Goal: Transaction & Acquisition: Purchase product/service

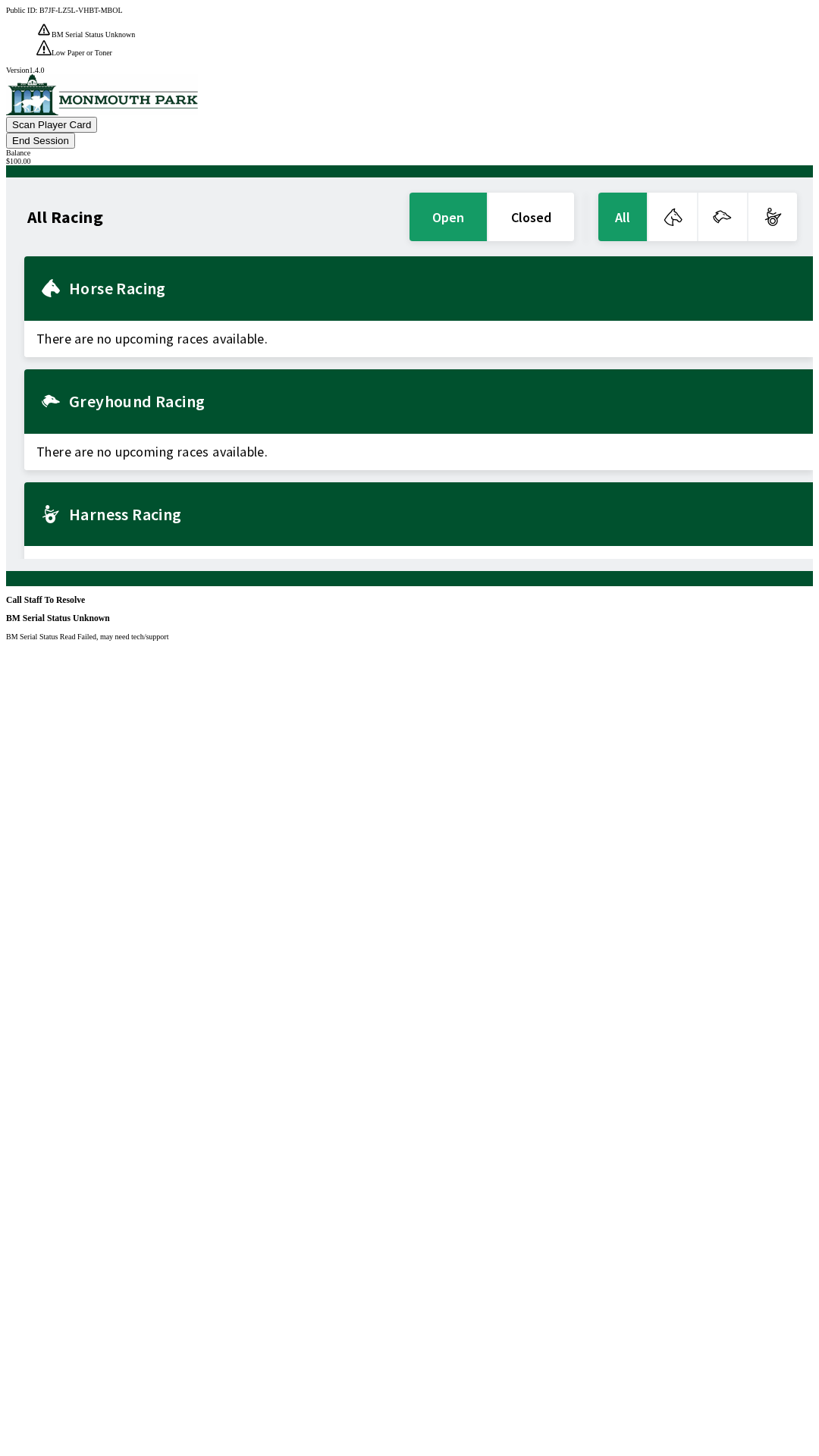
click at [75, 133] on button "End Session" at bounding box center [40, 141] width 69 height 16
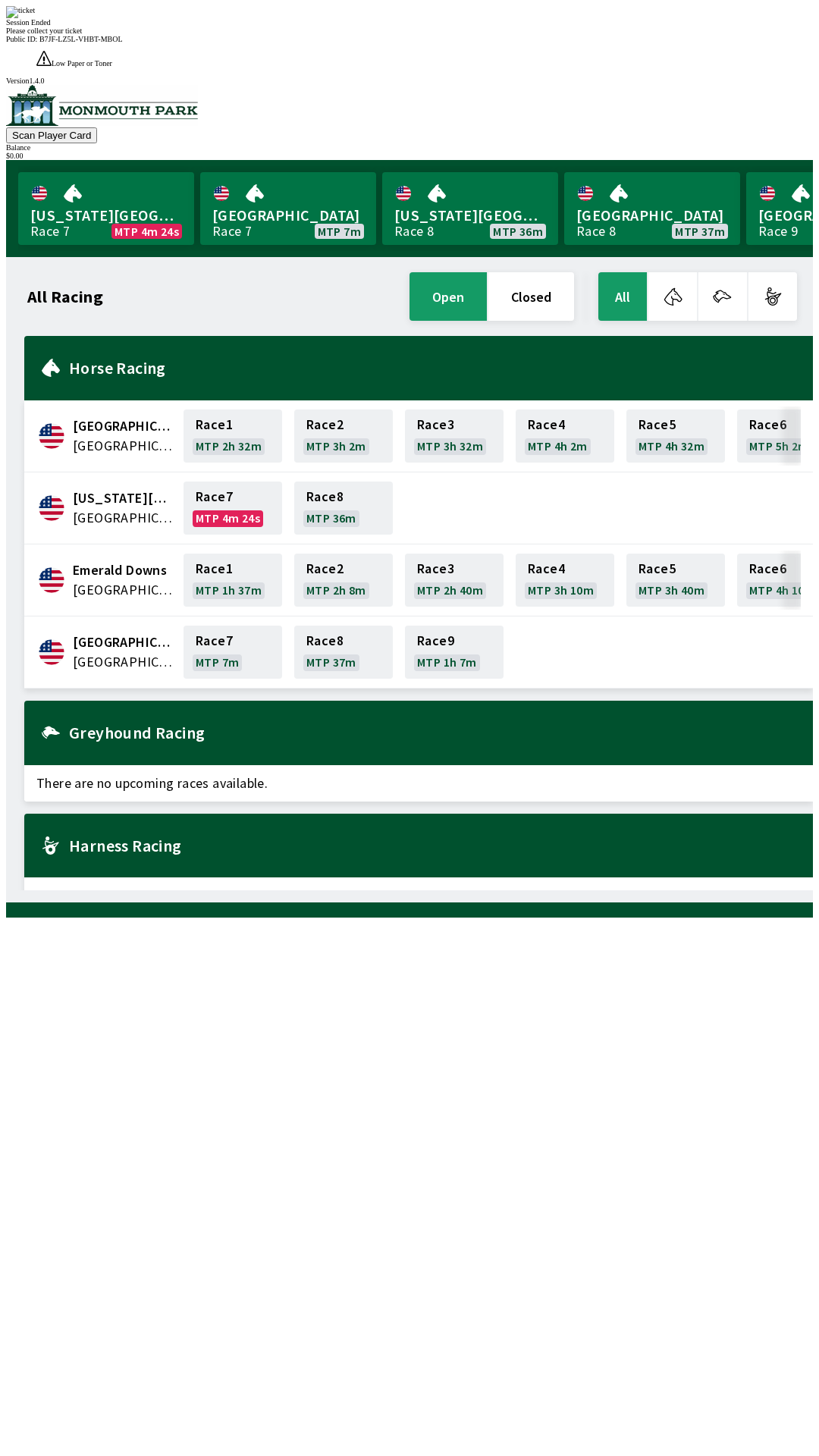
click at [84, 890] on div "All Racing open closed All [GEOGRAPHIC_DATA] [GEOGRAPHIC_DATA] Race 1 MTP 2h 32…" at bounding box center [415, 579] width 794 height 621
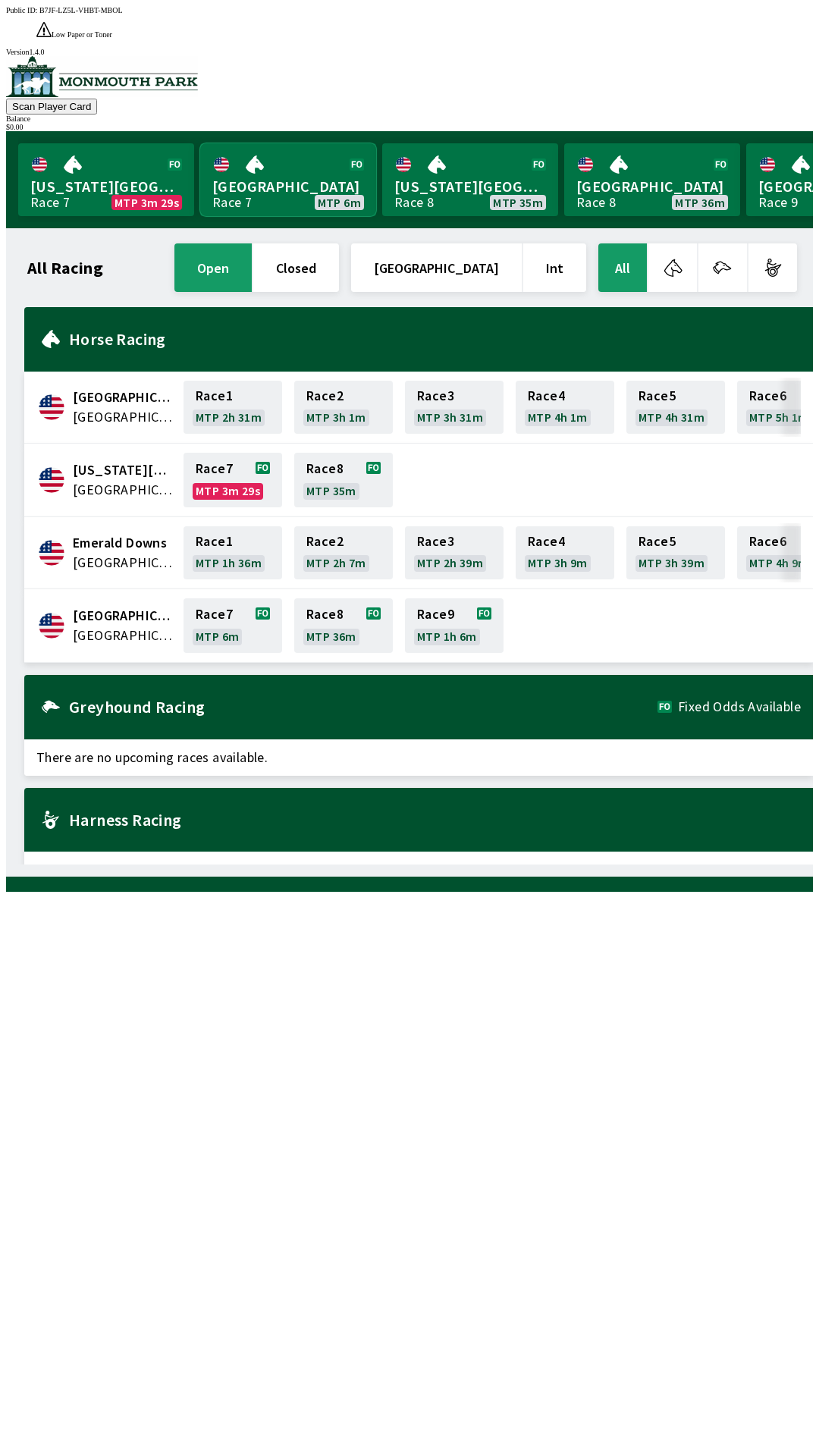
click at [288, 164] on link "[GEOGRAPHIC_DATA] Race 7 MTP 6m" at bounding box center [288, 180] width 176 height 73
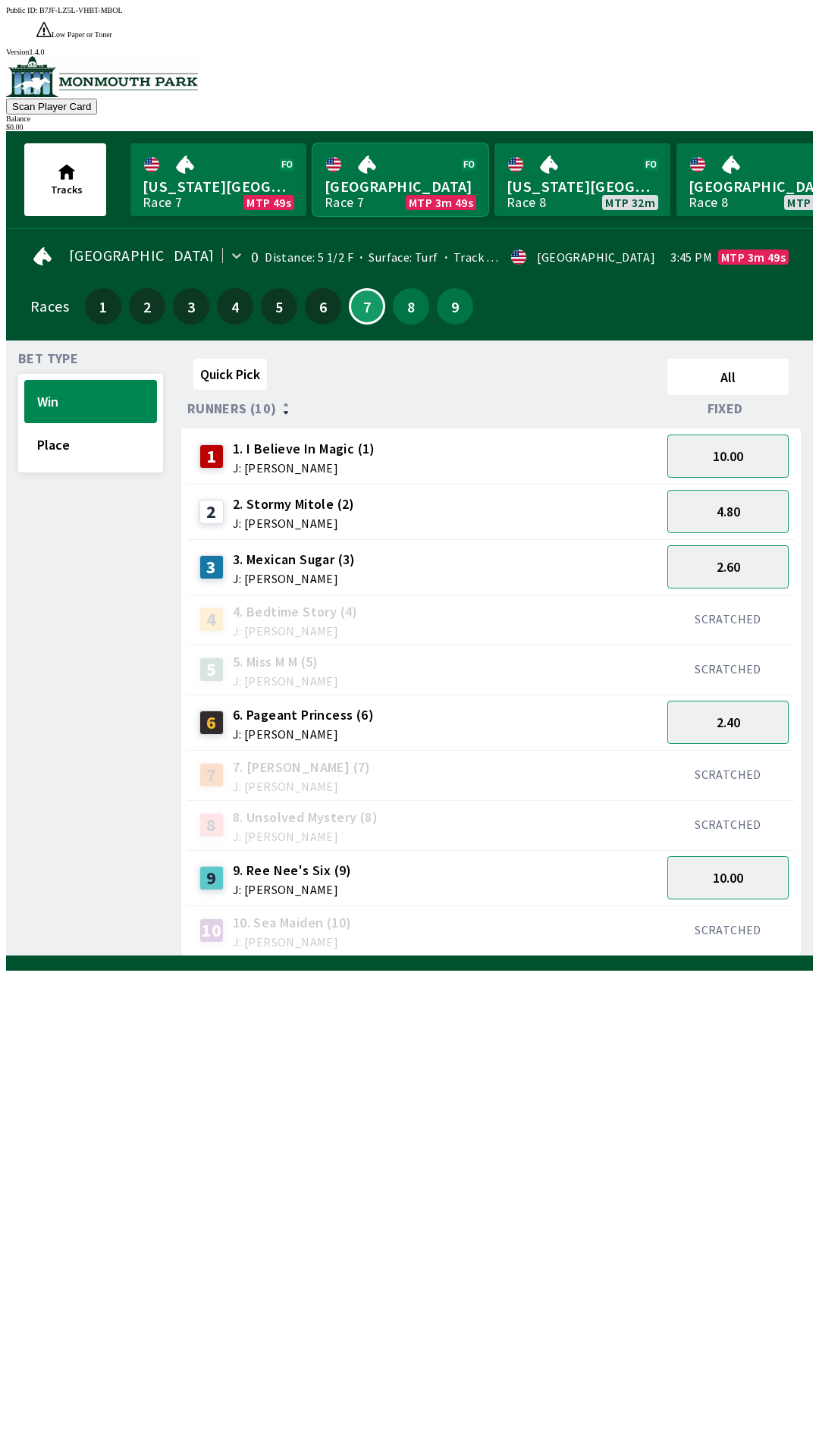
click at [313, 143] on link "Monmouth Park Race 7 MTP 3m 49s" at bounding box center [400, 180] width 176 height 73
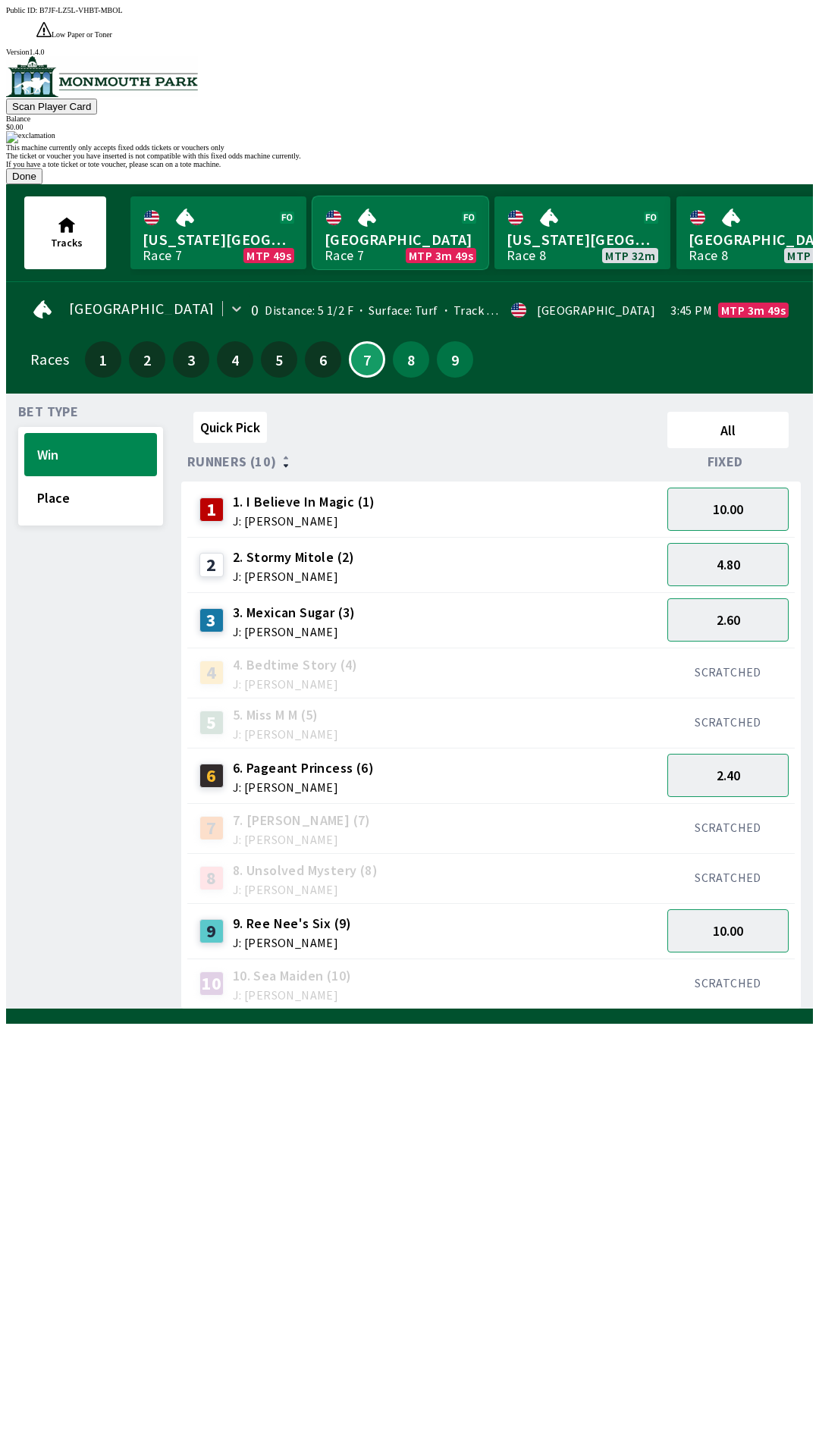
click at [313, 196] on link "Monmouth Park Race 7 MTP 3m 49s" at bounding box center [400, 233] width 176 height 73
click at [43, 184] on button "Done" at bounding box center [25, 176] width 36 height 16
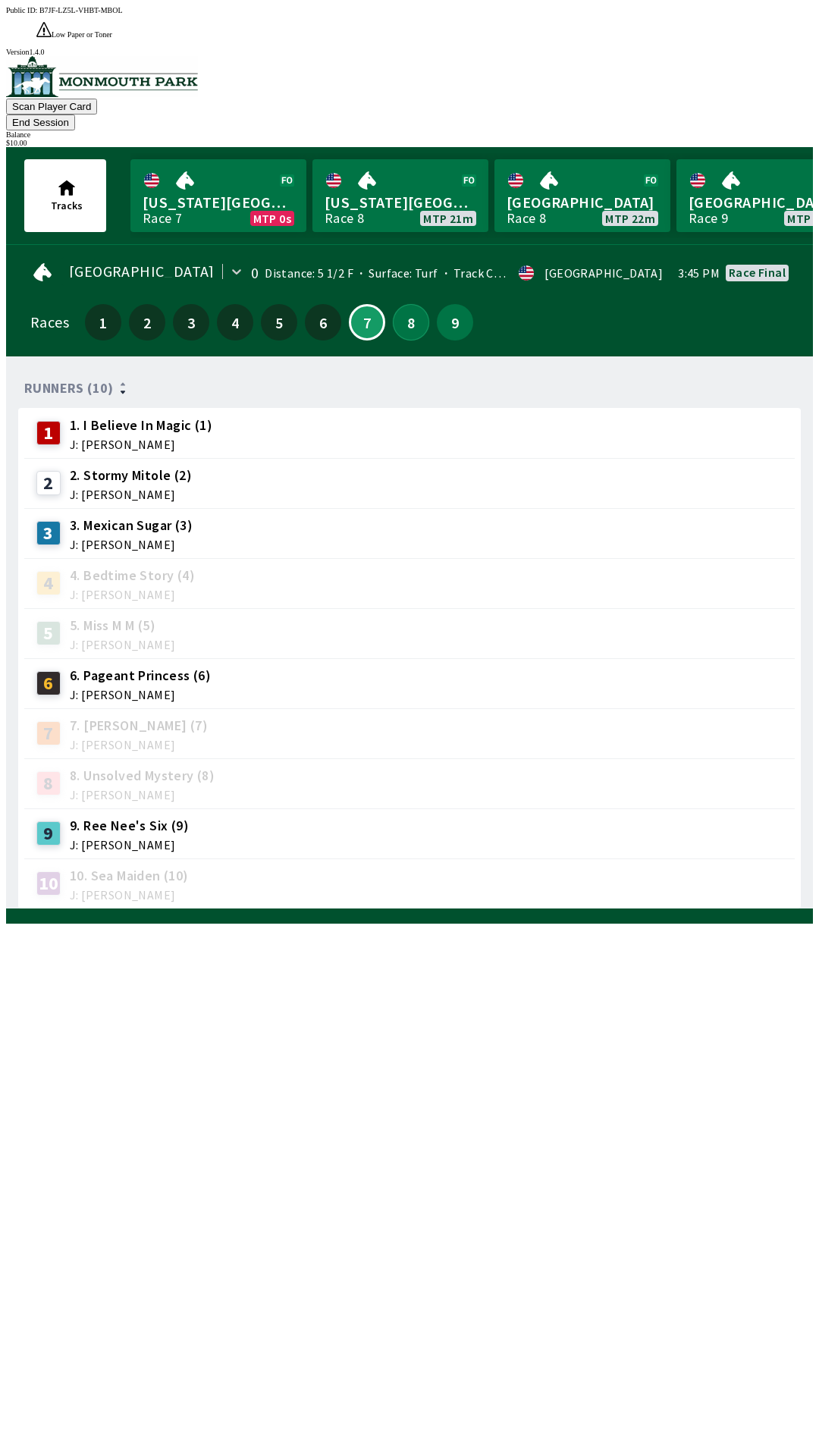
click at [404, 304] on button "8" at bounding box center [411, 322] width 36 height 36
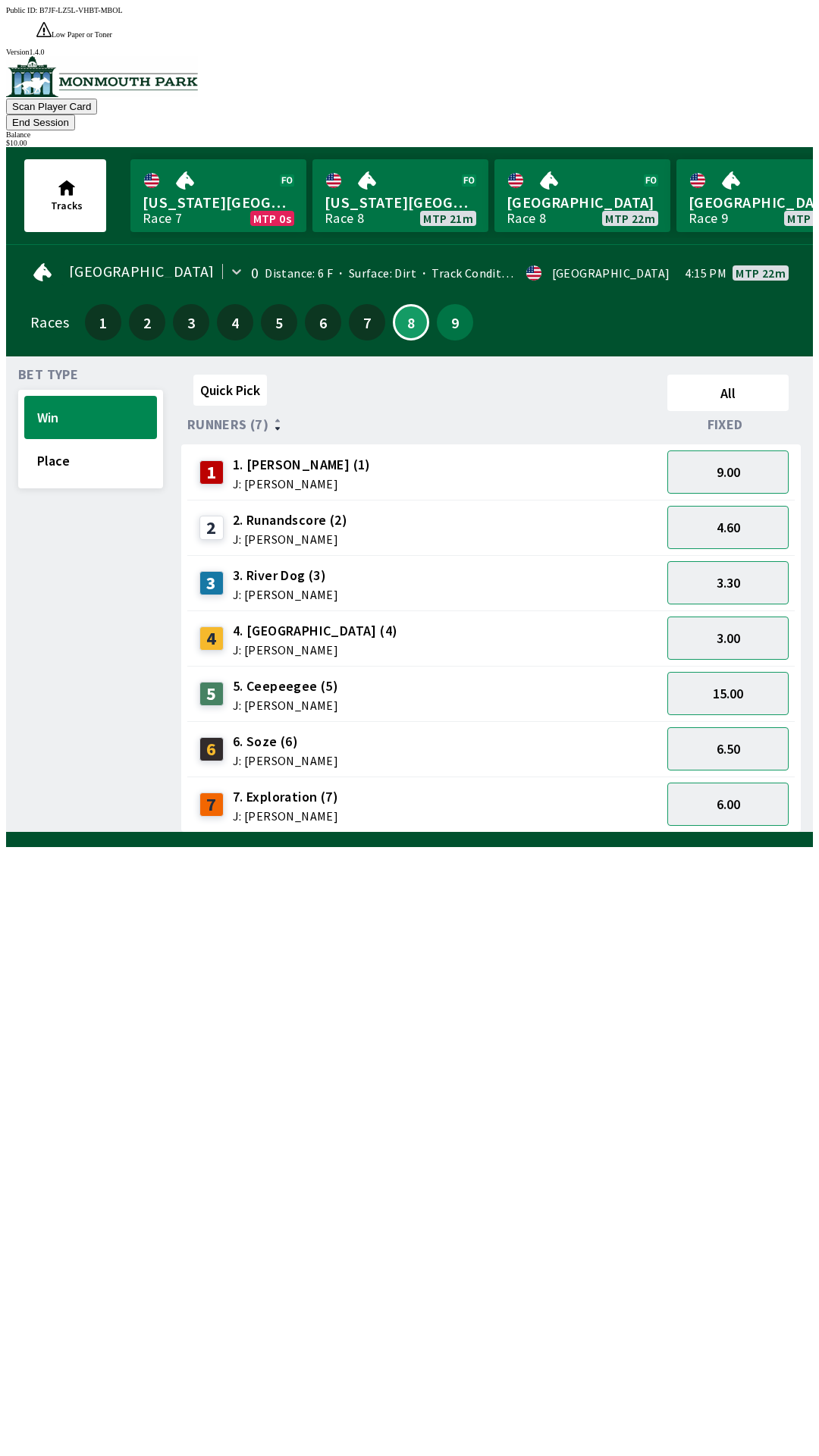
click at [75, 115] on button "End Session" at bounding box center [40, 123] width 69 height 16
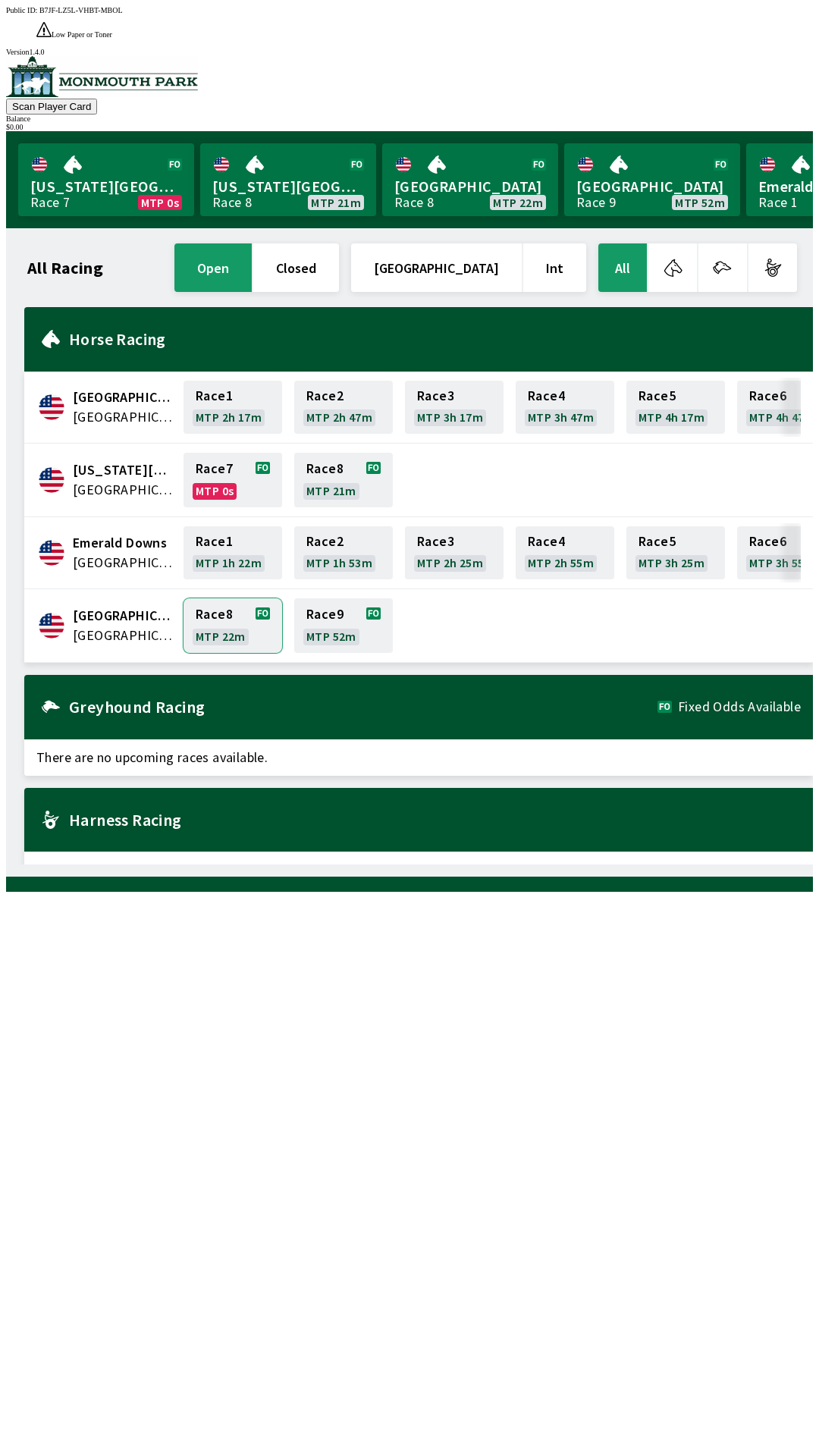
click at [210, 598] on link "Race 8 MTP 22m" at bounding box center [233, 625] width 99 height 55
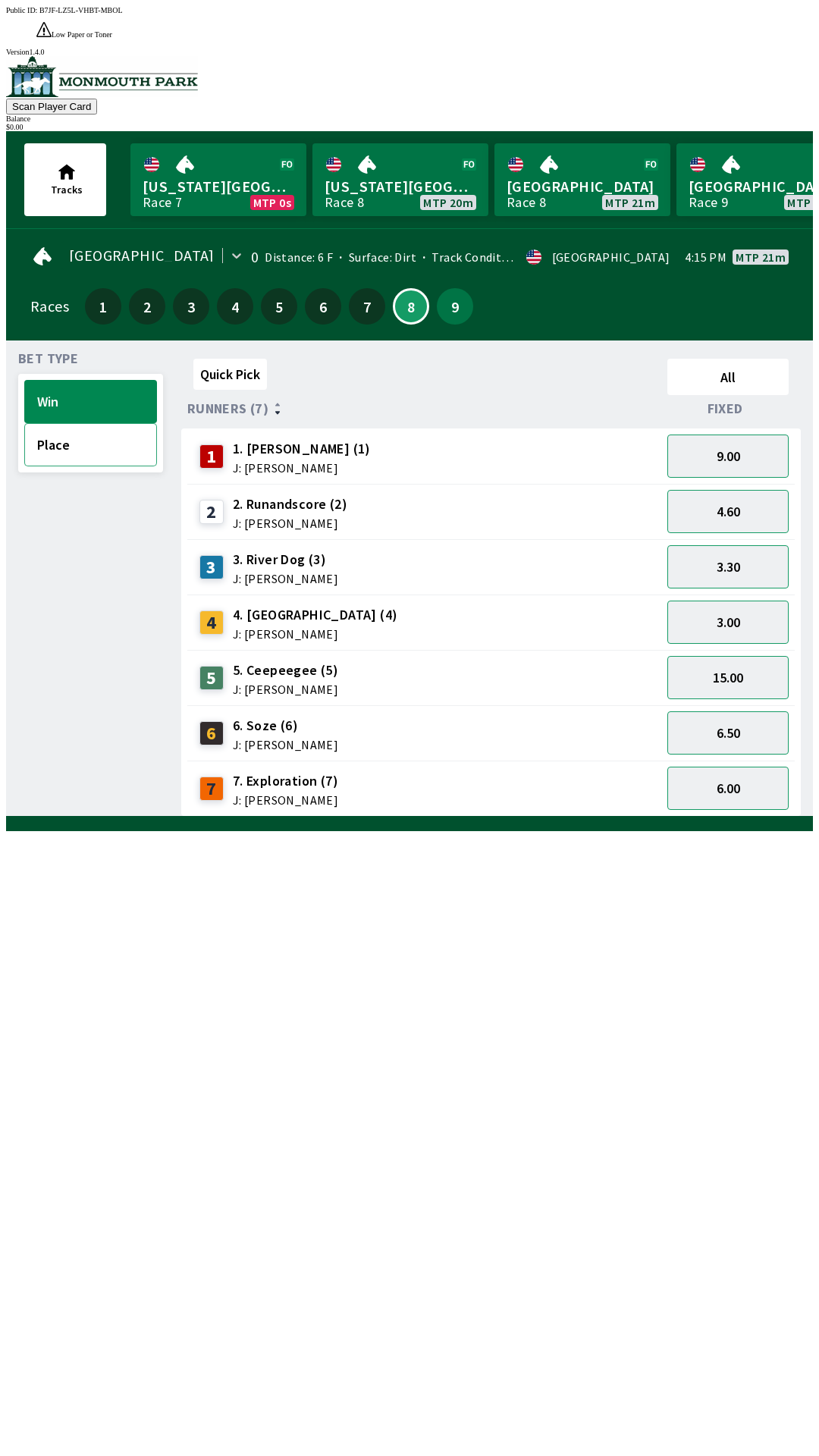
click at [86, 423] on button "Place" at bounding box center [91, 445] width 133 height 44
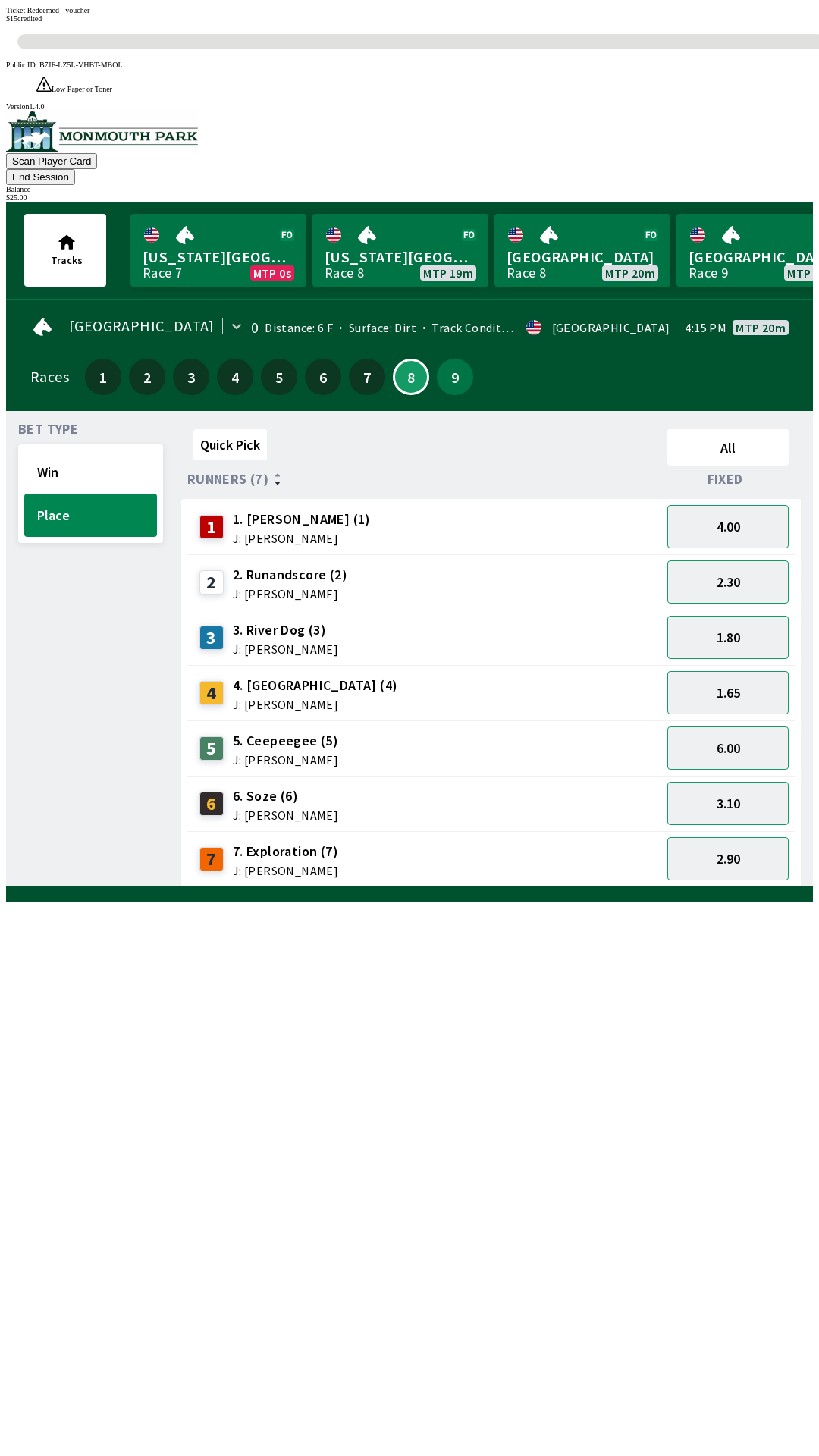
click at [451, 887] on div "Quick Pick All Runners (7) Fixed 1 1. [PERSON_NAME] (1) J: [PERSON_NAME] 4.00 2…" at bounding box center [497, 655] width 631 height 464
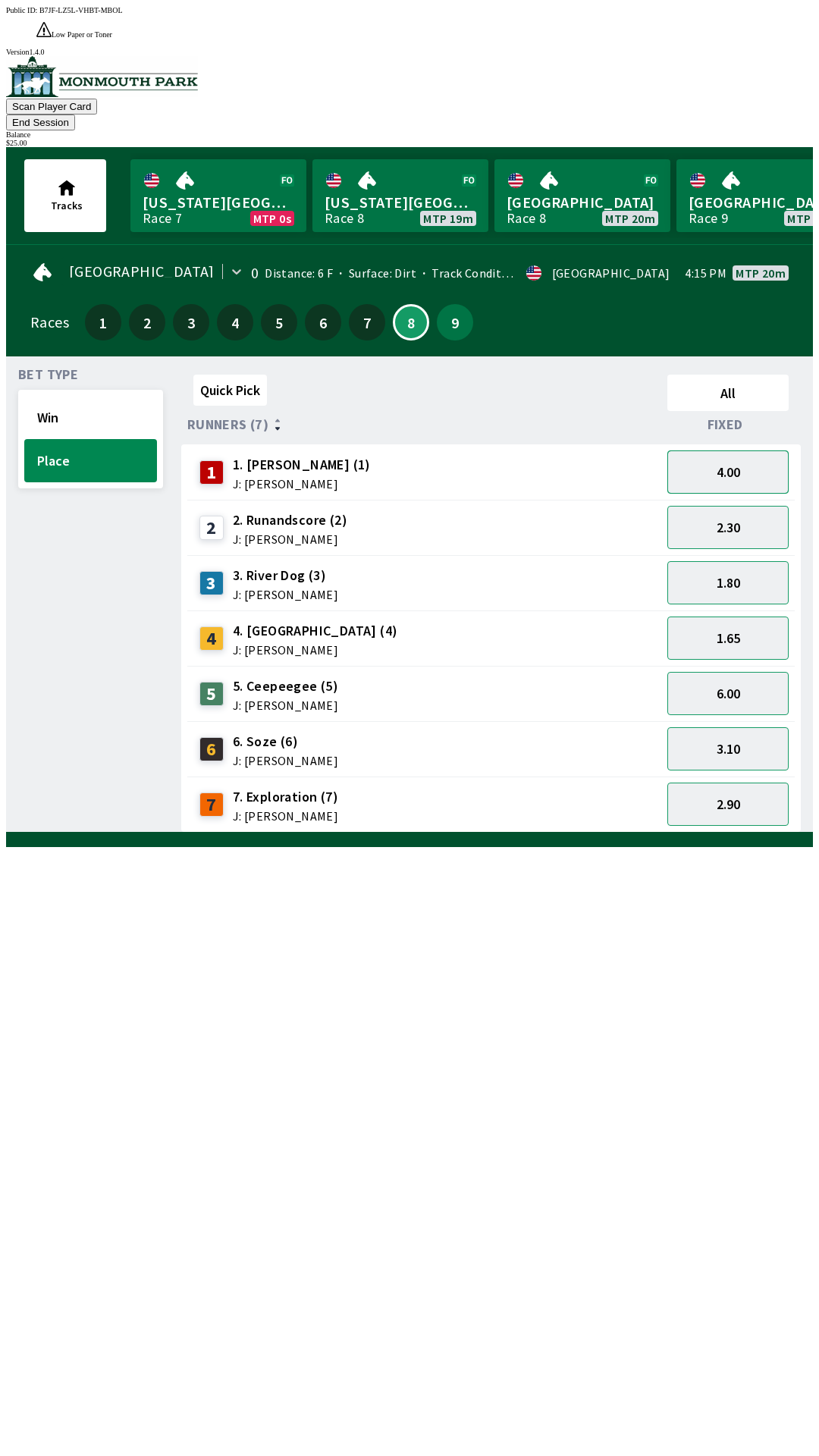
click at [734, 450] on button "4.00" at bounding box center [727, 472] width 121 height 44
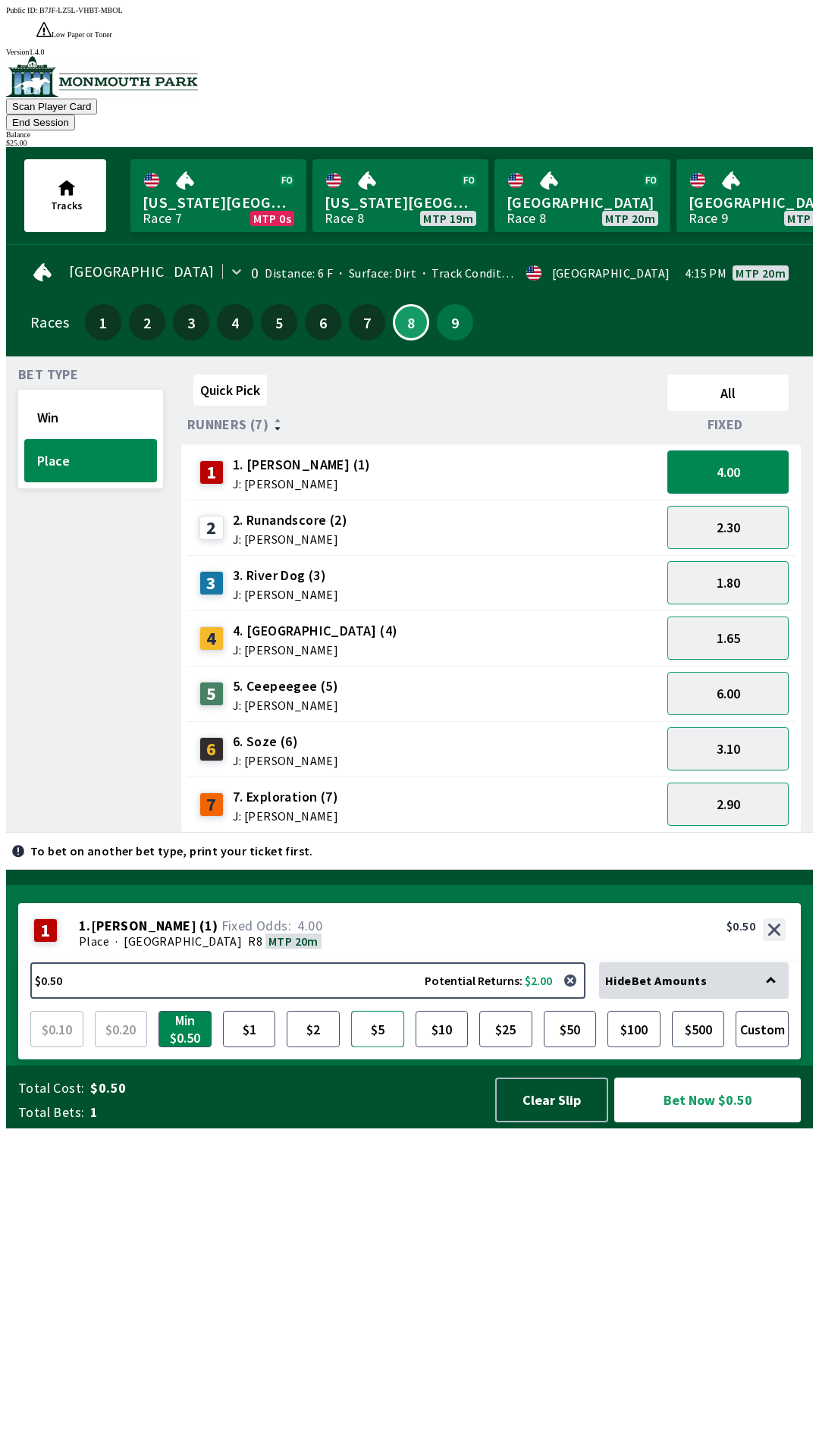
click at [387, 1048] on button "$5" at bounding box center [377, 1029] width 53 height 36
click at [694, 1123] on button "Bet Now $5.00" at bounding box center [707, 1100] width 187 height 45
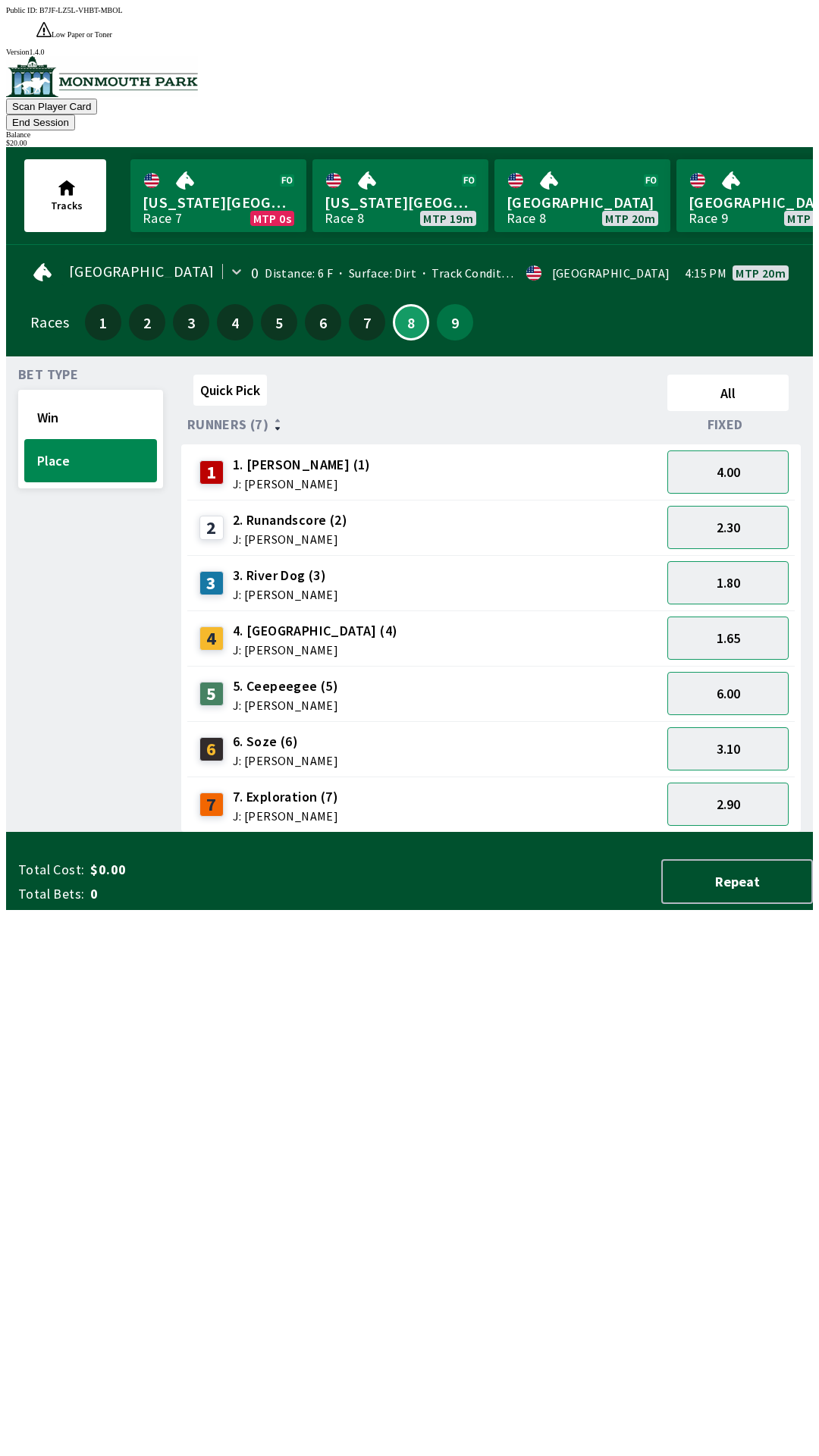
click at [464, 832] on div "Quick Pick All Runners (7) Fixed 1 1. [PERSON_NAME] (1) J: [PERSON_NAME] 4.00 2…" at bounding box center [497, 601] width 631 height 464
click at [81, 396] on button "Win" at bounding box center [91, 417] width 133 height 44
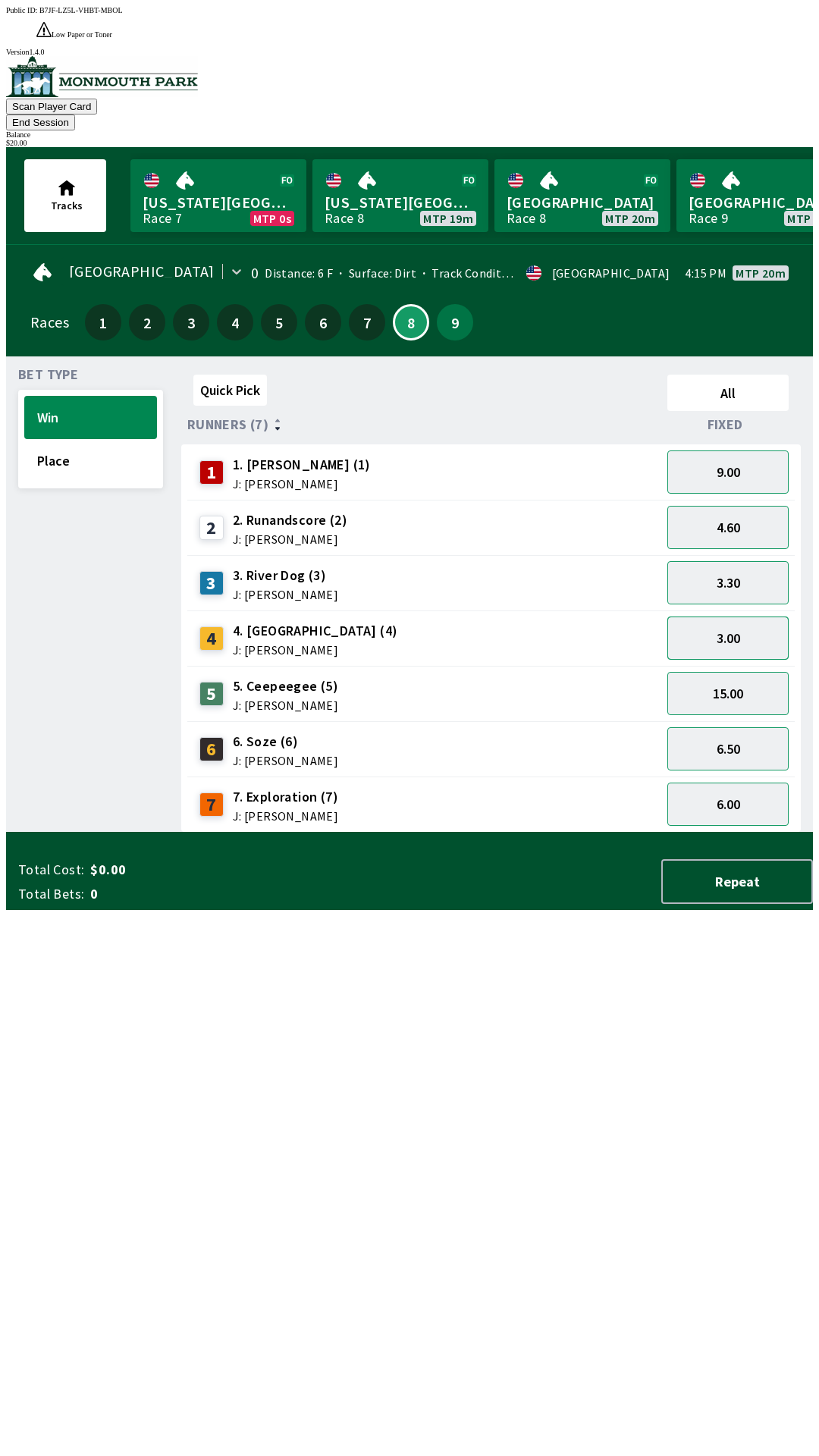
click at [712, 616] on button "3.00" at bounding box center [727, 638] width 121 height 44
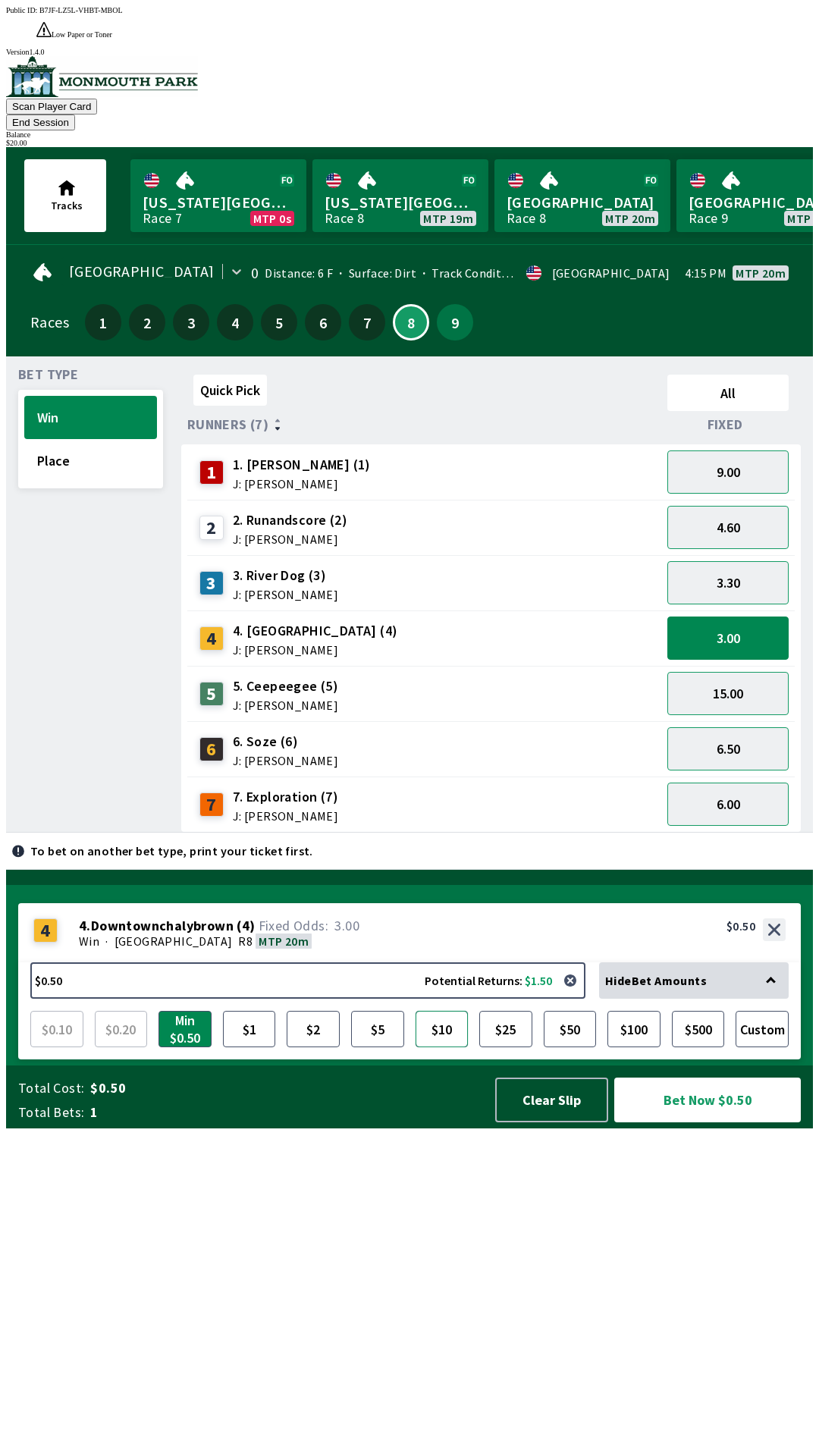
click at [439, 1048] on button "$10" at bounding box center [442, 1029] width 53 height 36
click at [679, 1123] on button "Bet Now $10.00" at bounding box center [707, 1100] width 187 height 45
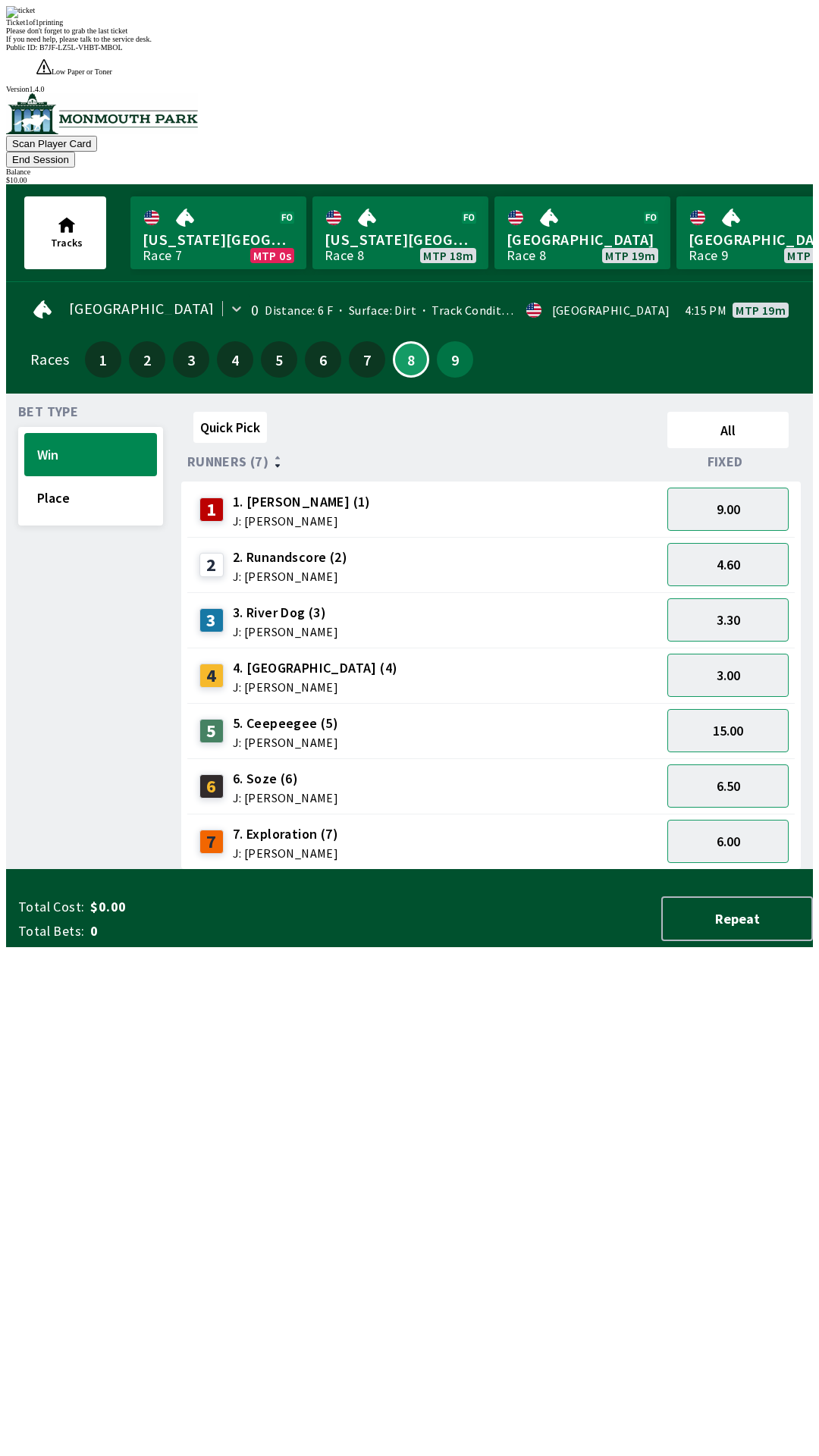
click at [539, 870] on div "Quick Pick All Runners (7) Fixed 1 1. [PERSON_NAME] (1) J: [PERSON_NAME] 9.00 2…" at bounding box center [497, 638] width 631 height 464
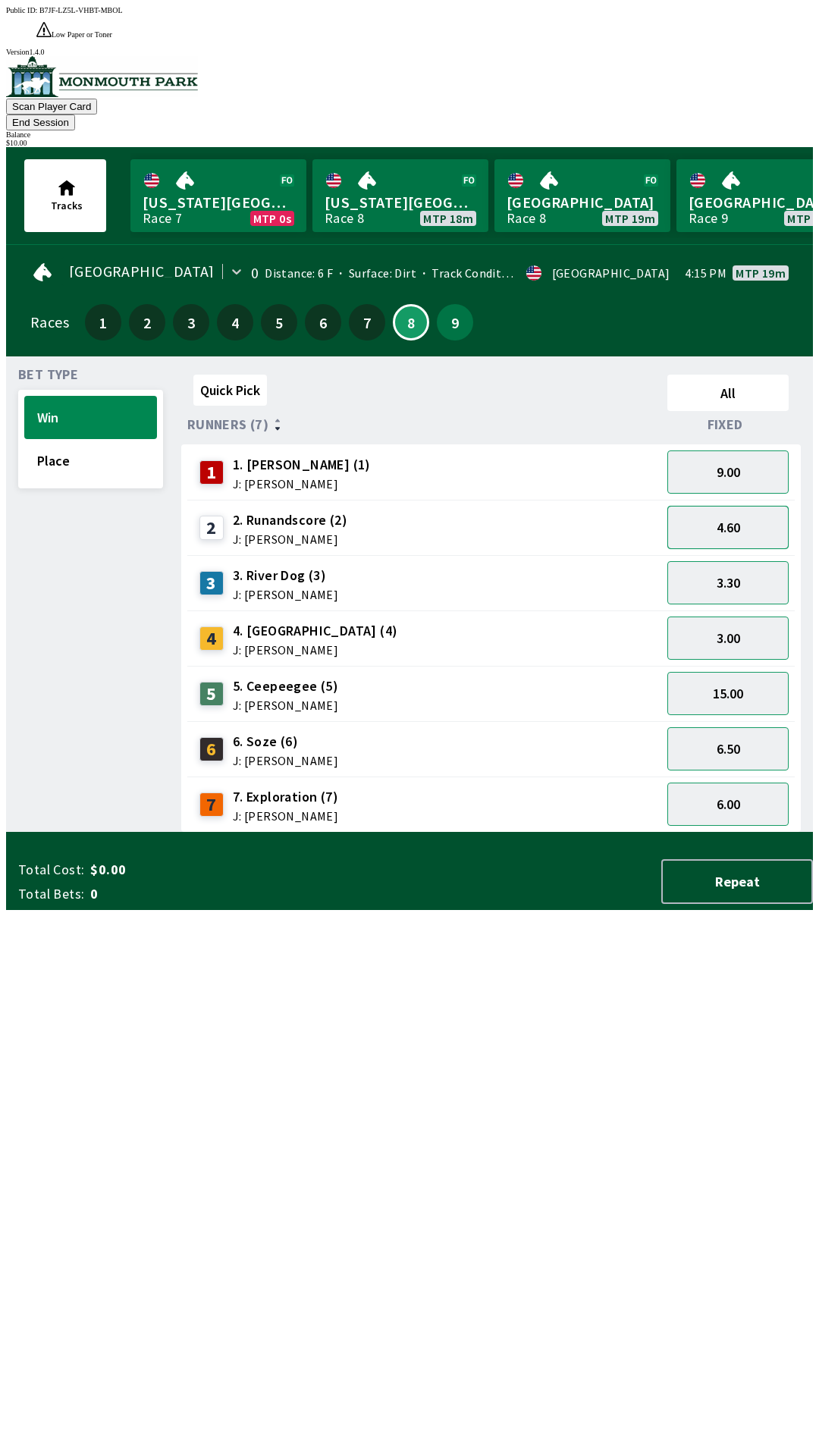
click at [731, 506] on button "4.60" at bounding box center [727, 527] width 121 height 44
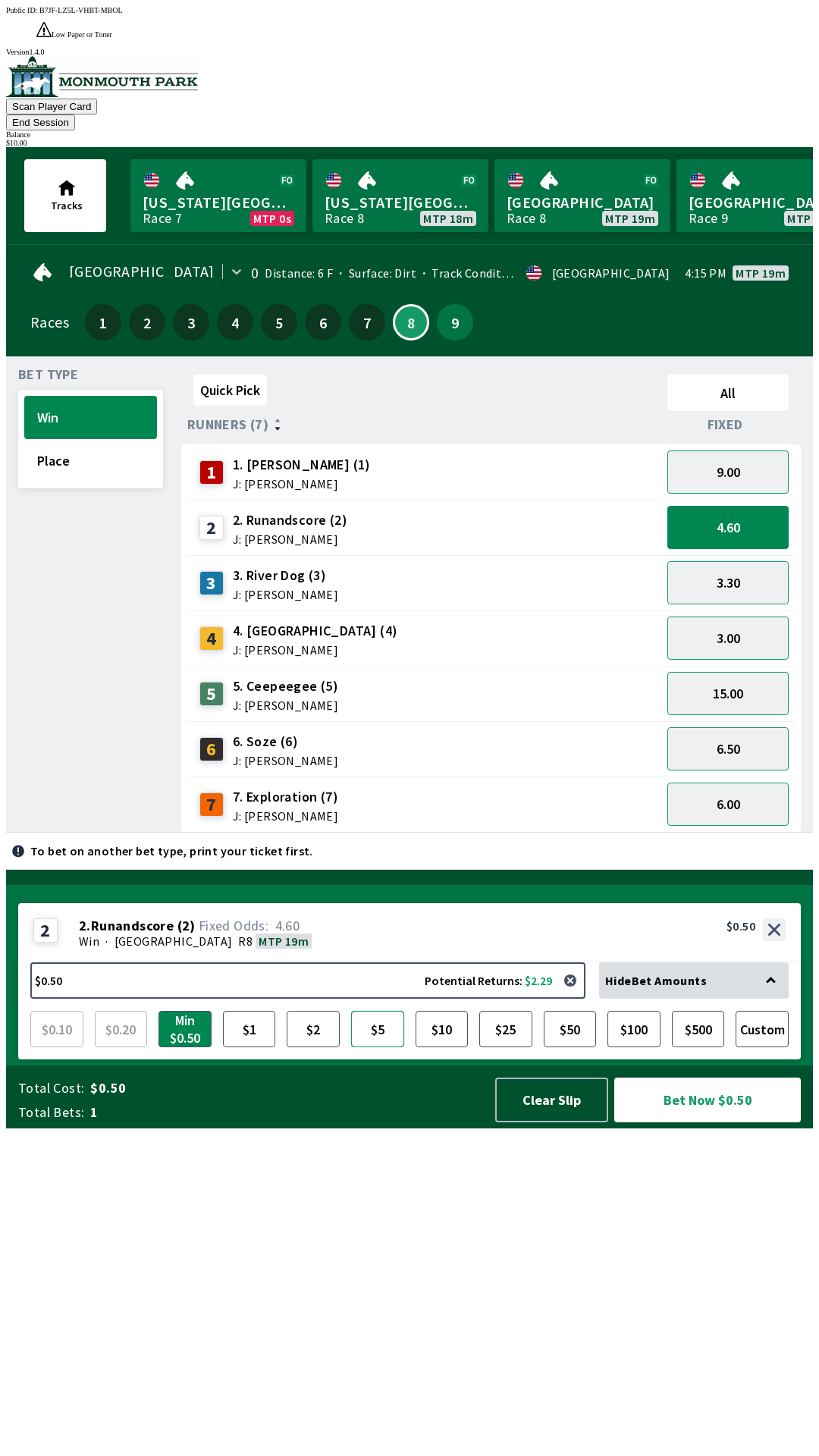
click at [380, 1048] on button "$5" at bounding box center [377, 1029] width 53 height 36
click at [707, 1123] on button "Bet Now $5.00" at bounding box center [707, 1100] width 187 height 45
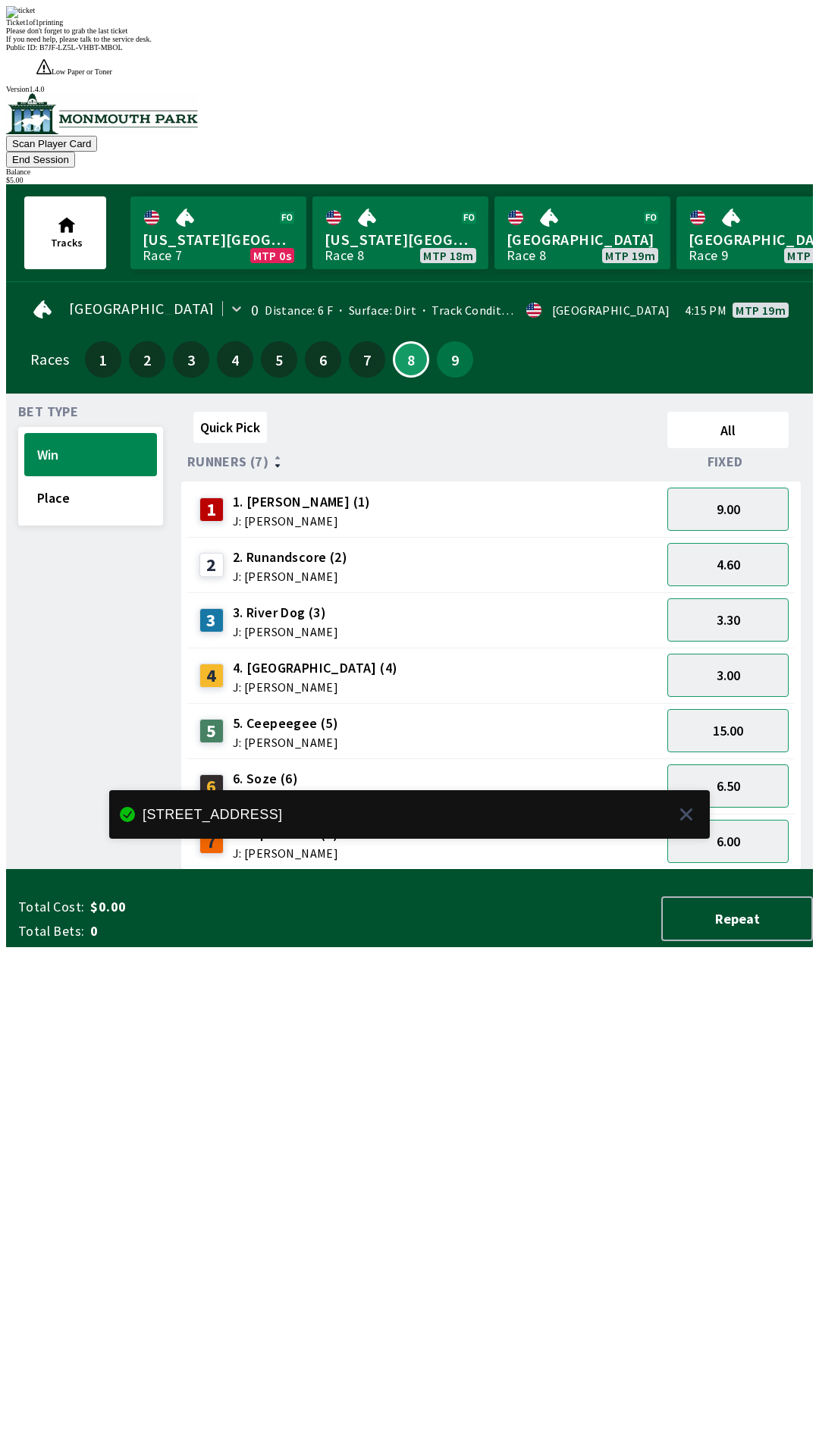
click at [647, 870] on div "Quick Pick All Runners (7) Fixed 1 1. [PERSON_NAME] (1) J: [PERSON_NAME] 9.00 2…" at bounding box center [497, 638] width 631 height 464
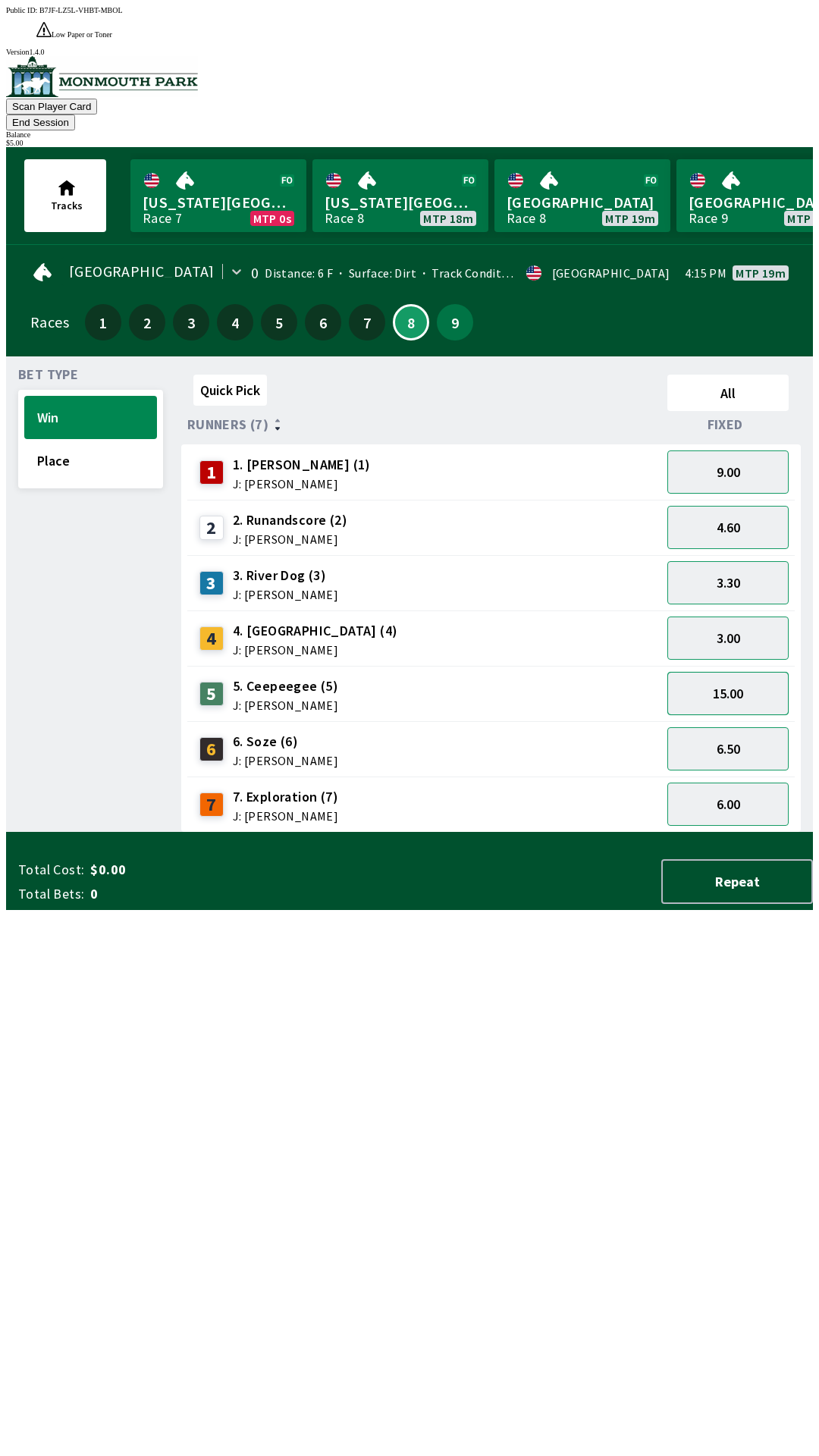
click at [766, 672] on button "15.00" at bounding box center [727, 693] width 121 height 44
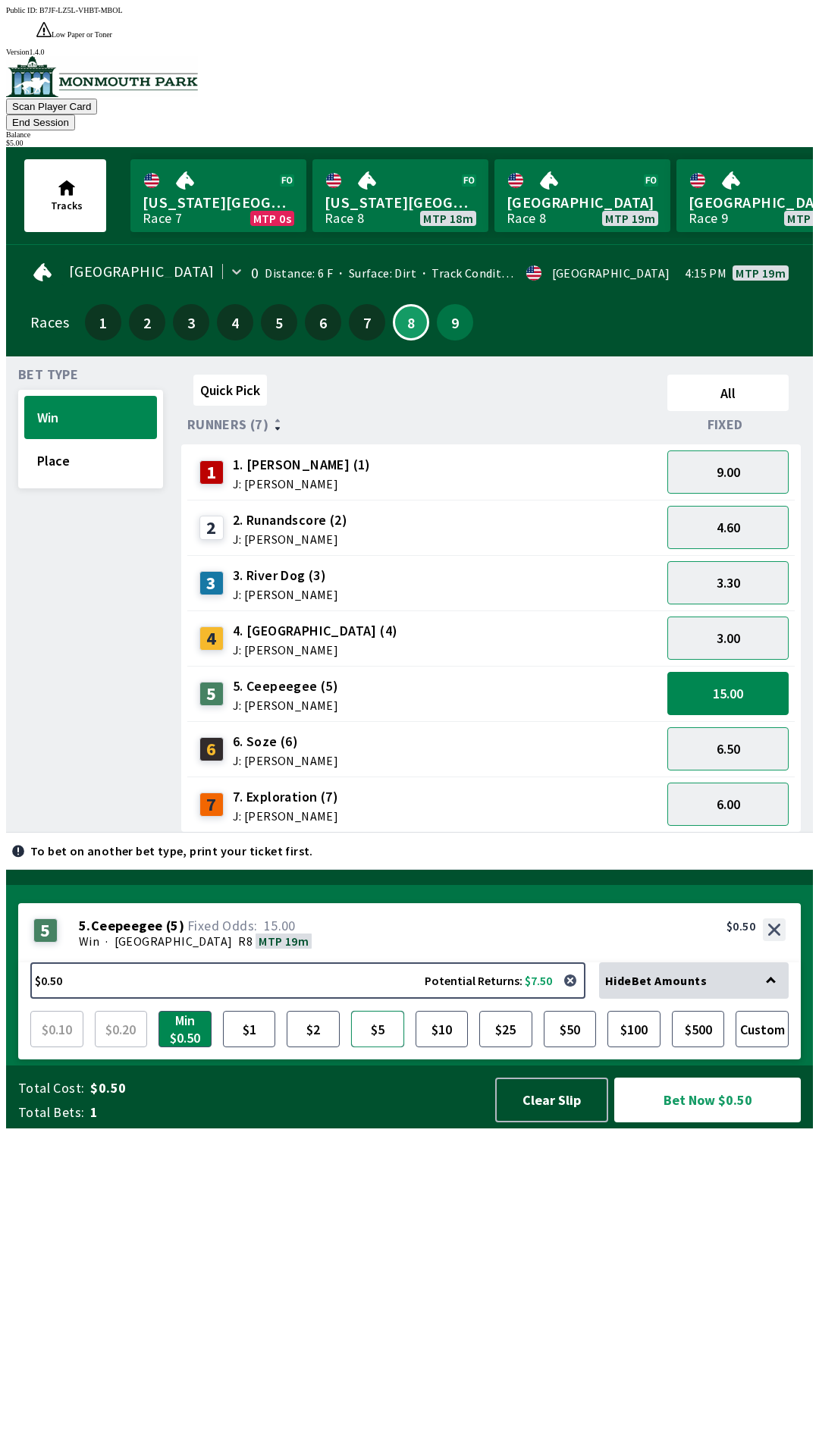
click at [386, 1048] on button "$5" at bounding box center [377, 1029] width 53 height 36
click at [693, 1123] on button "Bet Now $5.00" at bounding box center [707, 1100] width 187 height 45
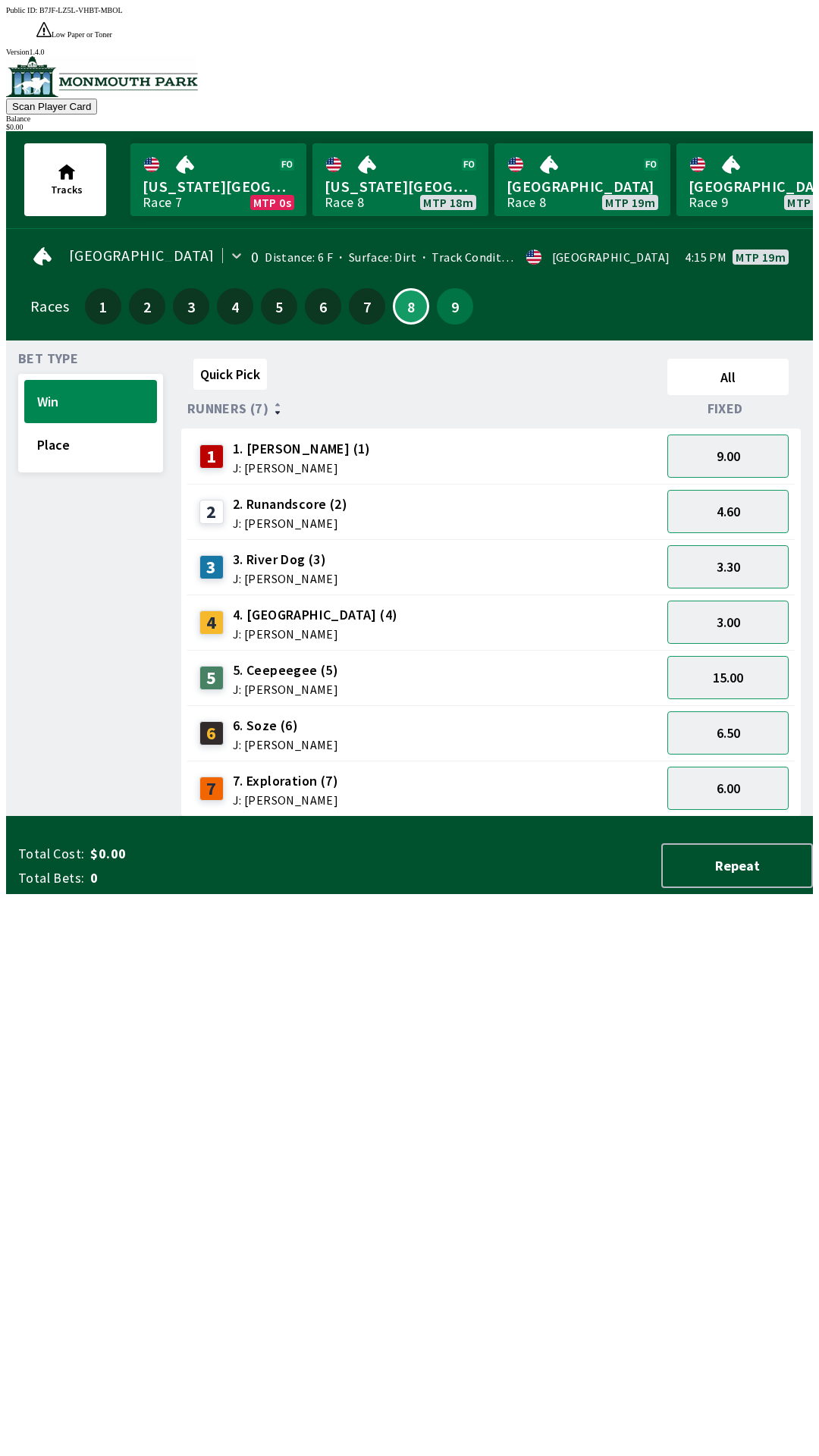
click at [569, 817] on div "Quick Pick All Runners (7) Fixed 1 1. [PERSON_NAME] (1) J: [PERSON_NAME] 9.00 2…" at bounding box center [497, 585] width 631 height 464
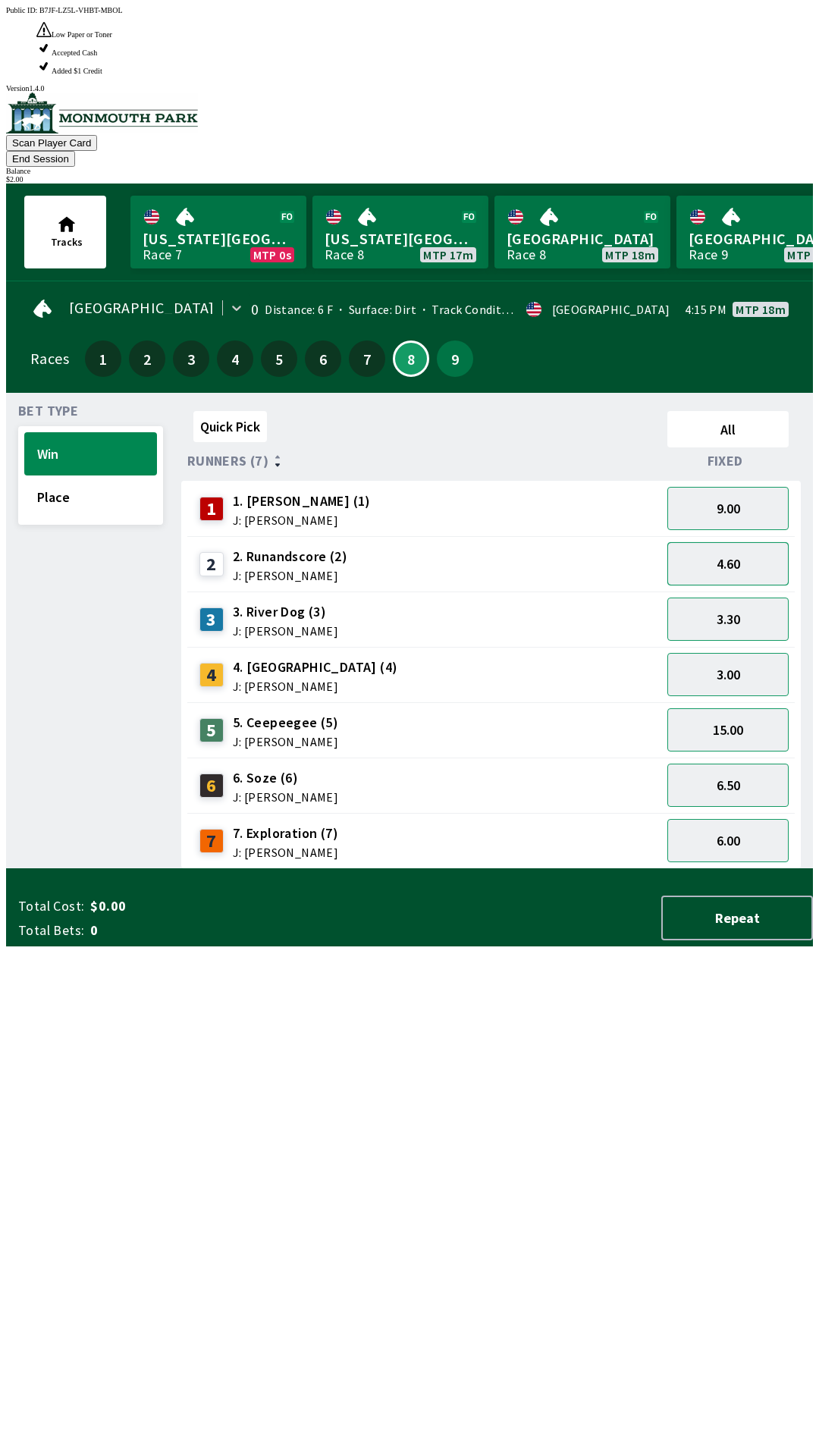
click at [732, 542] on button "4.60" at bounding box center [727, 563] width 121 height 44
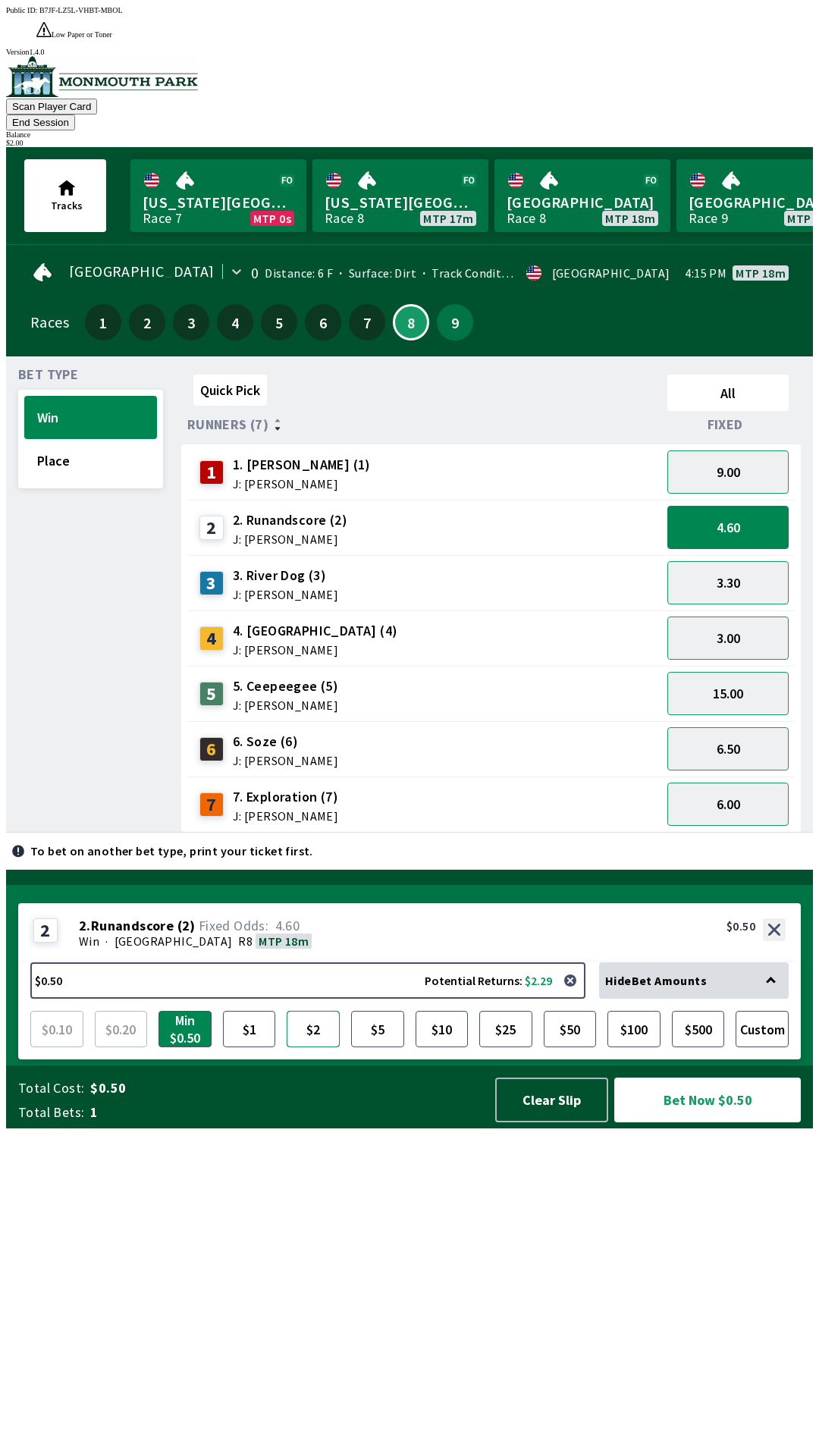
click at [312, 1048] on button "$2" at bounding box center [313, 1029] width 53 height 36
click at [695, 1123] on button "Bet Now $2.00" at bounding box center [707, 1100] width 187 height 45
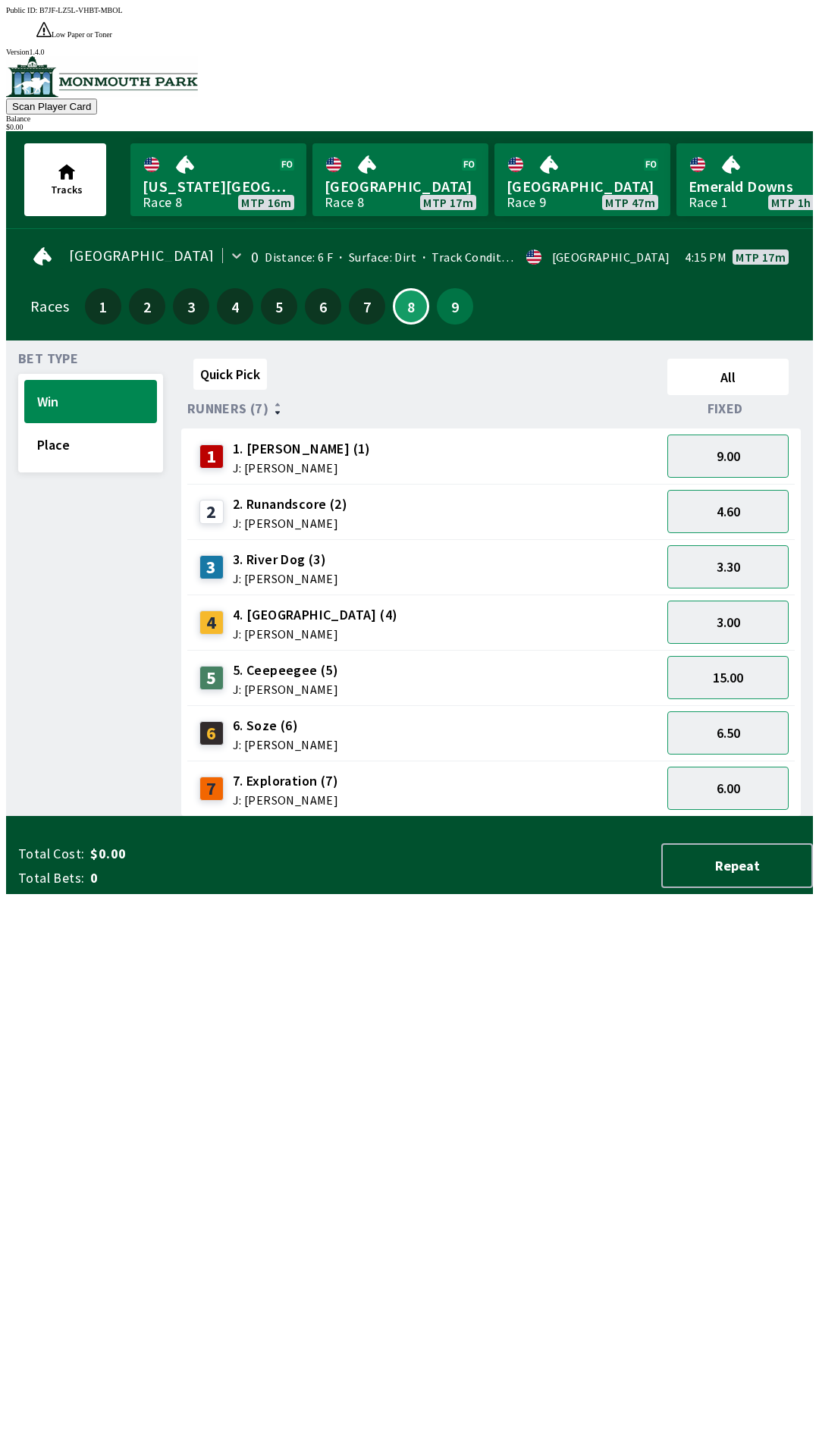
click at [519, 817] on div "Quick Pick All Runners (7) Fixed 1 1. [PERSON_NAME] (1) J: [PERSON_NAME] 9.00 2…" at bounding box center [497, 585] width 631 height 464
click at [746, 888] on button "Repeat" at bounding box center [737, 866] width 152 height 45
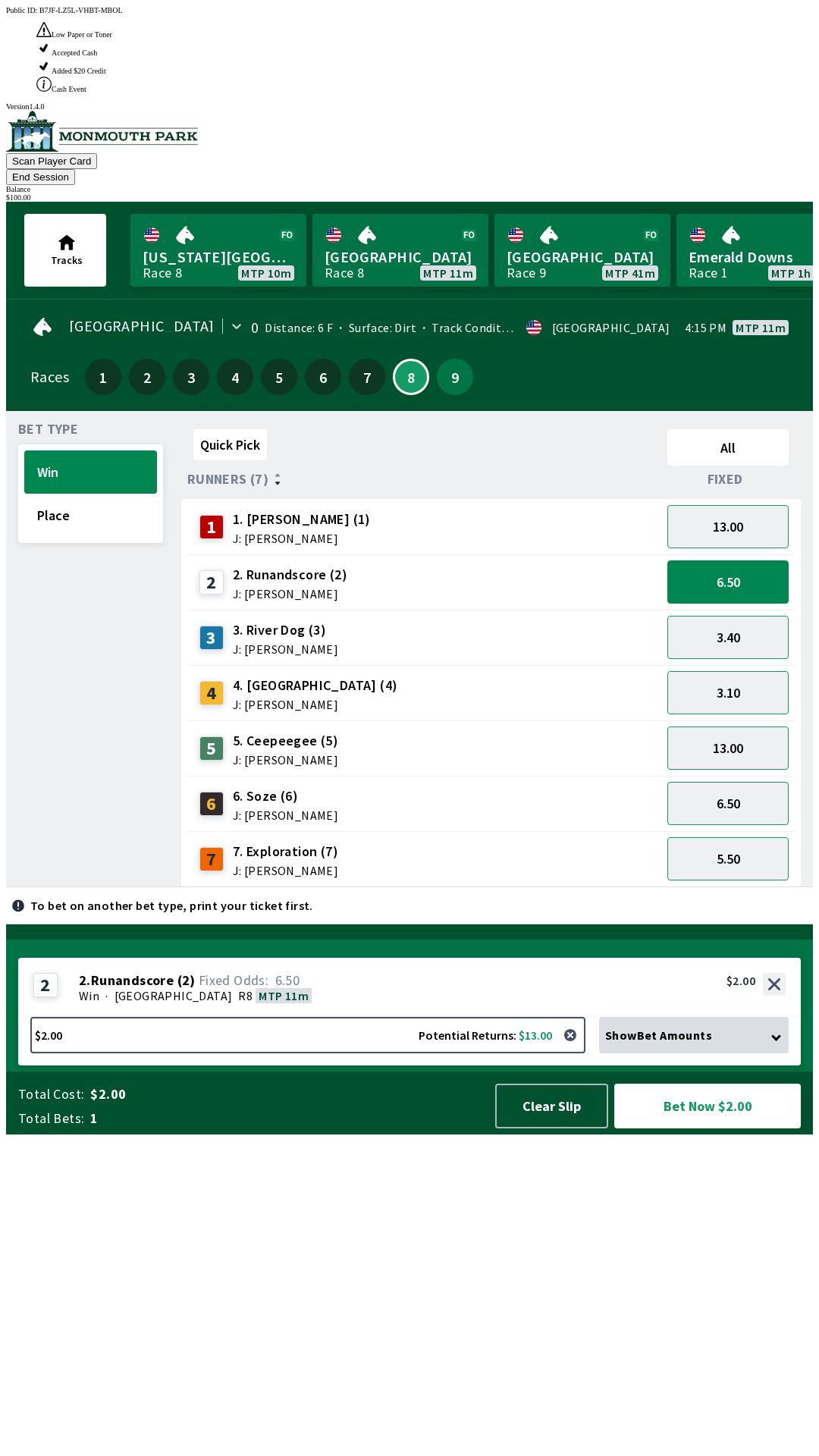
click at [732, 721] on div "13.00" at bounding box center [728, 749] width 134 height 55
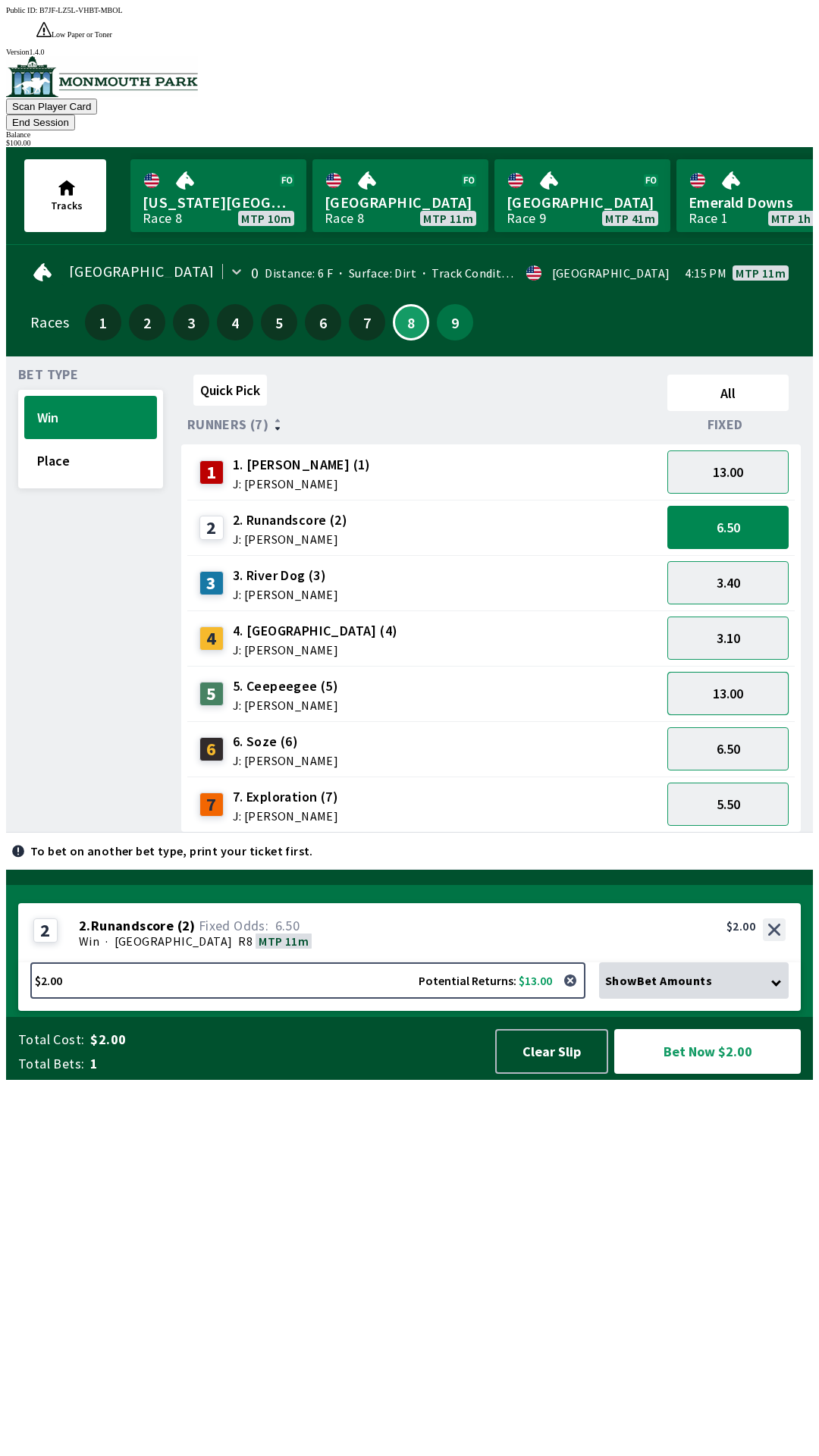
click at [729, 672] on button "13.00" at bounding box center [727, 693] width 121 height 44
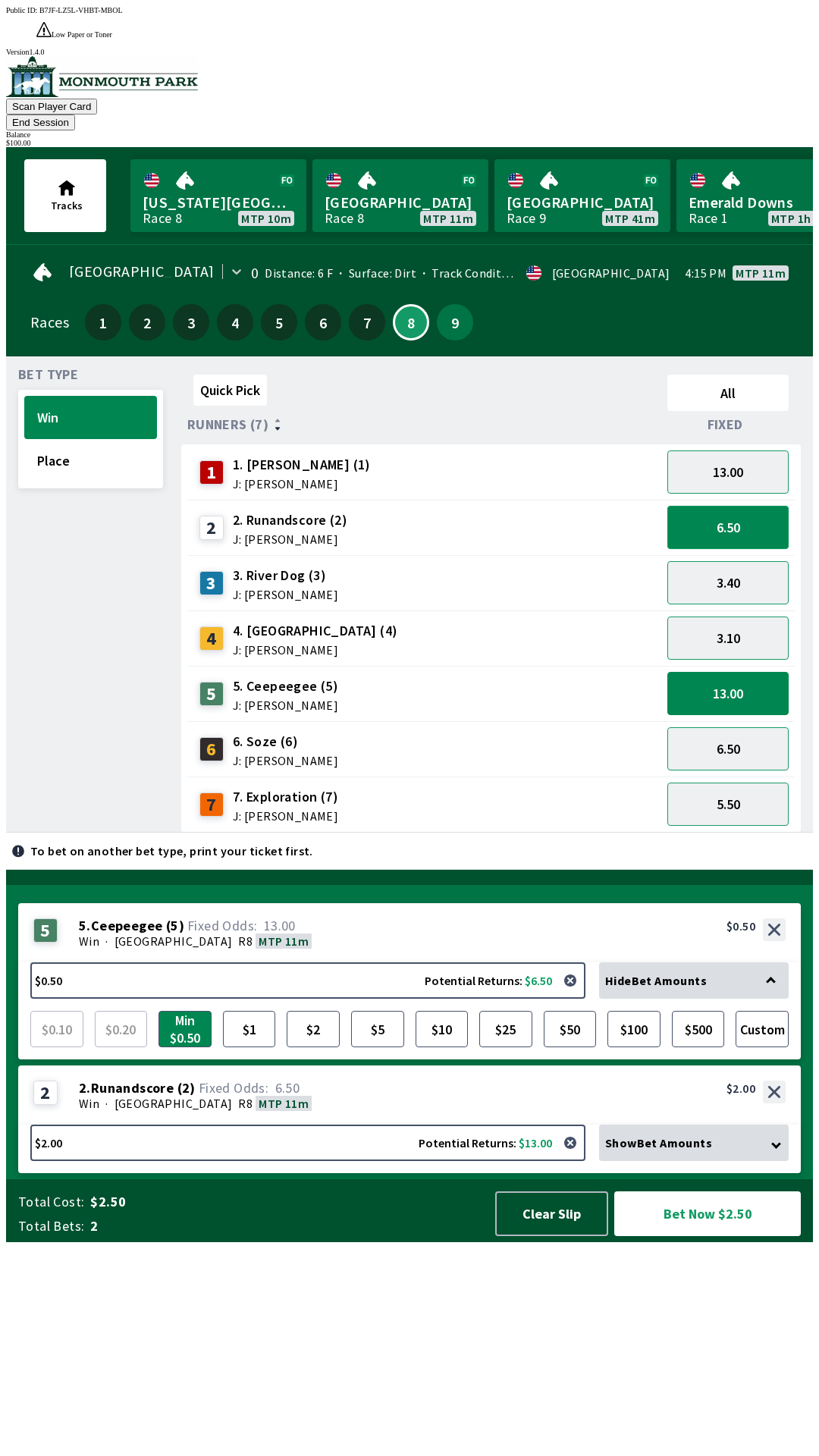
click at [735, 506] on button "6.50" at bounding box center [727, 527] width 121 height 44
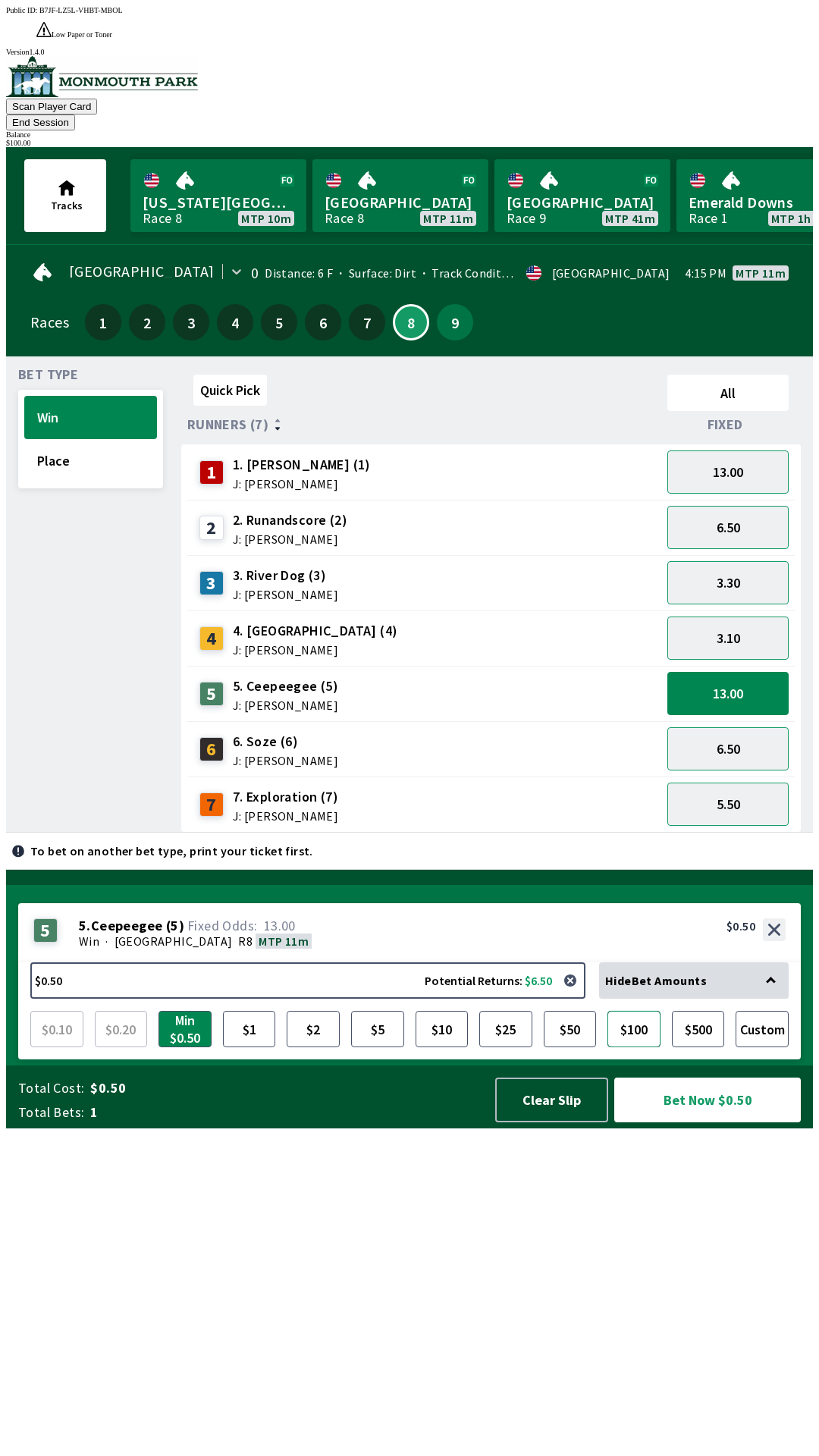
click at [631, 1048] on button "$100" at bounding box center [634, 1029] width 53 height 36
click at [673, 1123] on button "Bet Now $100.00" at bounding box center [707, 1100] width 187 height 45
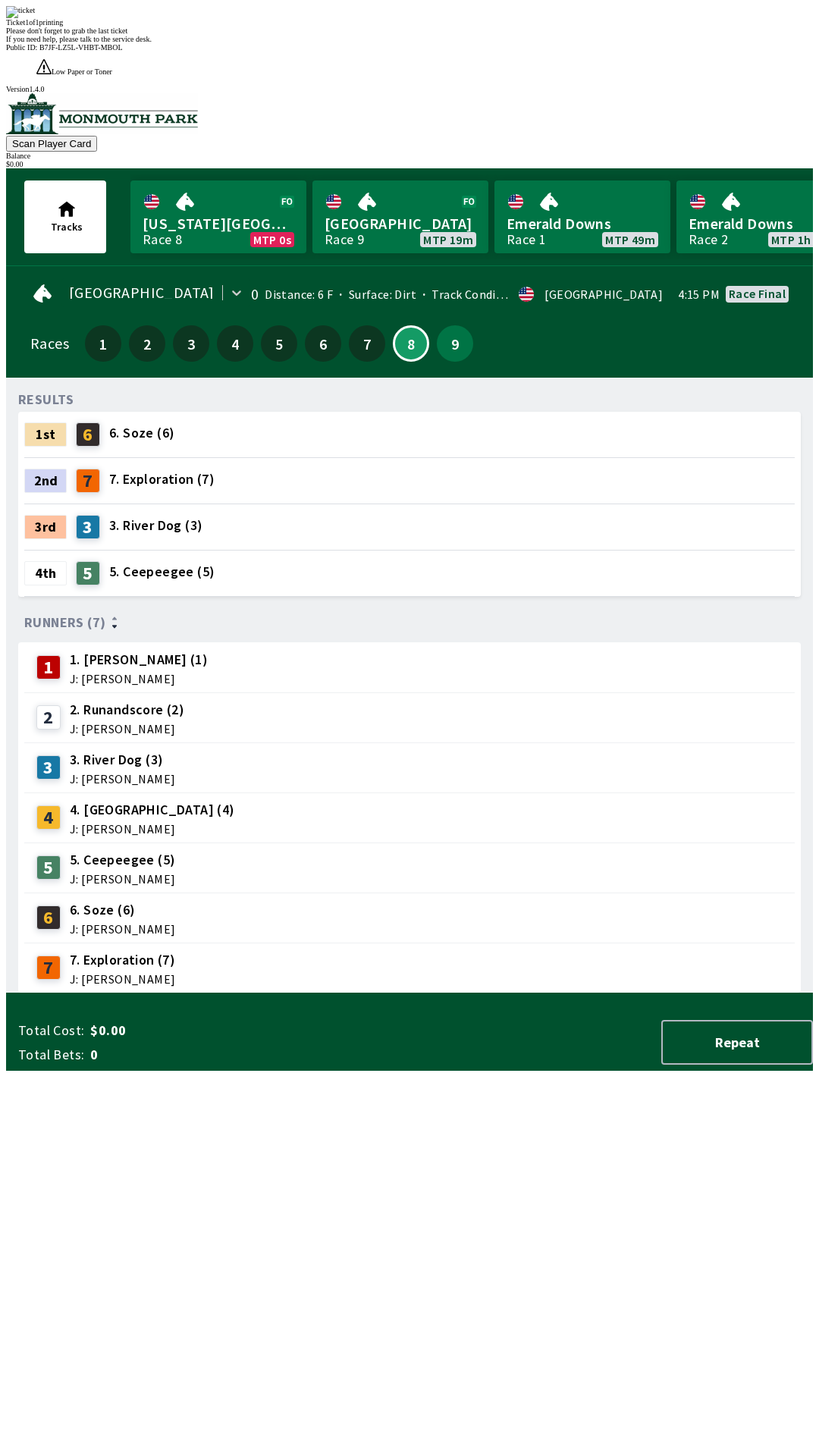
click at [399, 994] on div "RESULTS 1st 6 6. Soze (6) 2nd 7 7. Exploration (7) 3rd 3 3. River Dog (3) 4th 5…" at bounding box center [415, 692] width 794 height 604
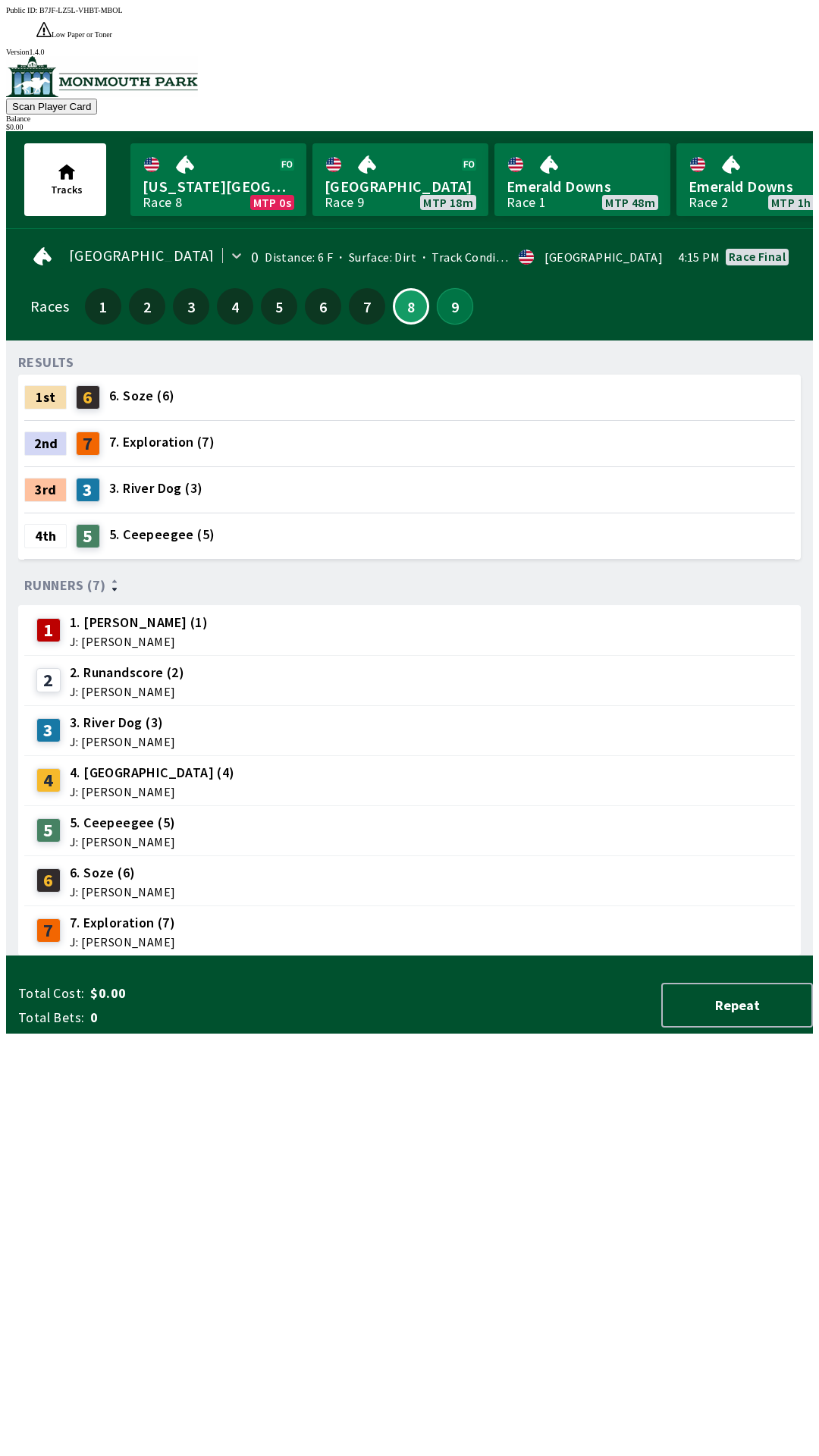
click at [449, 288] on button "9" at bounding box center [455, 306] width 36 height 36
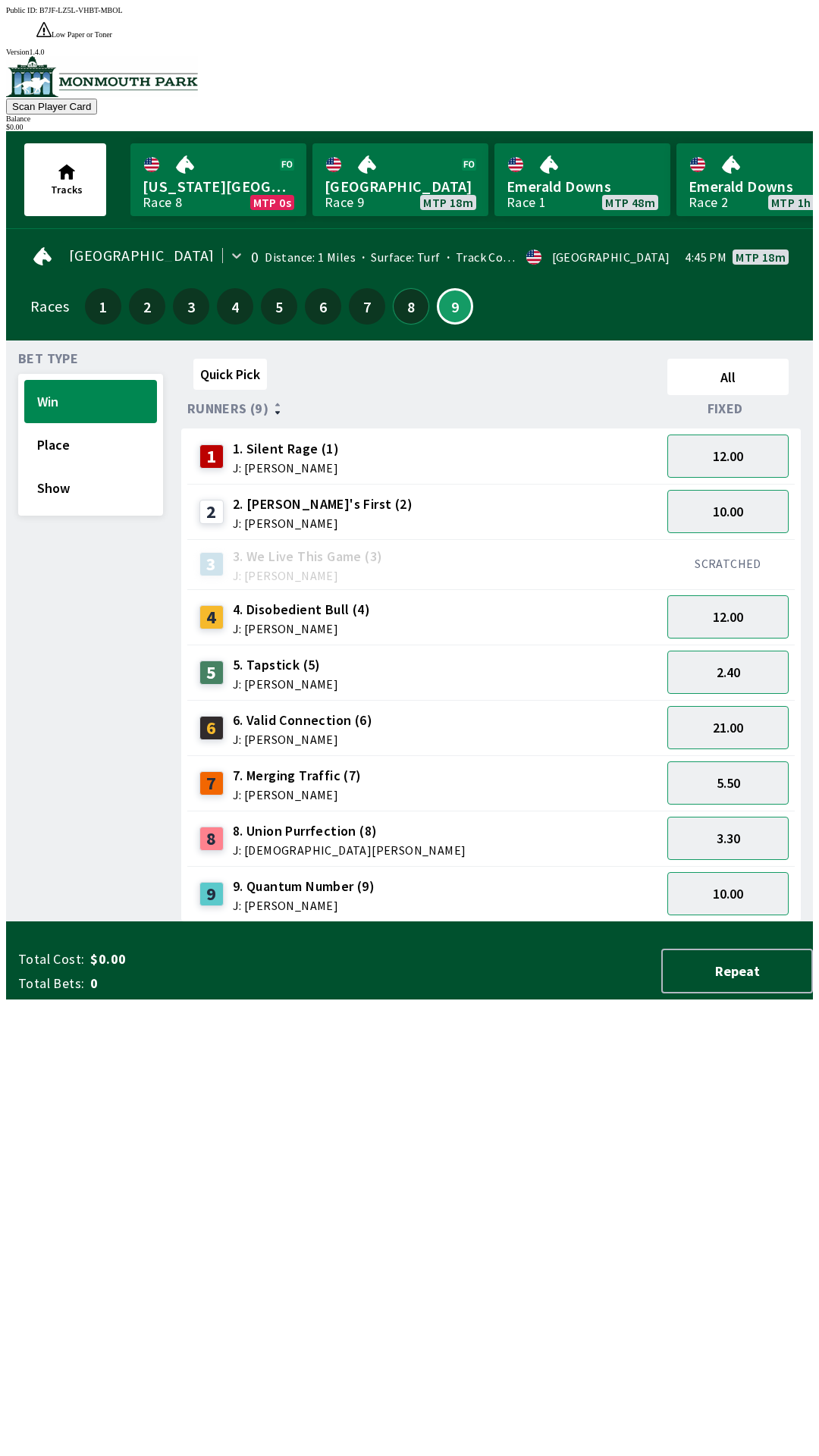
click at [404, 288] on button "8" at bounding box center [411, 306] width 36 height 36
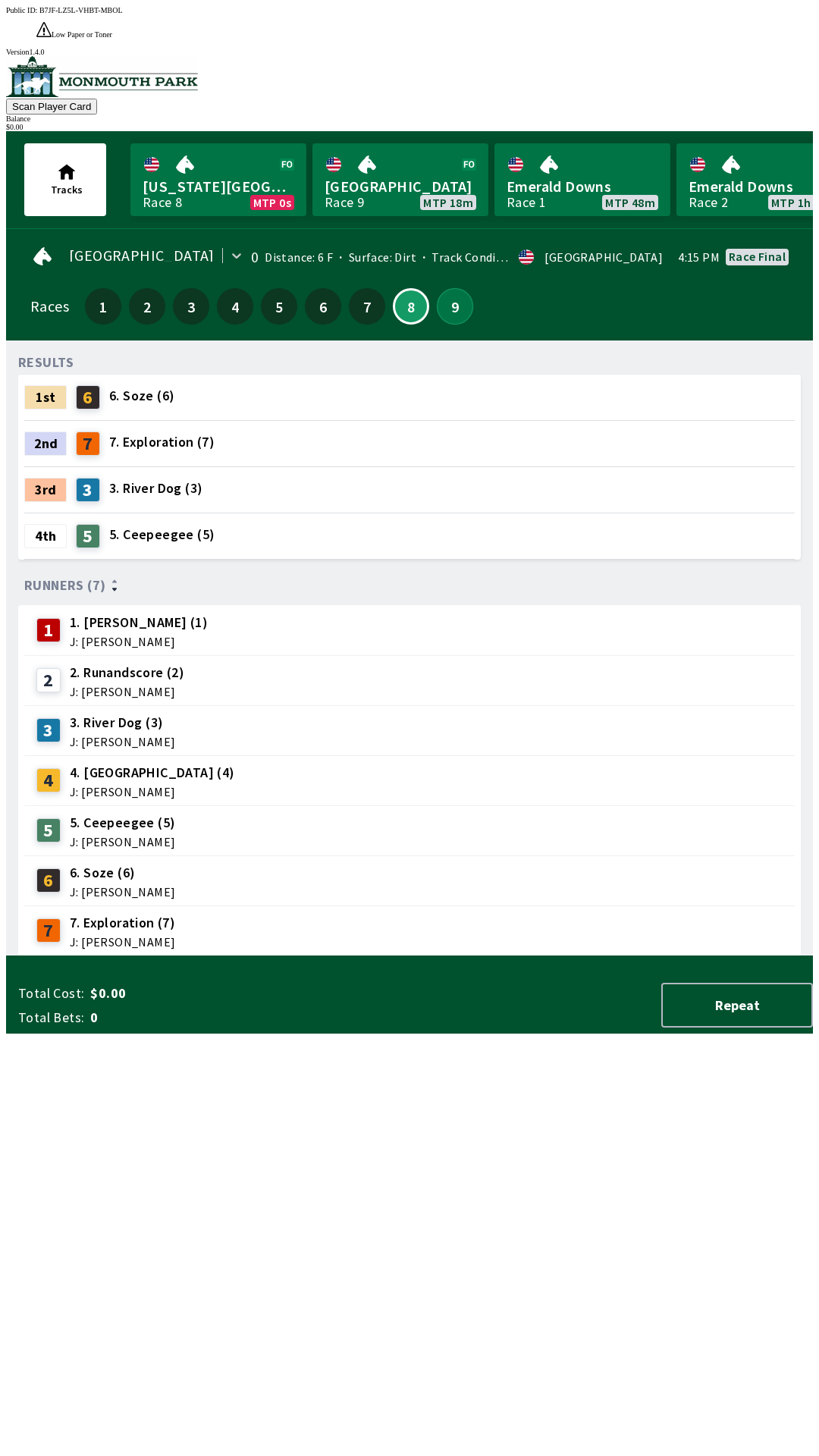
click at [437, 288] on button "9" at bounding box center [455, 306] width 36 height 36
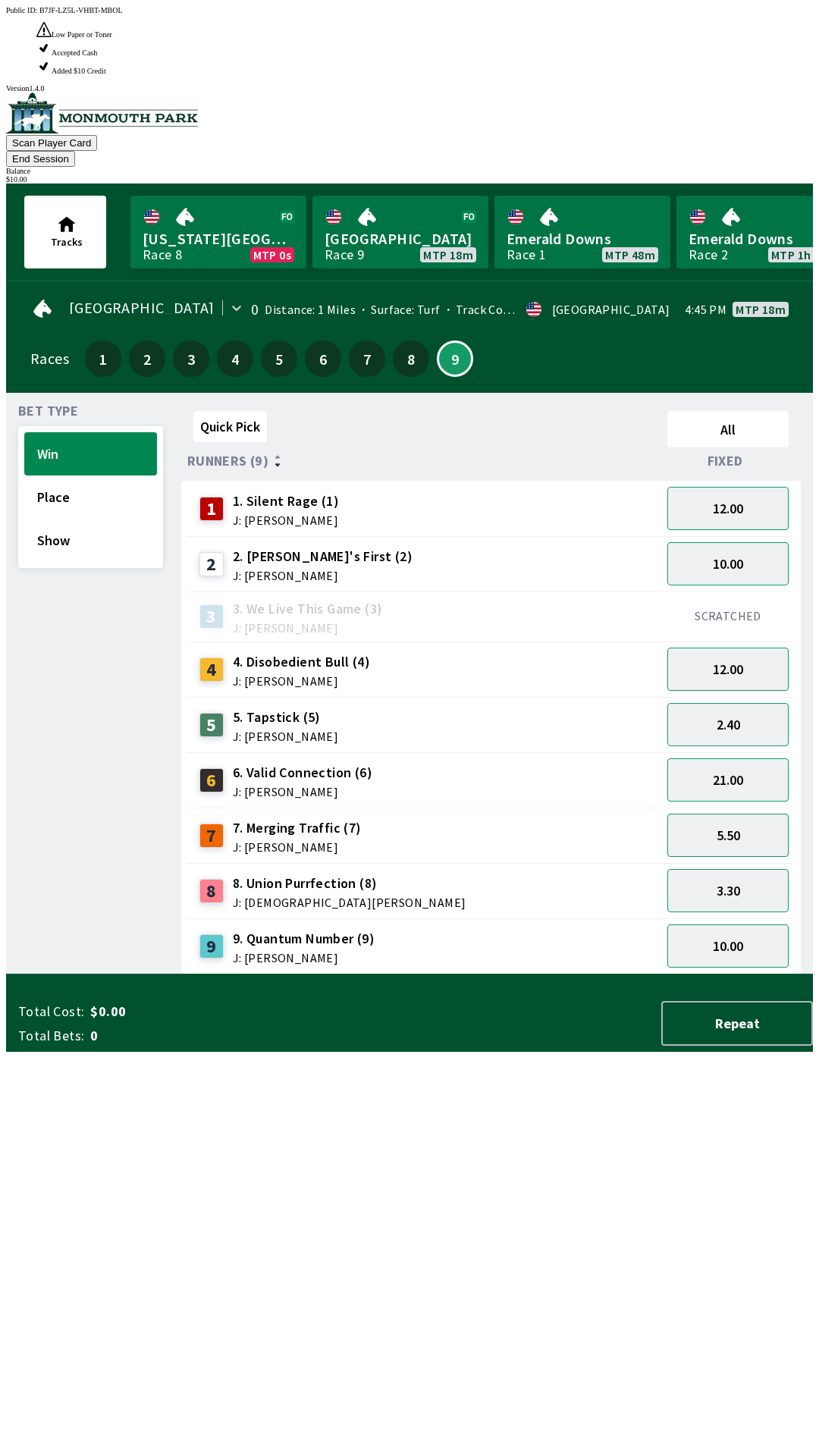
click at [531, 817] on div "7 7. Merging Traffic (7) J: [PERSON_NAME]" at bounding box center [424, 836] width 462 height 38
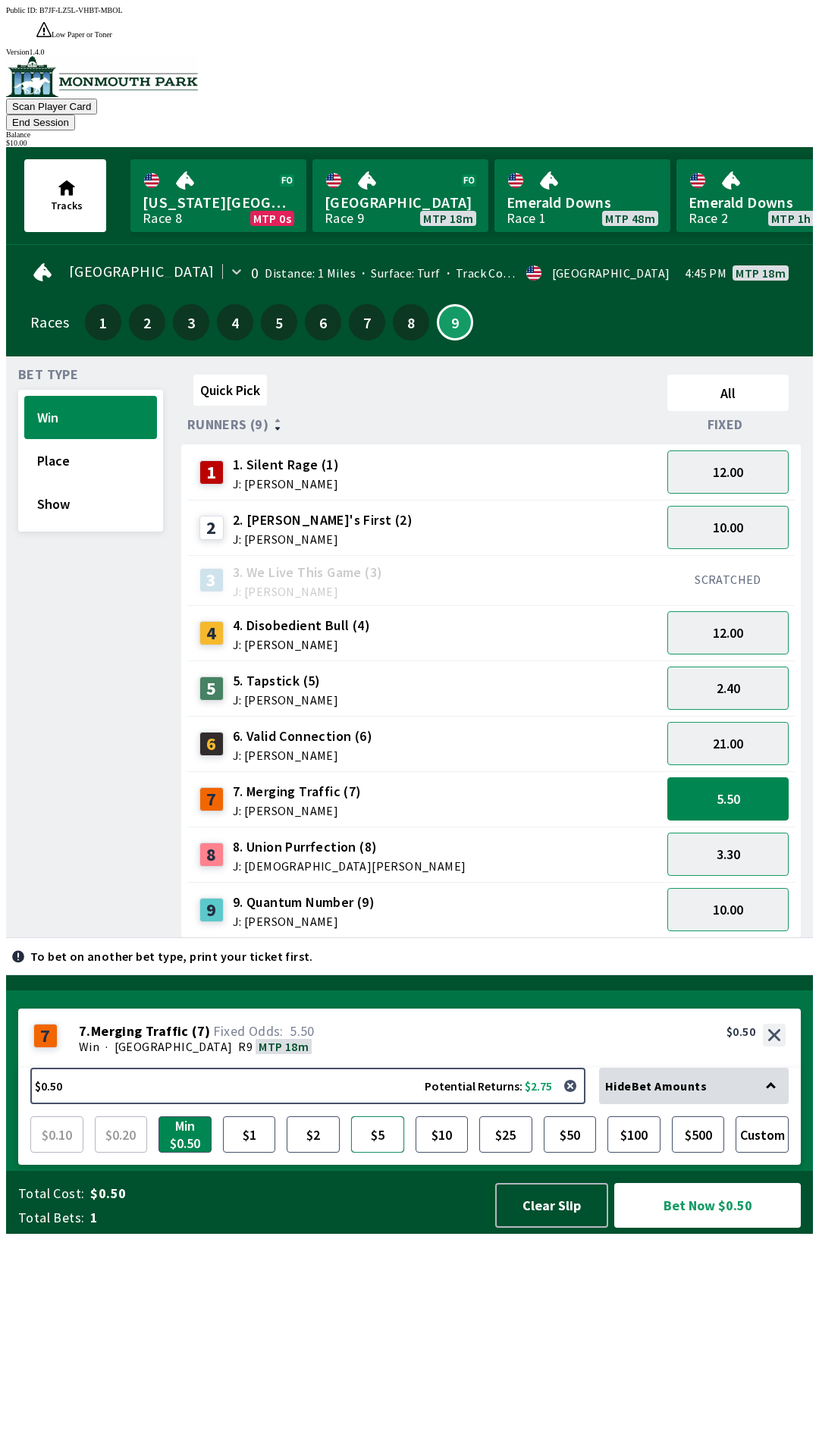
click at [389, 1153] on button "$5" at bounding box center [377, 1135] width 53 height 36
click at [62, 439] on button "Place" at bounding box center [91, 461] width 133 height 44
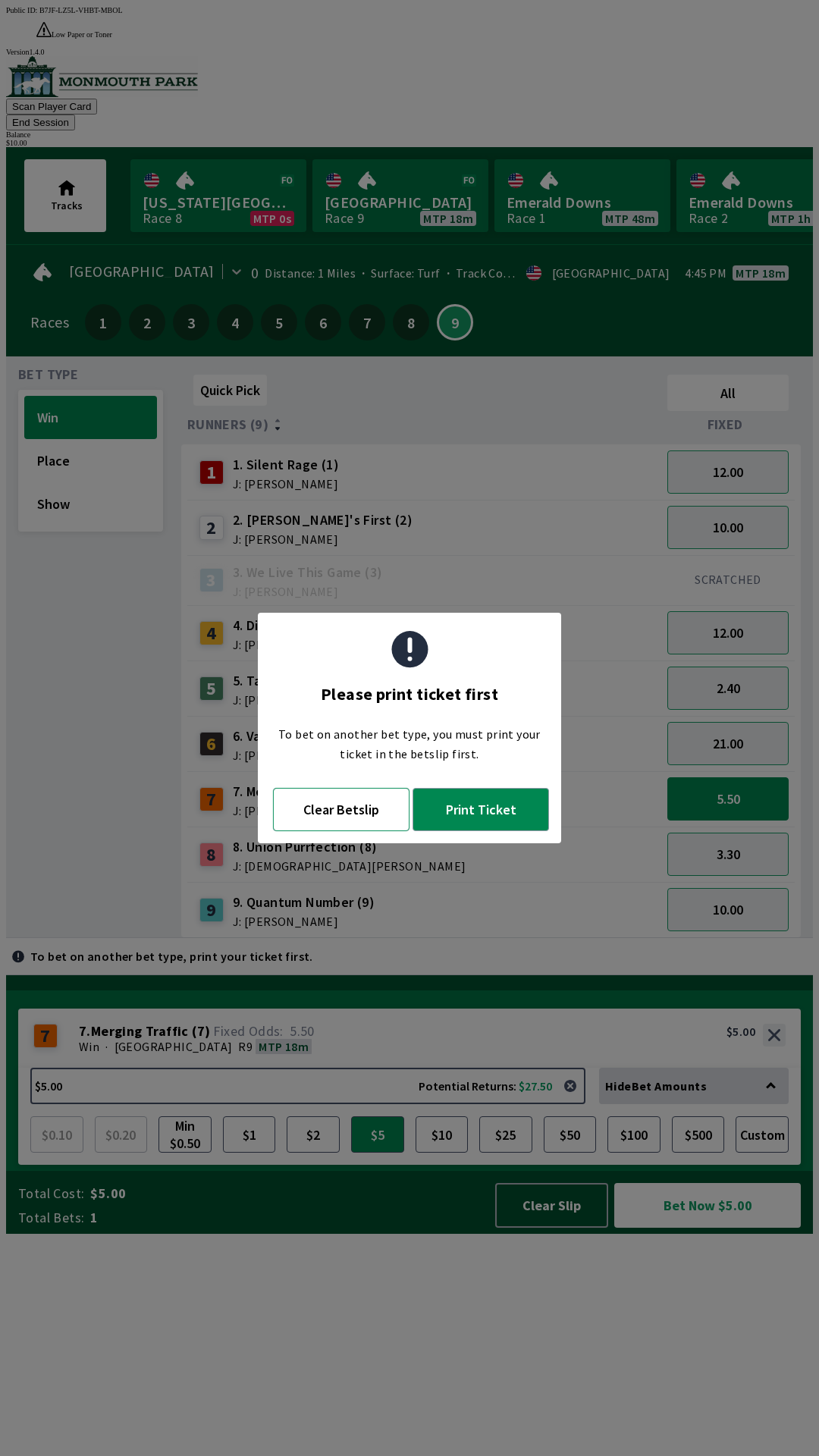
click at [338, 807] on button "Clear Betslip" at bounding box center [341, 810] width 137 height 44
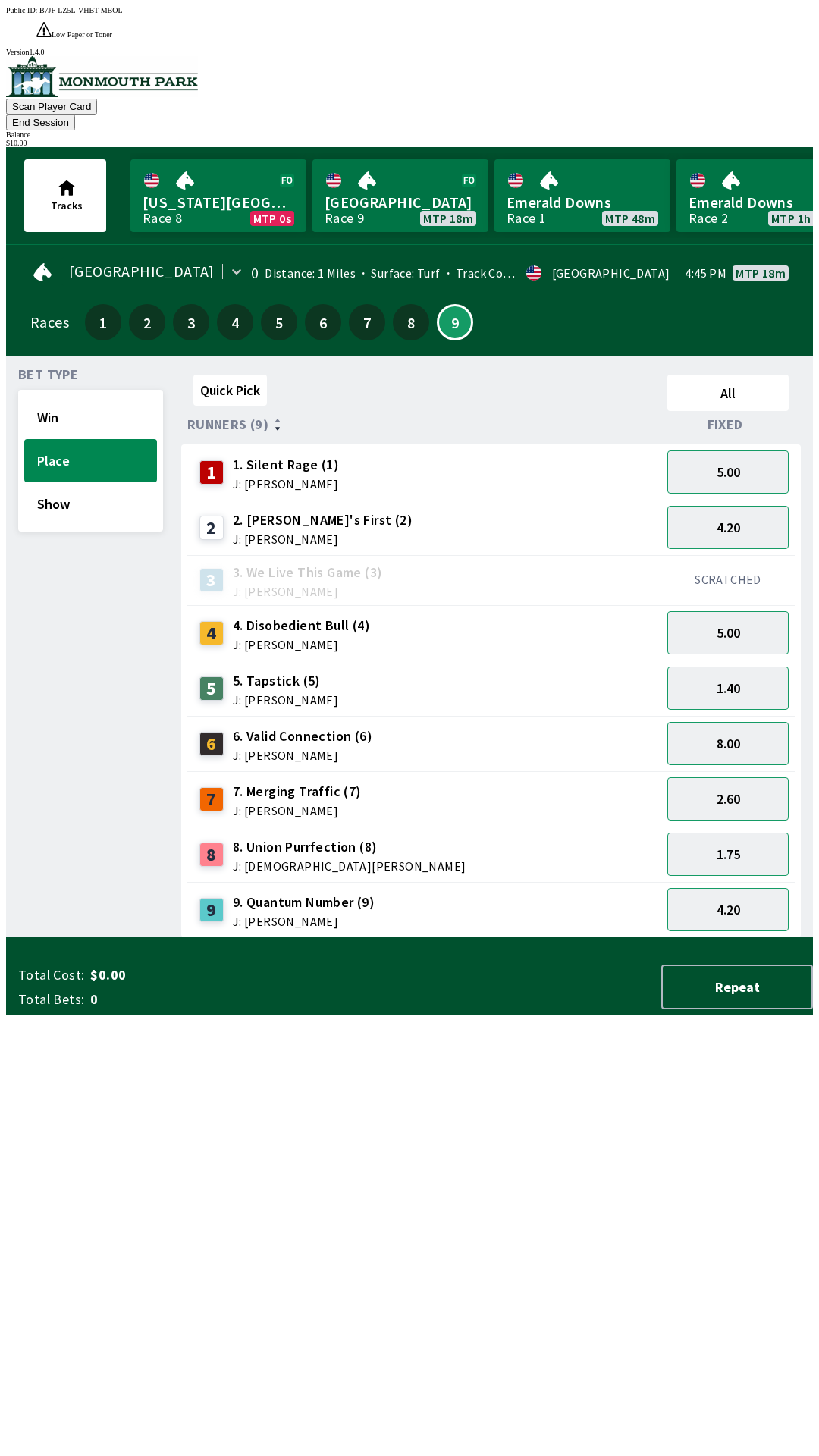
click at [259, 639] on span "J: [PERSON_NAME]" at bounding box center [301, 644] width 137 height 12
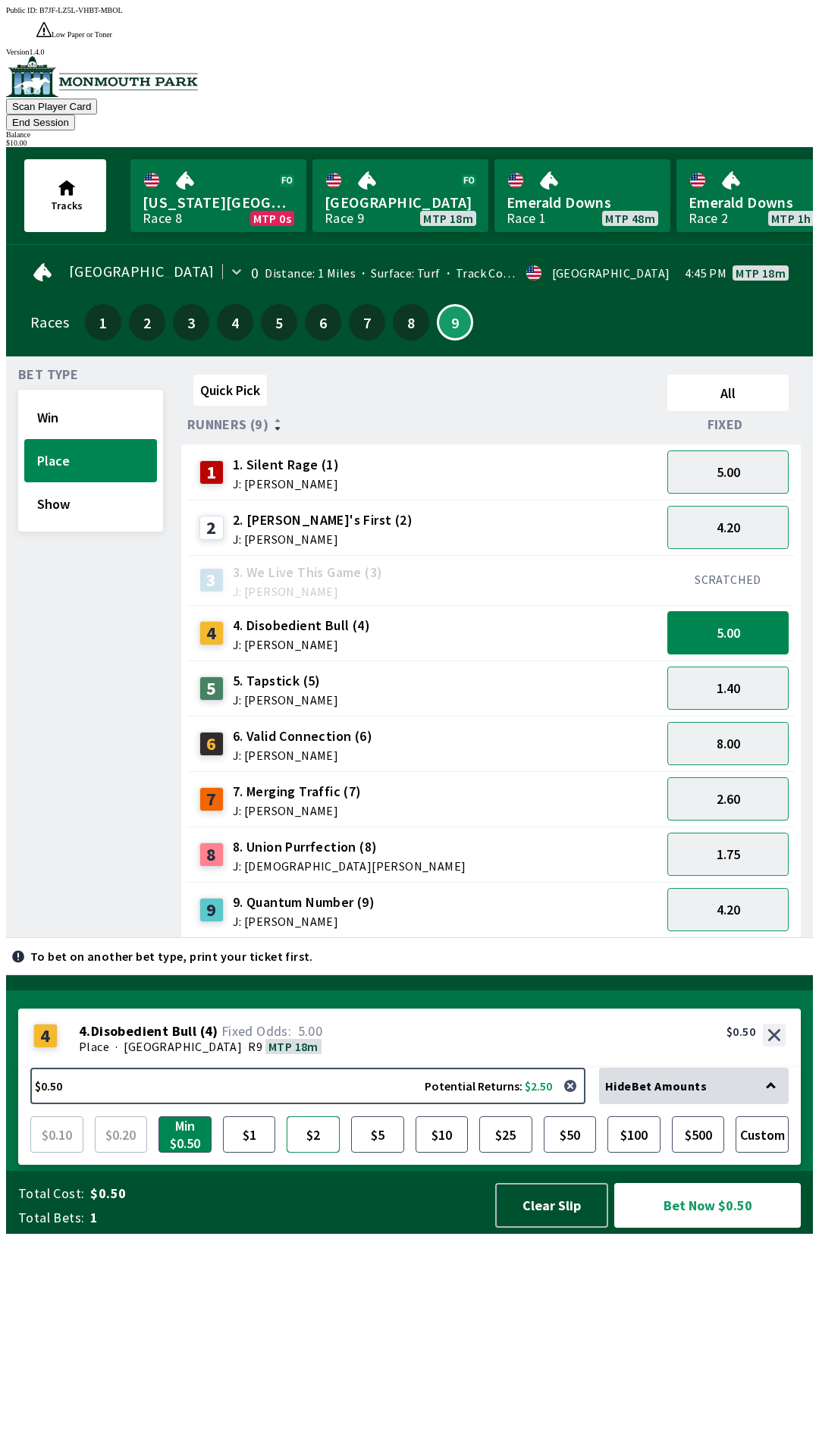
click at [331, 1153] on button "$2" at bounding box center [313, 1135] width 53 height 36
click at [59, 483] on button "Show" at bounding box center [91, 504] width 133 height 44
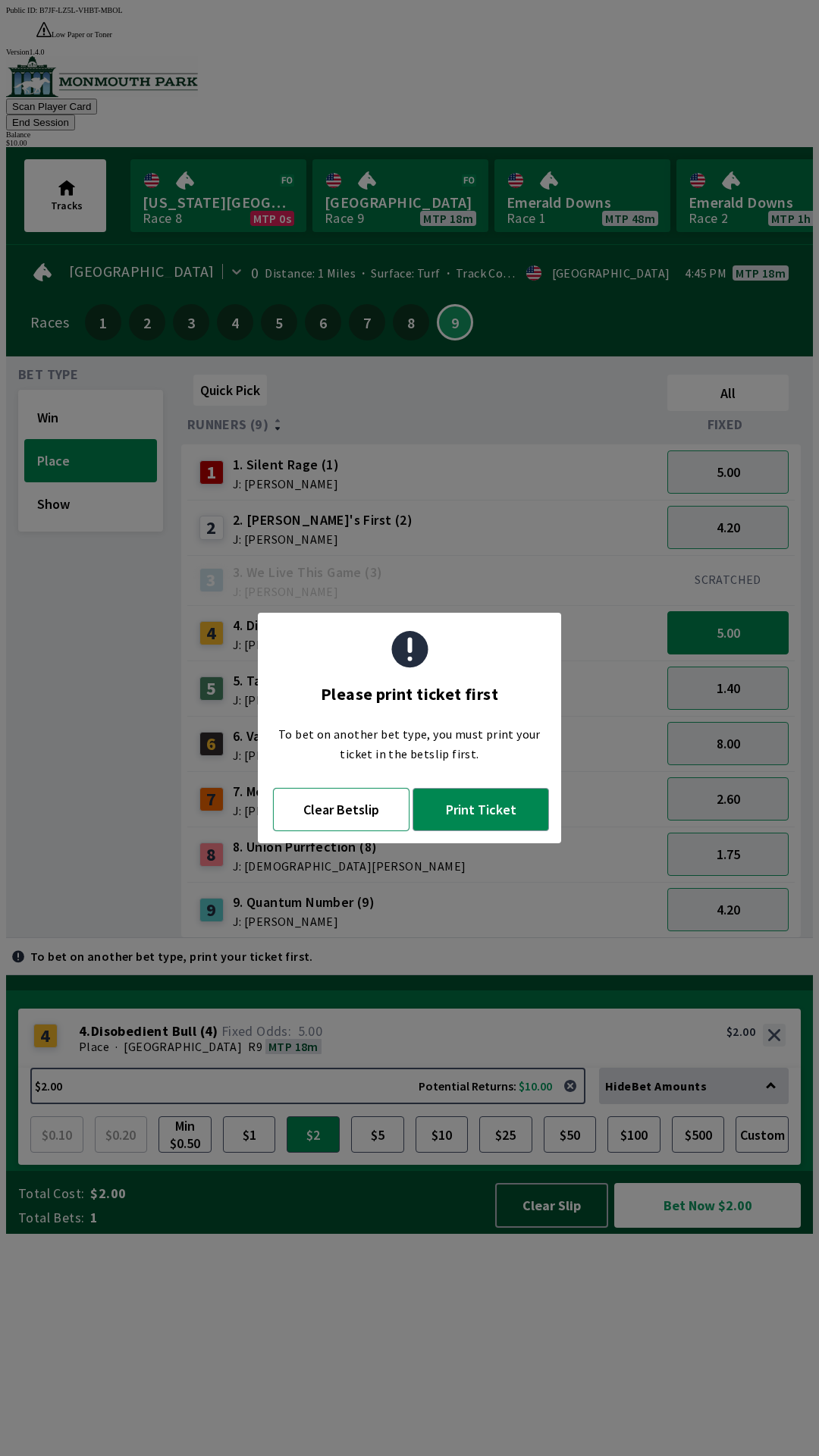
click at [332, 820] on button "Clear Betslip" at bounding box center [341, 810] width 137 height 44
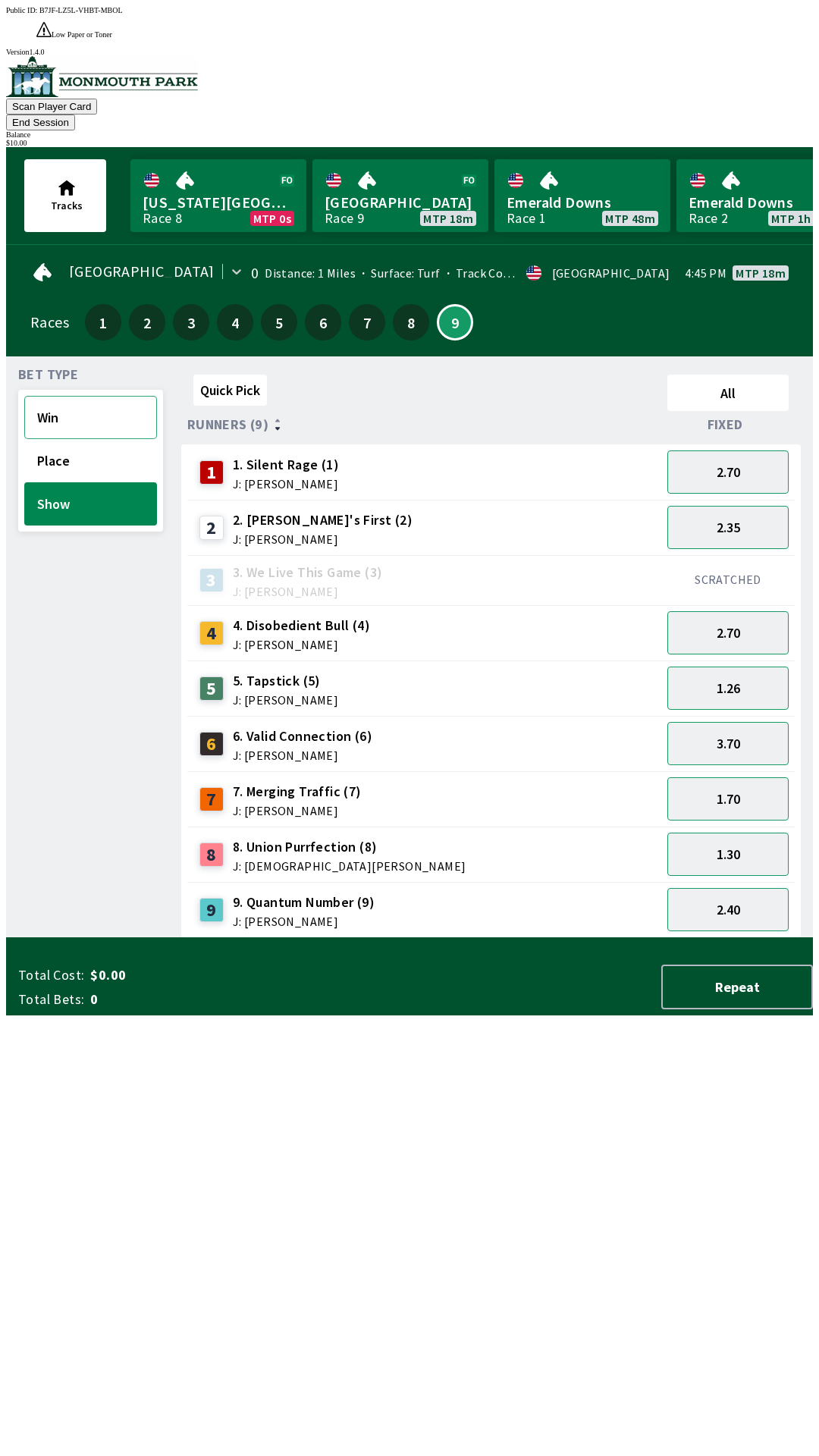
click at [50, 396] on button "Win" at bounding box center [91, 417] width 133 height 44
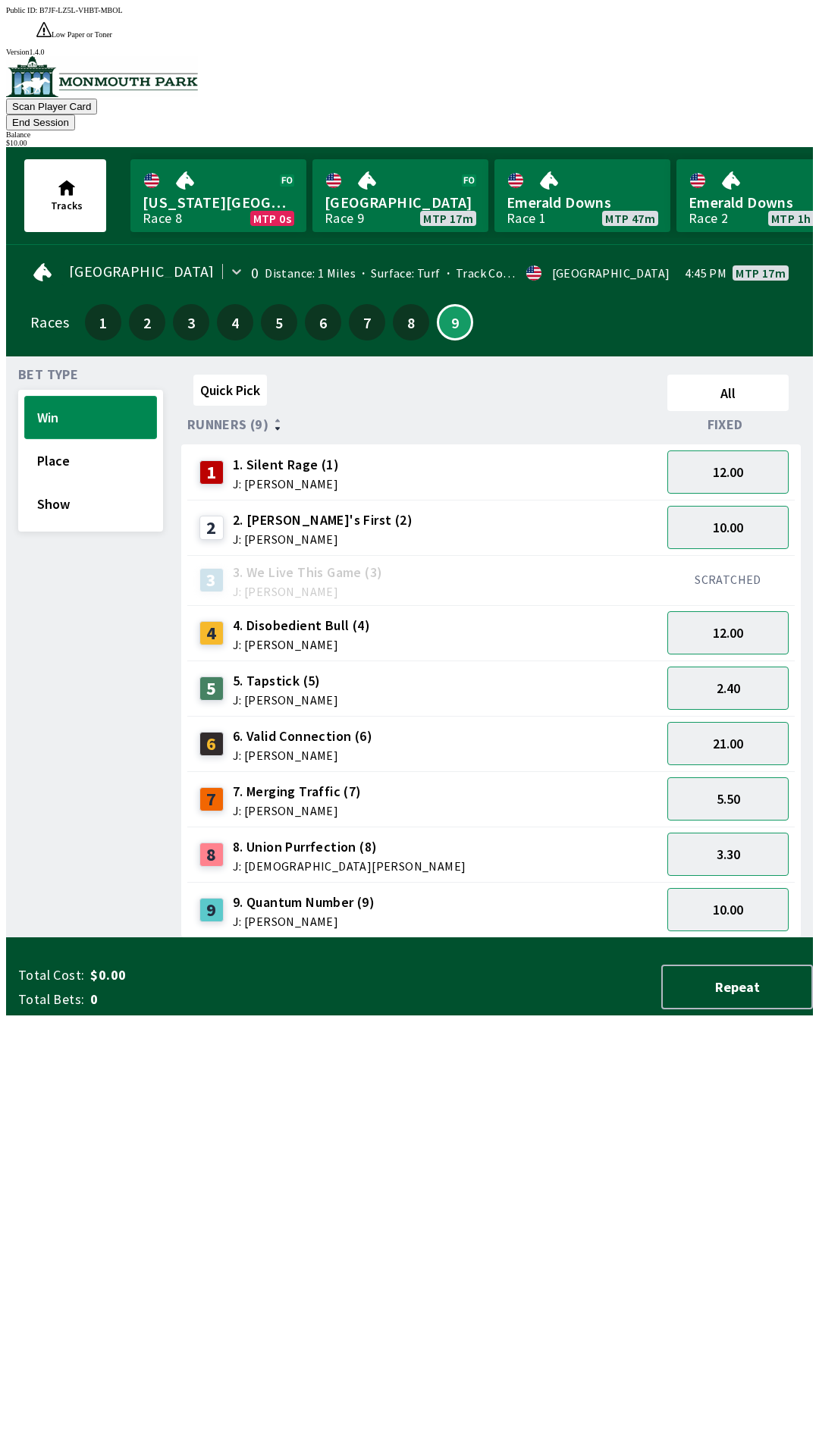
click at [25, 396] on button "Win" at bounding box center [91, 417] width 133 height 44
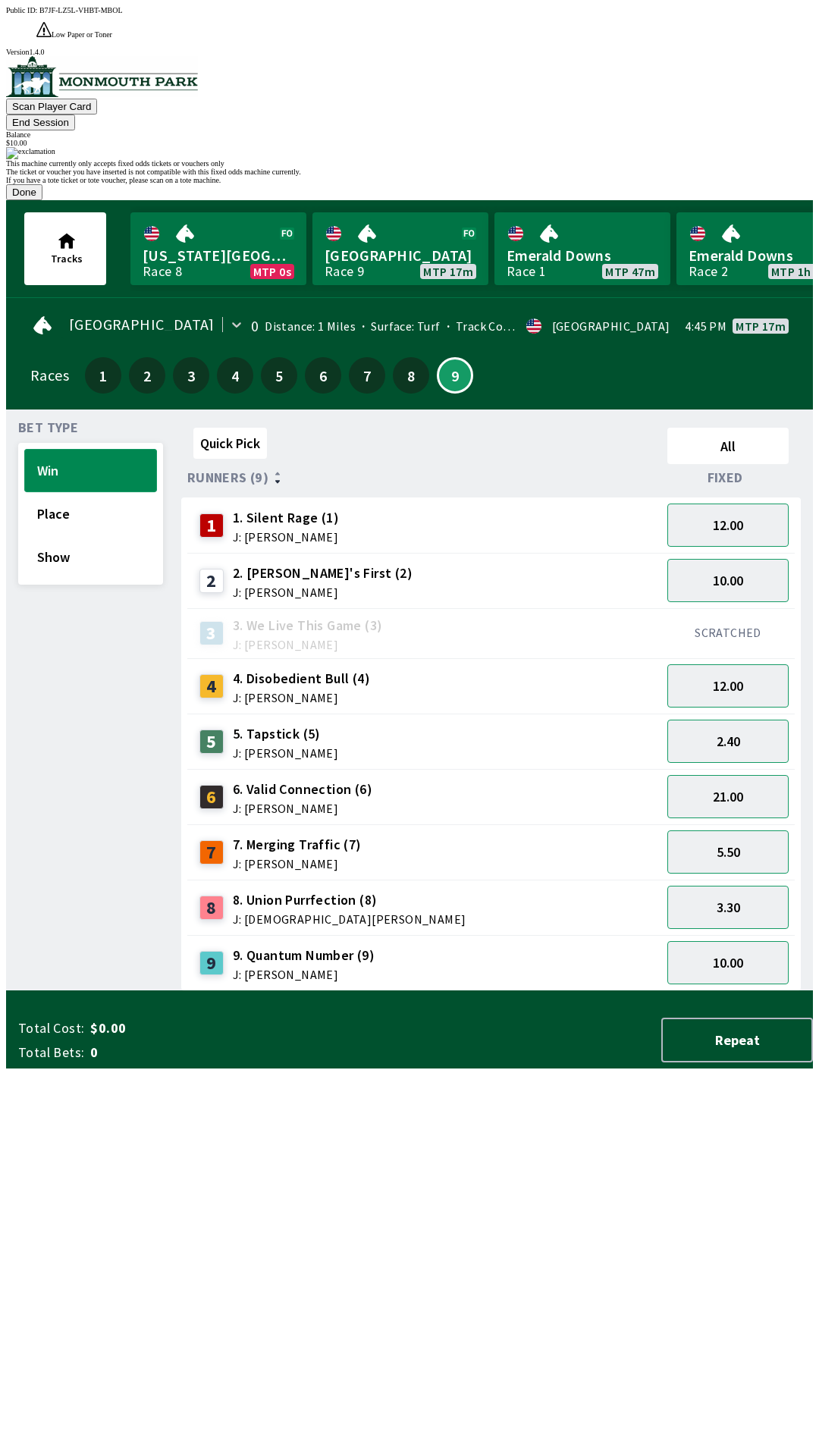
click at [25, 449] on button "Win" at bounding box center [91, 470] width 133 height 44
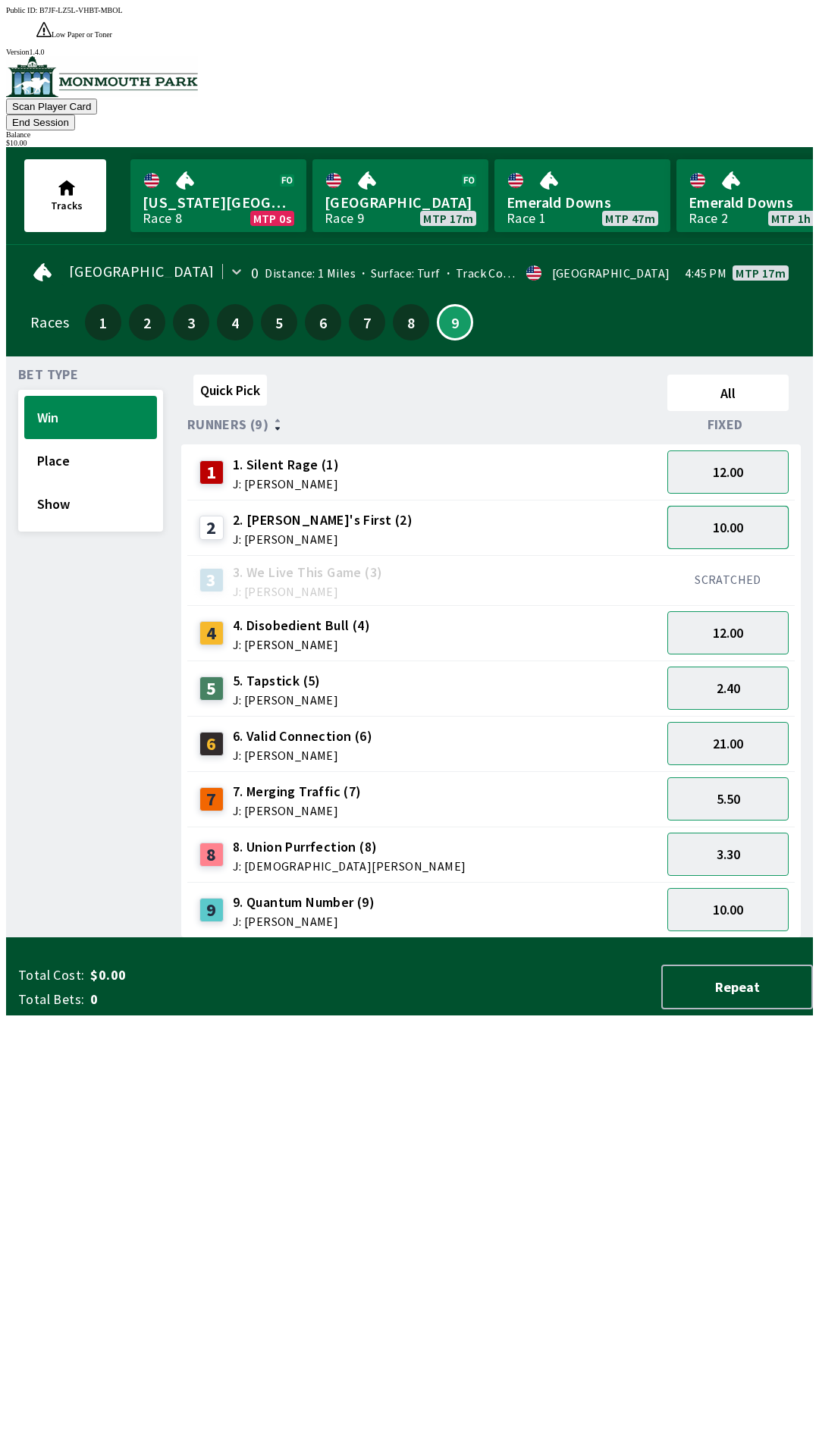
click at [705, 506] on button "10.00" at bounding box center [727, 527] width 121 height 44
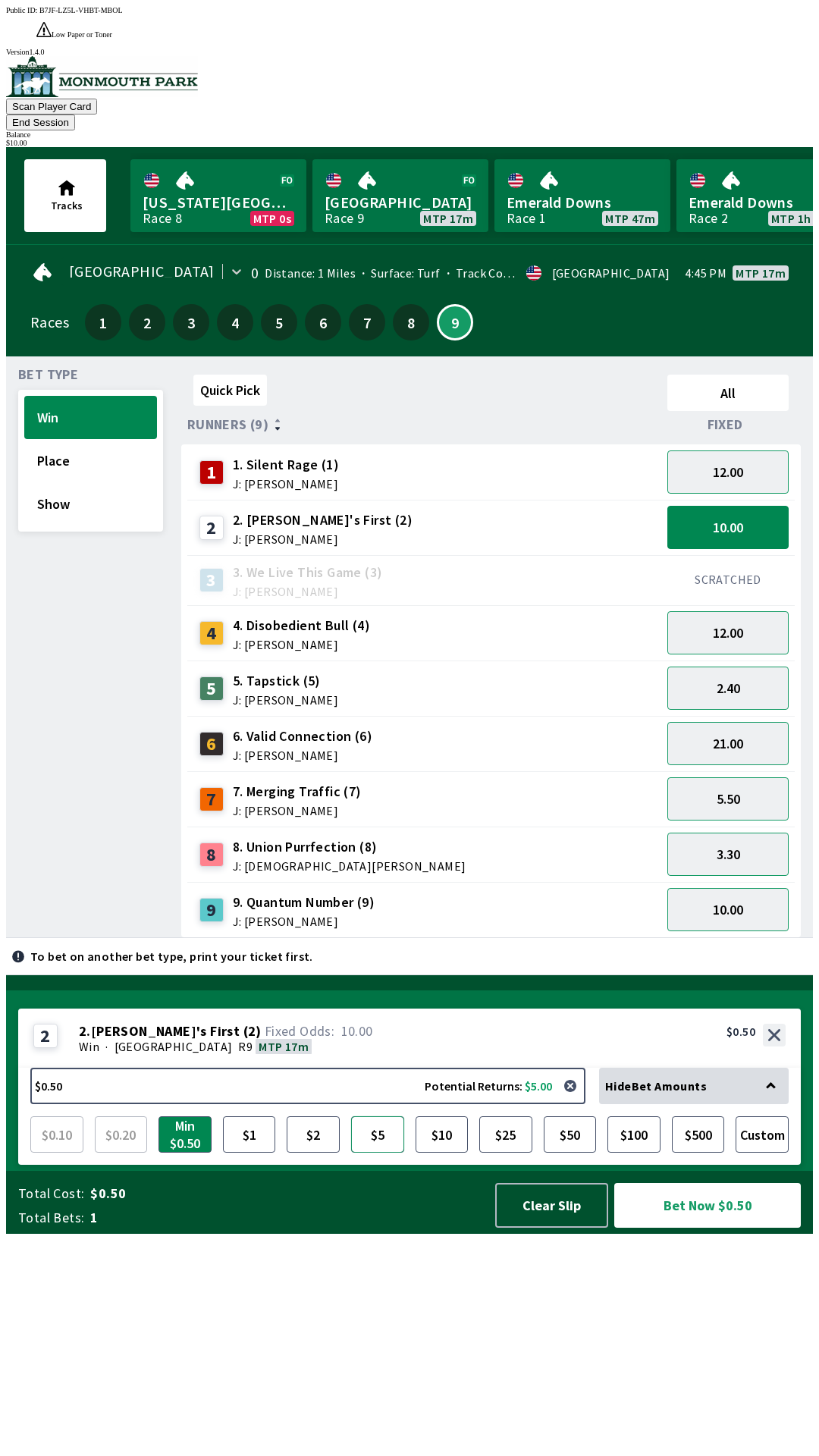
click at [371, 1153] on button "$5" at bounding box center [377, 1135] width 53 height 36
click at [732, 1228] on button "Bet Now $5.00" at bounding box center [707, 1205] width 187 height 45
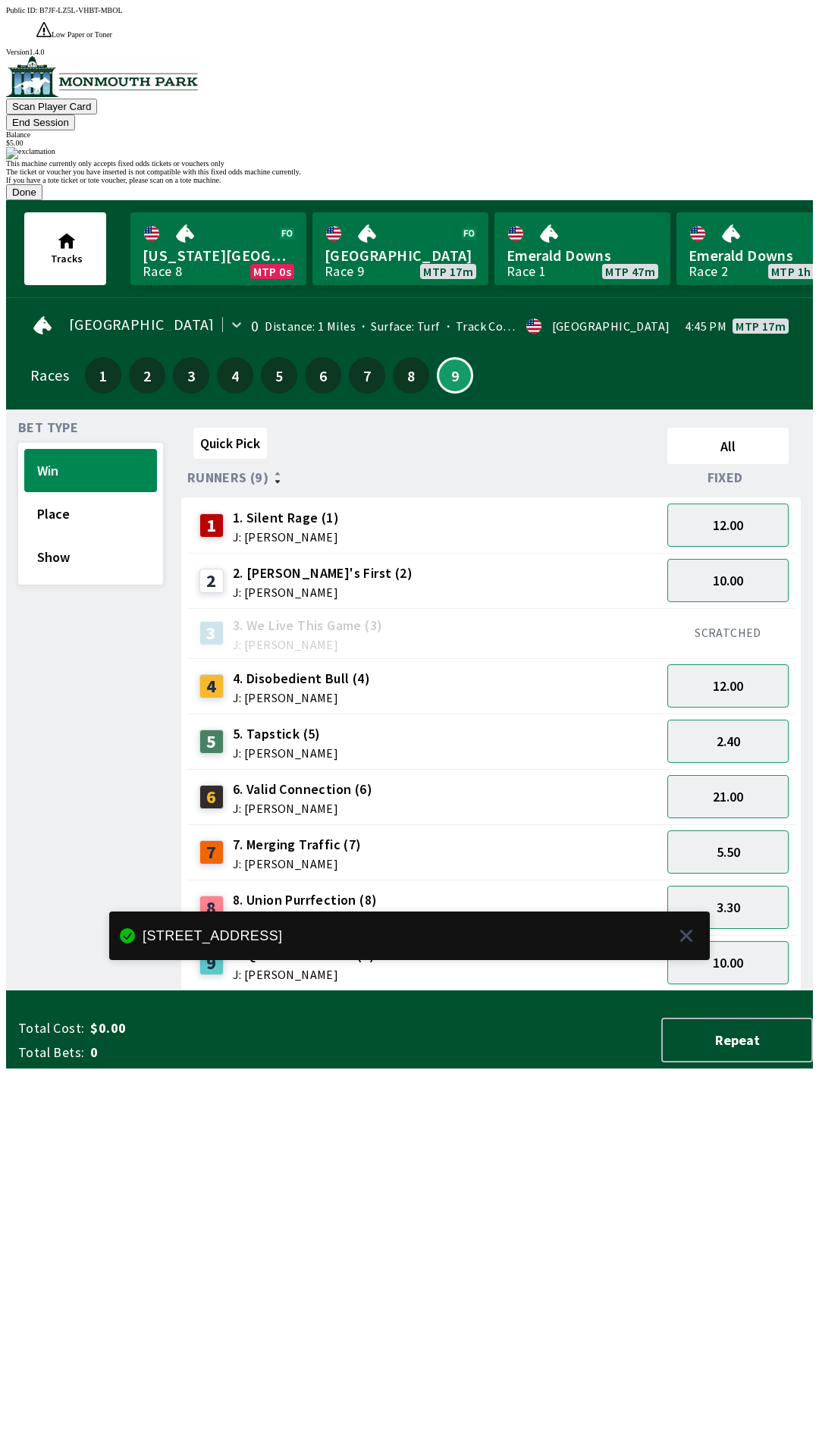
click at [43, 200] on button "Done" at bounding box center [25, 192] width 36 height 16
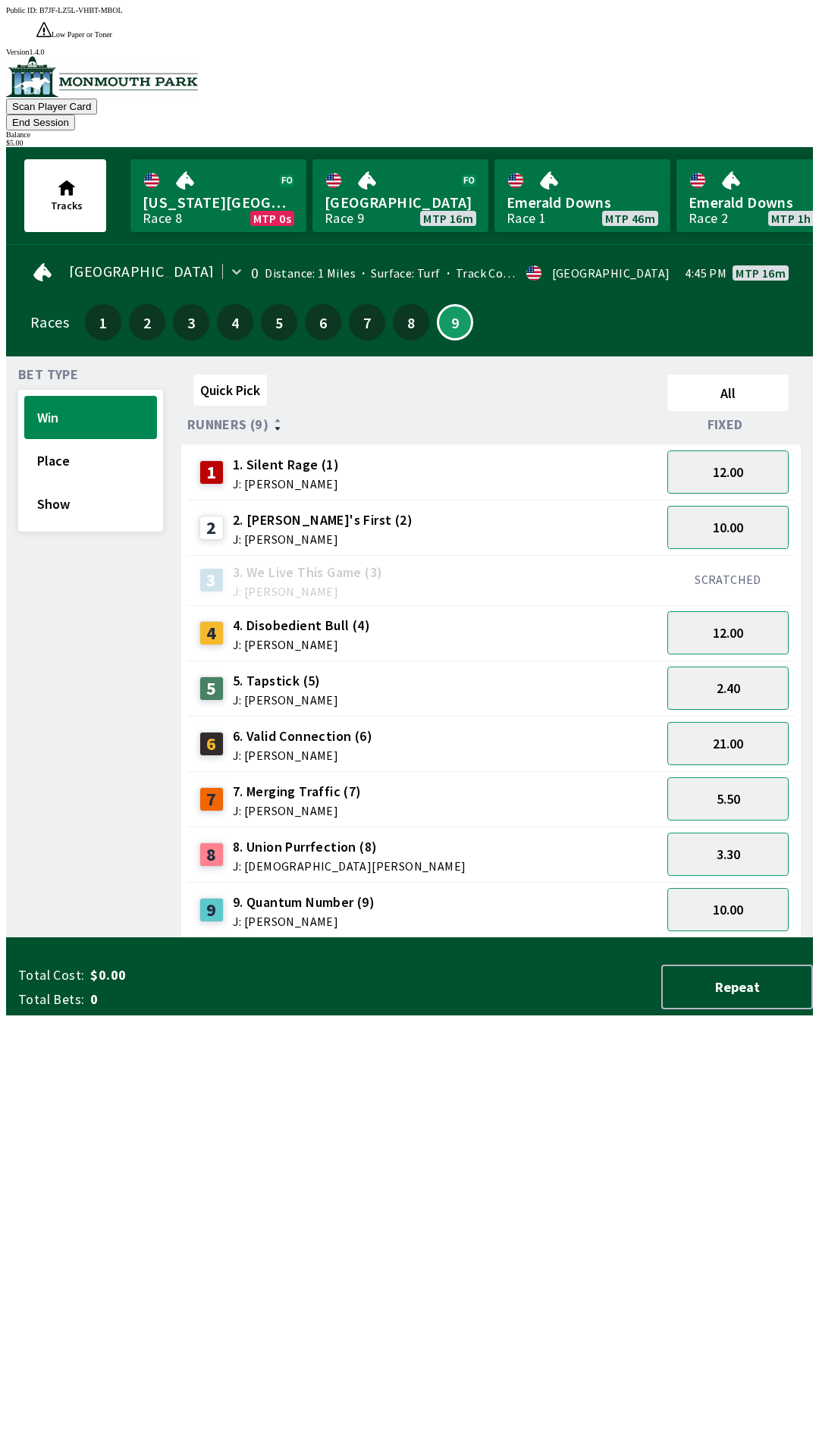
click at [430, 780] on div "7 7. Merging Traffic (7) J: [PERSON_NAME]" at bounding box center [424, 799] width 462 height 38
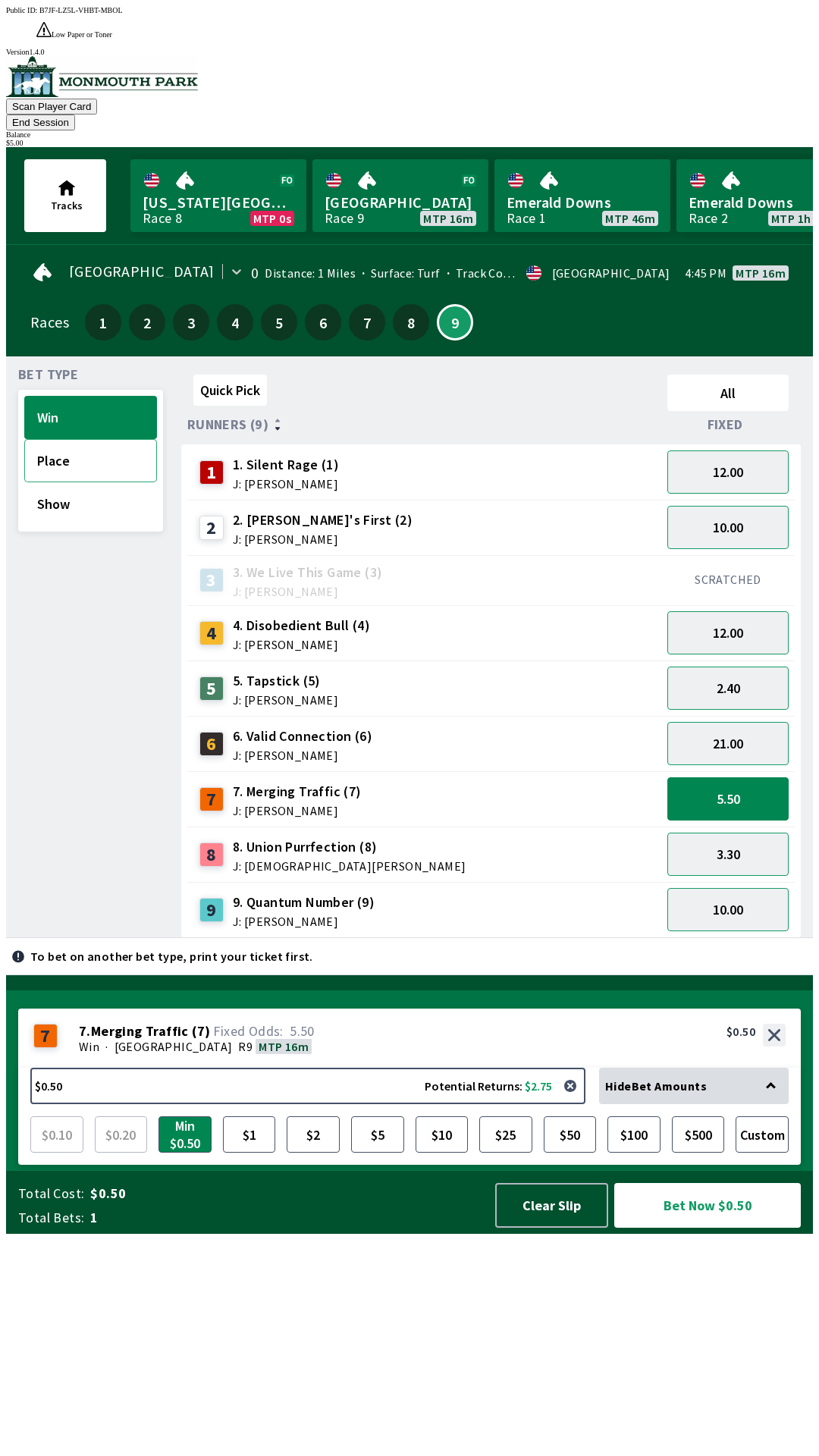
click at [60, 439] on button "Place" at bounding box center [91, 461] width 133 height 44
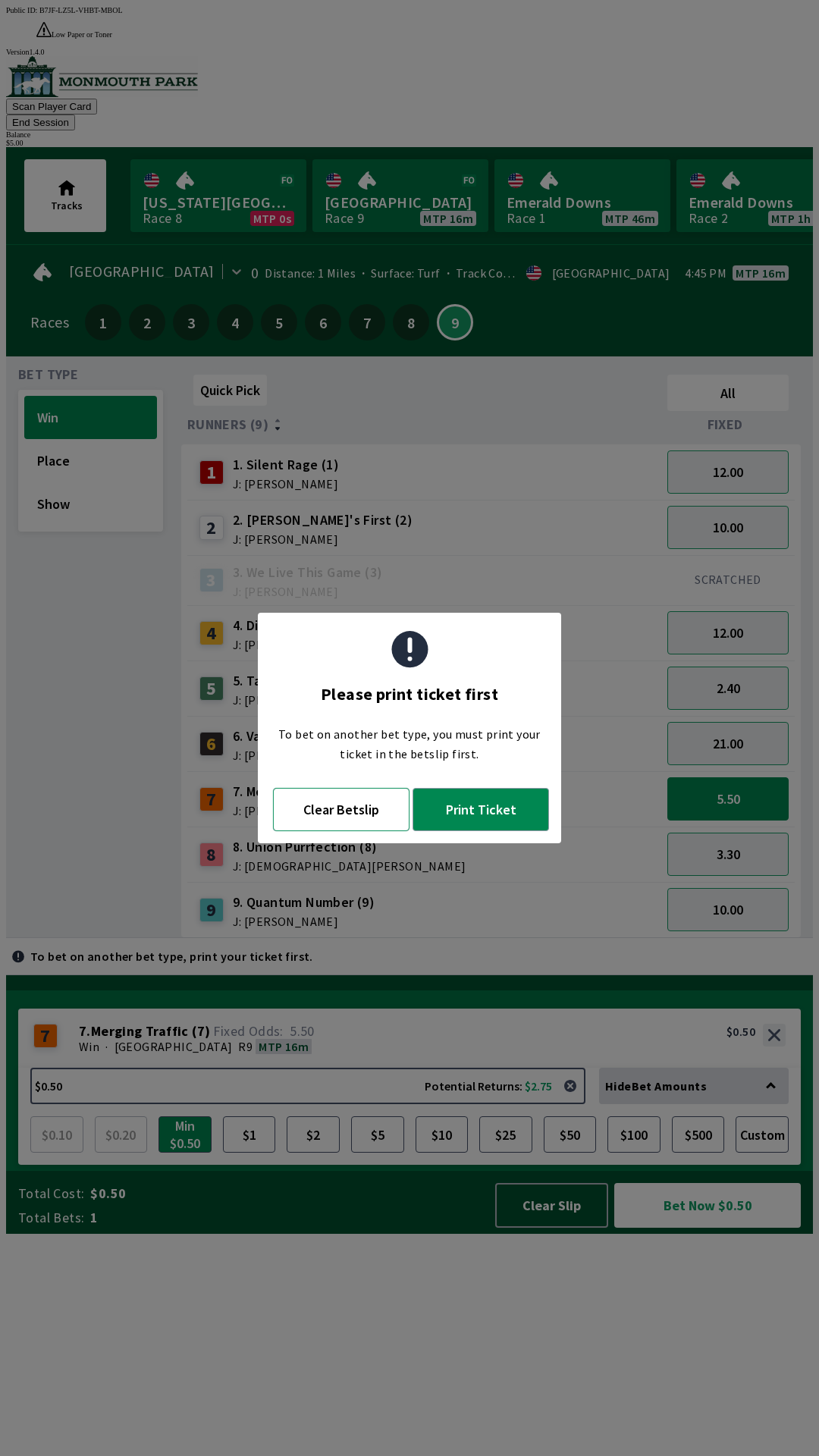
click at [333, 827] on button "Clear Betslip" at bounding box center [341, 810] width 137 height 44
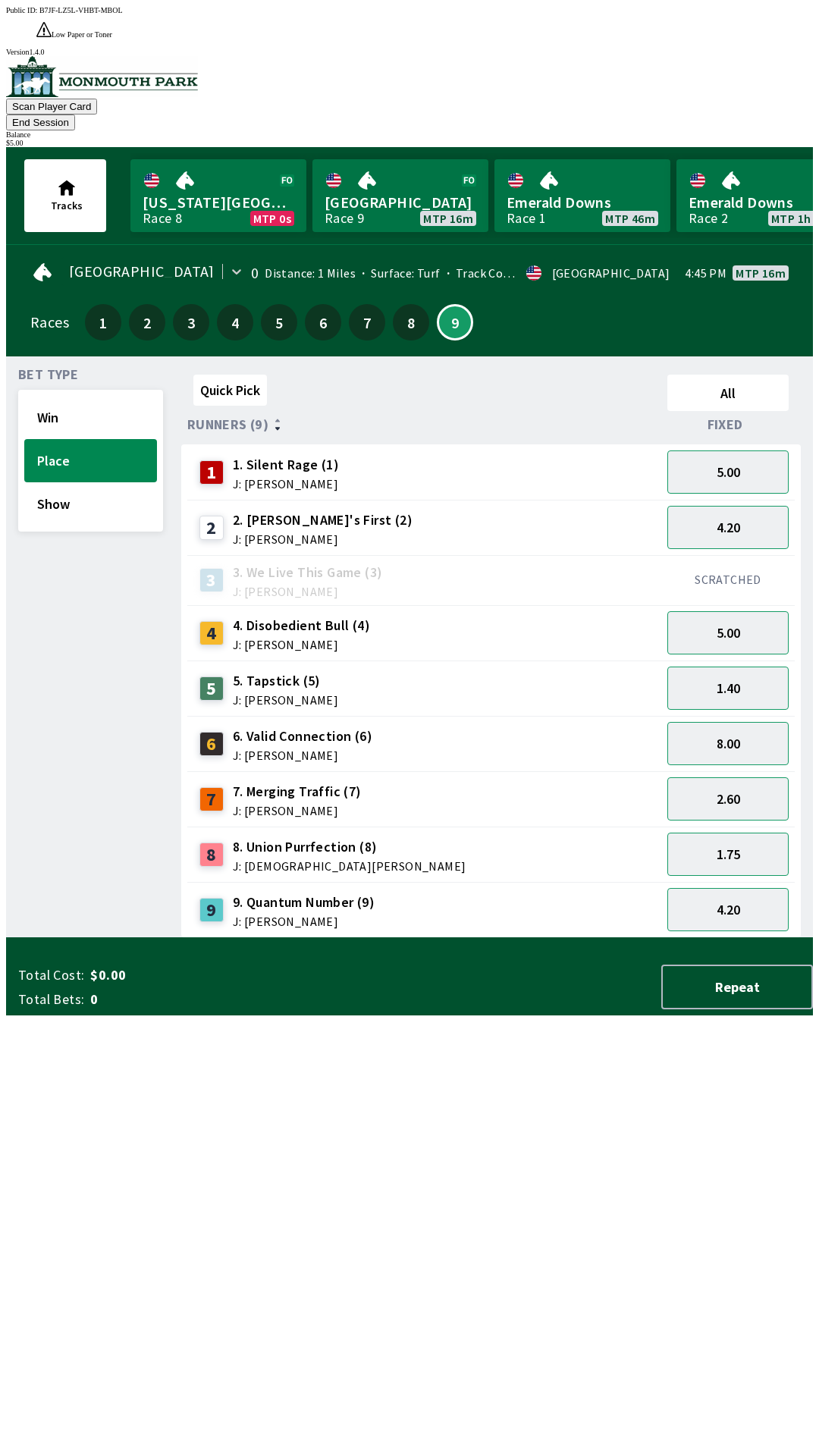
click at [344, 805] on span "J: [PERSON_NAME]" at bounding box center [297, 810] width 129 height 12
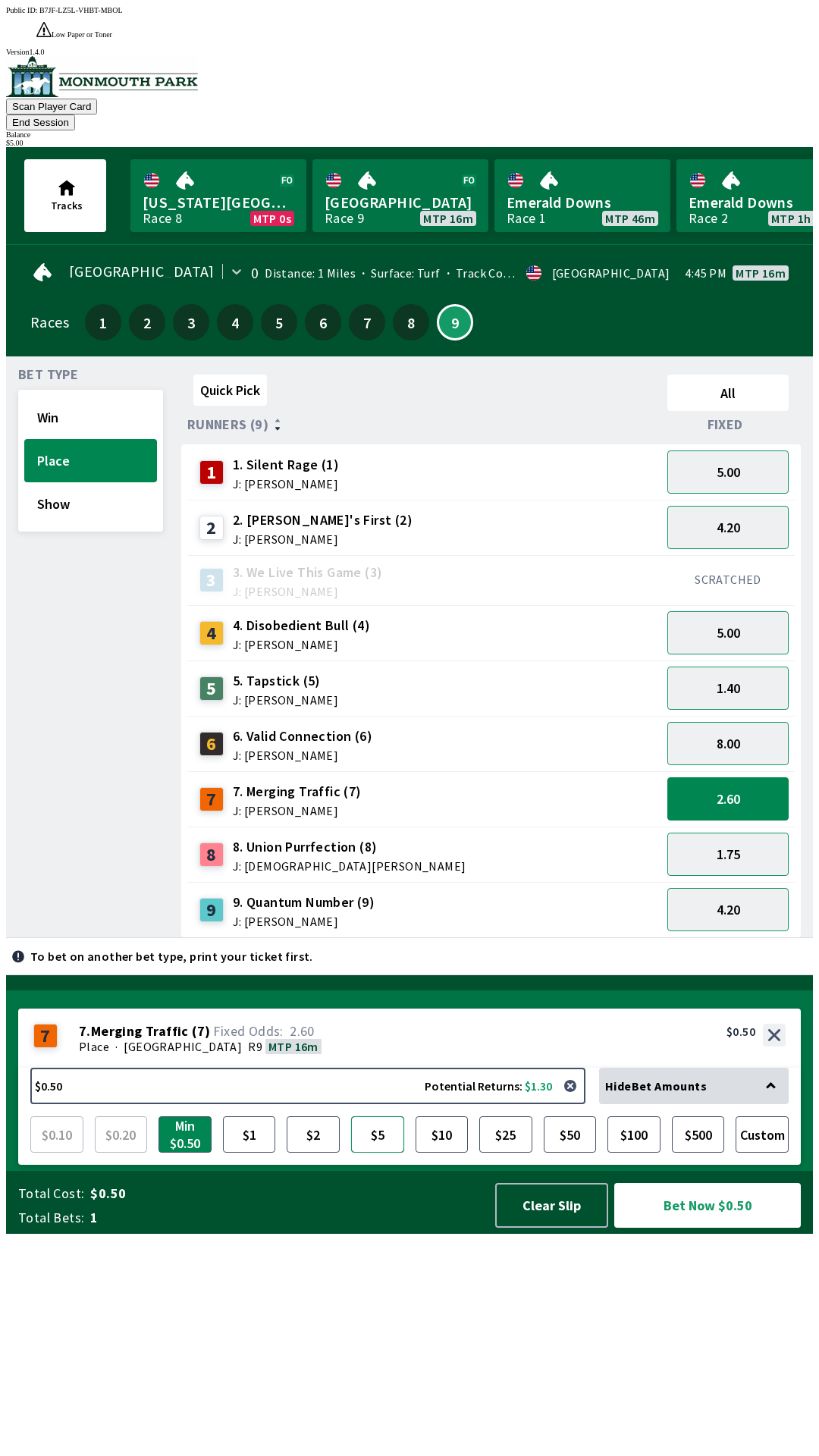
click at [372, 1153] on button "$5" at bounding box center [377, 1135] width 53 height 36
click at [48, 483] on button "Show" at bounding box center [91, 504] width 133 height 44
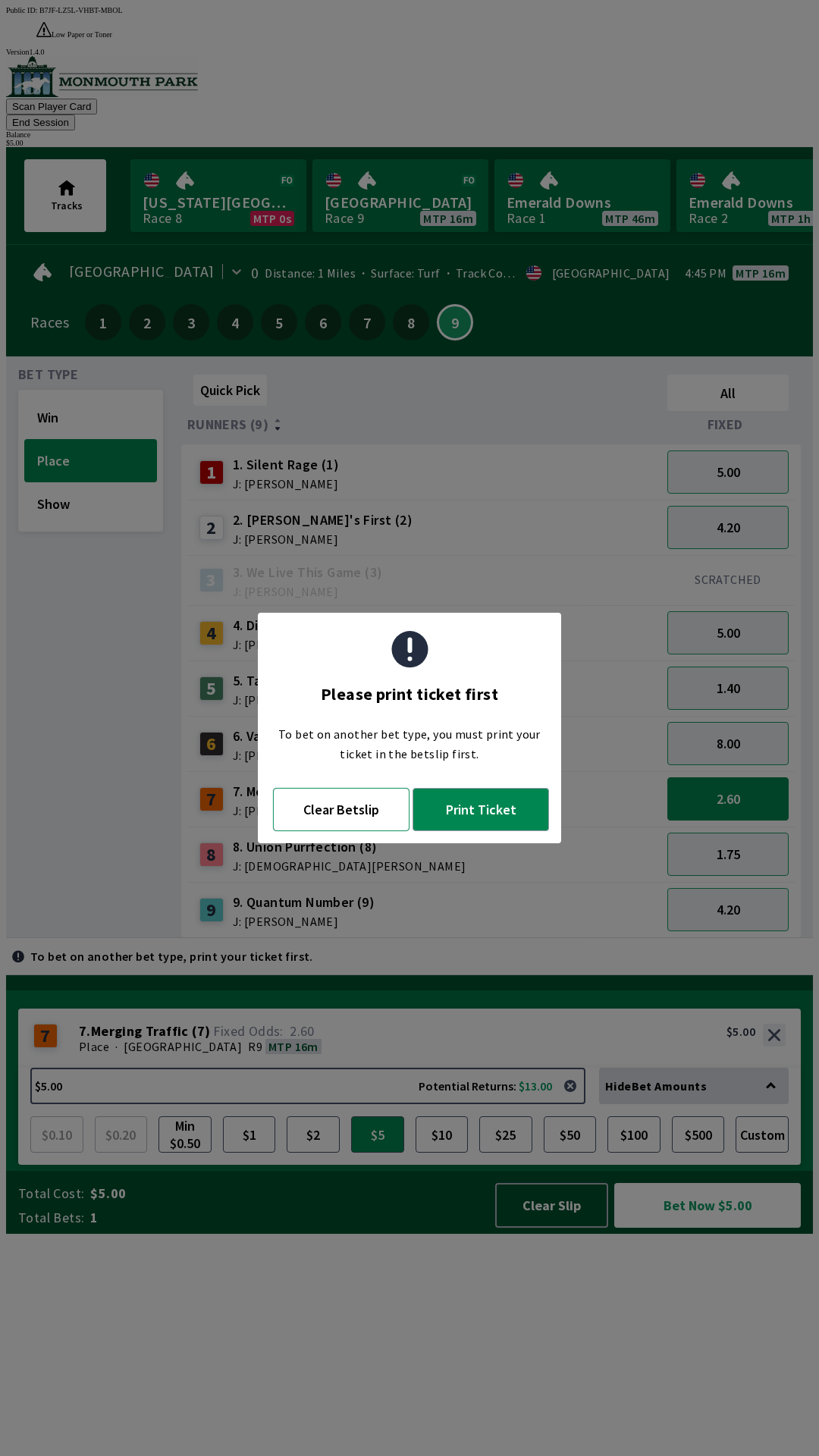
click at [377, 794] on button "Clear Betslip" at bounding box center [341, 810] width 137 height 44
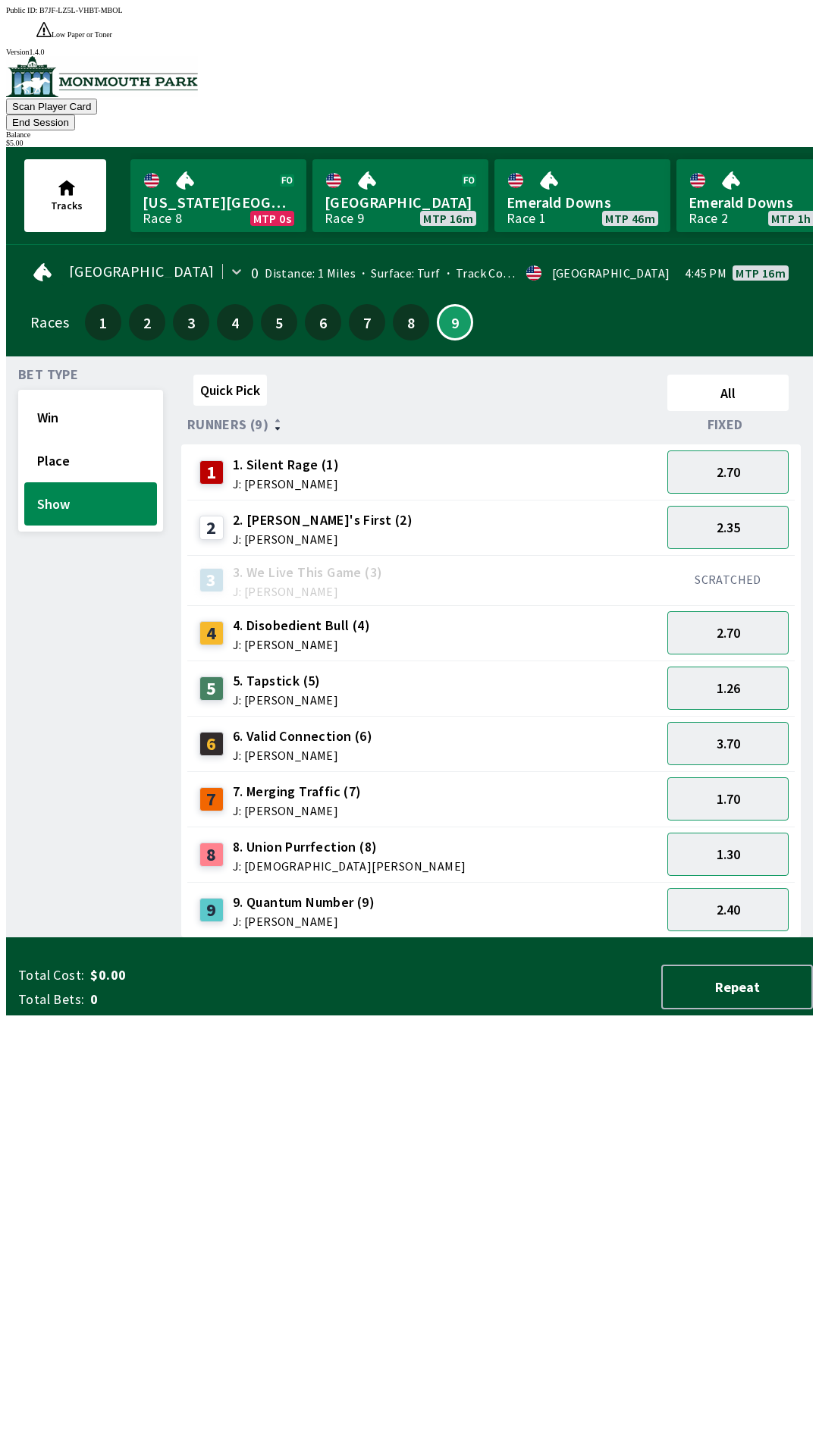
click at [419, 780] on div "7 7. Merging Traffic (7) J: [PERSON_NAME]" at bounding box center [424, 799] width 462 height 38
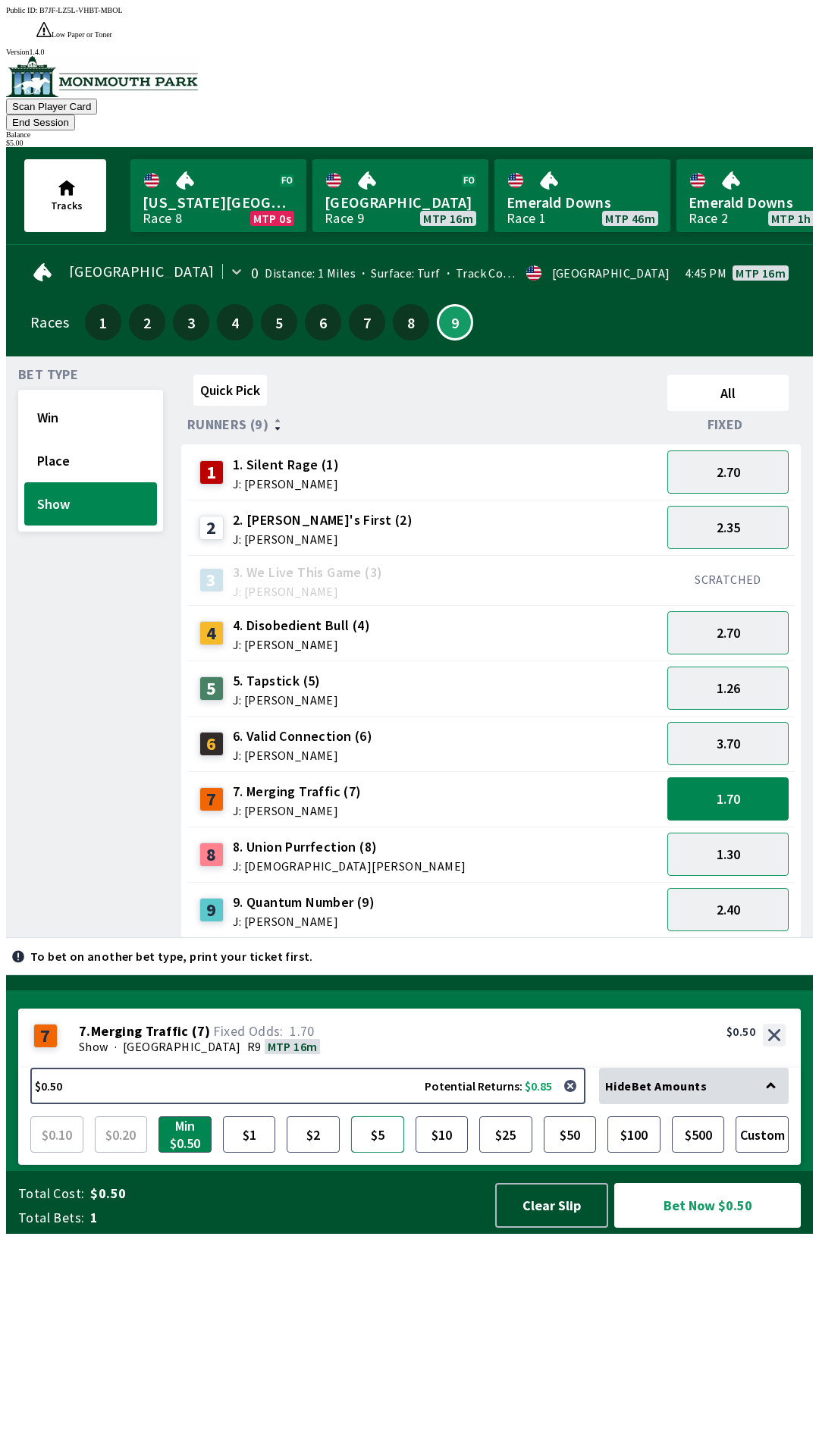
click at [377, 1153] on button "$5" at bounding box center [377, 1135] width 53 height 36
click at [63, 396] on button "Win" at bounding box center [91, 417] width 133 height 44
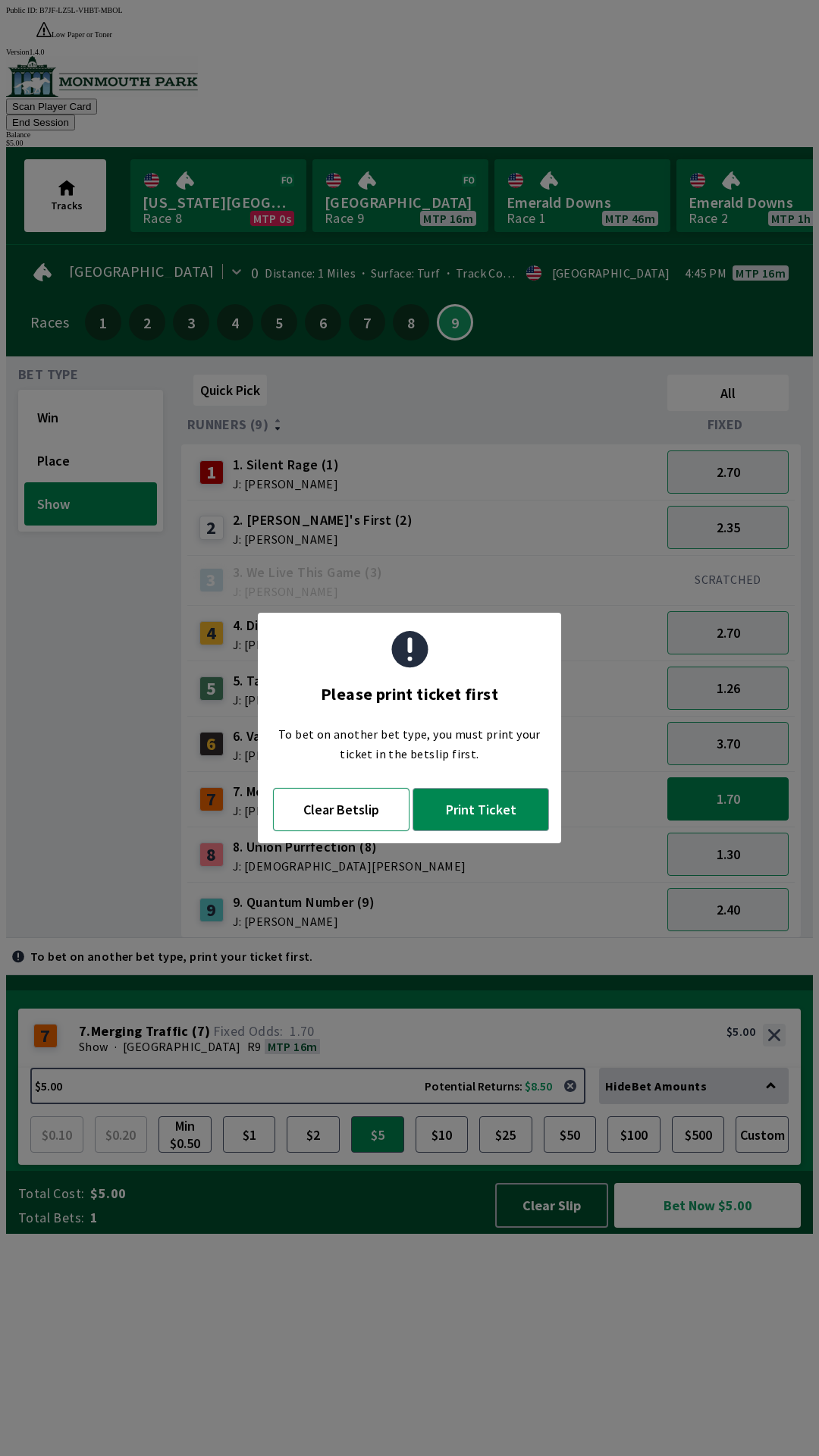
click at [339, 816] on button "Clear Betslip" at bounding box center [341, 810] width 137 height 44
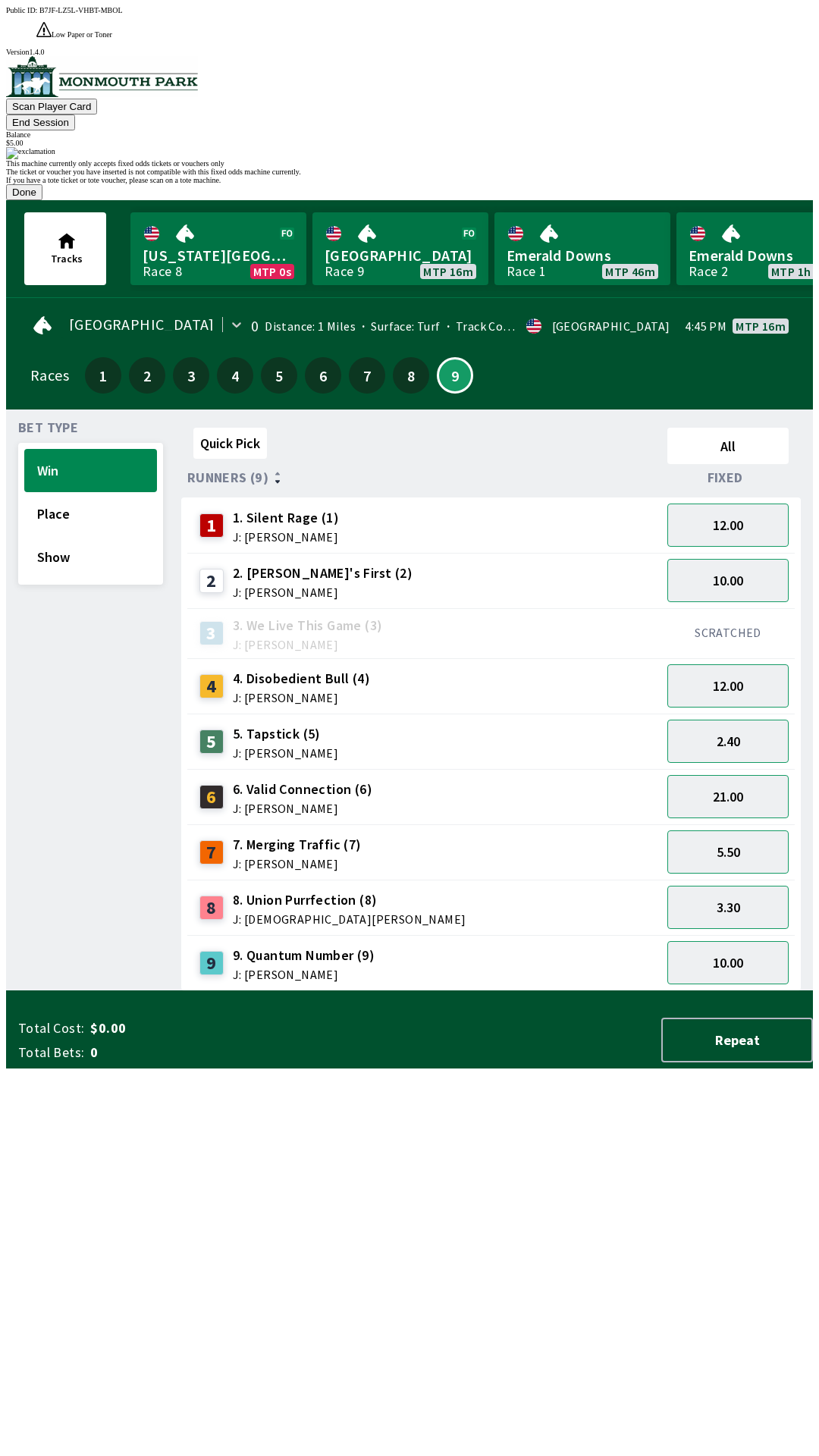
click at [43, 200] on button "Done" at bounding box center [25, 192] width 36 height 16
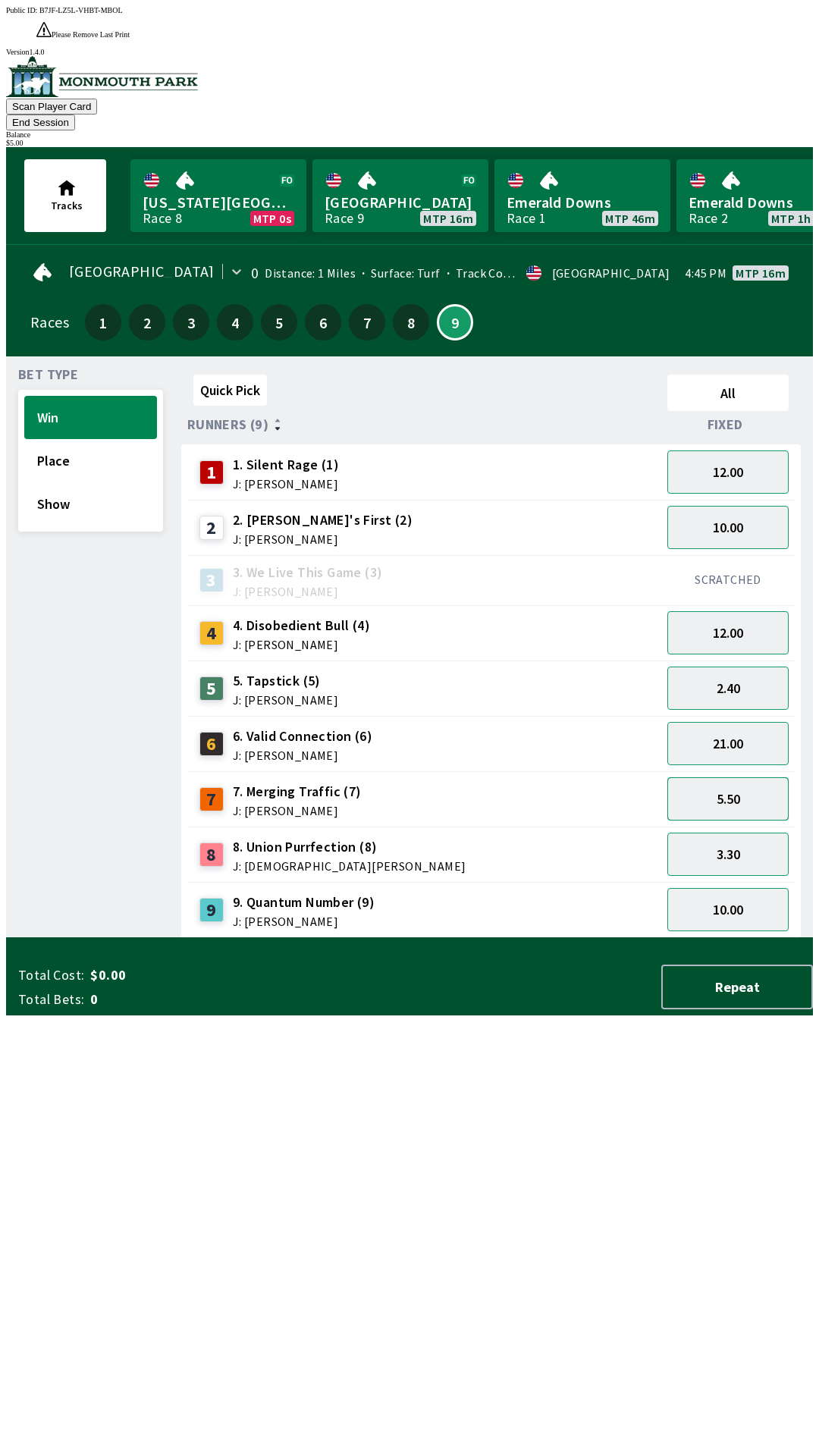
click at [744, 777] on button "5.50" at bounding box center [727, 798] width 121 height 44
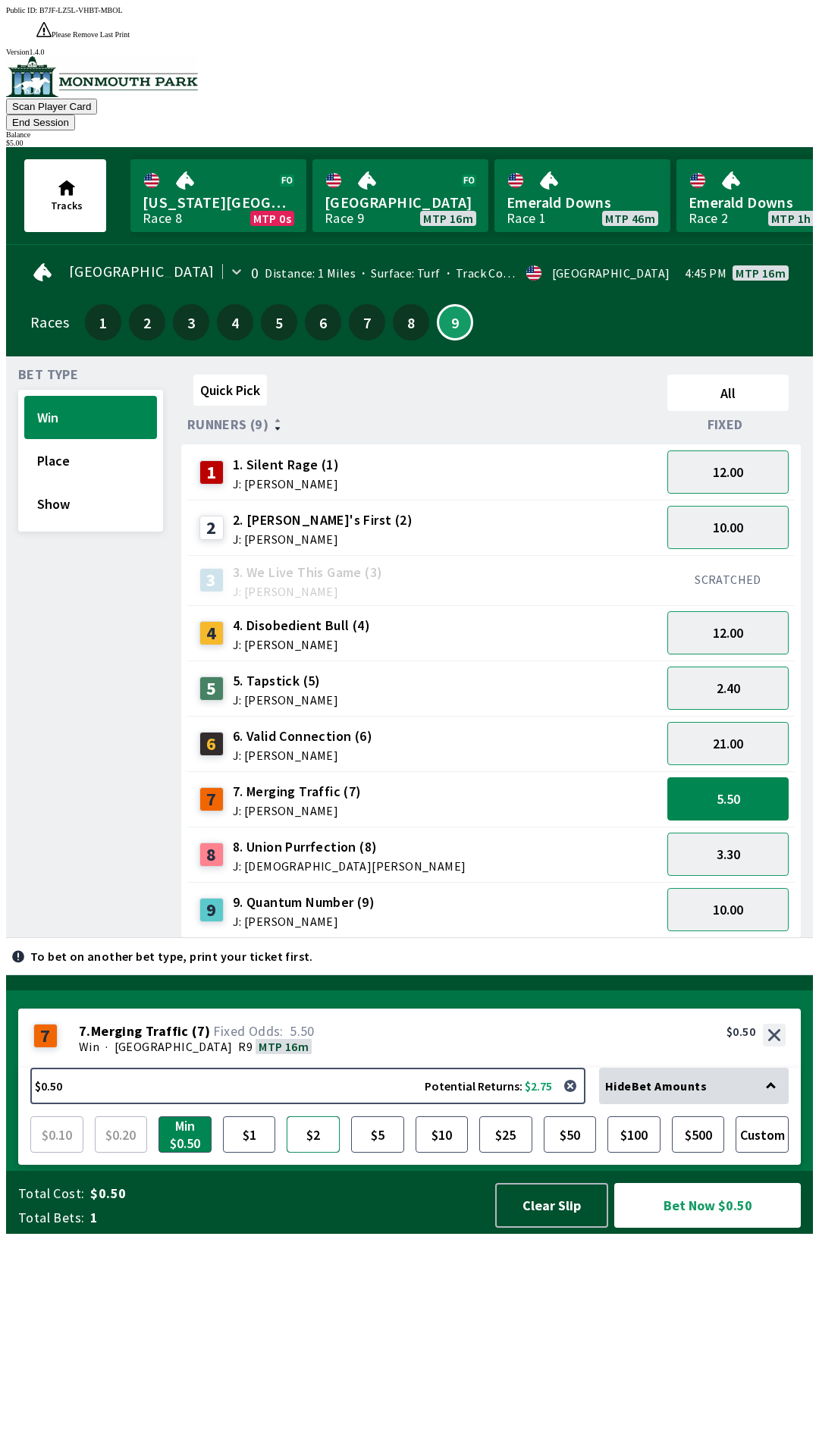
click at [315, 1153] on button "$2" at bounding box center [313, 1135] width 53 height 36
click at [357, 1153] on button "$5" at bounding box center [377, 1135] width 53 height 36
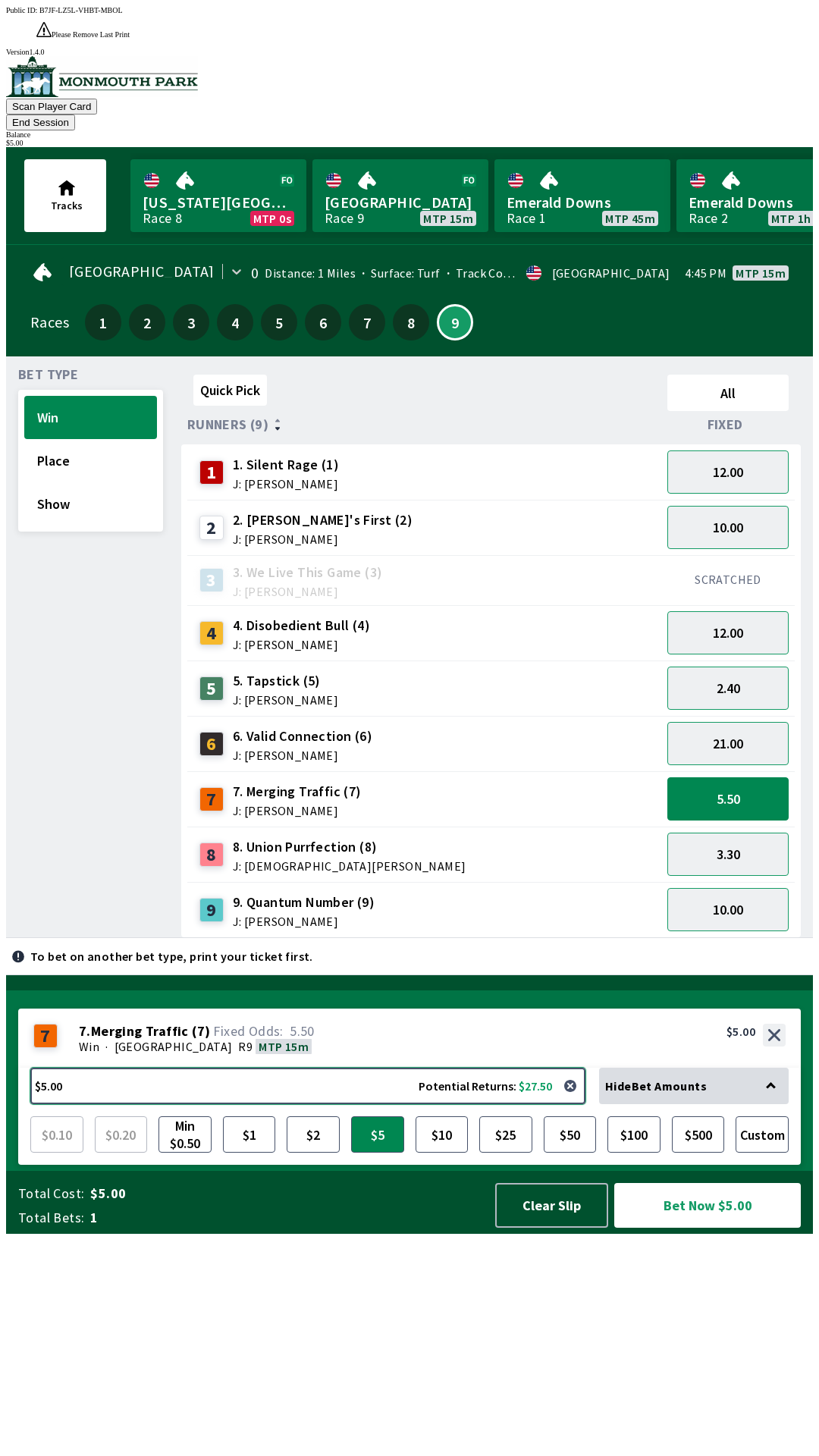
click at [356, 1105] on button "$5.00 Potential Returns: $27.50" at bounding box center [308, 1086] width 555 height 36
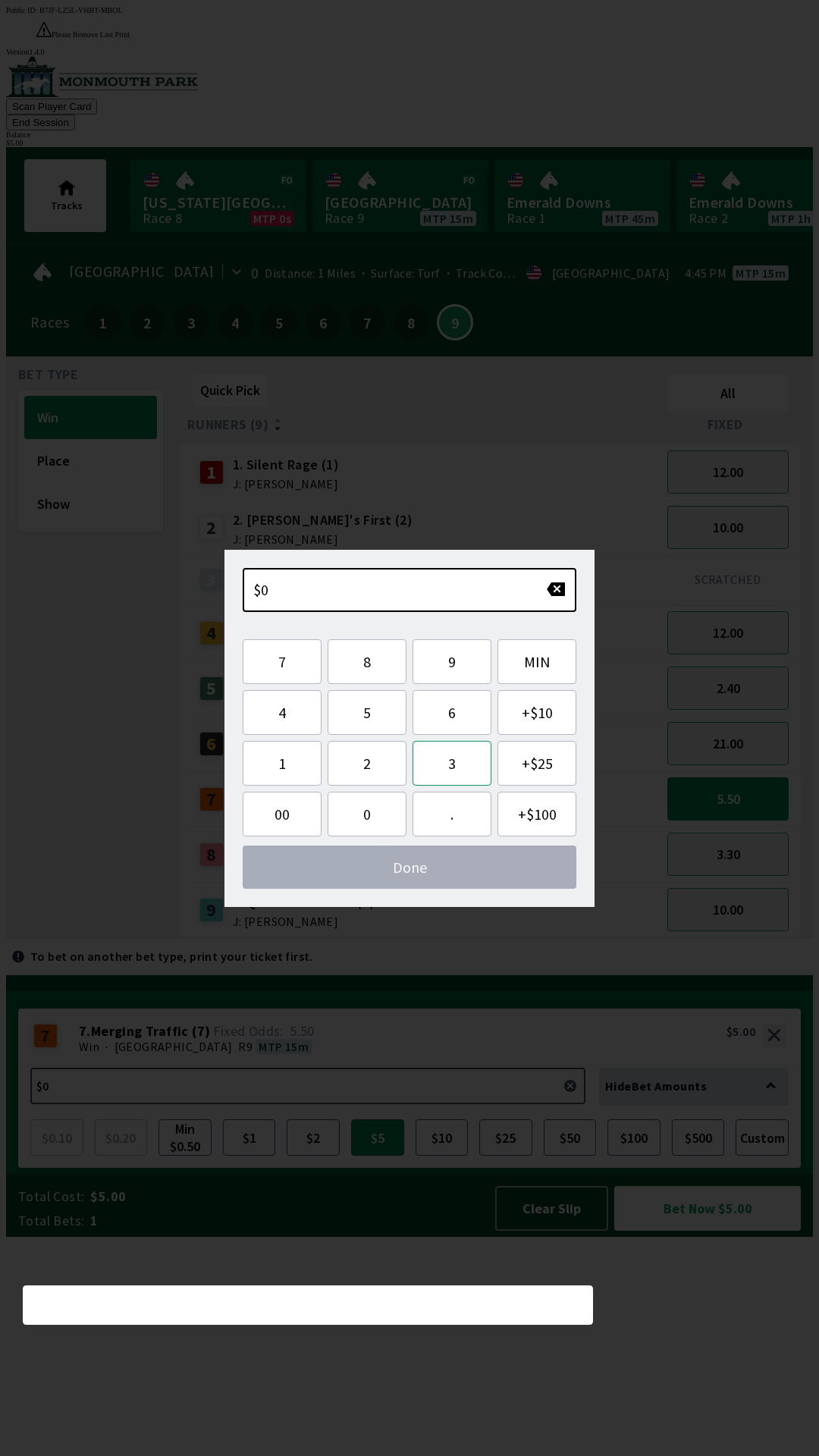
click at [456, 750] on button "3" at bounding box center [452, 763] width 79 height 45
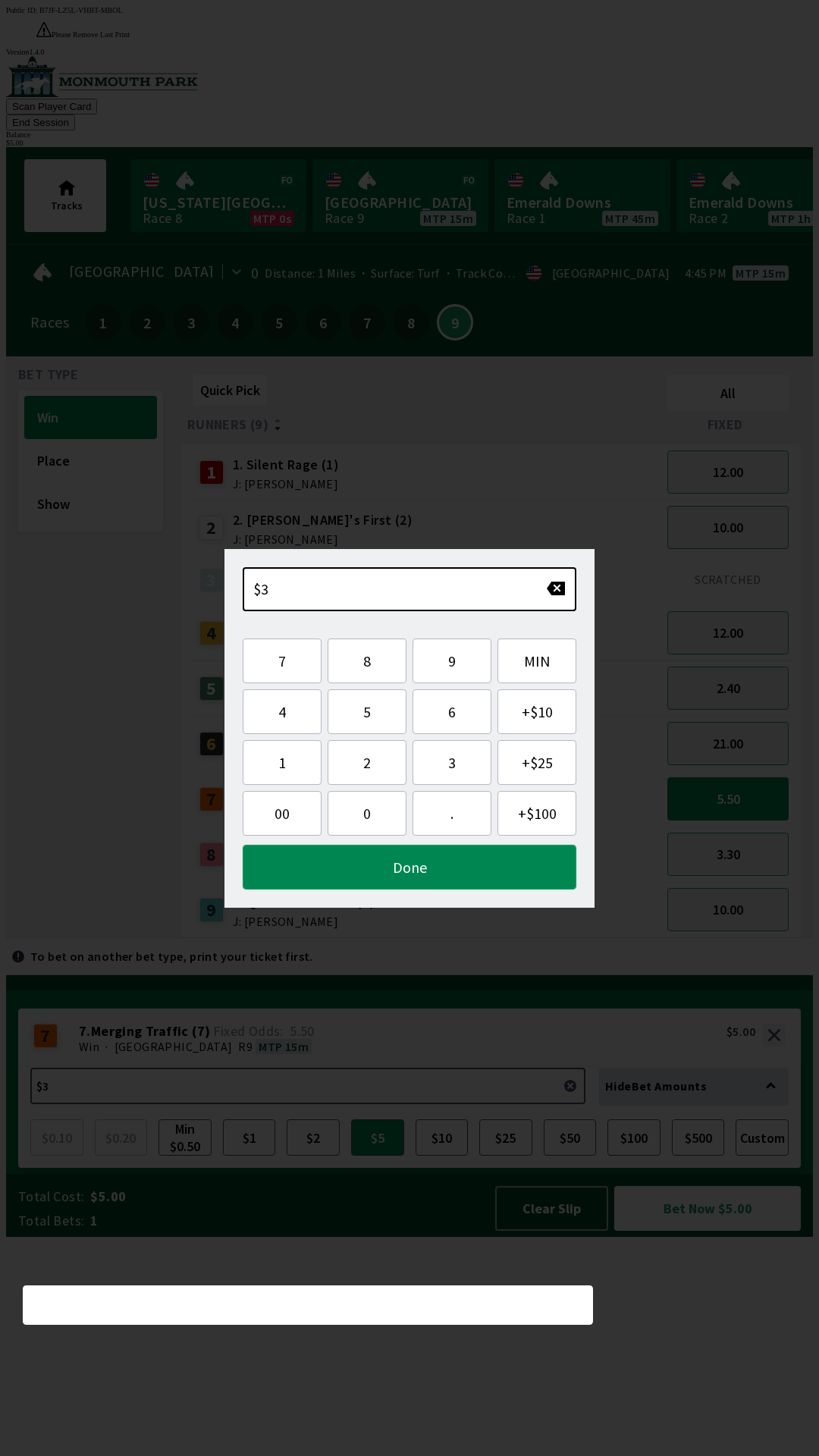
click at [431, 874] on button "Done" at bounding box center [410, 867] width 334 height 45
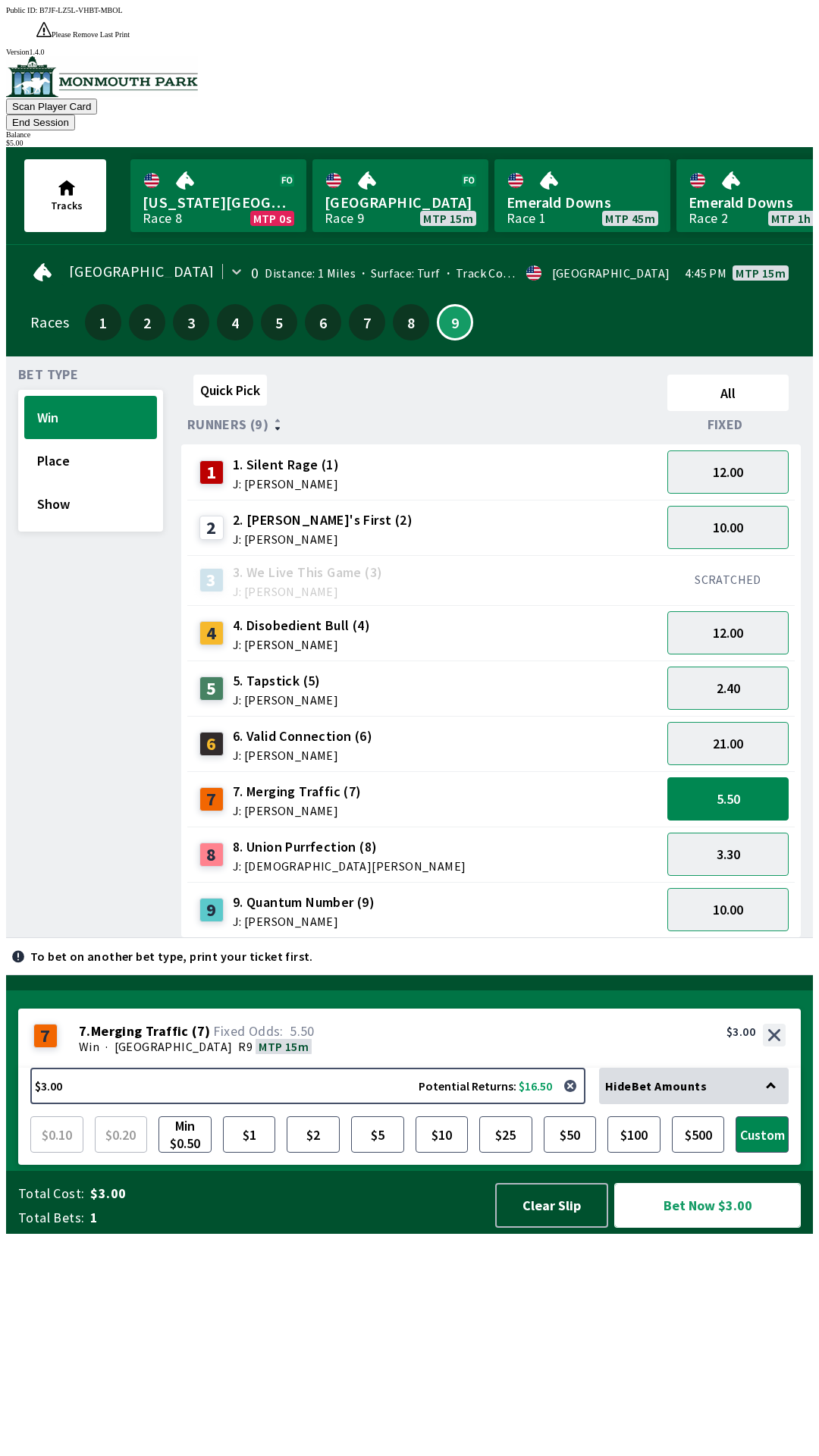
click at [734, 1228] on button "Bet Now $3.00" at bounding box center [707, 1205] width 187 height 45
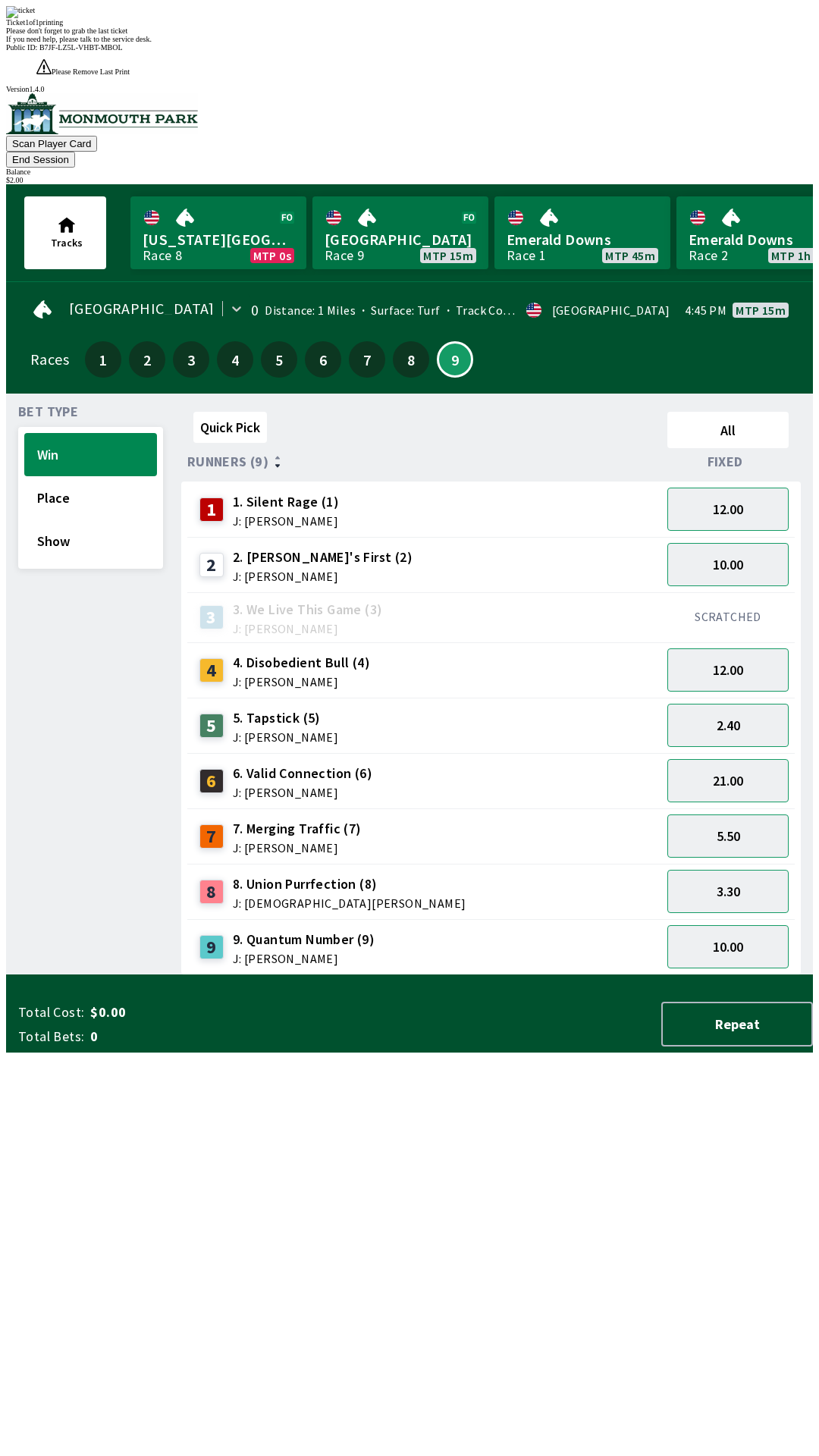
click at [449, 976] on div "Quick Pick All Runners (9) Fixed 1 1. Silent Rage (1) J: [PERSON_NAME] 12.00 2 …" at bounding box center [497, 691] width 631 height 570
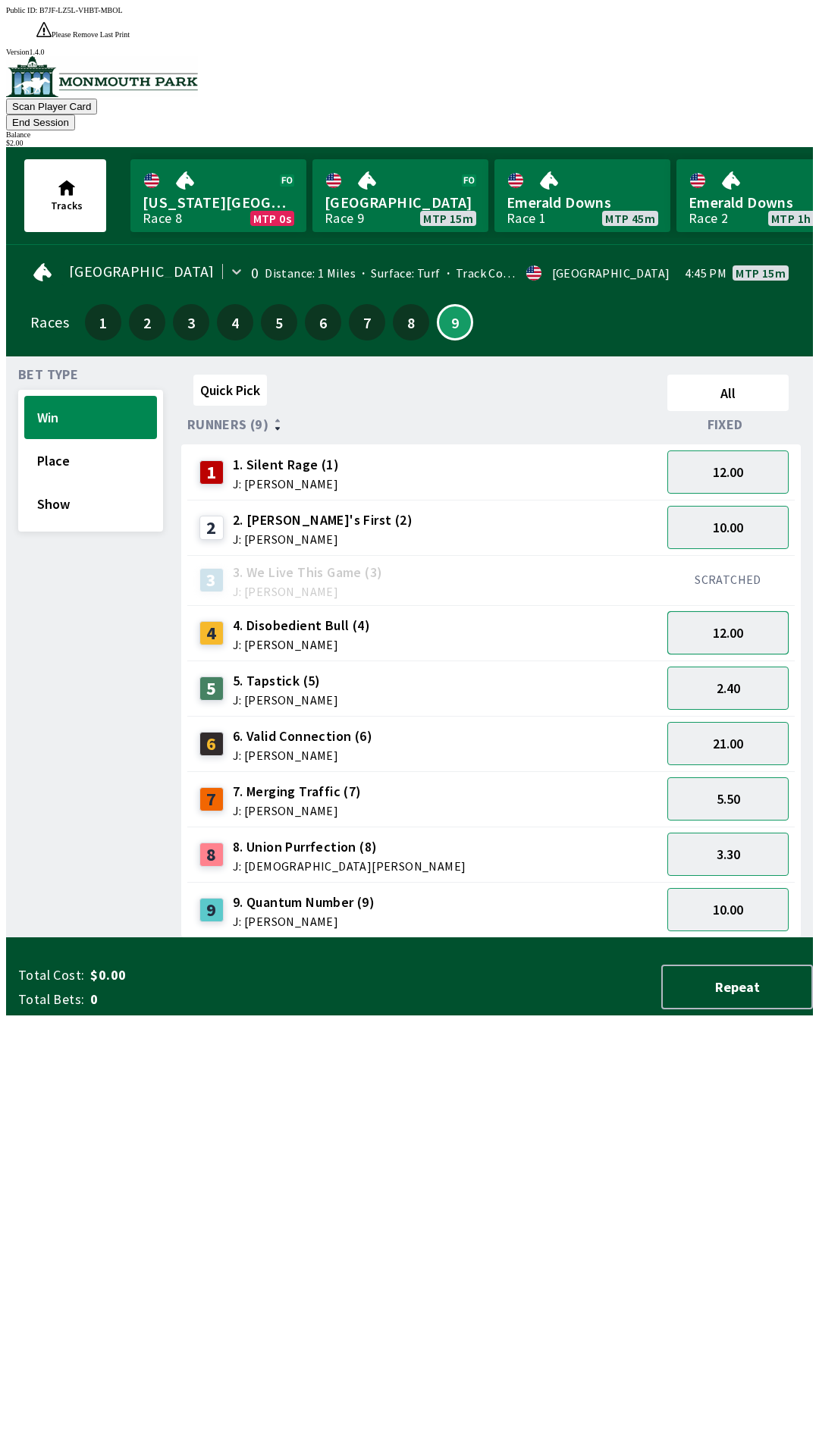
click at [719, 612] on button "12.00" at bounding box center [727, 633] width 121 height 44
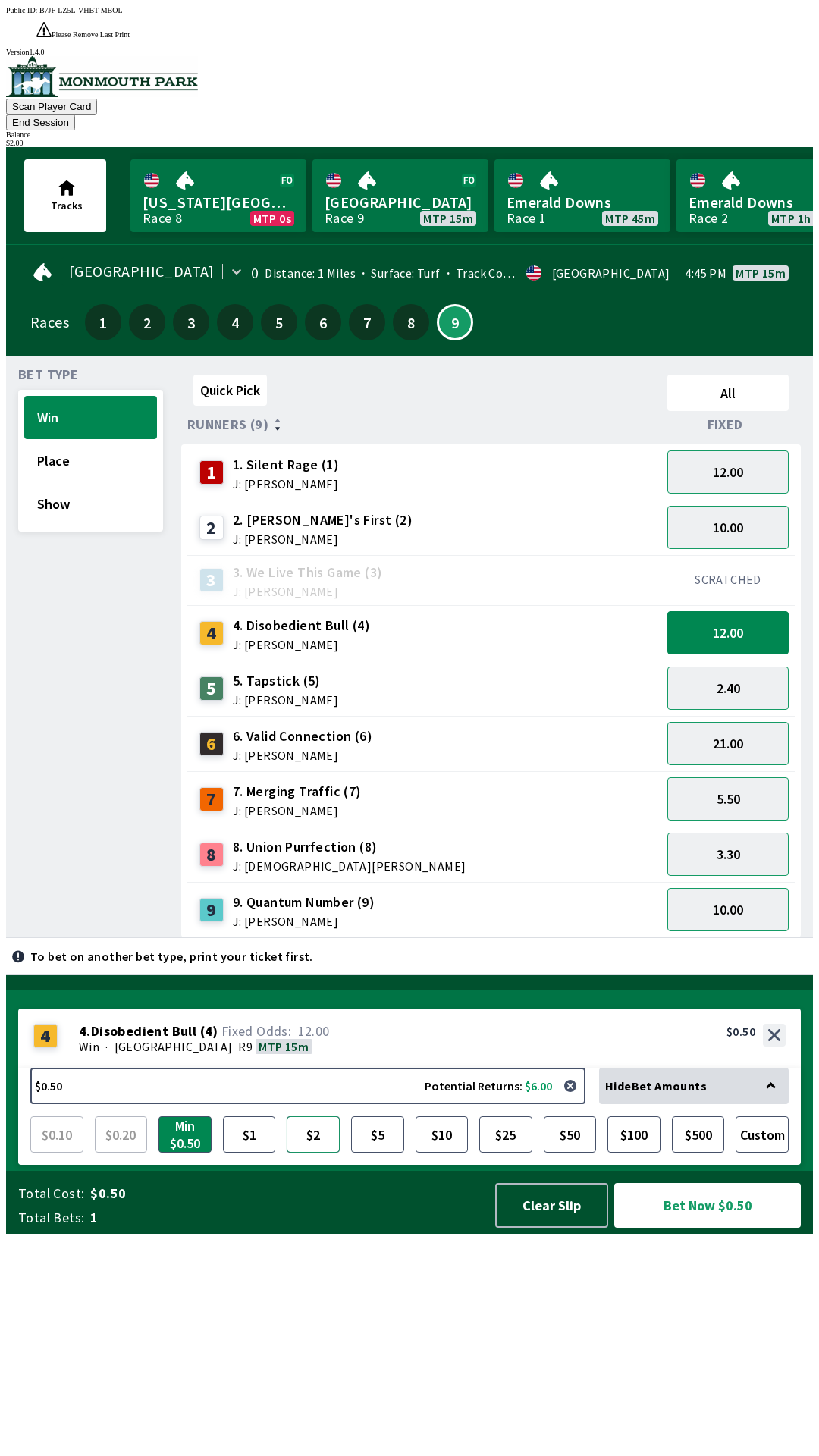
click at [303, 1153] on button "$2" at bounding box center [313, 1135] width 53 height 36
click at [580, 1101] on button "button" at bounding box center [571, 1086] width 30 height 30
click at [736, 450] on button "12.00" at bounding box center [727, 472] width 121 height 44
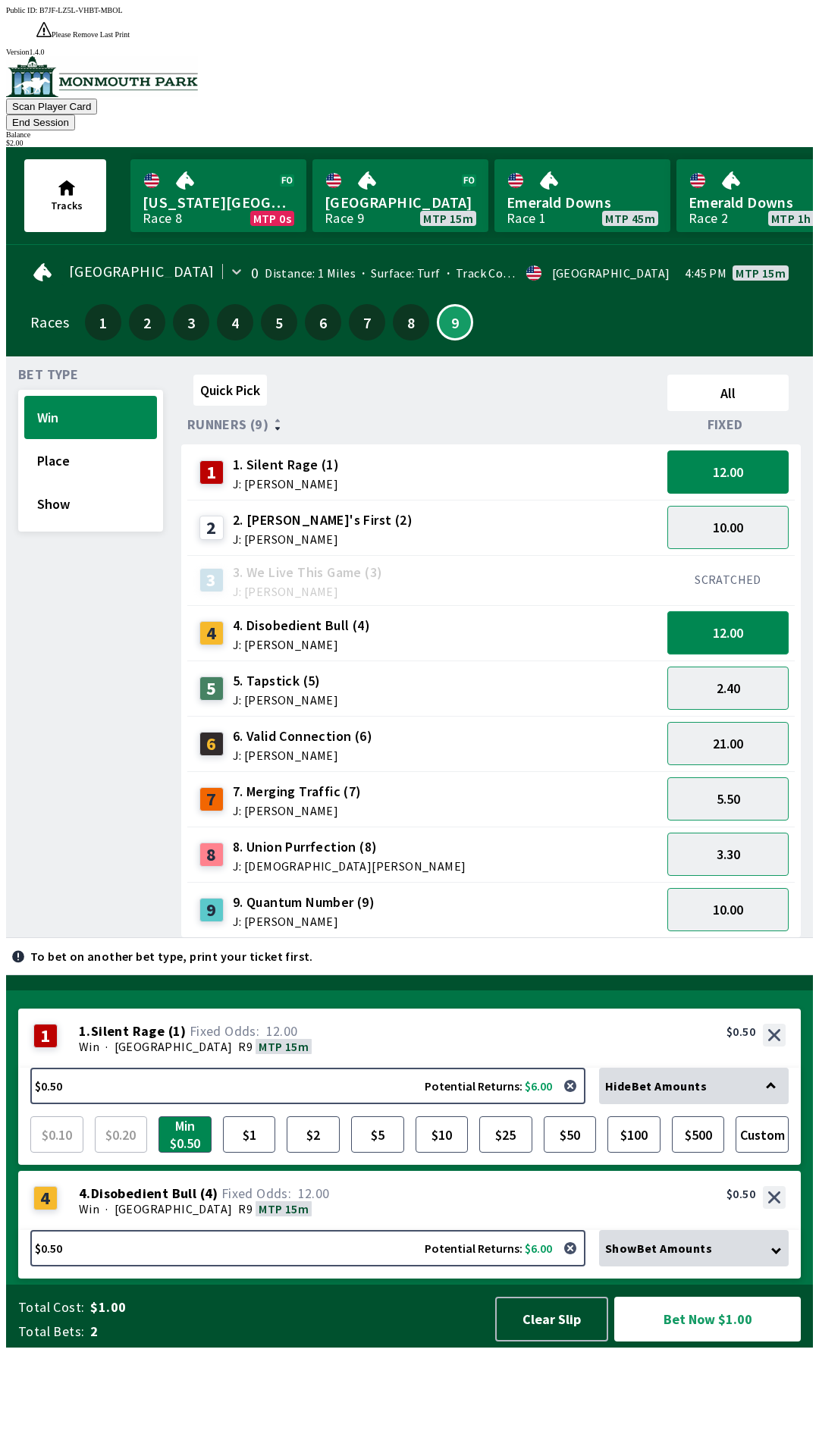
click at [719, 612] on button "12.00" at bounding box center [727, 633] width 121 height 44
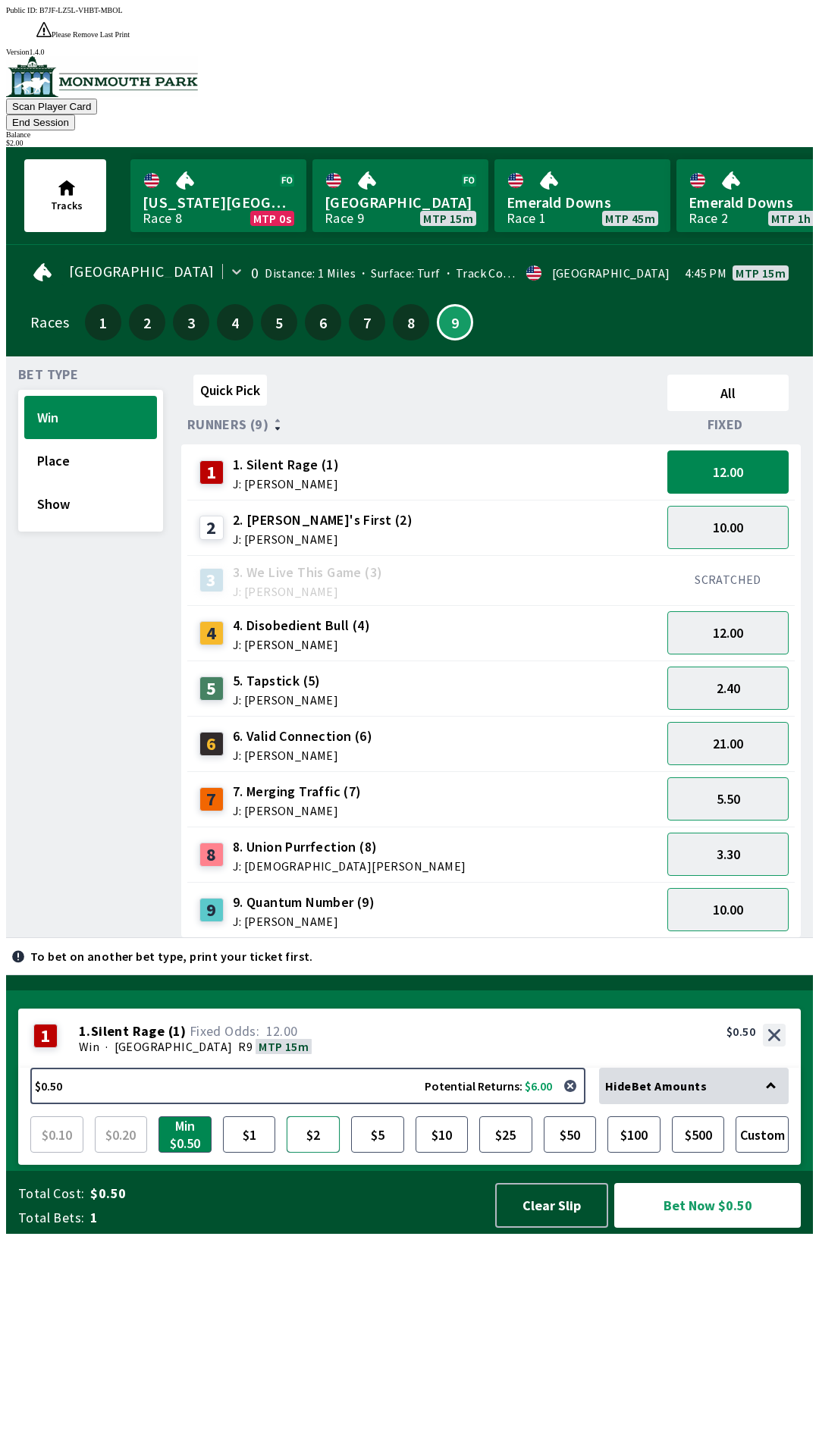
click at [320, 1153] on button "$2" at bounding box center [313, 1135] width 53 height 36
click at [722, 1228] on button "Bet Now $2.00" at bounding box center [707, 1205] width 187 height 45
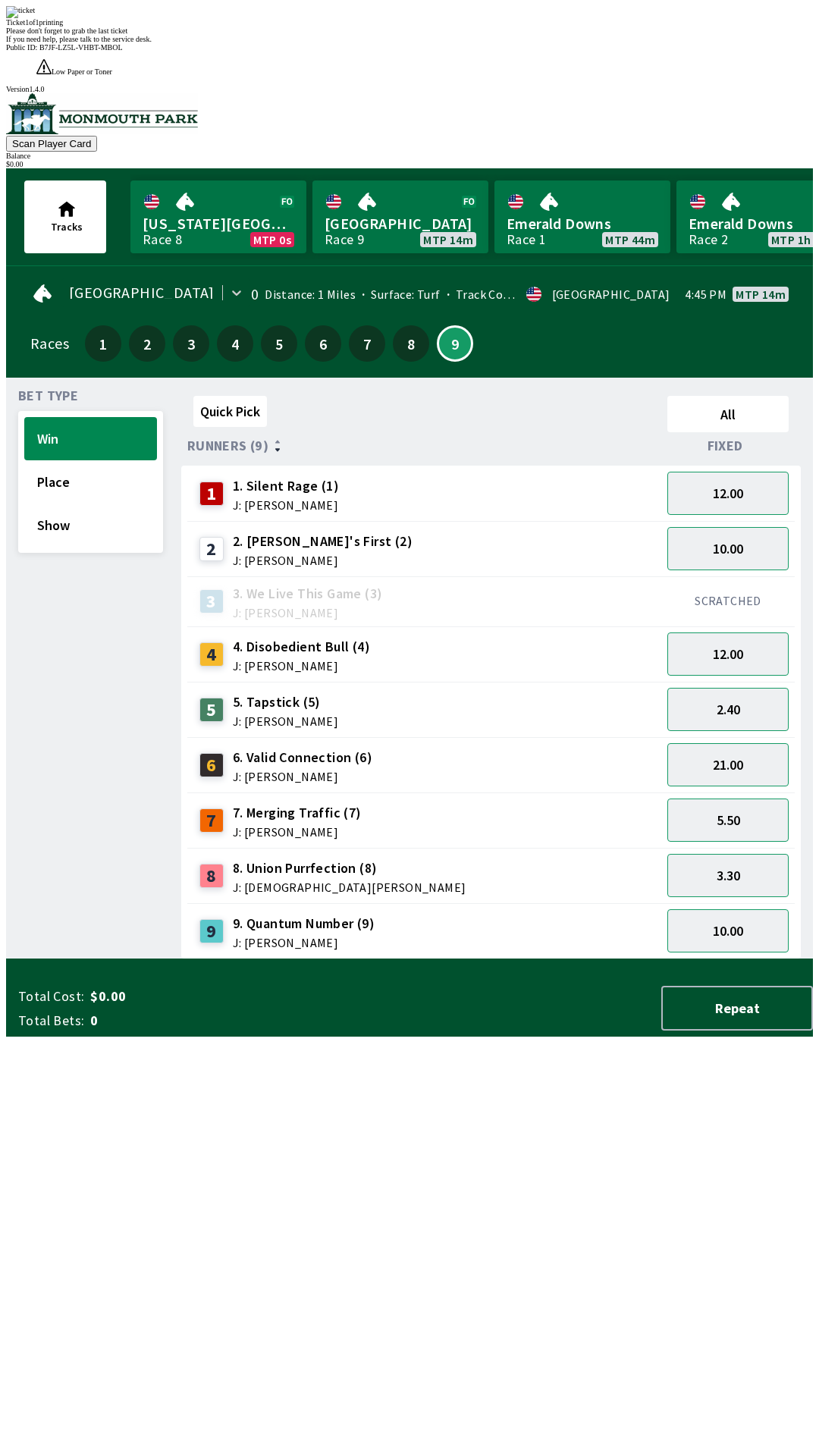
click at [370, 959] on div "Quick Pick All Runners (9) Fixed 1 1. Silent Rage (1) J: [PERSON_NAME] 12.00 2 …" at bounding box center [497, 675] width 631 height 570
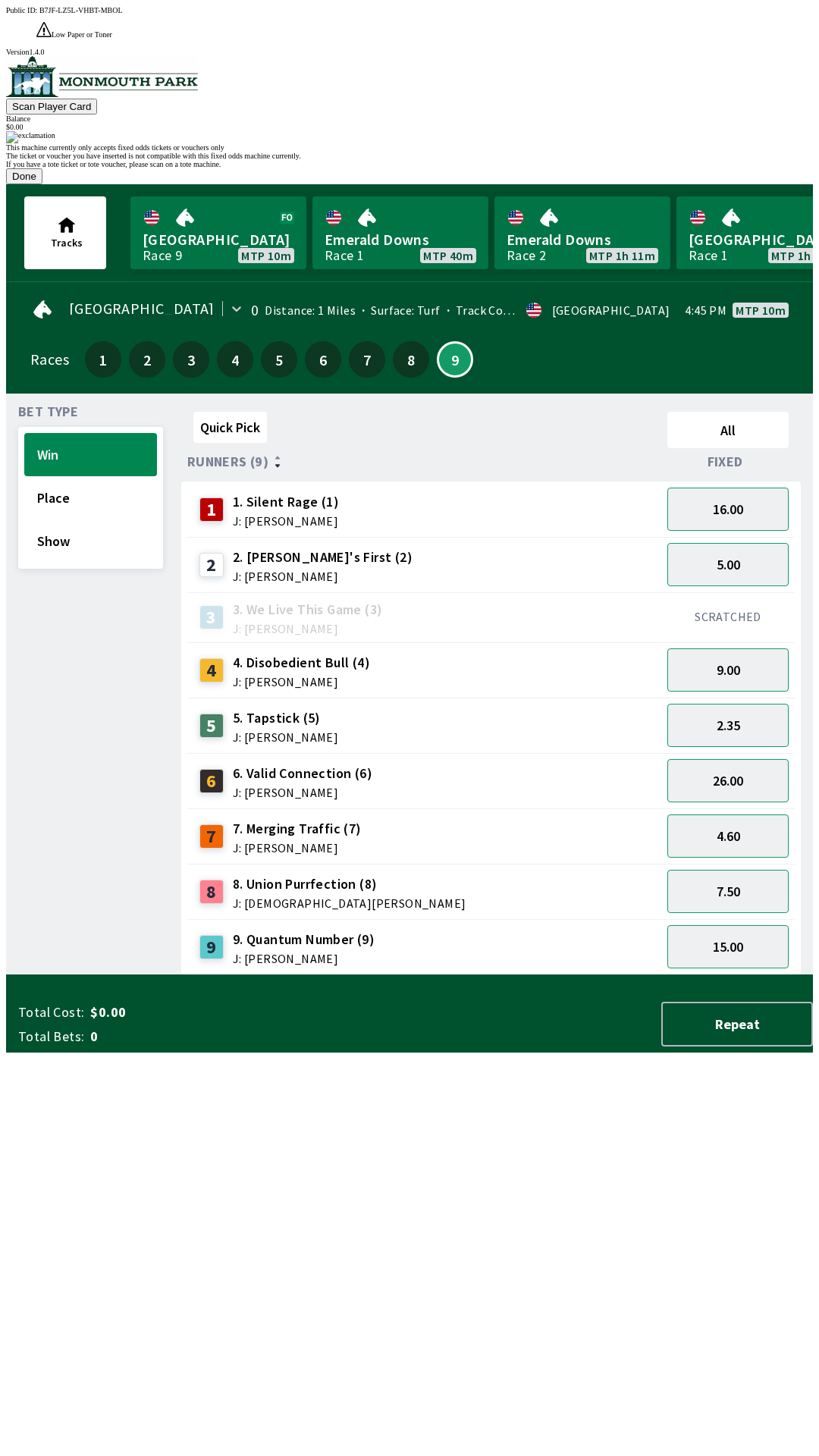
click at [43, 184] on button "Done" at bounding box center [25, 176] width 36 height 16
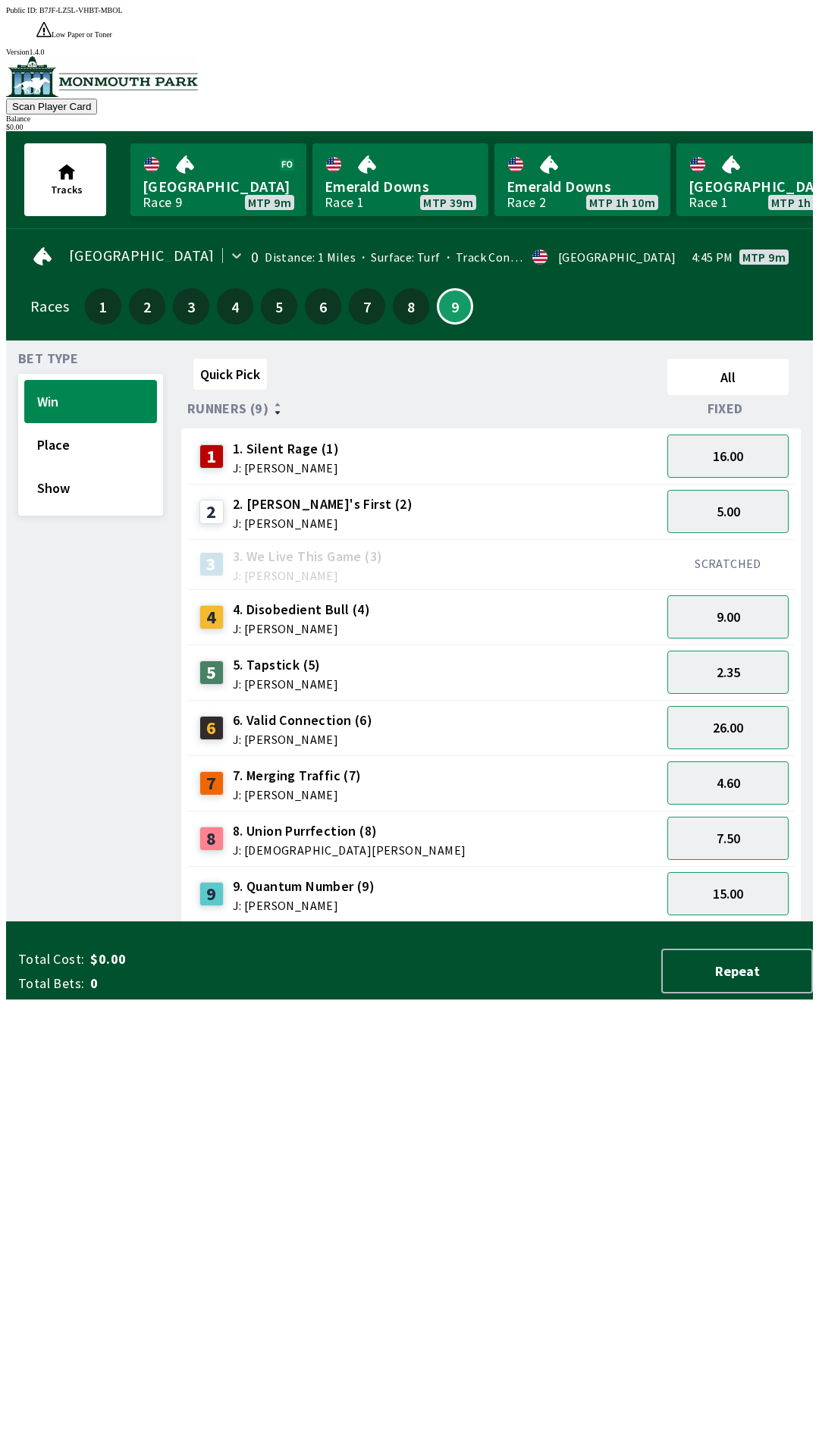
click at [649, 923] on div "Quick Pick All Runners (9) Fixed 1 1. Silent Rage (1) J: [PERSON_NAME] 16.00 2 …" at bounding box center [497, 638] width 631 height 570
click at [756, 115] on div "Balance" at bounding box center [410, 119] width 807 height 9
click at [356, 288] on button "7" at bounding box center [367, 306] width 36 height 36
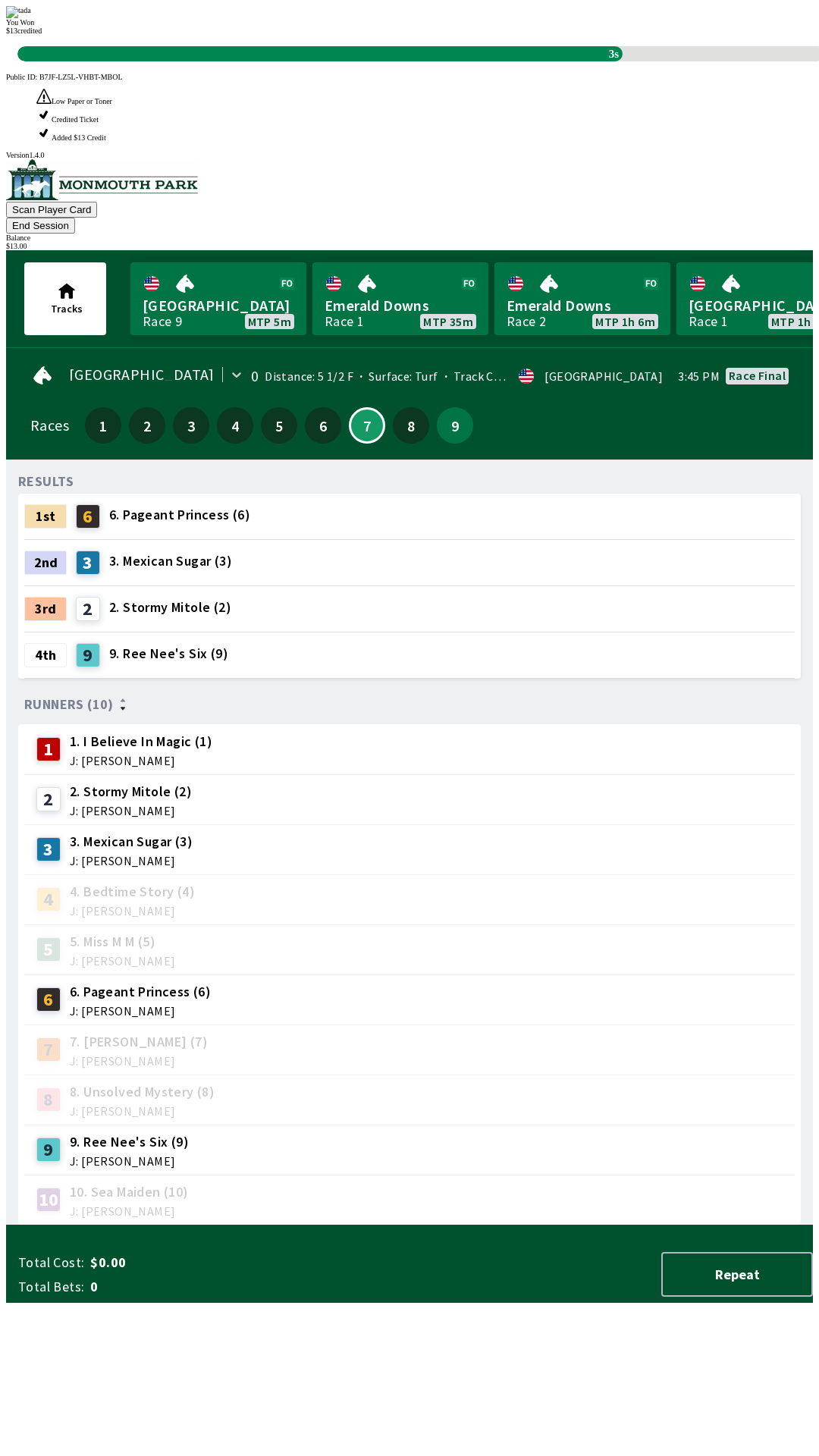
click at [554, 1131] on div "9 9. [PERSON_NAME] Six (9) J: [PERSON_NAME]" at bounding box center [409, 1150] width 758 height 38
click at [586, 1117] on div "RESULTS 1st 6 6. Pageant Princess (6) 2nd 3 3. Mexican Sugar (3) 3rd 2 2. Storm…" at bounding box center [415, 848] width 794 height 754
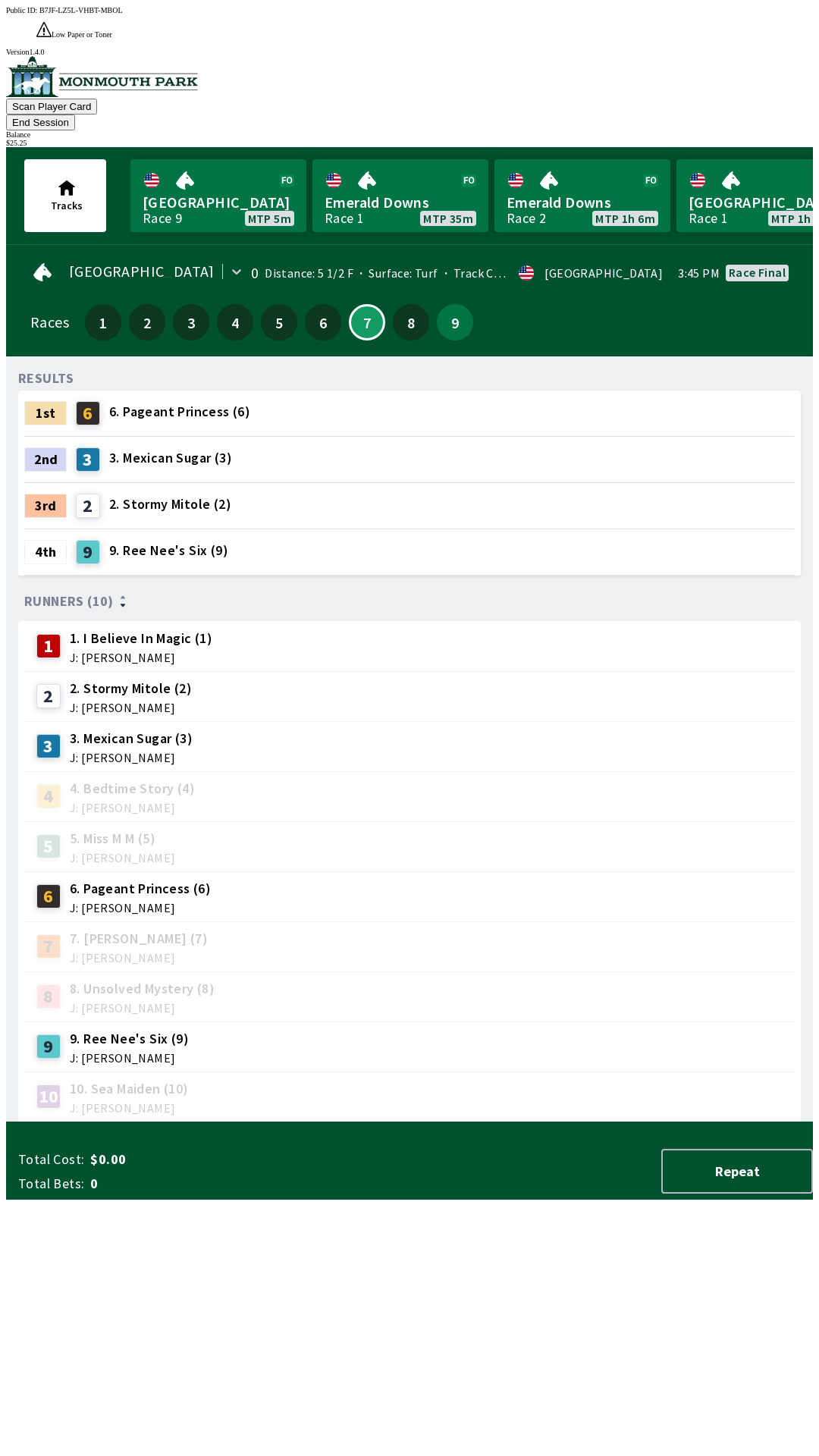
click at [463, 304] on div "9" at bounding box center [455, 322] width 36 height 36
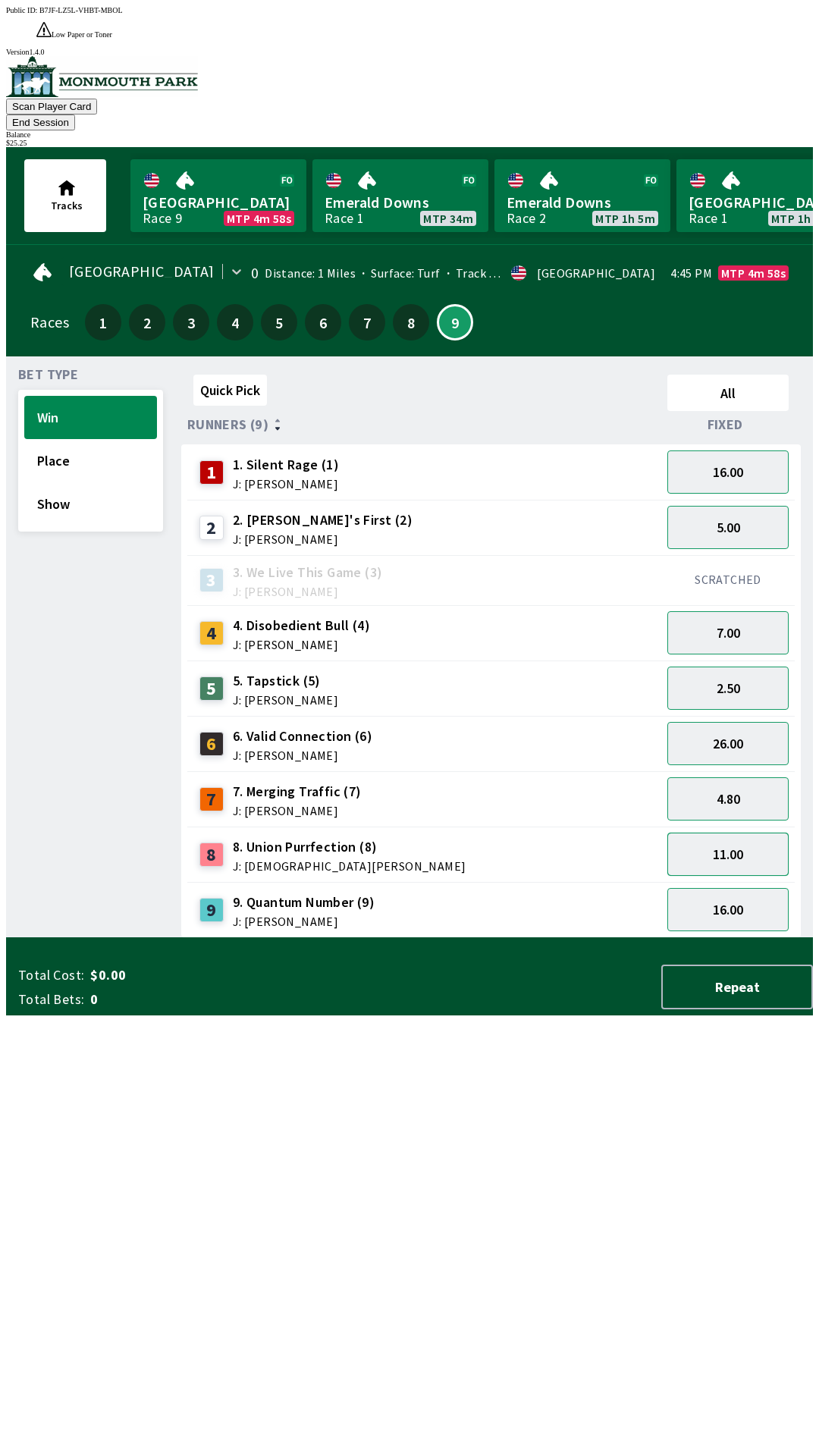
click at [769, 832] on button "11.00" at bounding box center [727, 854] width 121 height 44
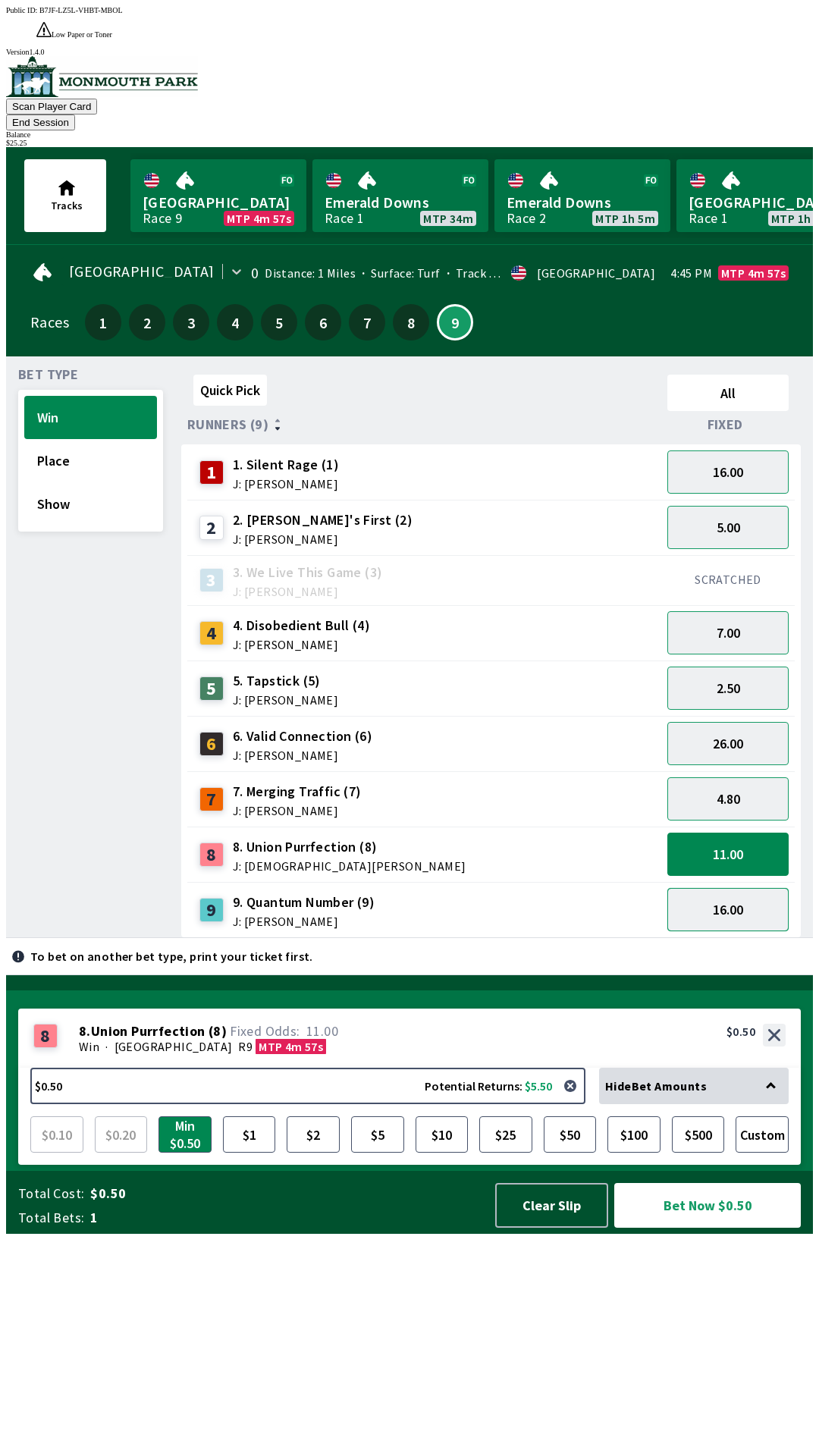
click at [760, 888] on button "16.00" at bounding box center [727, 909] width 121 height 44
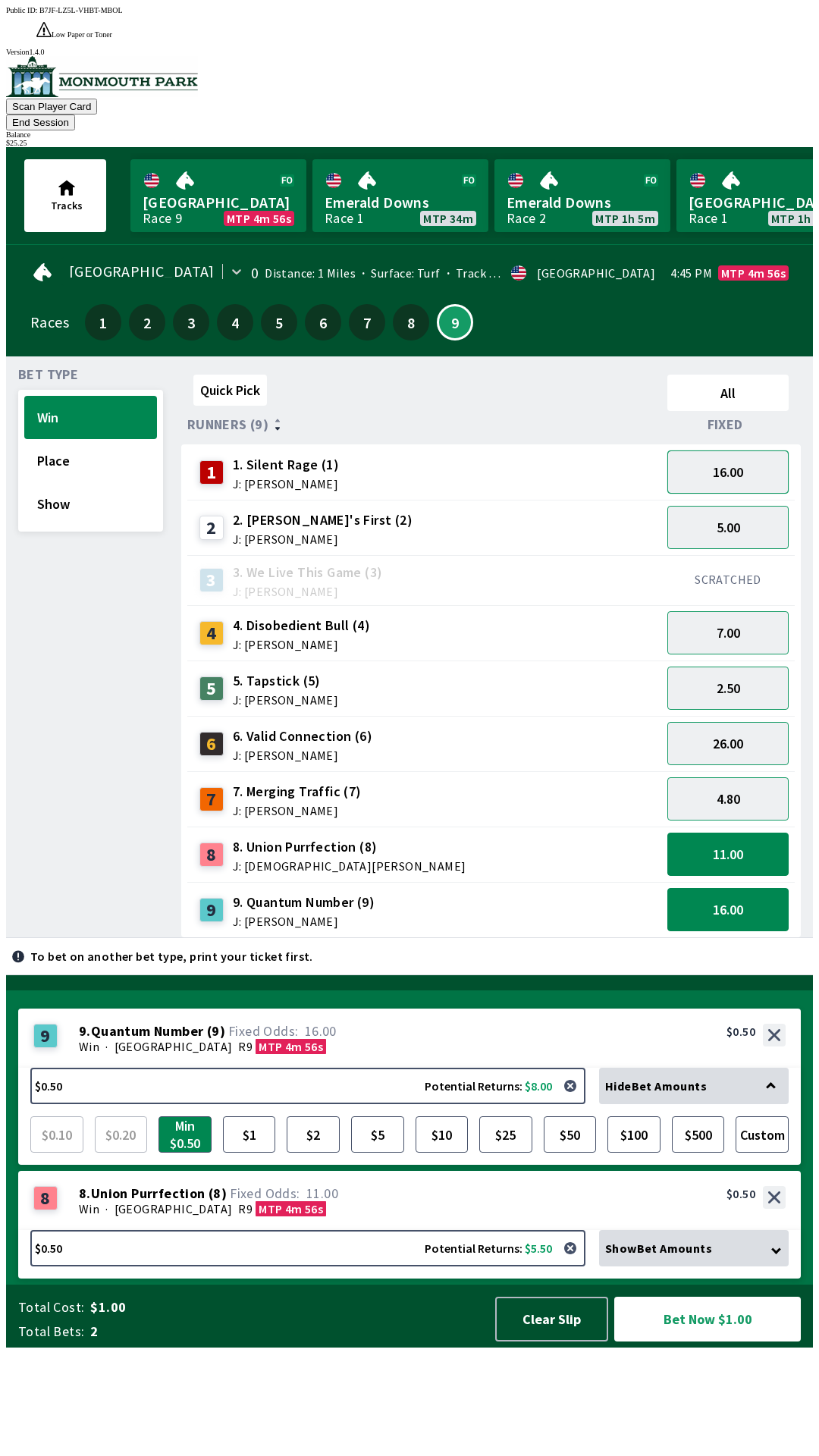
click at [738, 450] on button "16.00" at bounding box center [727, 472] width 121 height 44
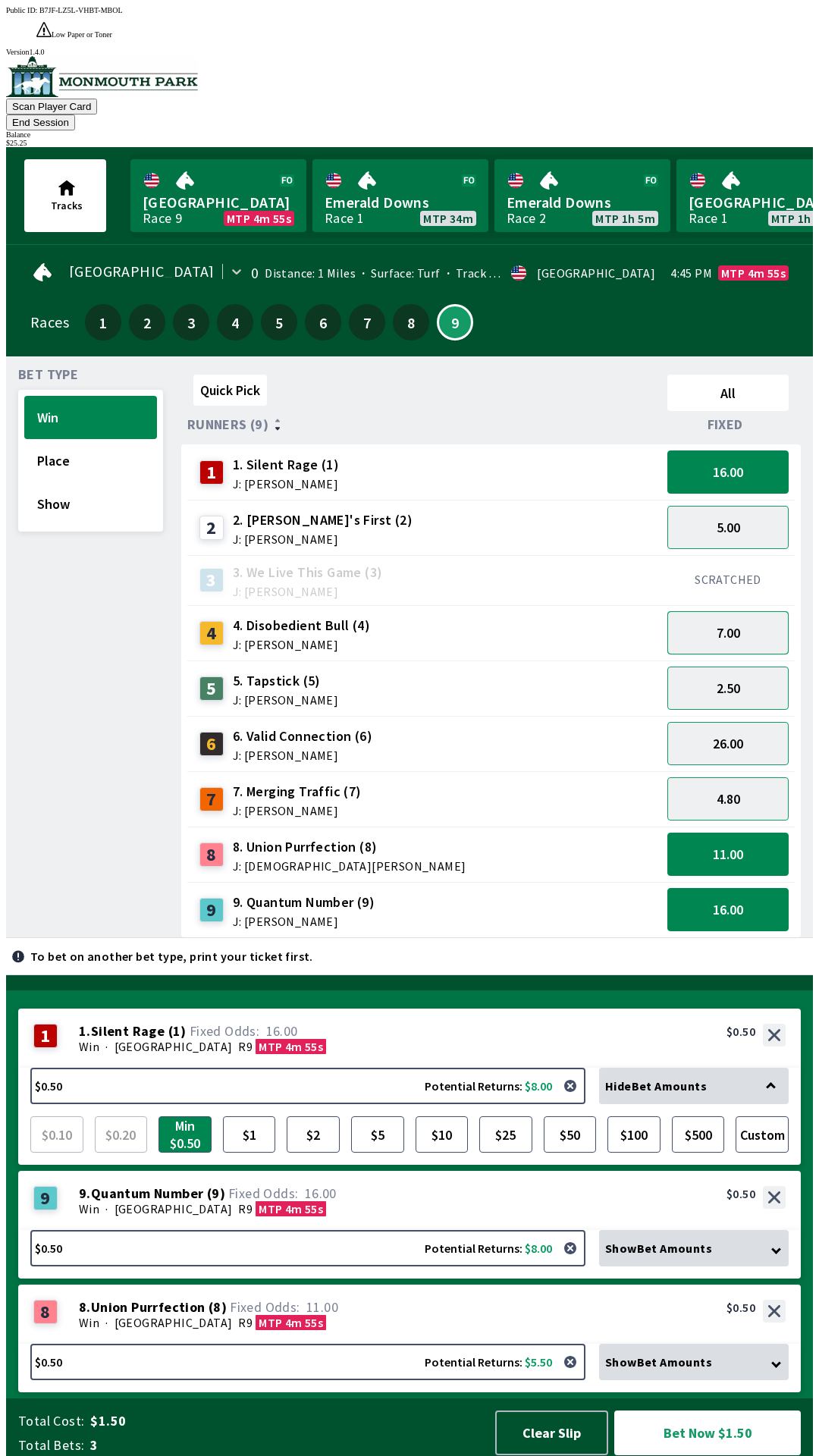
click at [768, 612] on button "7.00" at bounding box center [727, 633] width 121 height 44
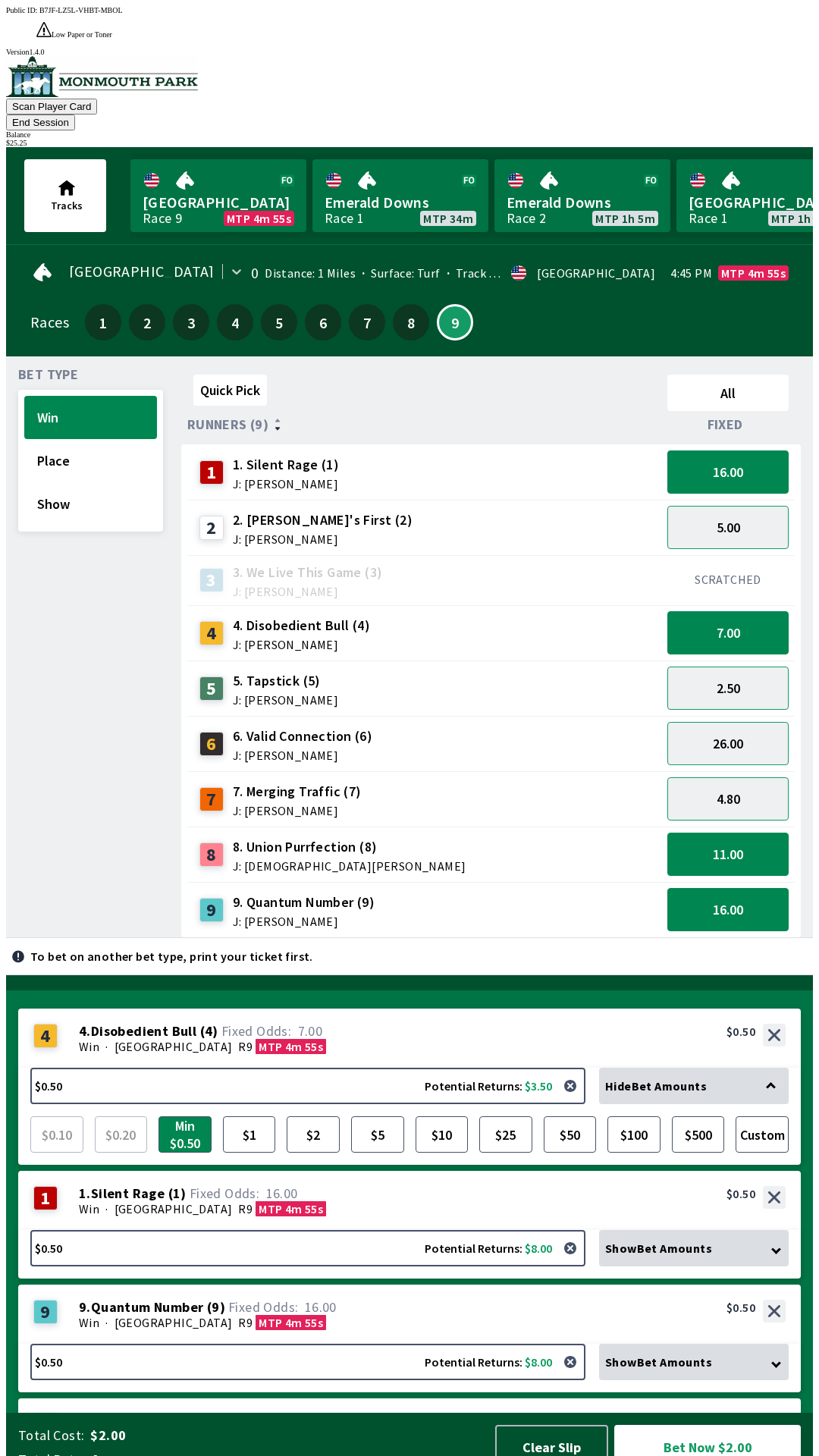
click at [764, 772] on div "4.80" at bounding box center [728, 799] width 134 height 55
click at [764, 722] on button "26.00" at bounding box center [727, 743] width 121 height 44
click at [762, 555] on div "SCRATCHED" at bounding box center [728, 580] width 134 height 50
click at [740, 506] on button "5.00" at bounding box center [727, 527] width 121 height 44
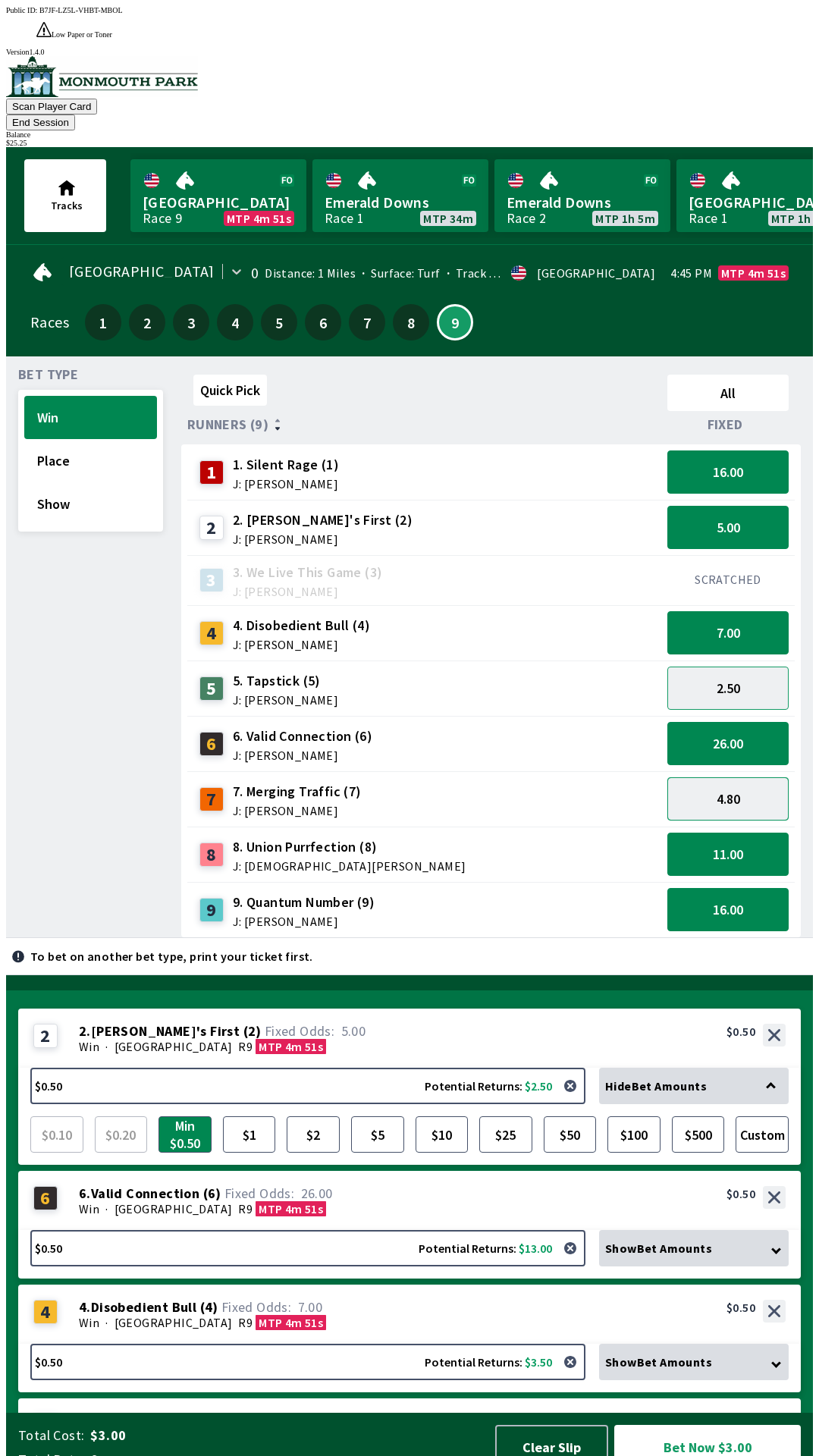
click at [755, 777] on button "4.80" at bounding box center [727, 798] width 121 height 44
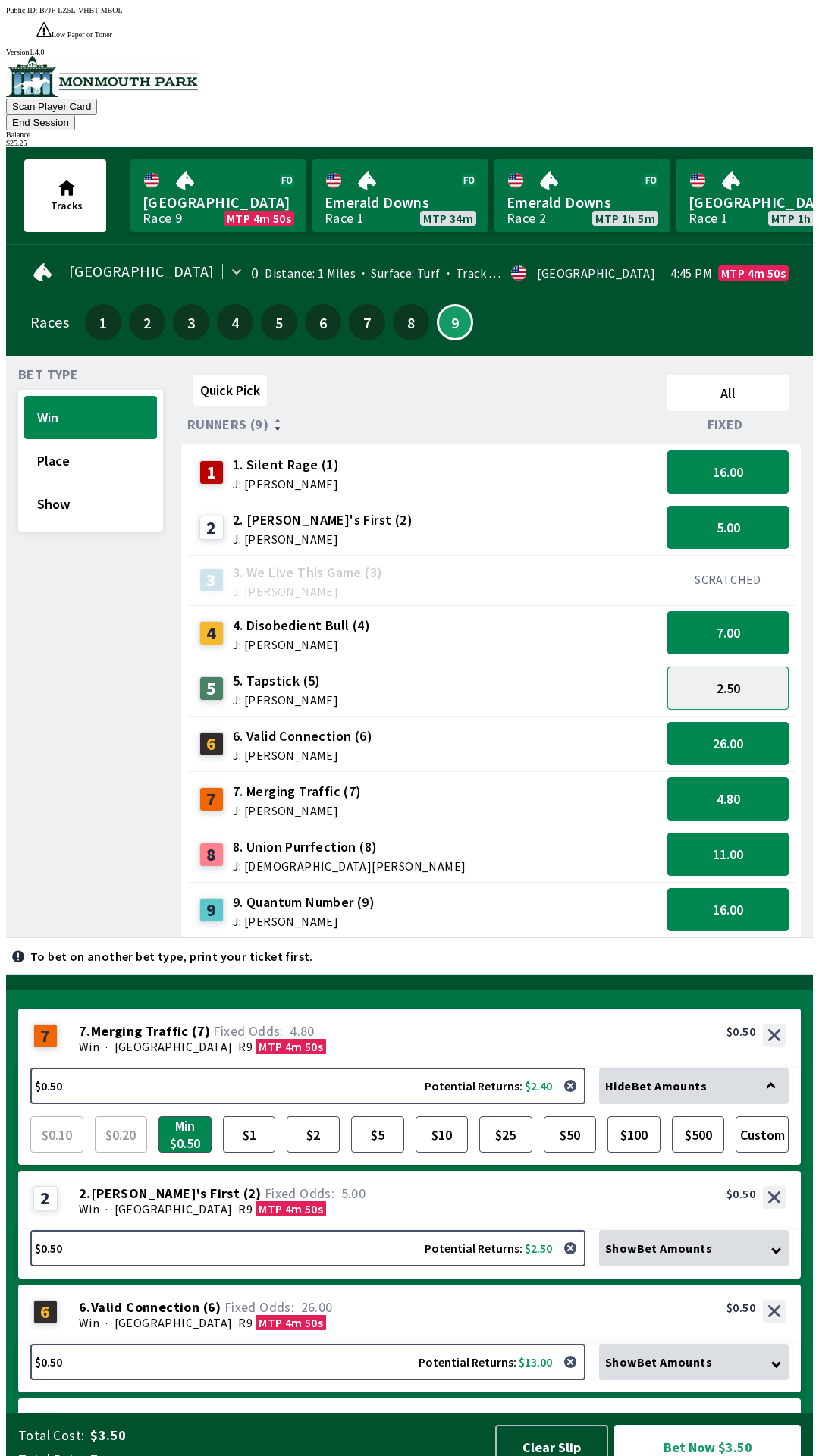
click at [765, 667] on button "2.50" at bounding box center [727, 688] width 121 height 44
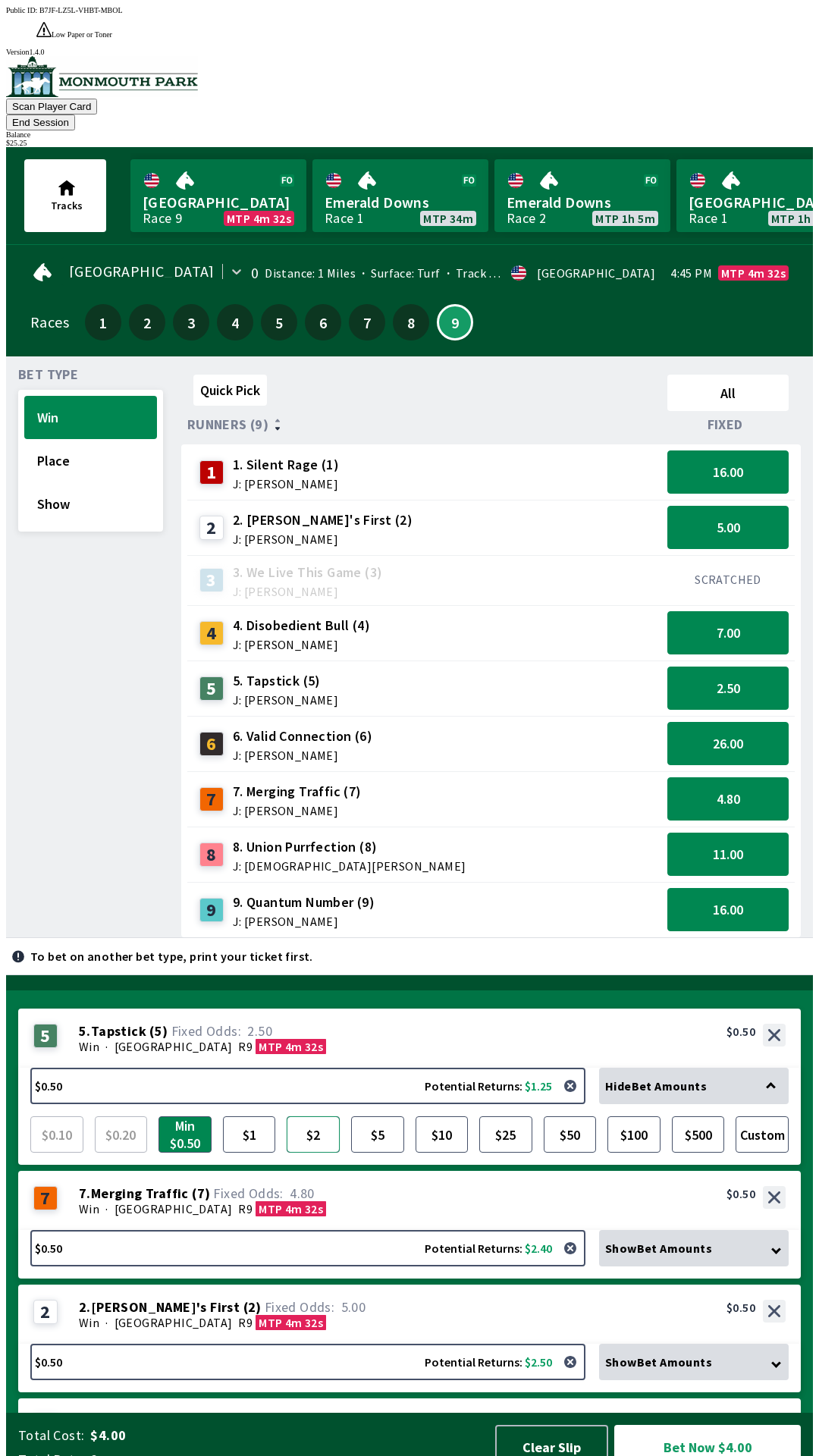
click at [310, 1121] on button "$2" at bounding box center [313, 1135] width 53 height 36
click at [345, 1173] on div "7 7 . Merging Traffic ( 7 ) Win · [STREET_ADDRESS]. Merging Traffic (7) 4.80 $0…" at bounding box center [409, 1200] width 783 height 59
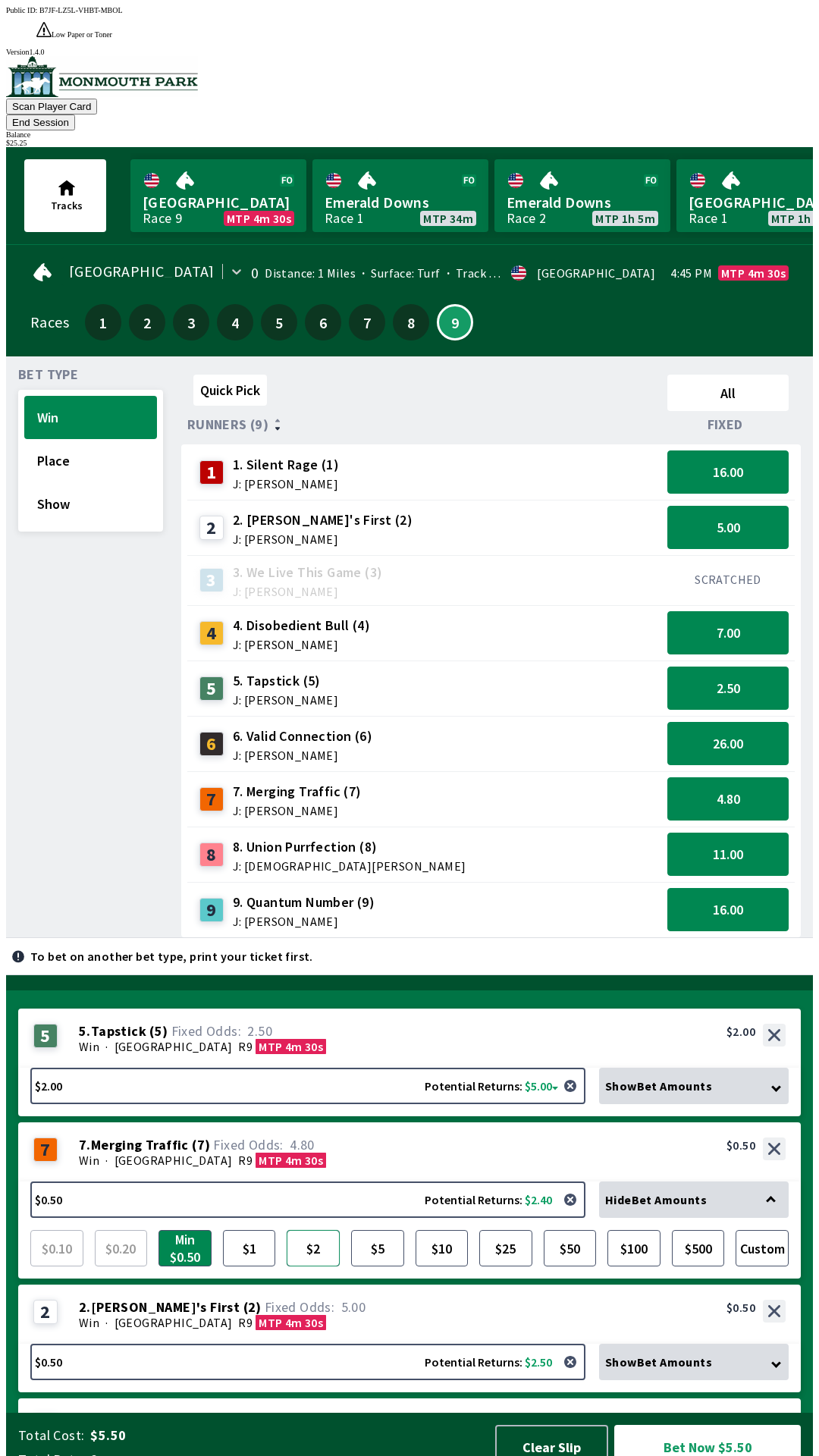
click at [320, 1236] on button "$2" at bounding box center [313, 1249] width 53 height 36
click at [354, 1315] on div "Win · [STREET_ADDRESS] 30s" at bounding box center [432, 1322] width 707 height 15
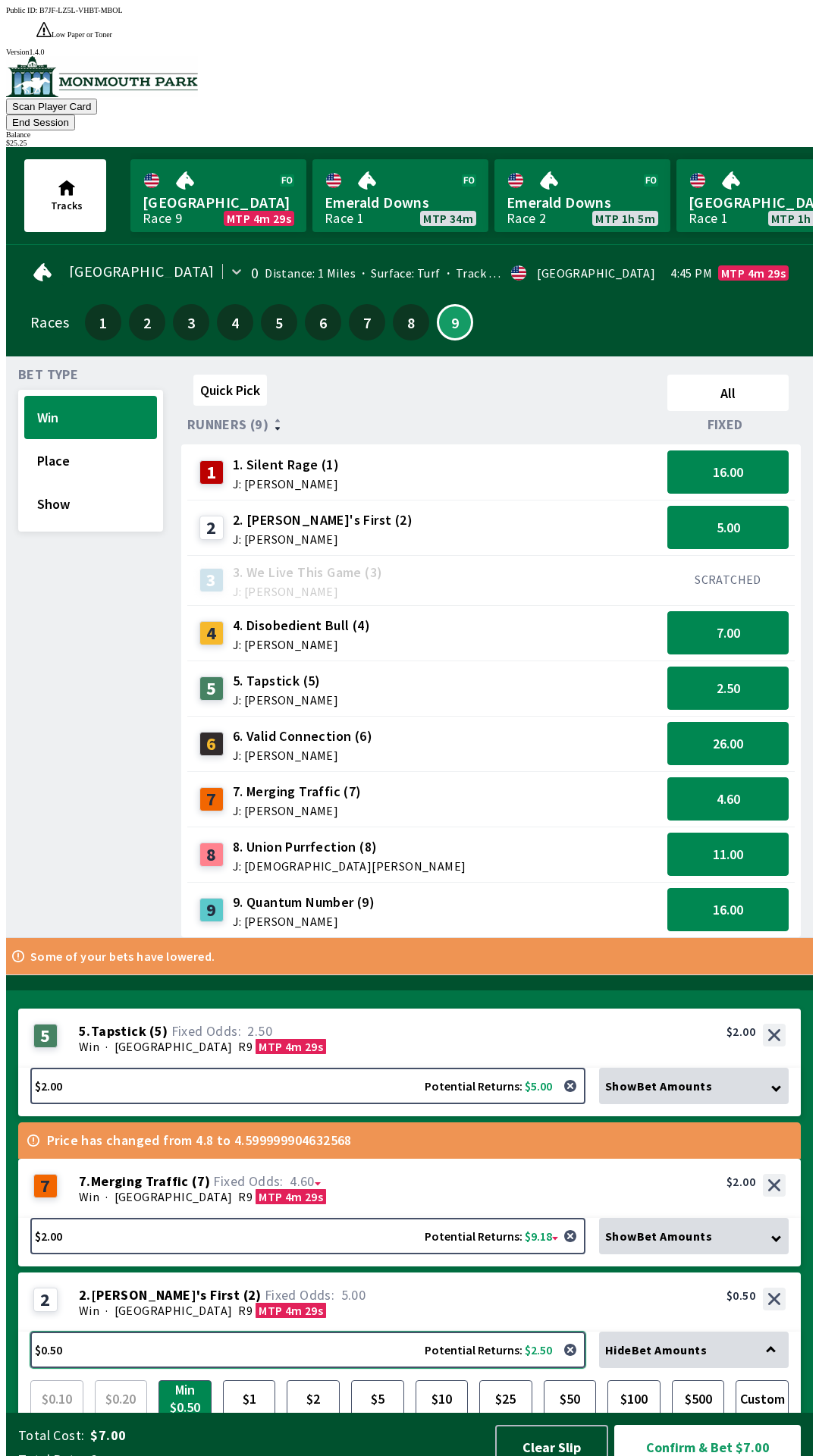
click at [323, 1345] on button "$0.50 Potential Returns: $2.50" at bounding box center [308, 1350] width 555 height 36
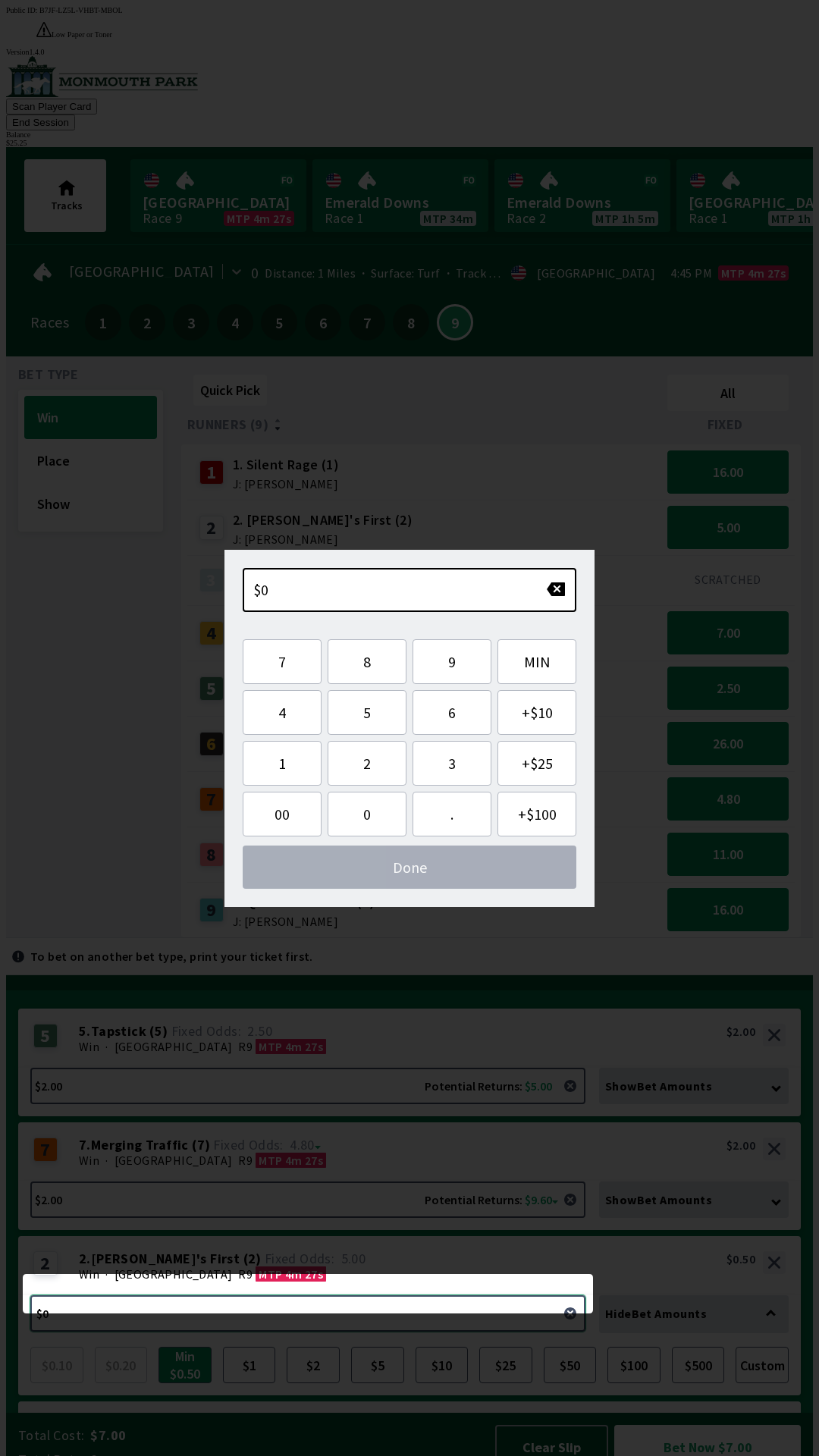
click at [336, 1295] on button "$0.50 Potential Returns: $2.50" at bounding box center [308, 1314] width 555 height 36
click at [328, 1267] on div "Win · [STREET_ADDRESS] 27s" at bounding box center [432, 1274] width 707 height 15
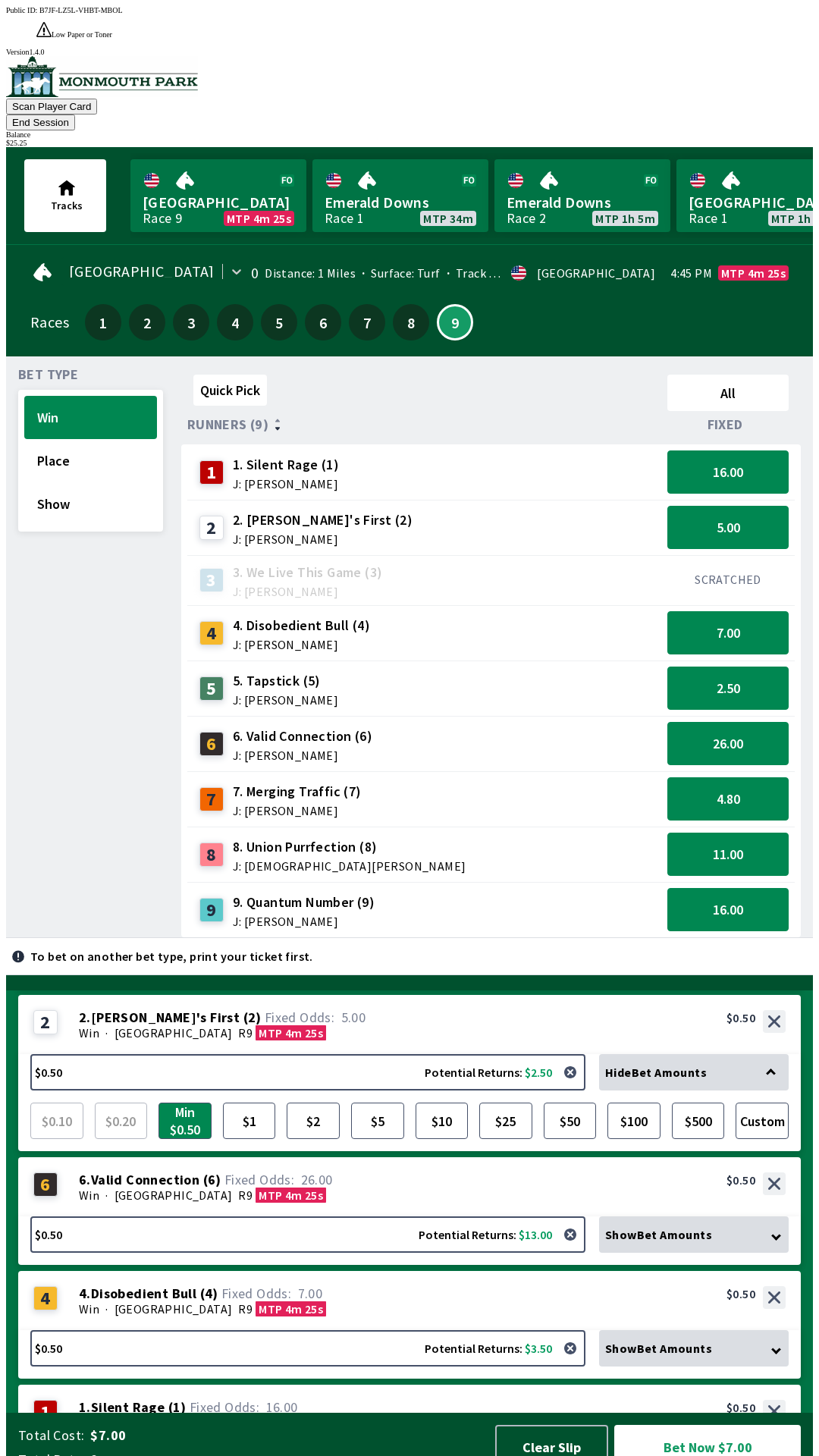
click at [320, 1171] on span "26.00" at bounding box center [317, 1180] width 32 height 17
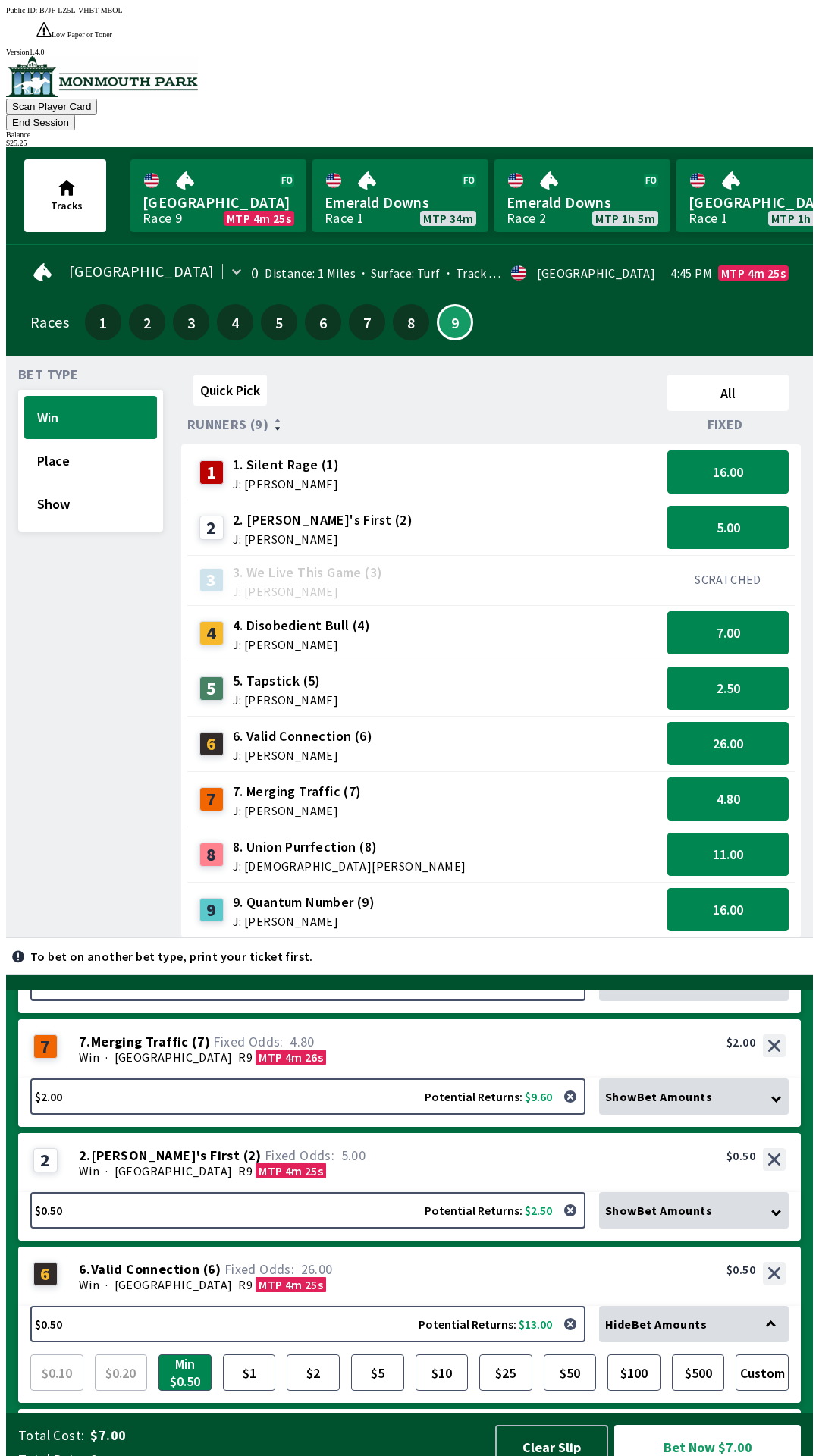
scroll to position [82, 0]
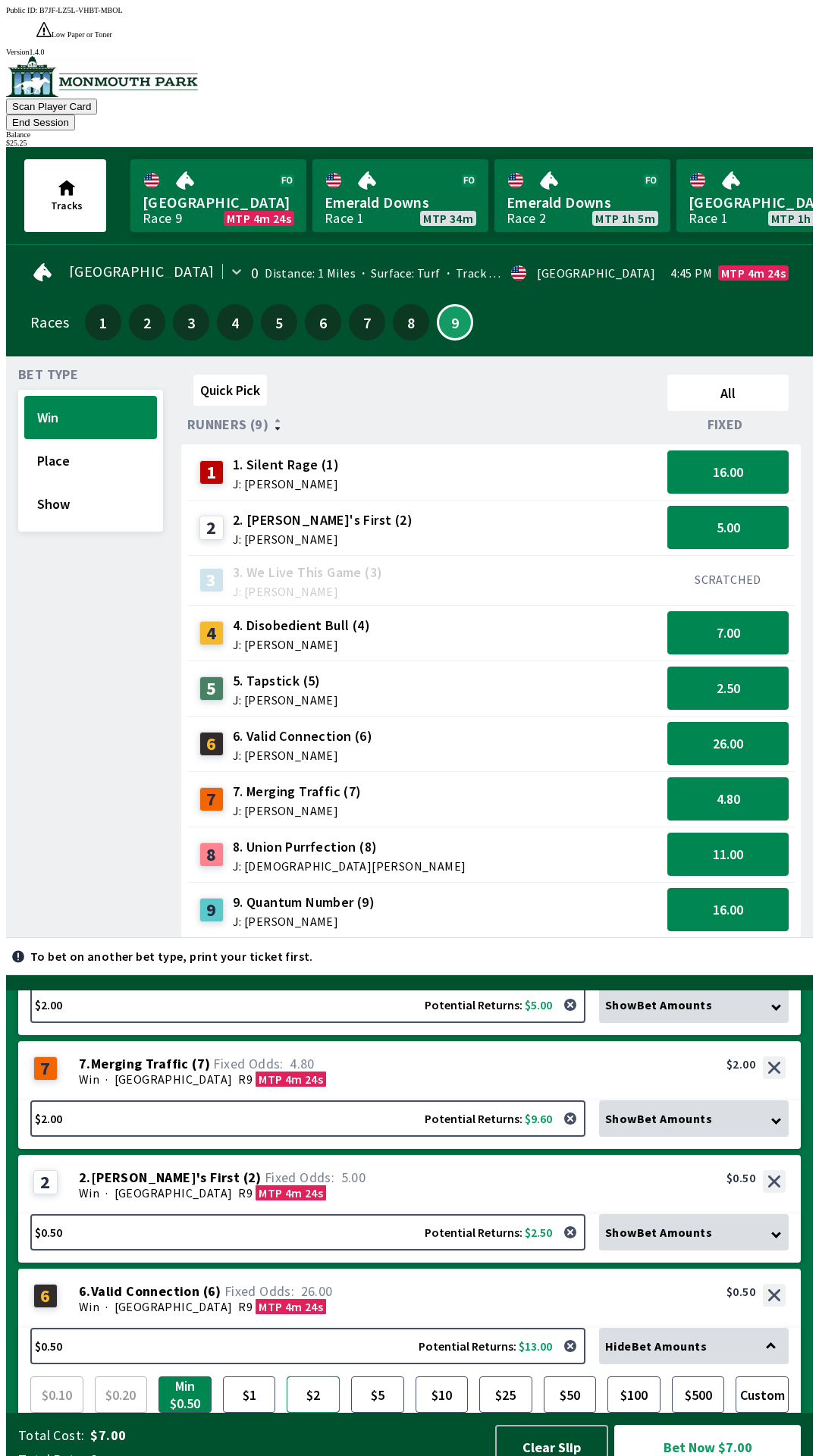
click at [313, 1377] on button "$2" at bounding box center [313, 1395] width 53 height 36
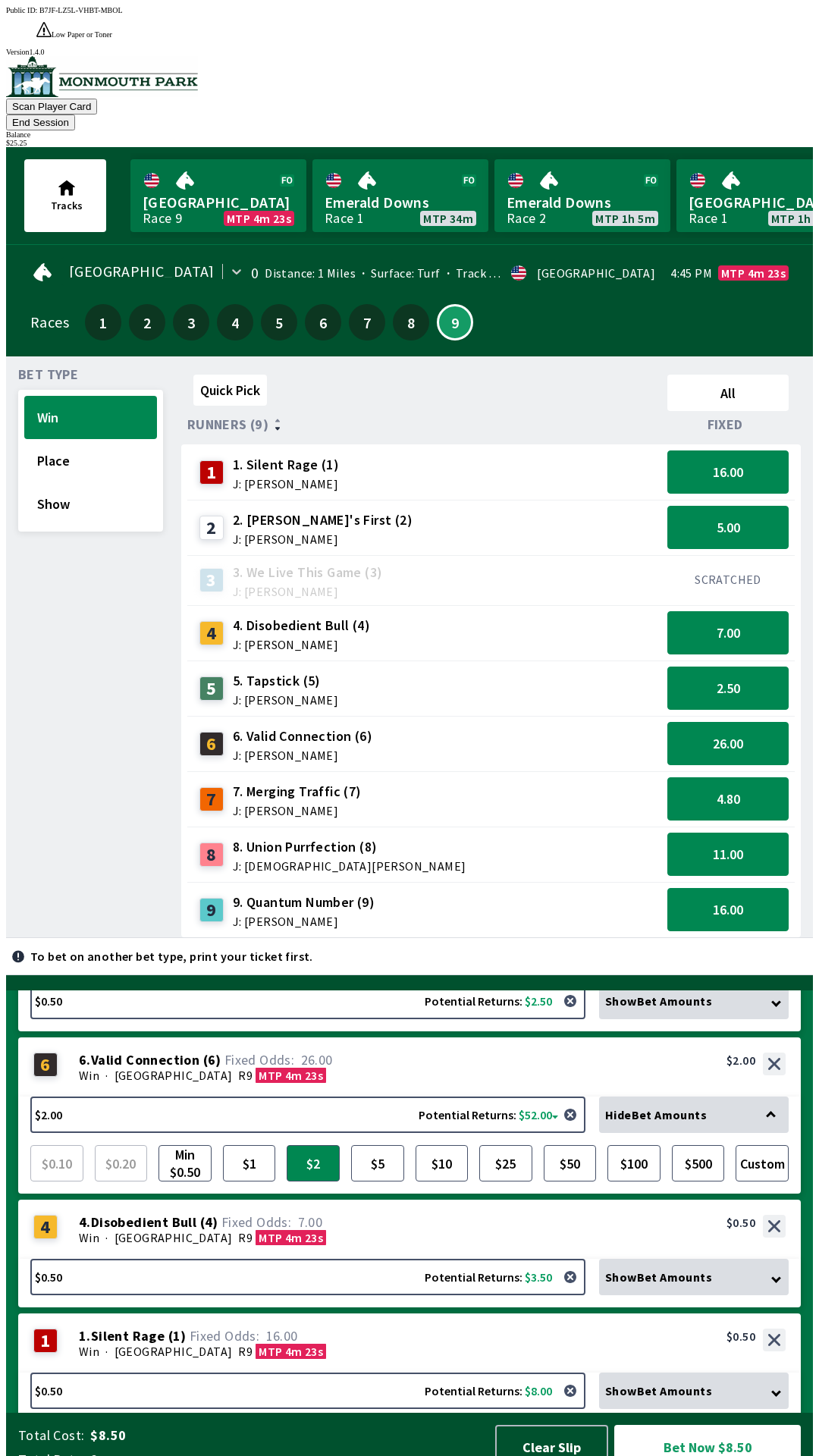
click at [317, 1215] on span "7.00" at bounding box center [273, 1223] width 110 height 15
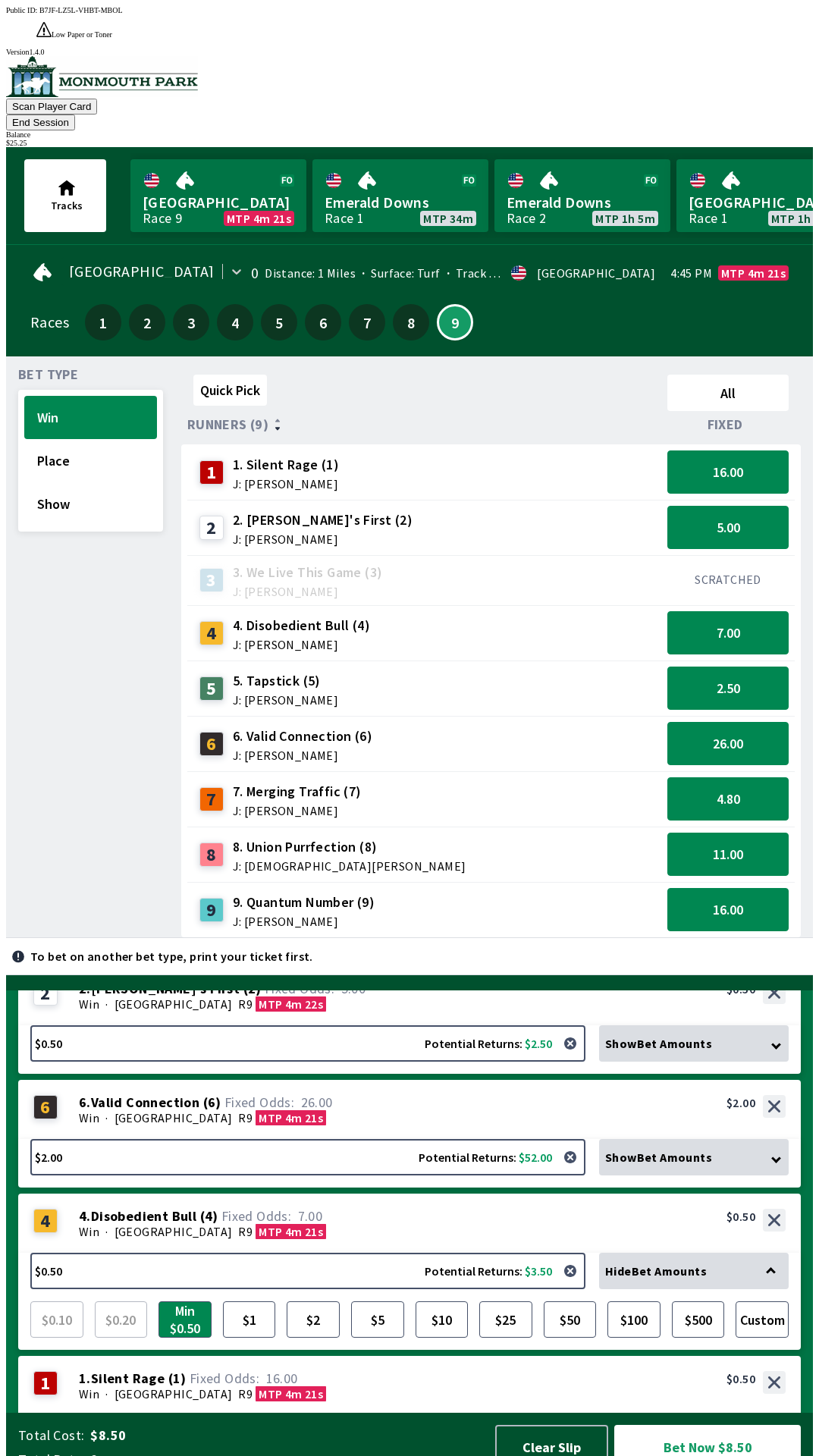
scroll to position [350, 0]
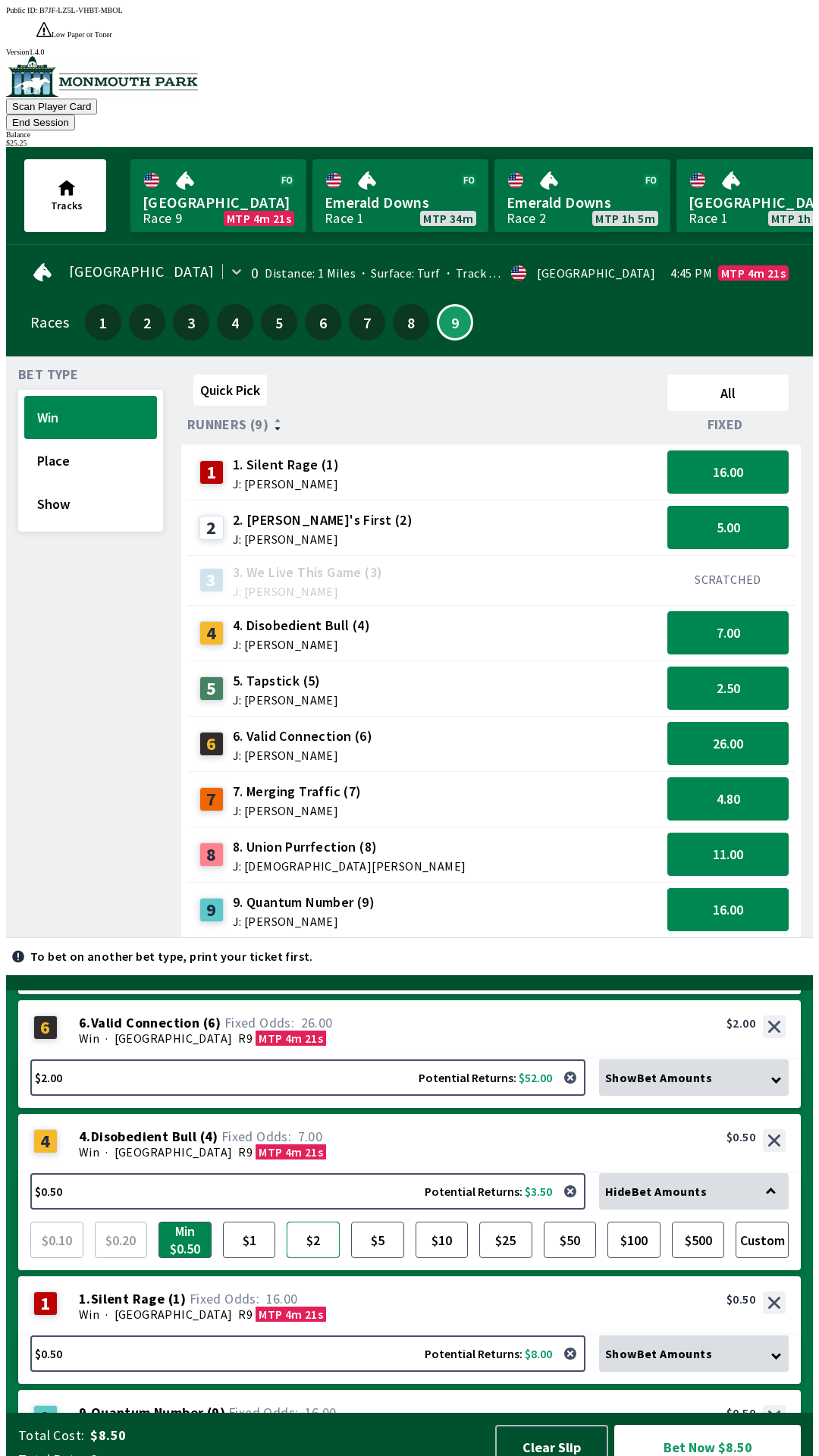
click at [303, 1222] on button "$2" at bounding box center [313, 1240] width 53 height 36
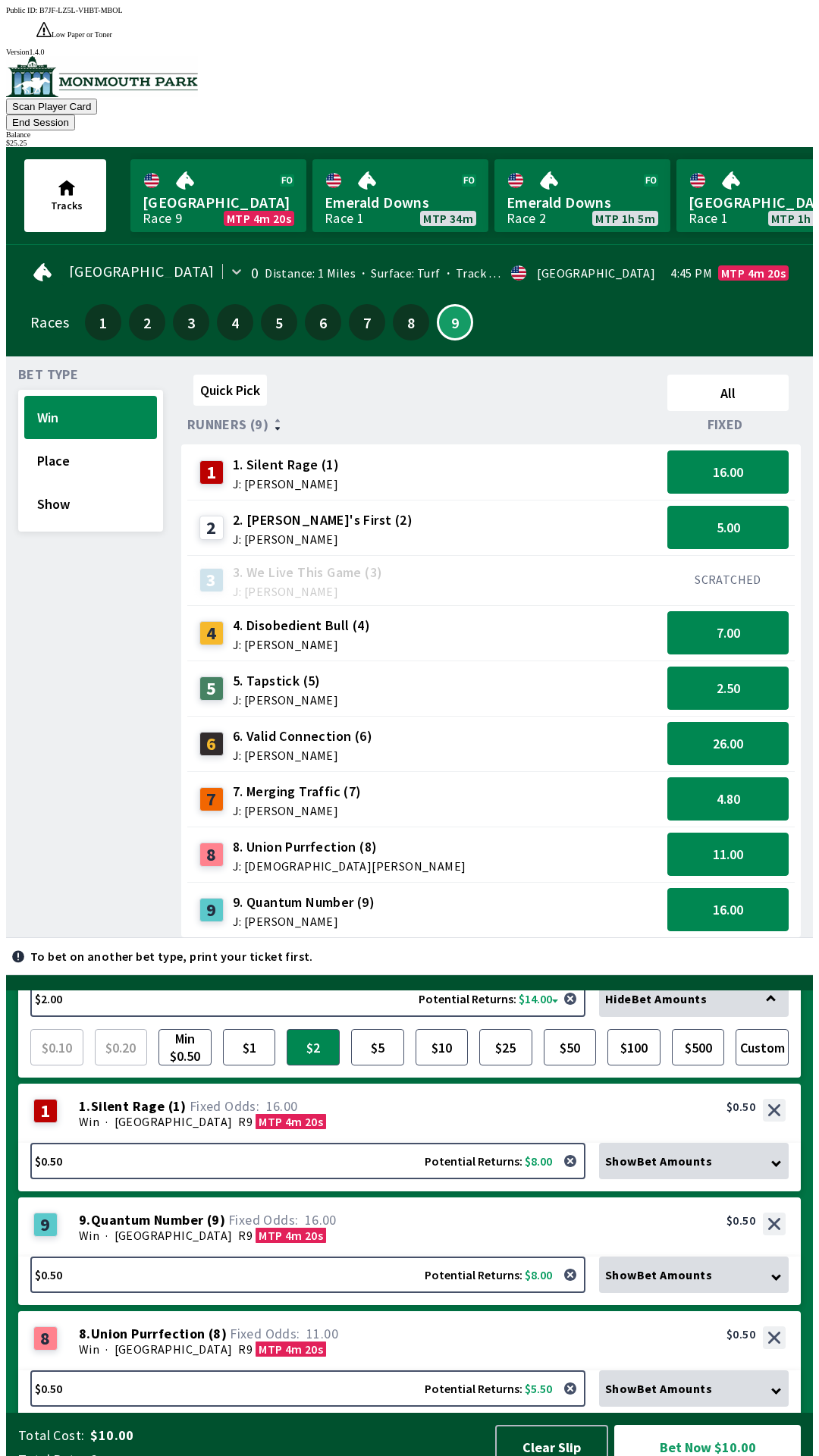
click at [320, 1114] on div "Win · [STREET_ADDRESS] 20s" at bounding box center [432, 1121] width 707 height 15
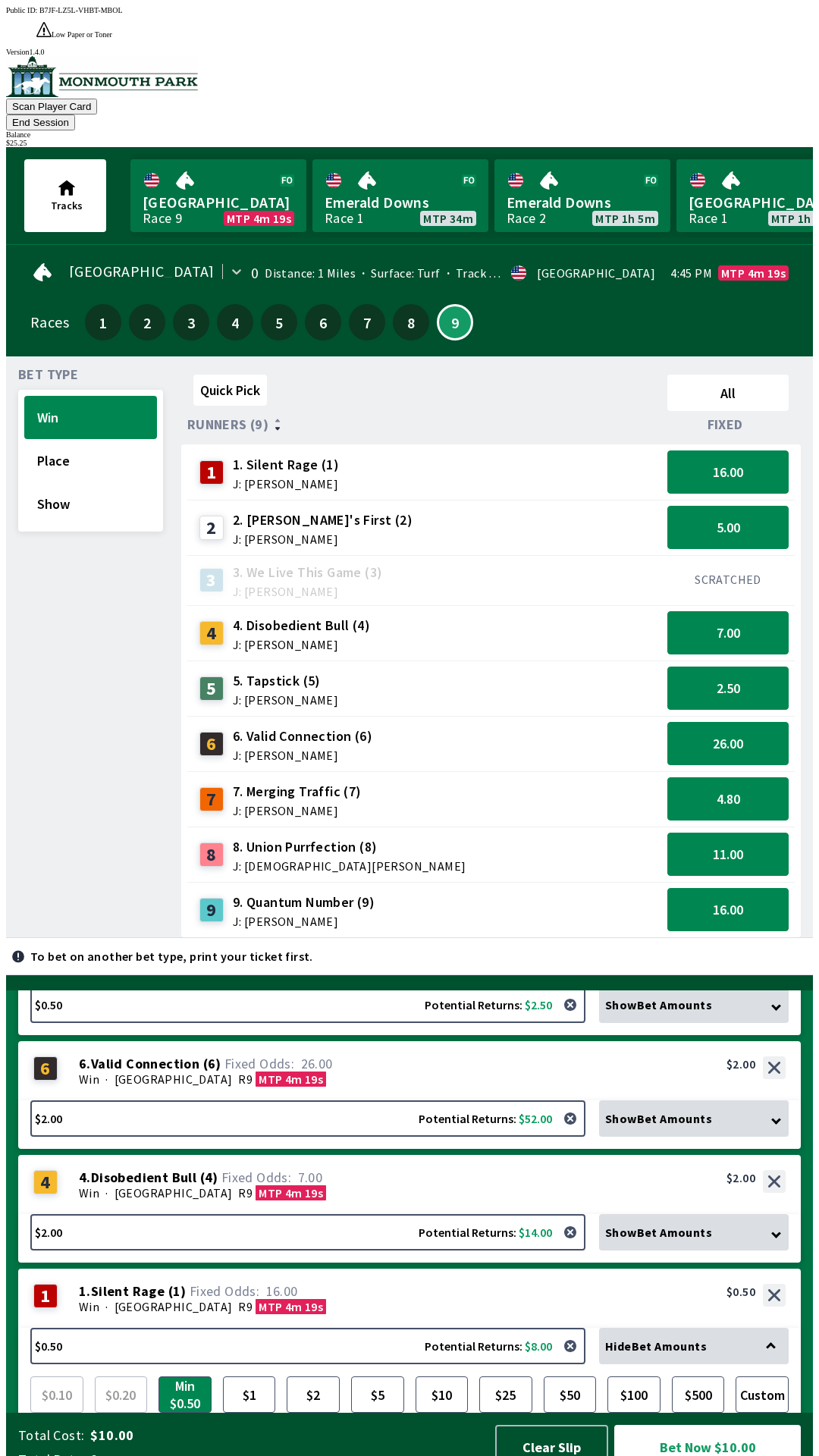
click at [237, 1284] on span "16.00" at bounding box center [245, 1291] width 118 height 15
click at [229, 1238] on div "$2.00 Potential Returns: $14.00 Show Bet Amounts $0.10 $0.20 Min $0.50 $1 $2 $5…" at bounding box center [409, 1238] width 783 height 48
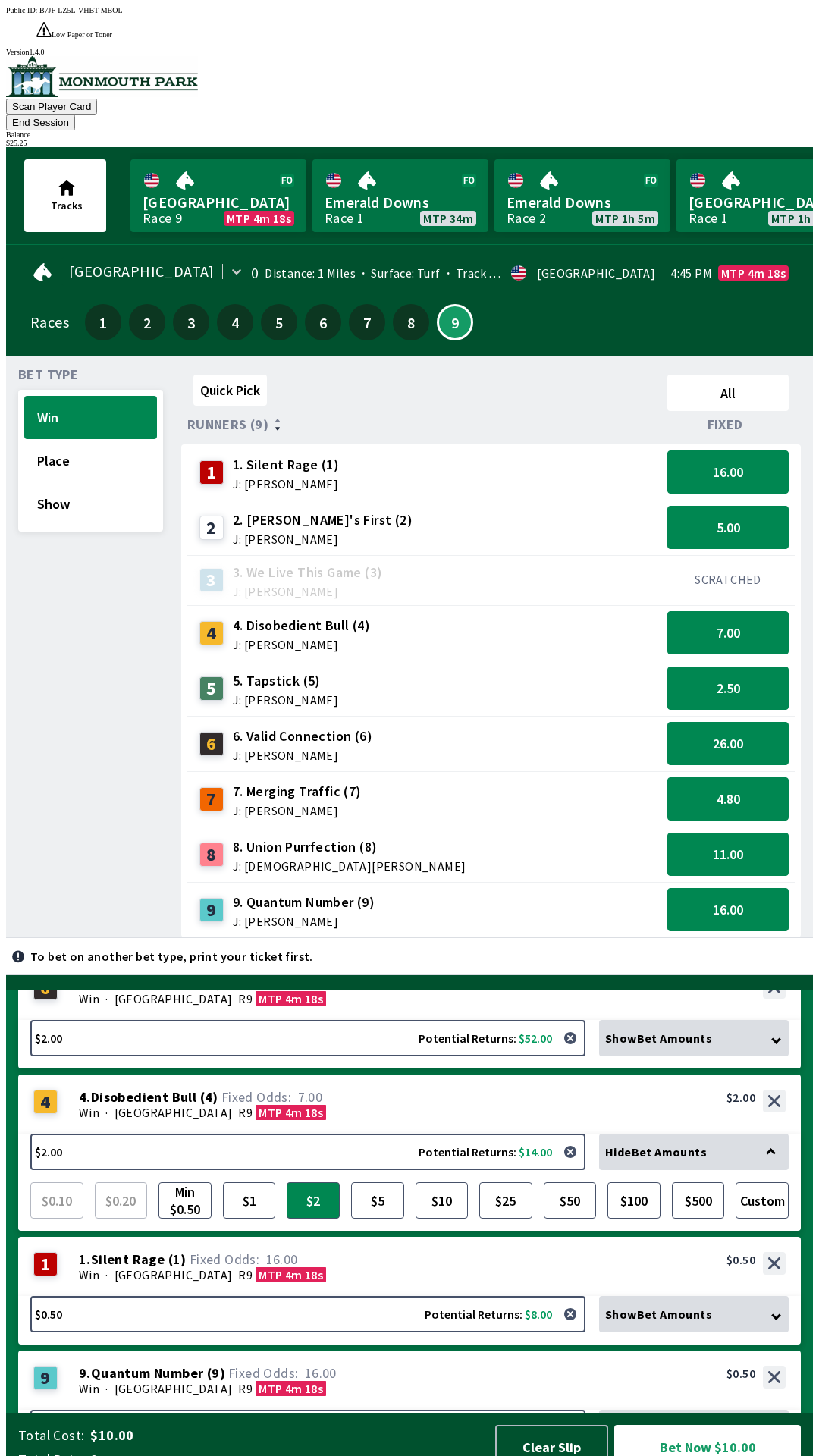
scroll to position [411, 0]
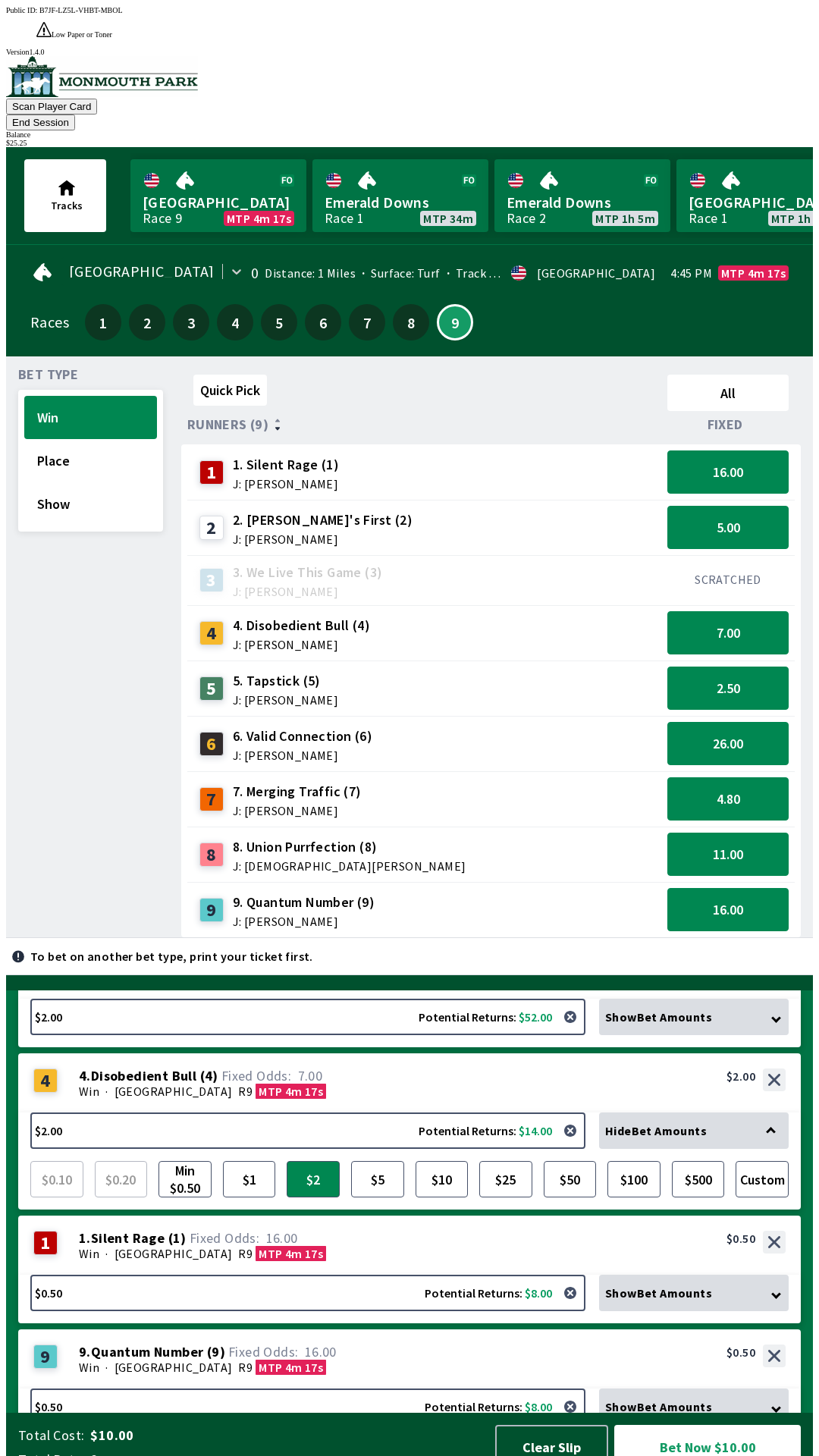
click at [311, 1220] on div "1 1 . Silent Rage ( 1 ) Win · [STREET_ADDRESS]. Silent Rage (1) 16.00 $0.50" at bounding box center [409, 1245] width 783 height 59
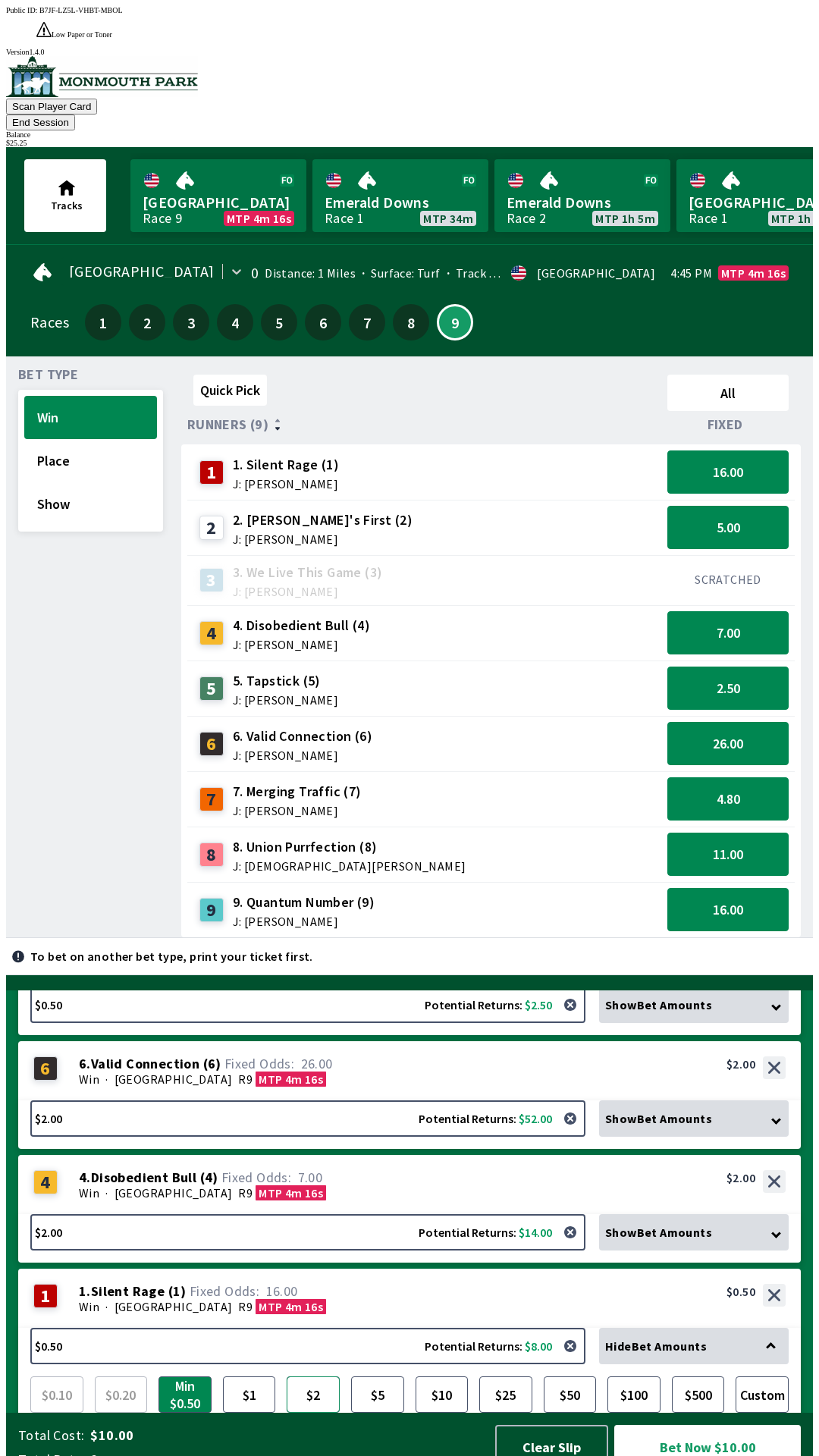
click at [314, 1377] on button "$2" at bounding box center [313, 1395] width 53 height 36
click at [275, 1299] on span "MTP 4m 16s" at bounding box center [290, 1306] width 64 height 15
click at [269, 1283] on span "16.00" at bounding box center [282, 1291] width 32 height 17
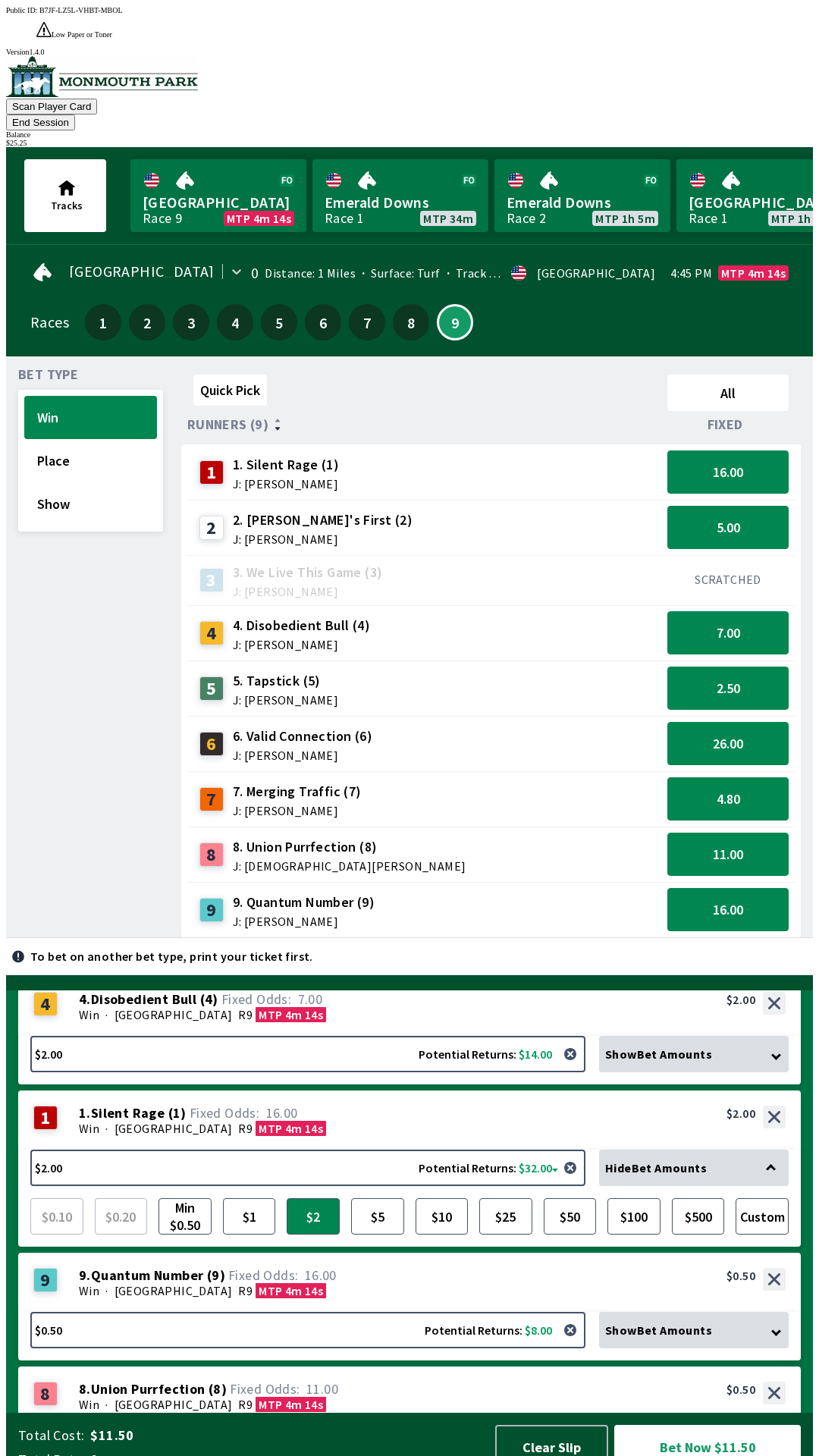
click at [335, 1283] on div "Win · [STREET_ADDRESS]" at bounding box center [432, 1291] width 707 height 15
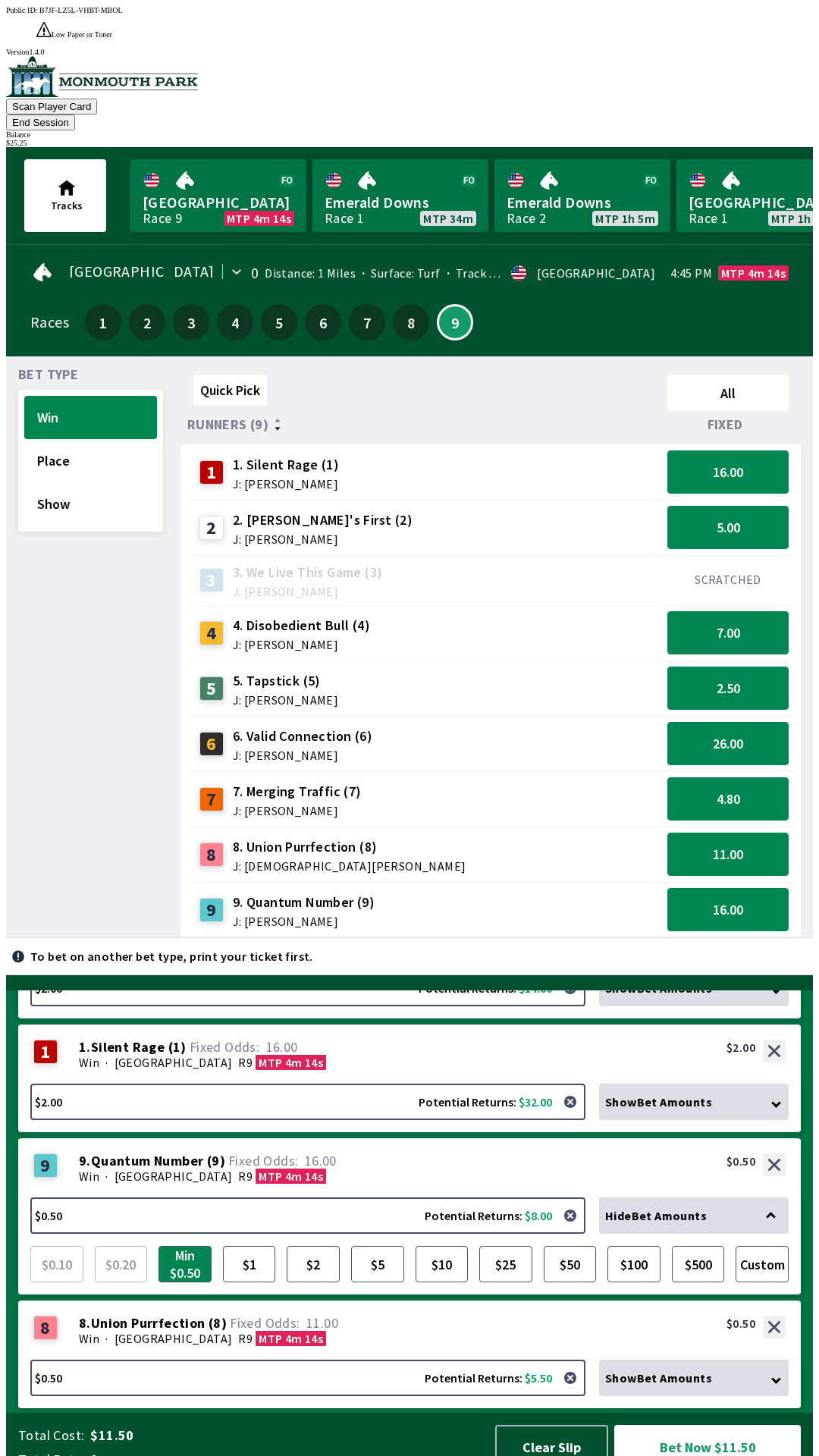
scroll to position [423, 0]
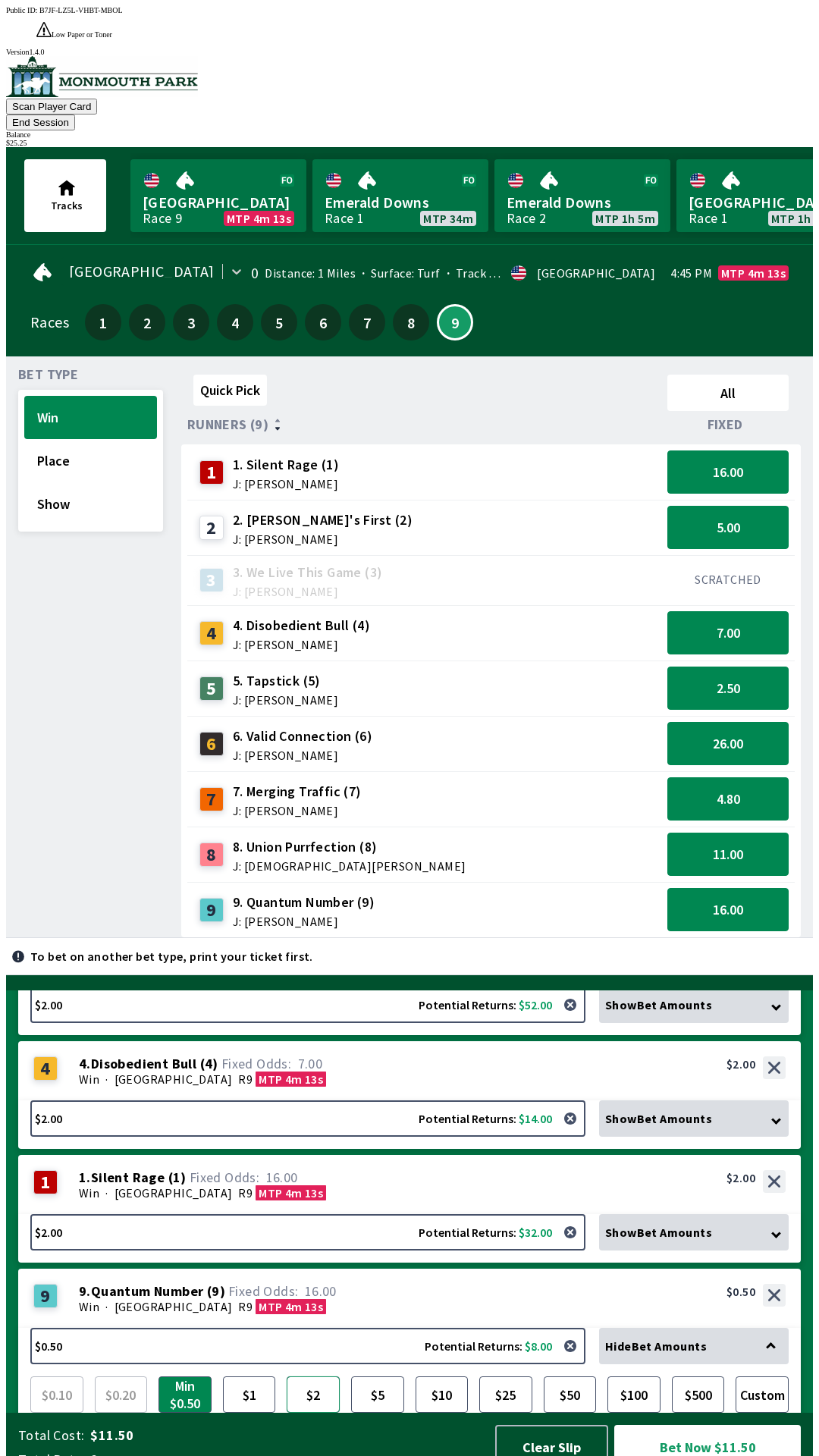
click at [316, 1377] on button "$2" at bounding box center [313, 1395] width 53 height 36
click at [257, 1237] on div "$2.00 Potential Returns: $32.00 Show Bet Amounts $0.10 $0.20 Min $0.50 $1 $2 $5…" at bounding box center [409, 1238] width 783 height 48
click at [245, 1215] on button "$2.00 Potential Returns: $32.00" at bounding box center [308, 1233] width 555 height 36
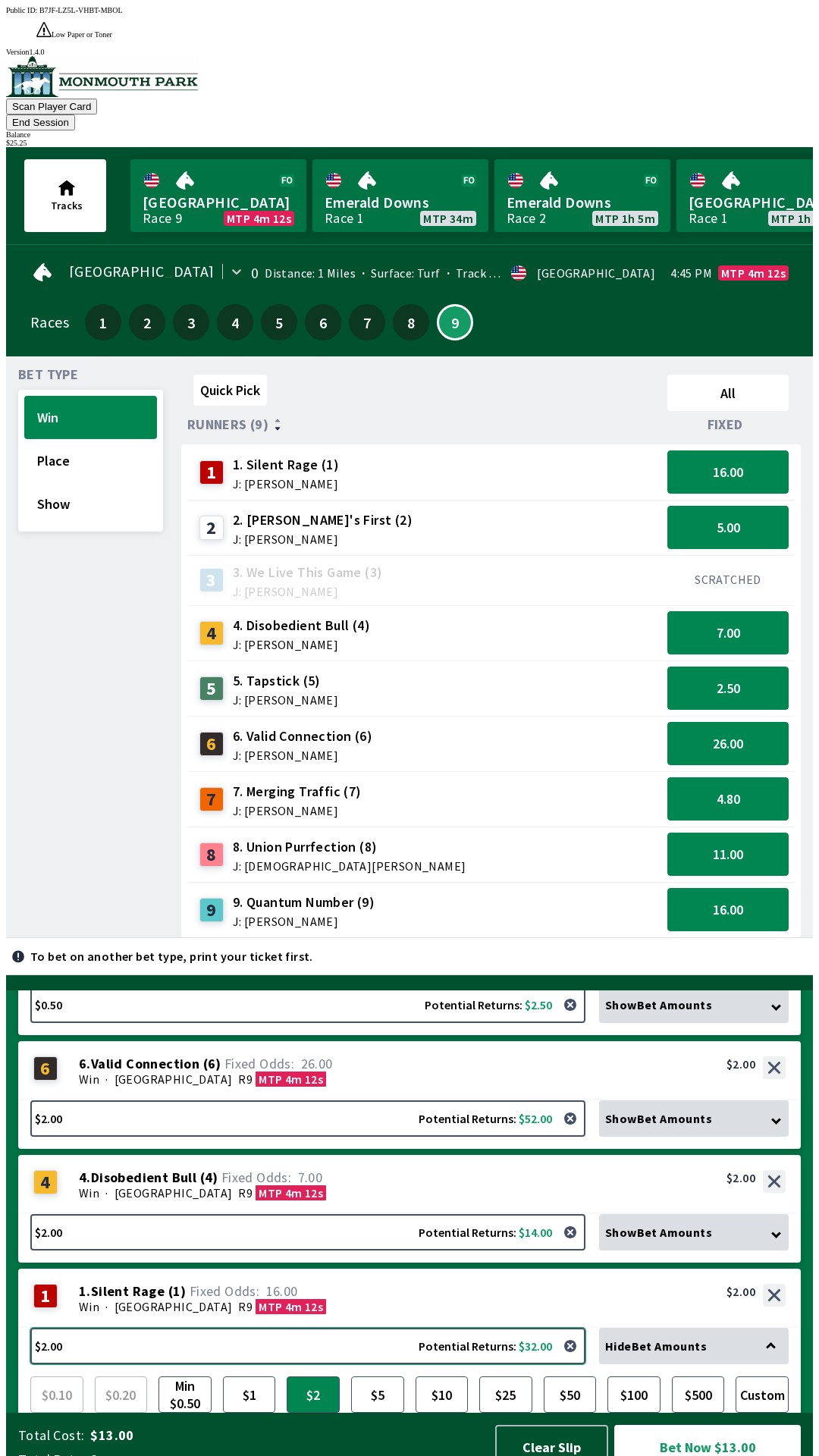
click at [319, 1328] on button "$2.00 Potential Returns: $32.00" at bounding box center [308, 1346] width 555 height 36
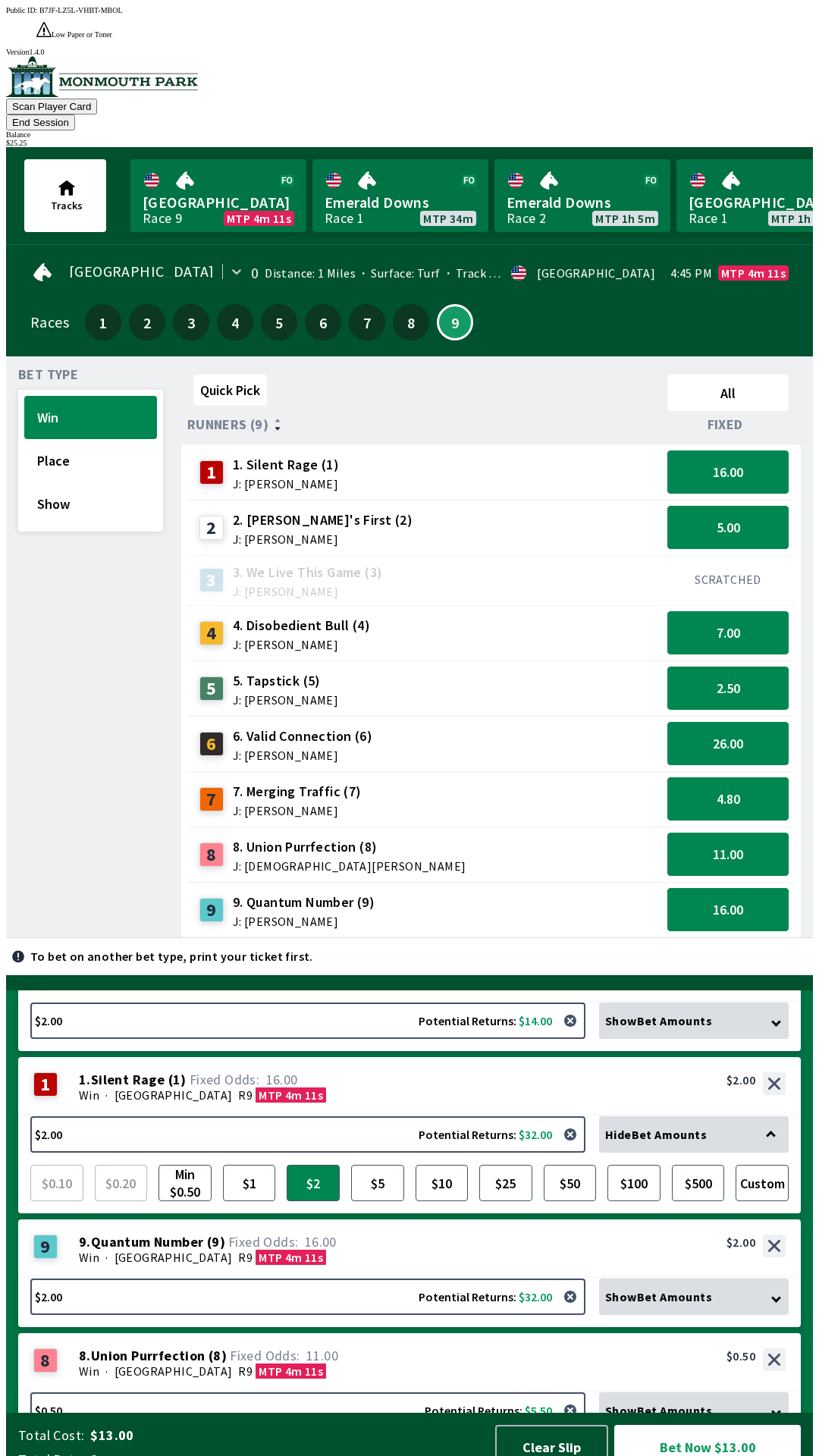
click at [344, 1250] on div "Win · [STREET_ADDRESS]" at bounding box center [432, 1257] width 707 height 15
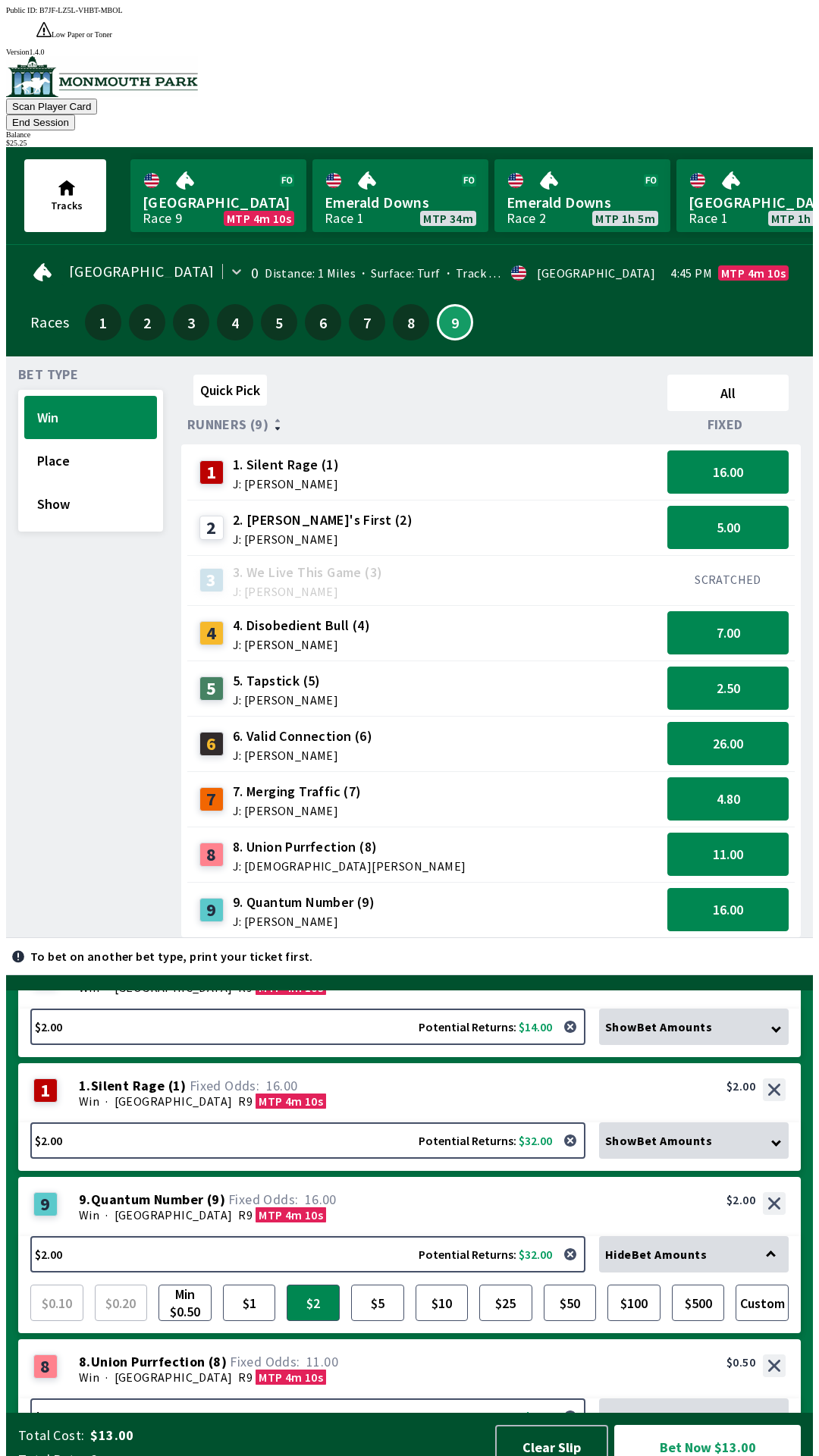
scroll to position [555, 0]
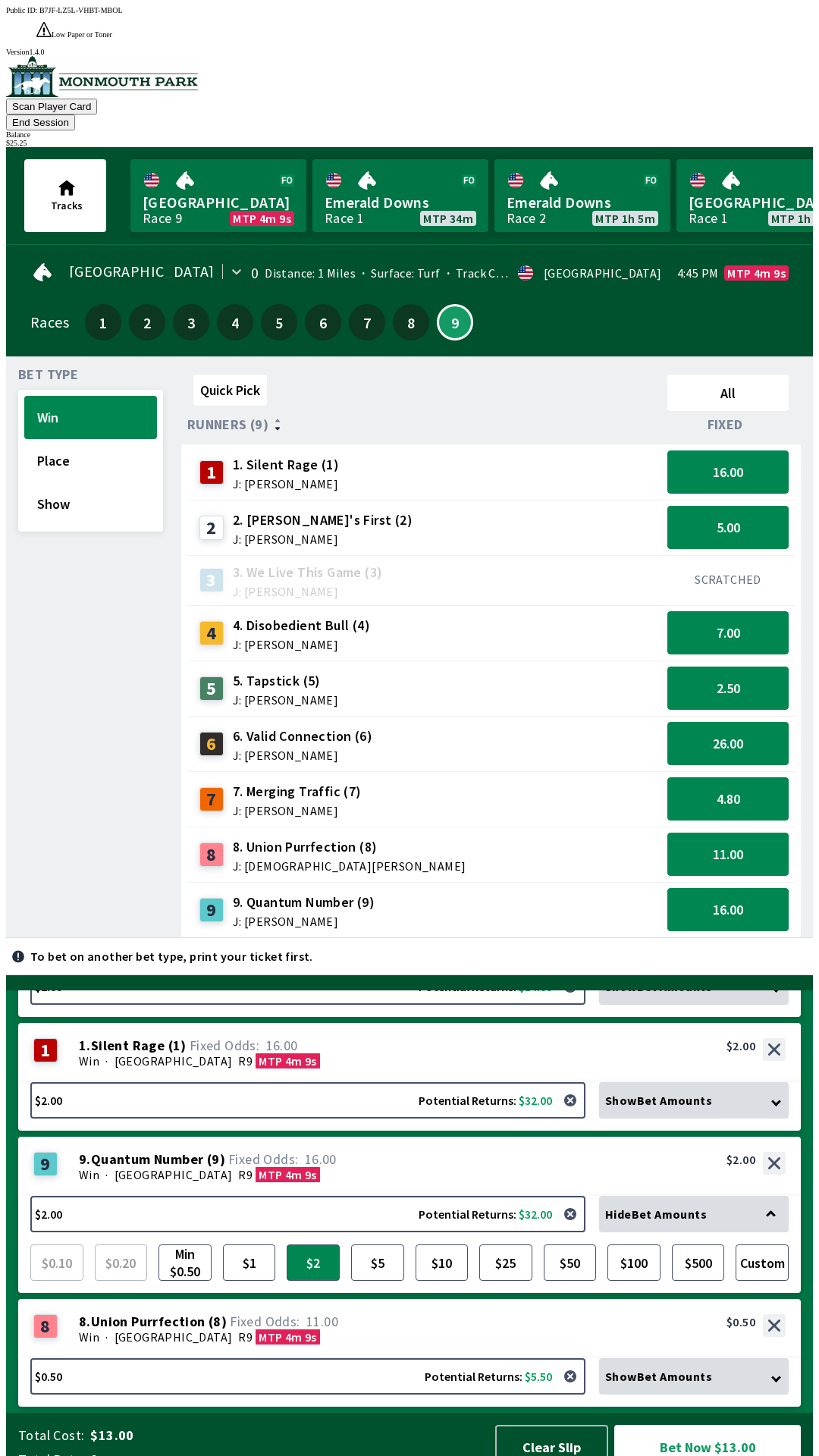
click at [362, 1299] on div "8 8 . Union Purrfection ( 8 ) Win · [STREET_ADDRESS]. Union Purrfection (8) 11.…" at bounding box center [409, 1329] width 783 height 59
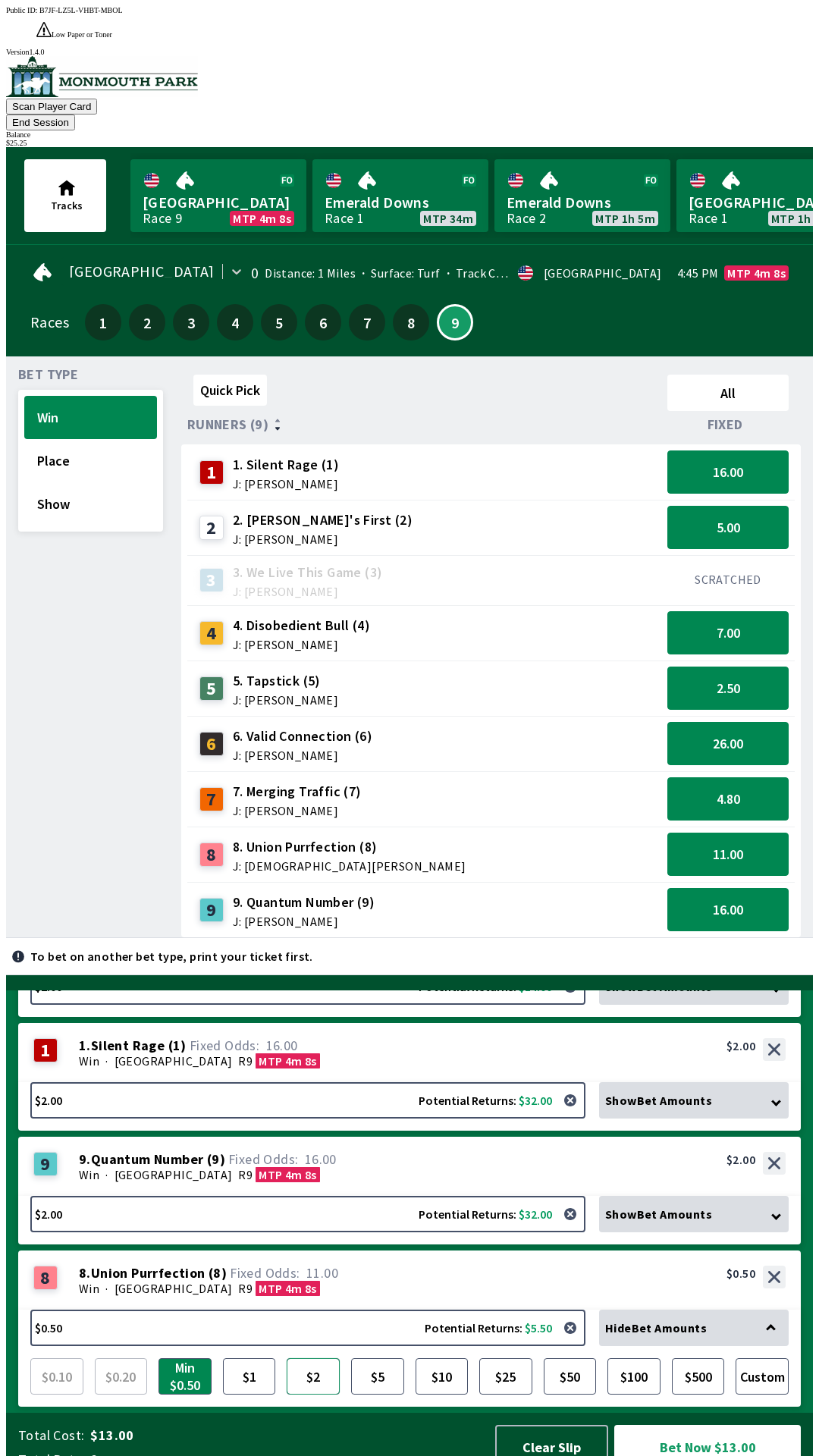
click at [334, 1359] on button "$2" at bounding box center [313, 1377] width 53 height 36
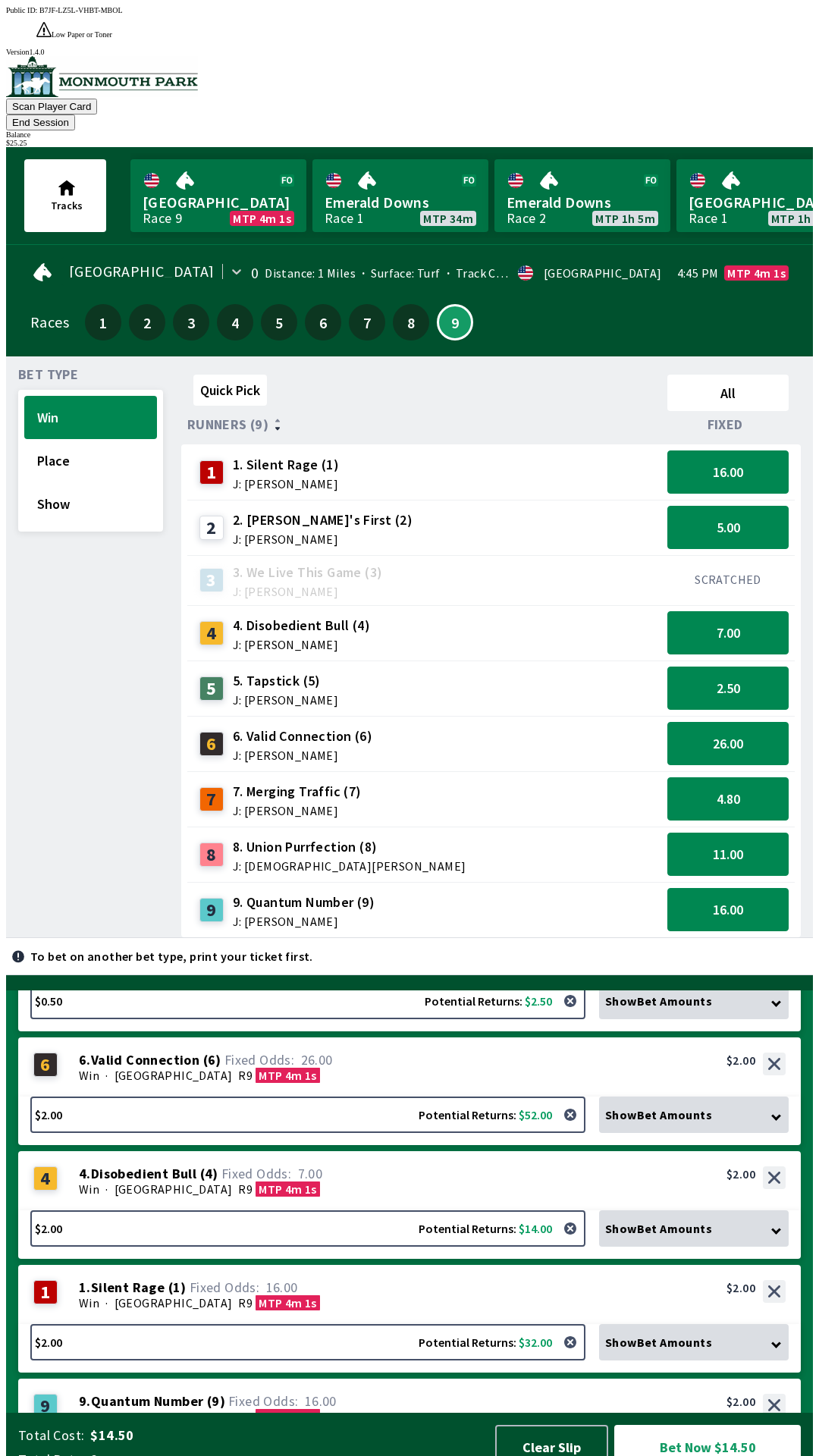
scroll to position [311, 0]
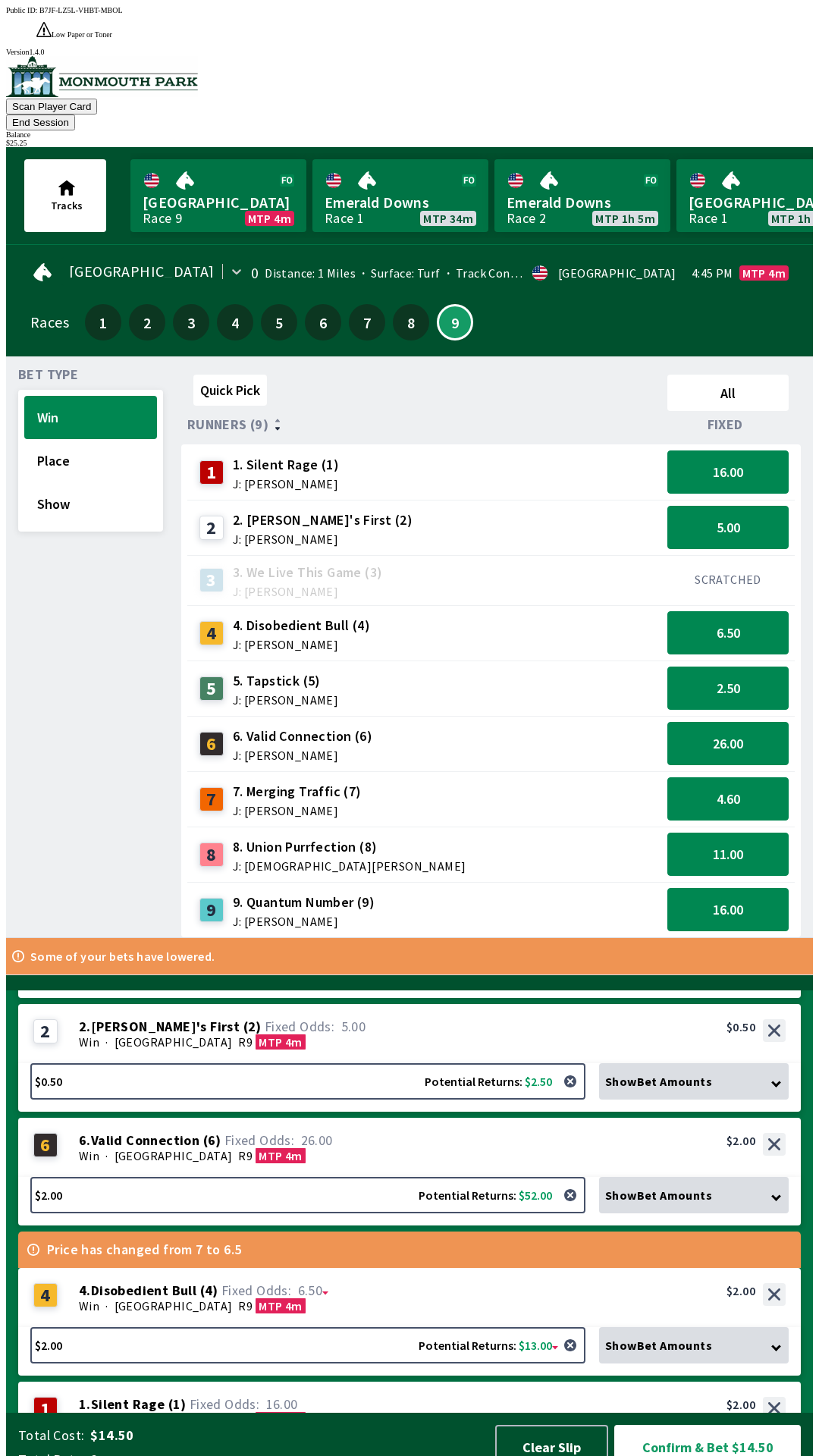
click at [372, 1299] on div "Win · [STREET_ADDRESS]" at bounding box center [432, 1306] width 707 height 15
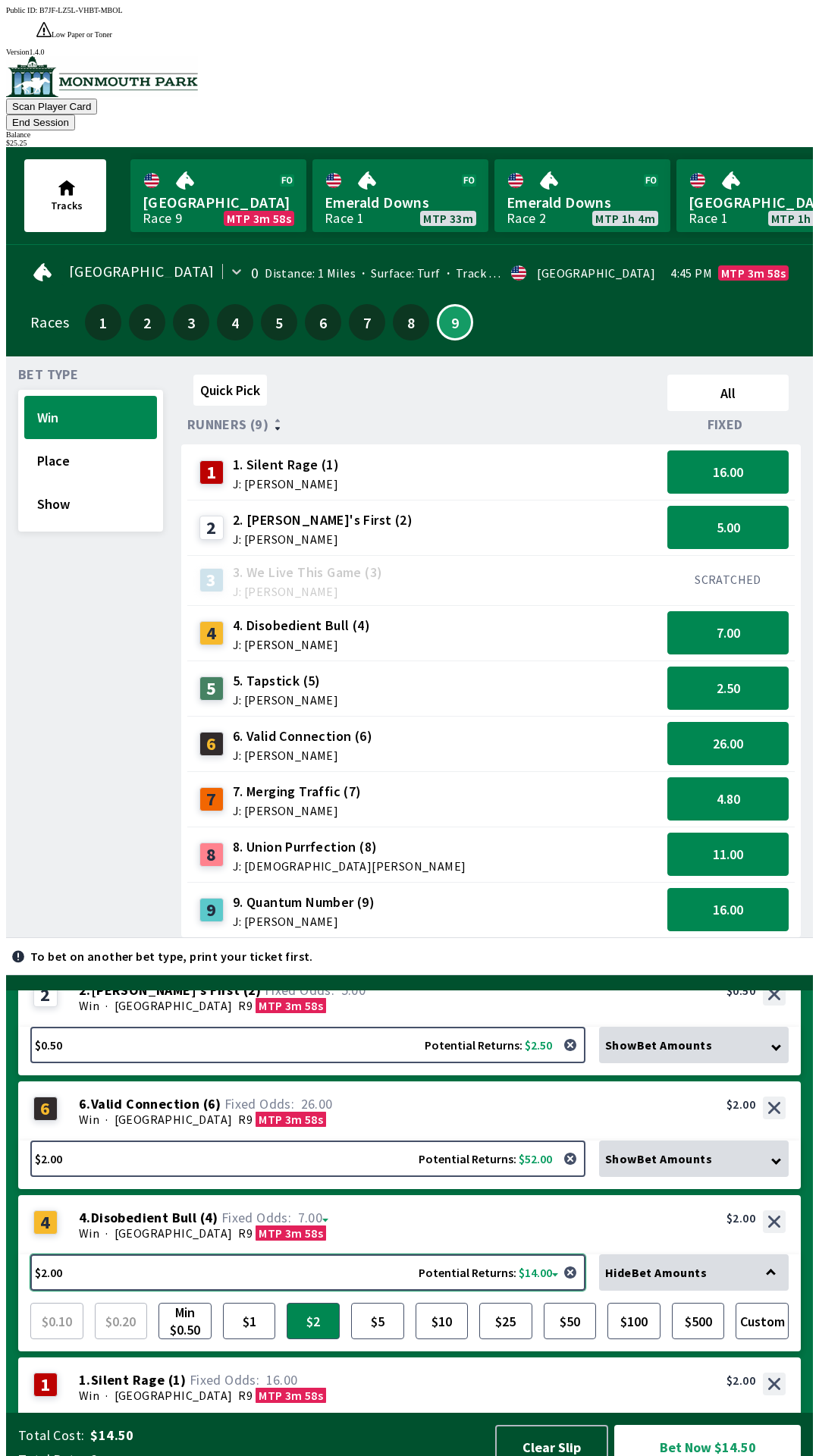
click at [379, 1290] on button "$2.00 Potential Returns: $14.00" at bounding box center [308, 1272] width 555 height 36
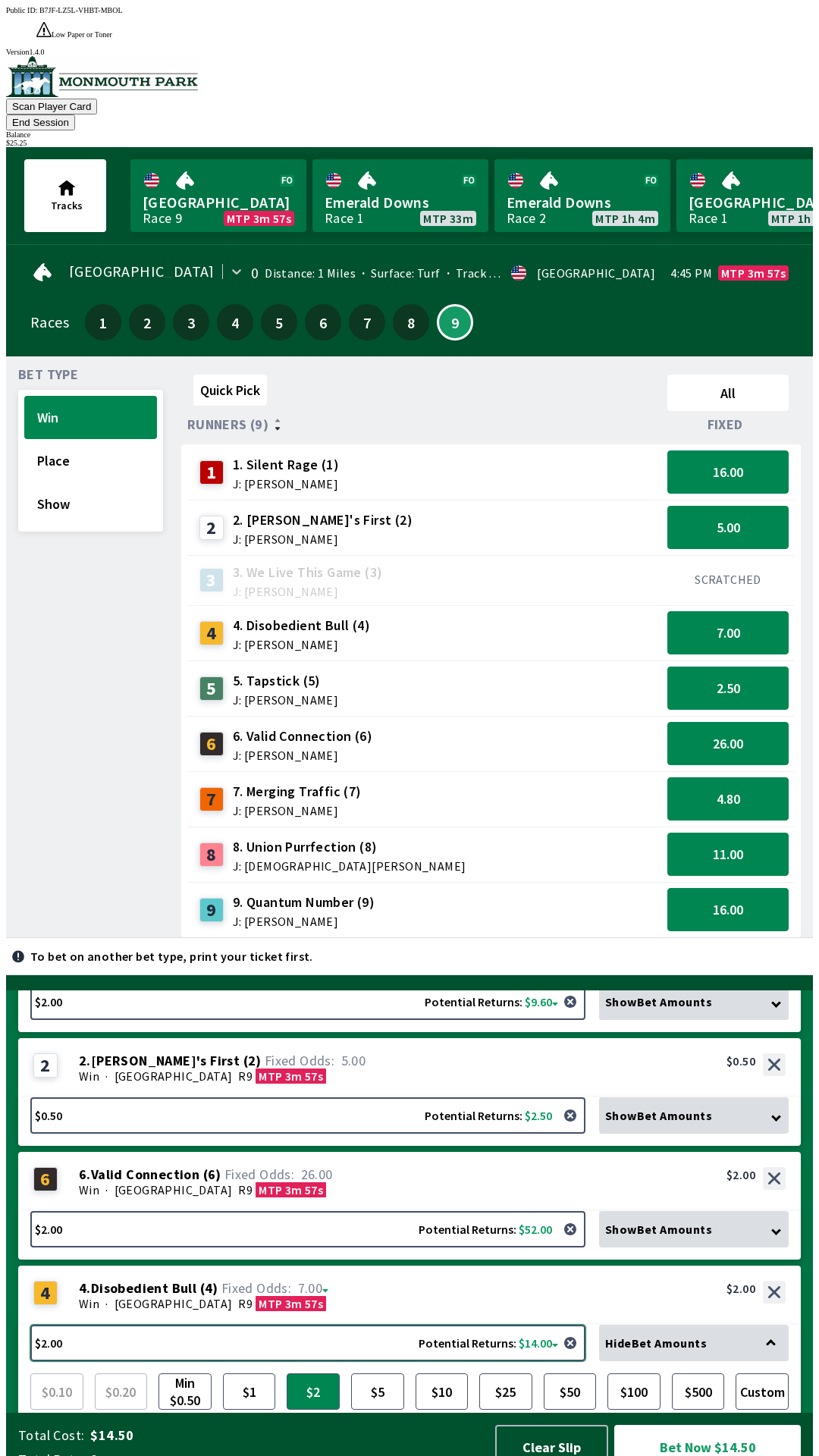
scroll to position [294, 0]
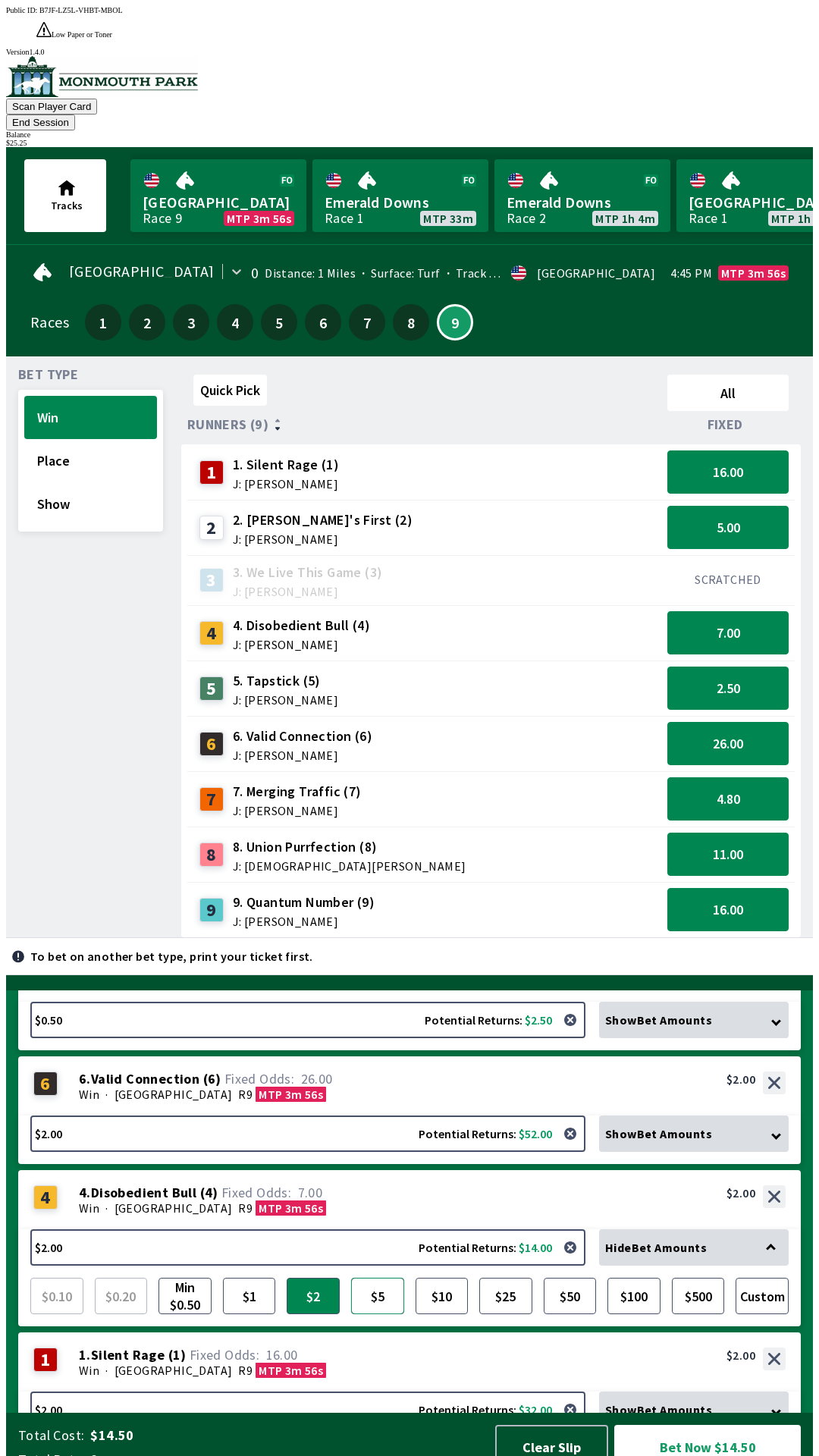
click at [380, 1278] on button "$5" at bounding box center [377, 1296] width 53 height 36
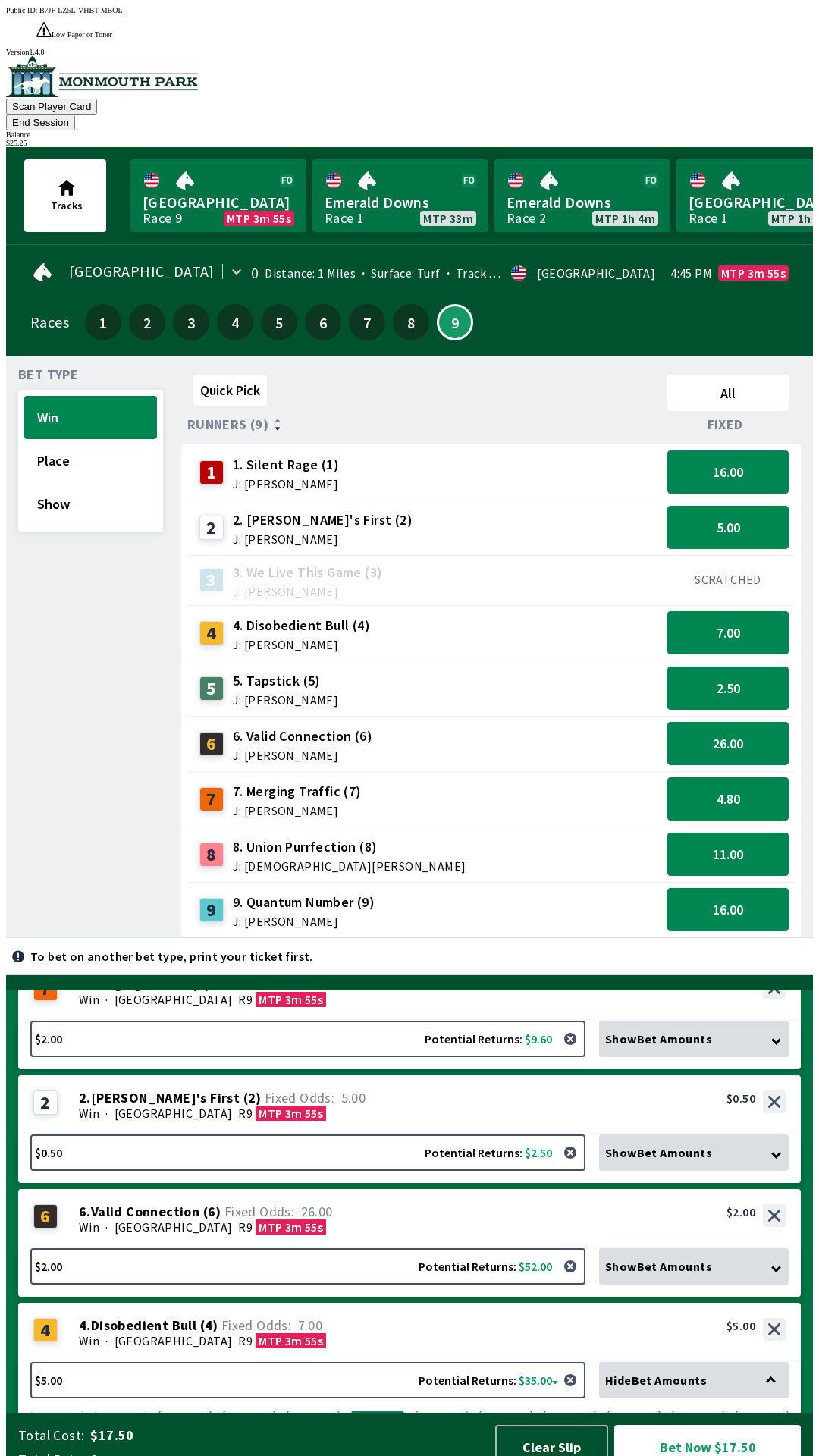
click at [340, 1082] on div "2 2 . Joevia's First ( 2 ) Win · [GEOGRAPHIC_DATA] MTP 3m 55s 2. [PERSON_NAME]'…" at bounding box center [409, 1105] width 783 height 59
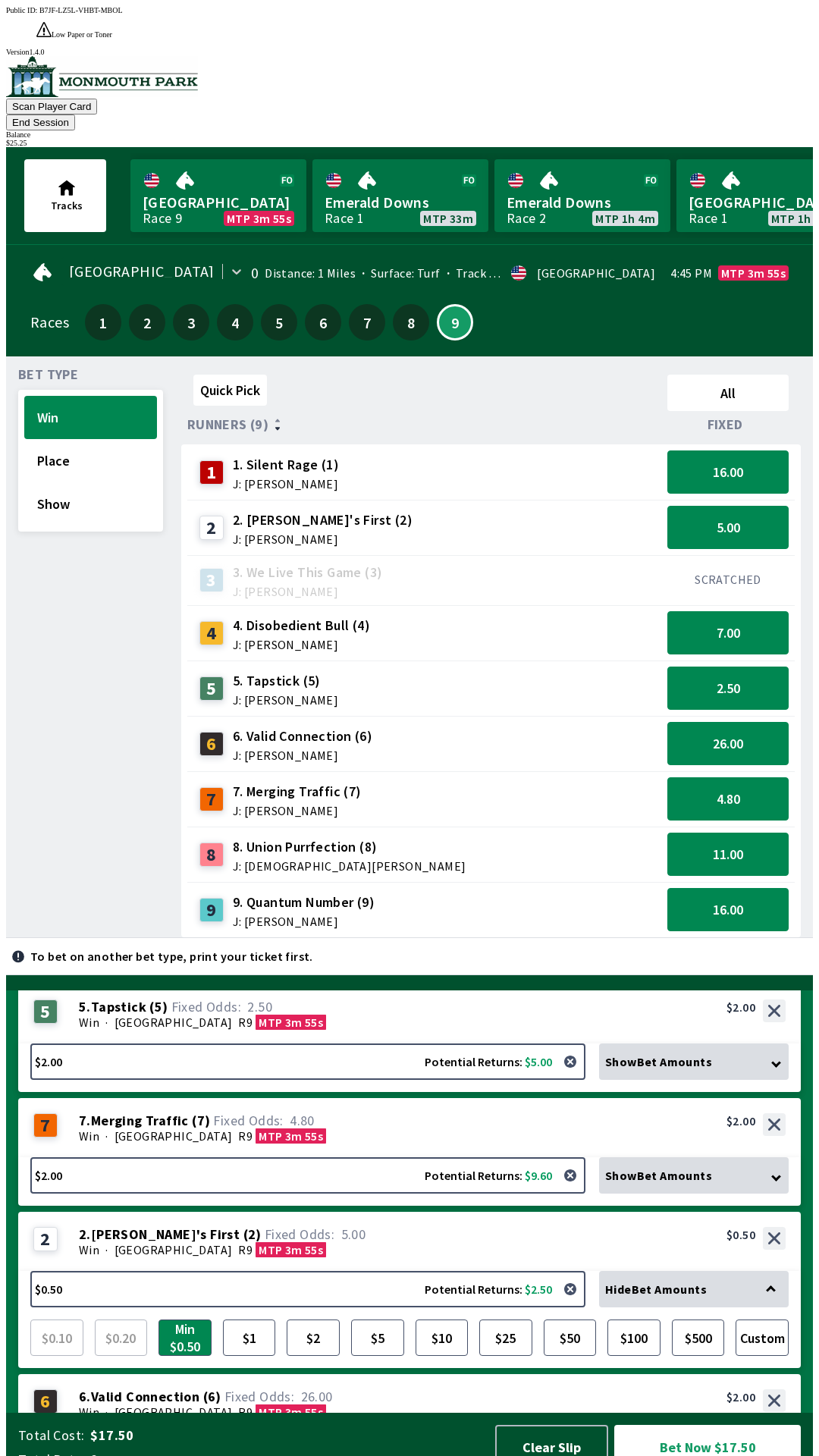
scroll to position [0, 0]
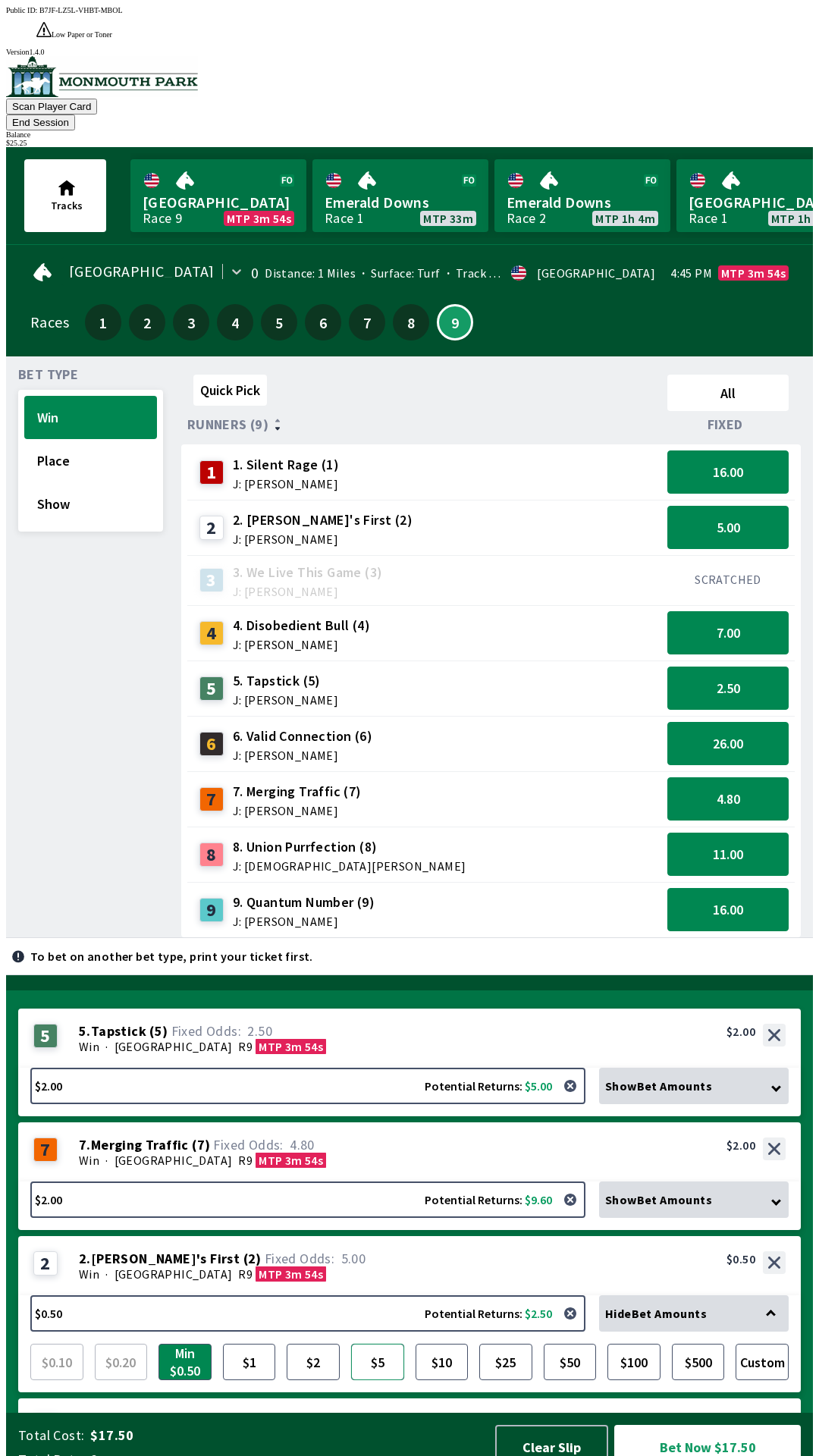
click at [382, 1349] on button "$5" at bounding box center [377, 1362] width 53 height 36
click at [351, 1131] on div "7 7 . Merging Traffic ( 7 ) Win · [STREET_ADDRESS]. Merging Traffic (7) 4.80 $2…" at bounding box center [409, 1152] width 783 height 59
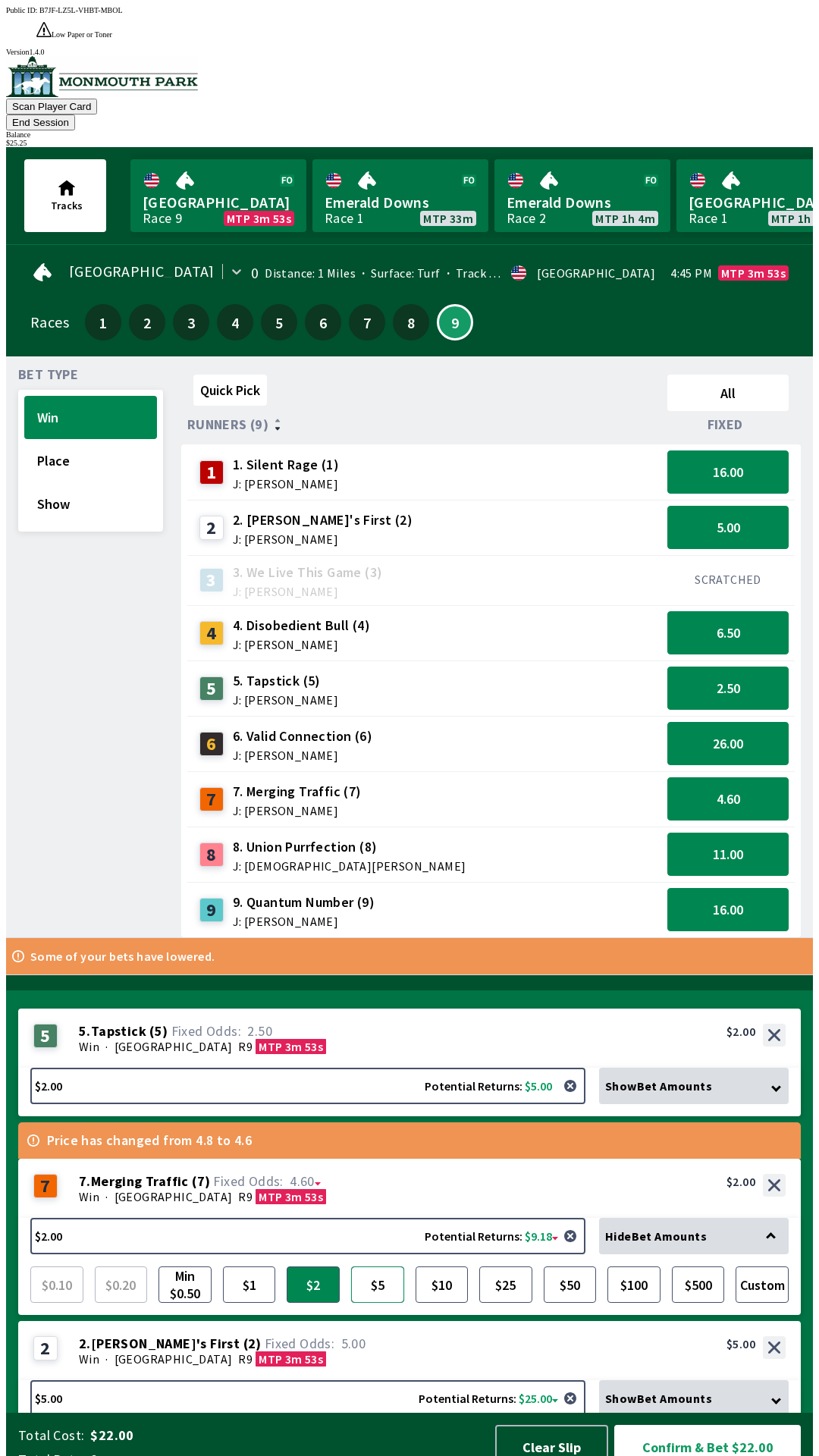
click at [370, 1267] on button "$5" at bounding box center [377, 1285] width 53 height 36
click at [362, 1009] on div "5 5 . Tapstick ( 5 ) Win · [STREET_ADDRESS]. Tapstick (5) 2.50 $2.00" at bounding box center [409, 1038] width 783 height 59
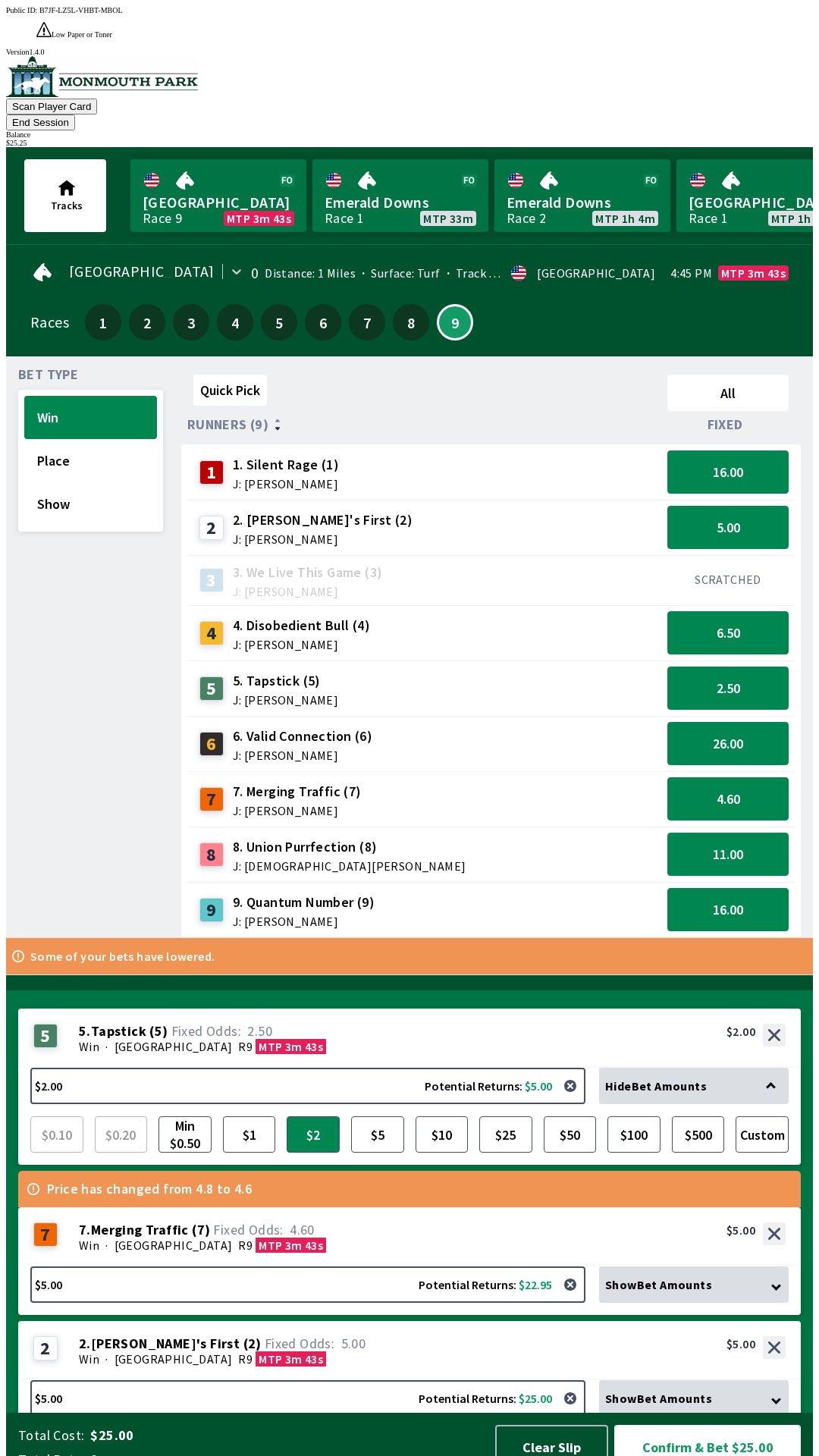
click at [700, 1425] on button "Confirm & Bet $25.00" at bounding box center [707, 1447] width 187 height 45
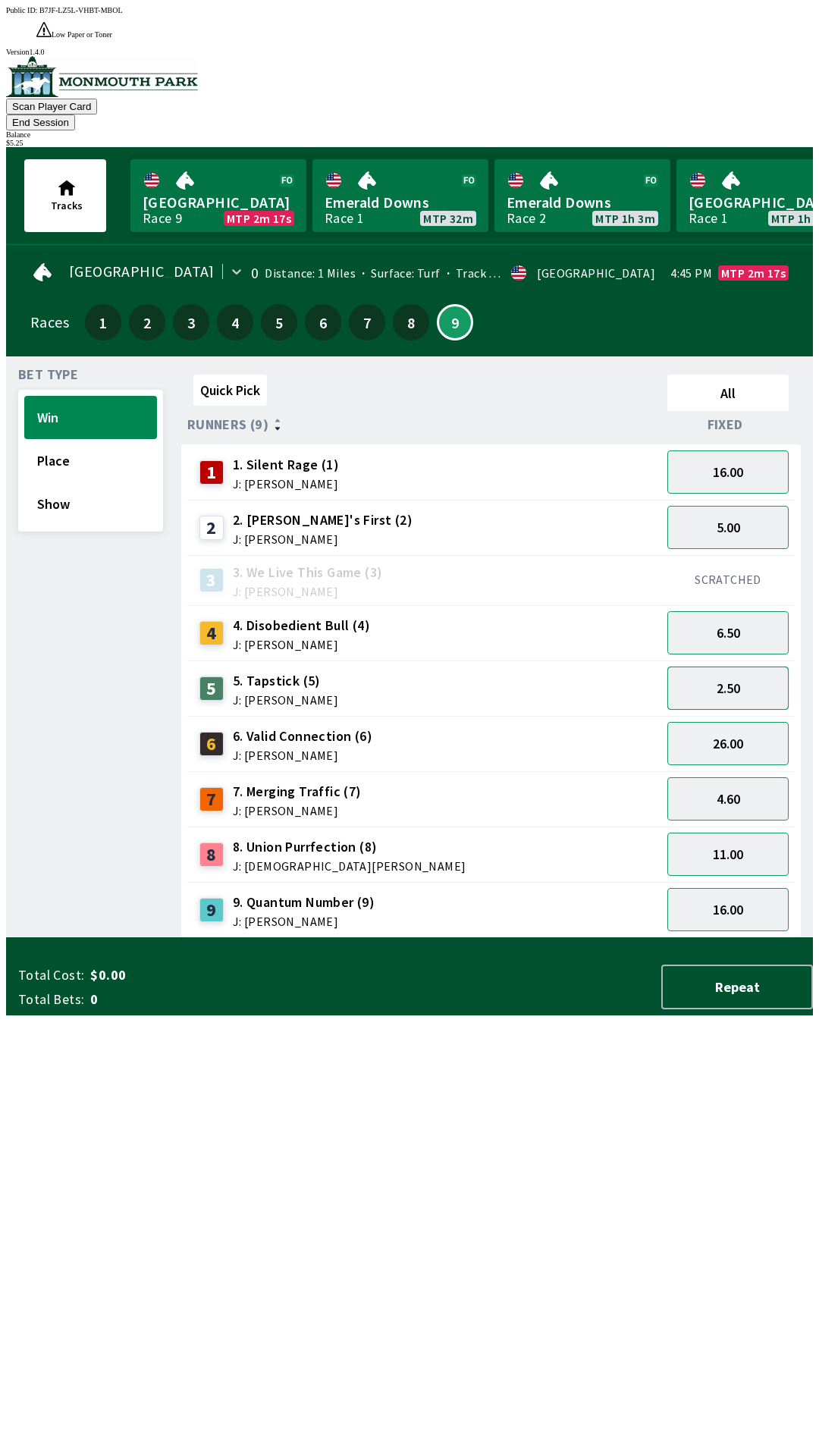
click at [726, 667] on button "2.50" at bounding box center [727, 688] width 121 height 44
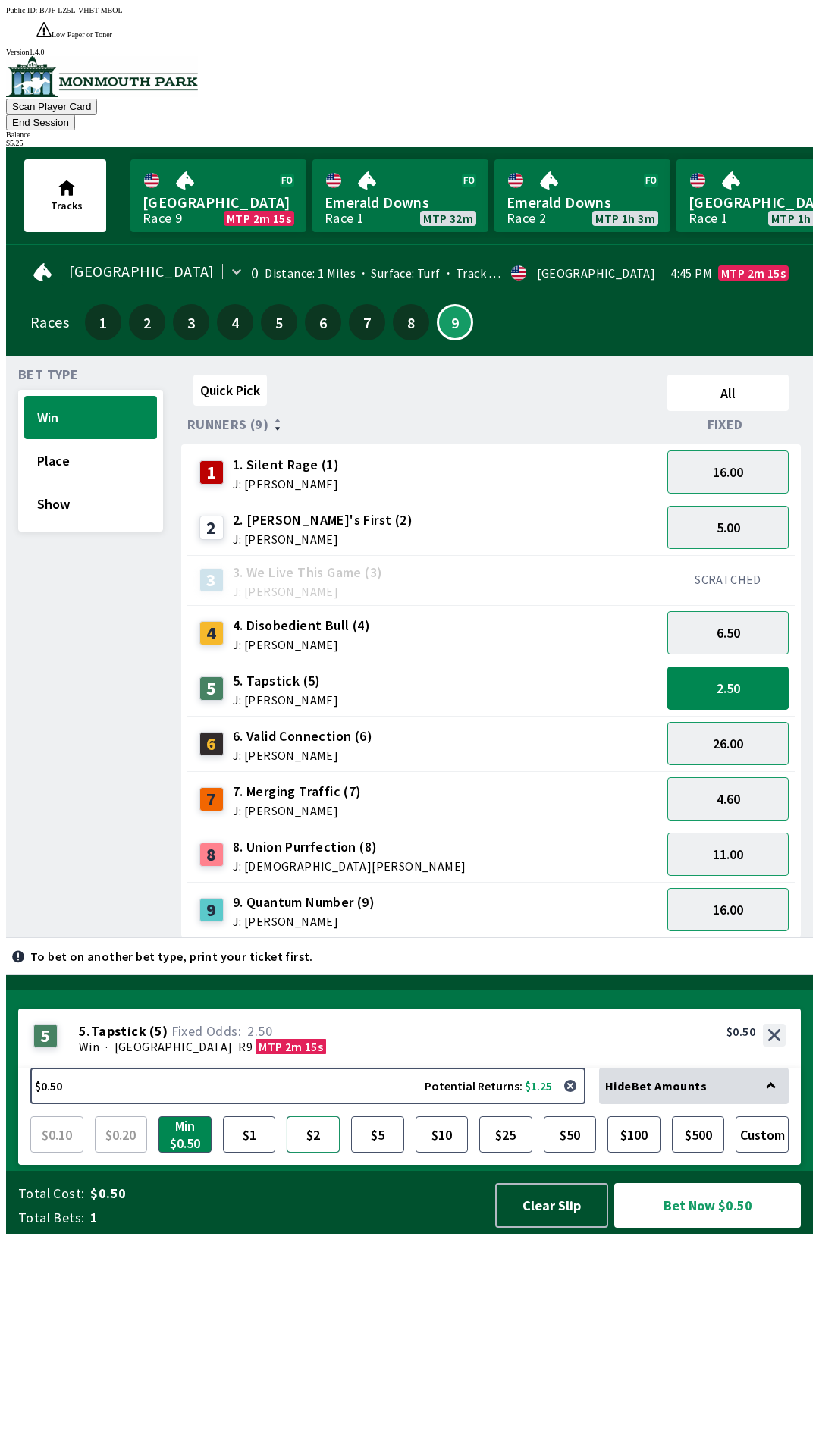
click at [323, 1153] on button "$2" at bounding box center [313, 1135] width 53 height 36
click at [671, 1228] on button "Bet Now $2.00" at bounding box center [707, 1205] width 187 height 45
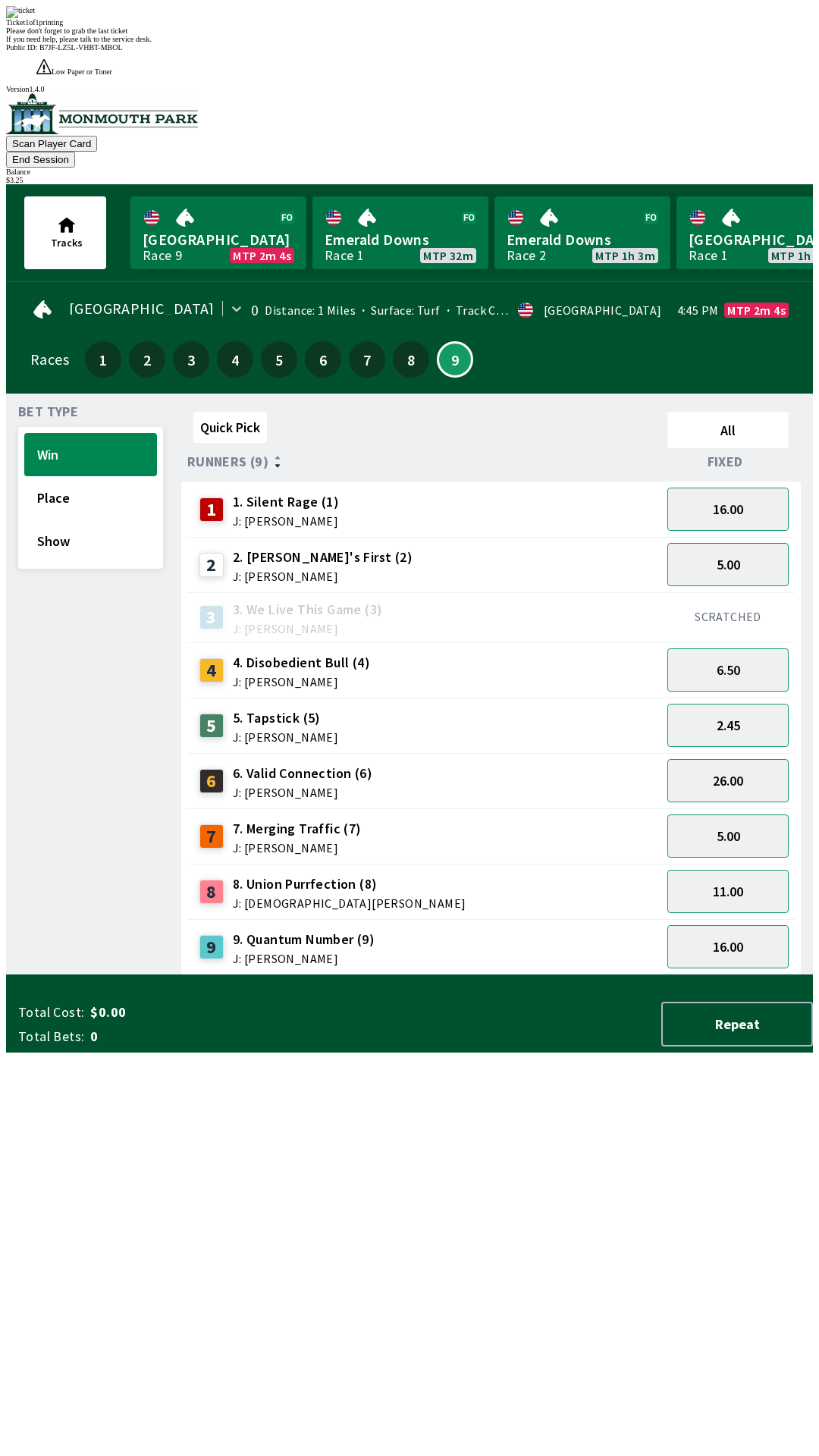
click at [312, 923] on div "Quick Pick All Runners (9) Fixed 1 1. Silent Rage (1) J: [PERSON_NAME] 16.00 2 …" at bounding box center [497, 691] width 631 height 570
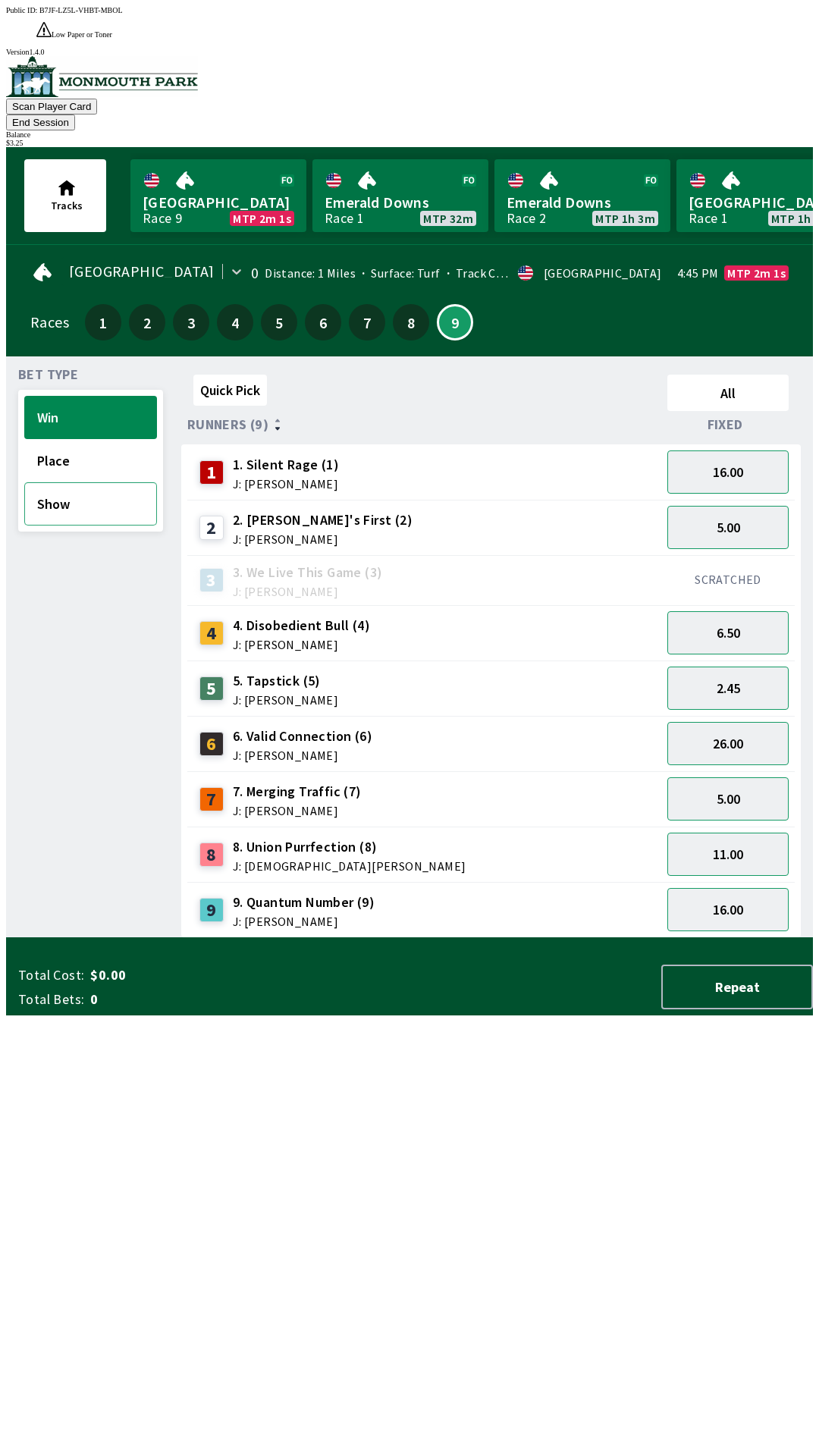
click at [68, 483] on button "Show" at bounding box center [91, 504] width 133 height 44
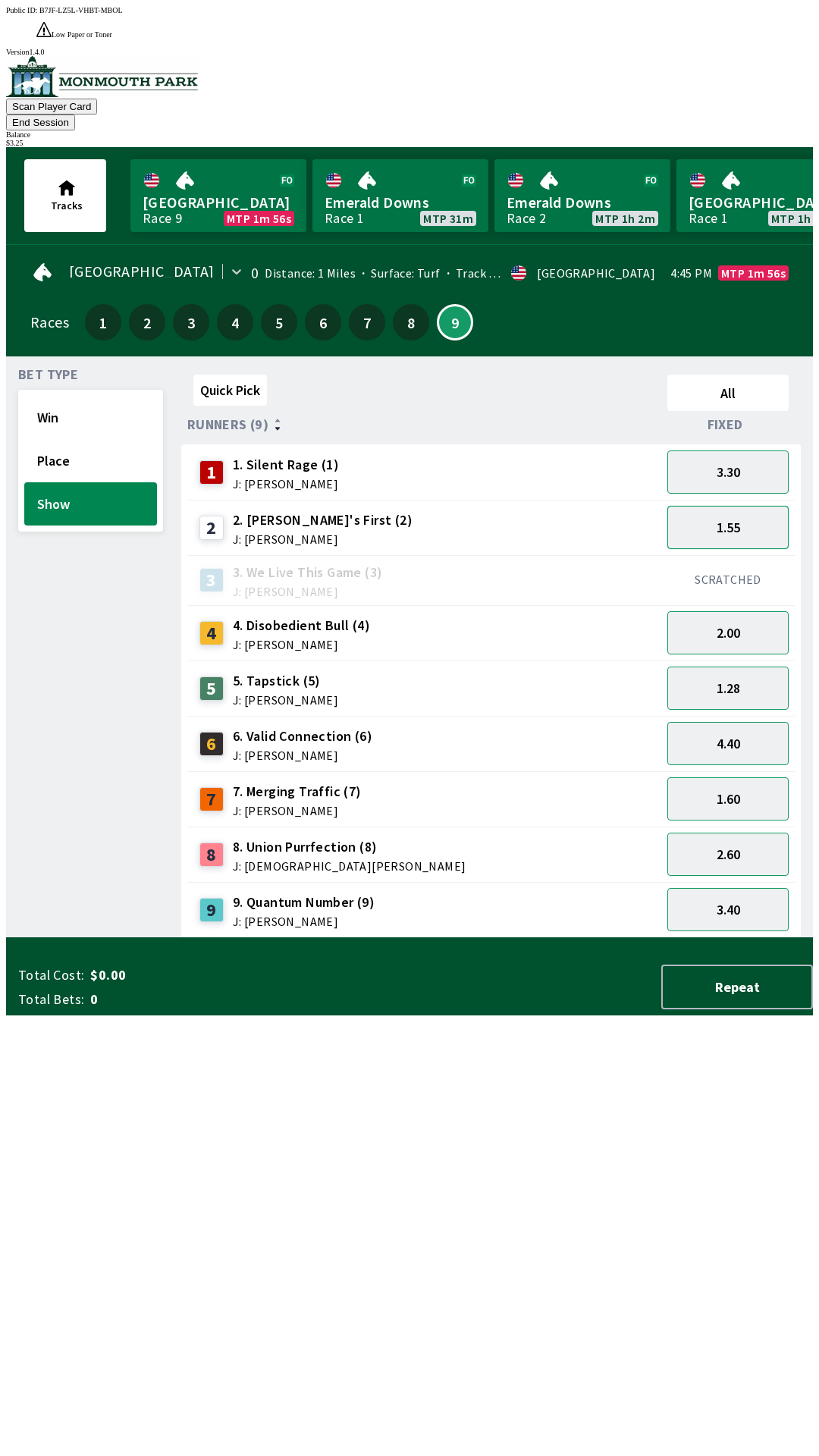
click at [734, 506] on button "1.55" at bounding box center [727, 527] width 121 height 44
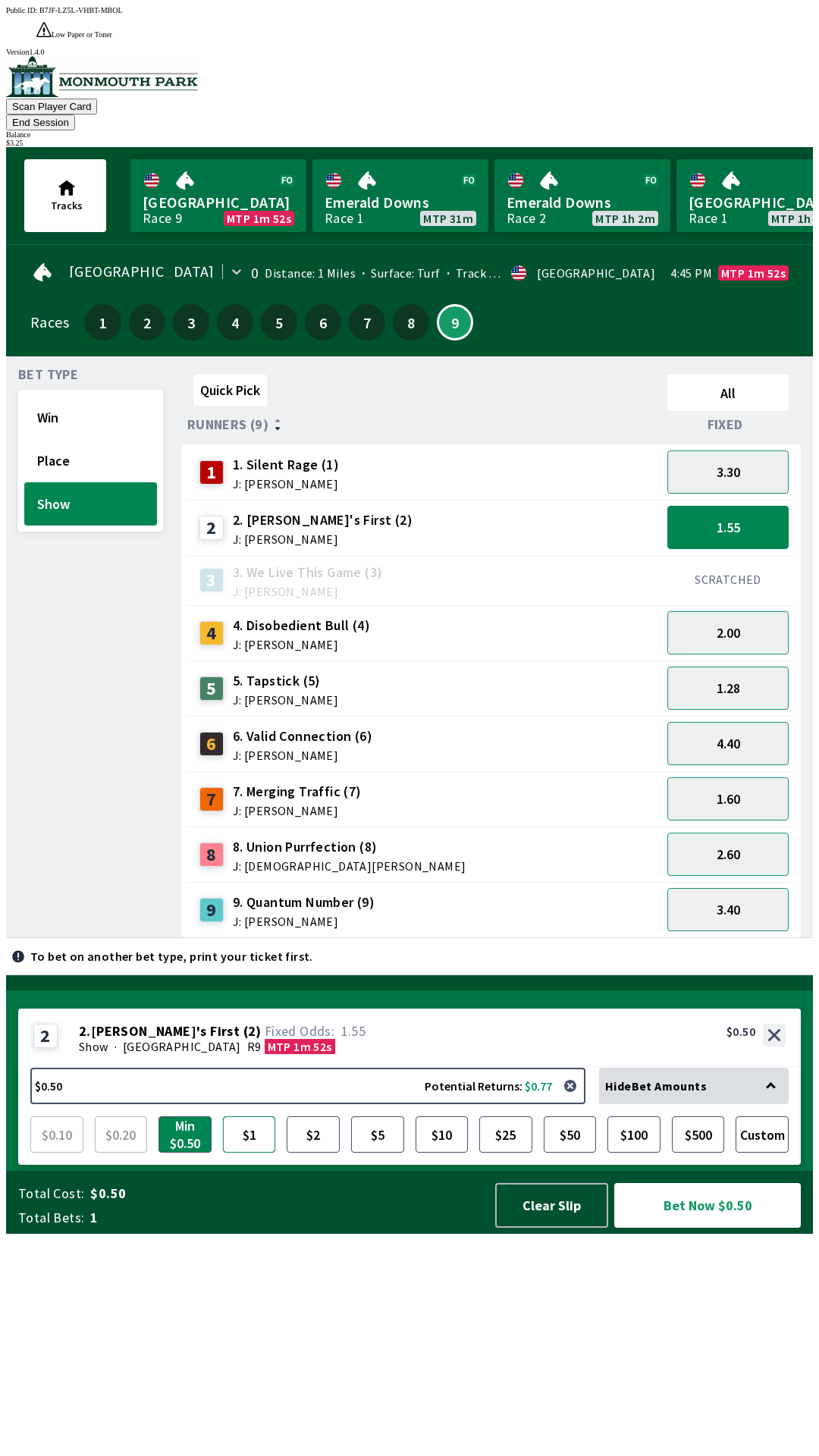
click at [255, 1153] on button "$1" at bounding box center [249, 1135] width 53 height 36
click at [689, 1228] on button "Bet Now $1.00" at bounding box center [707, 1205] width 187 height 45
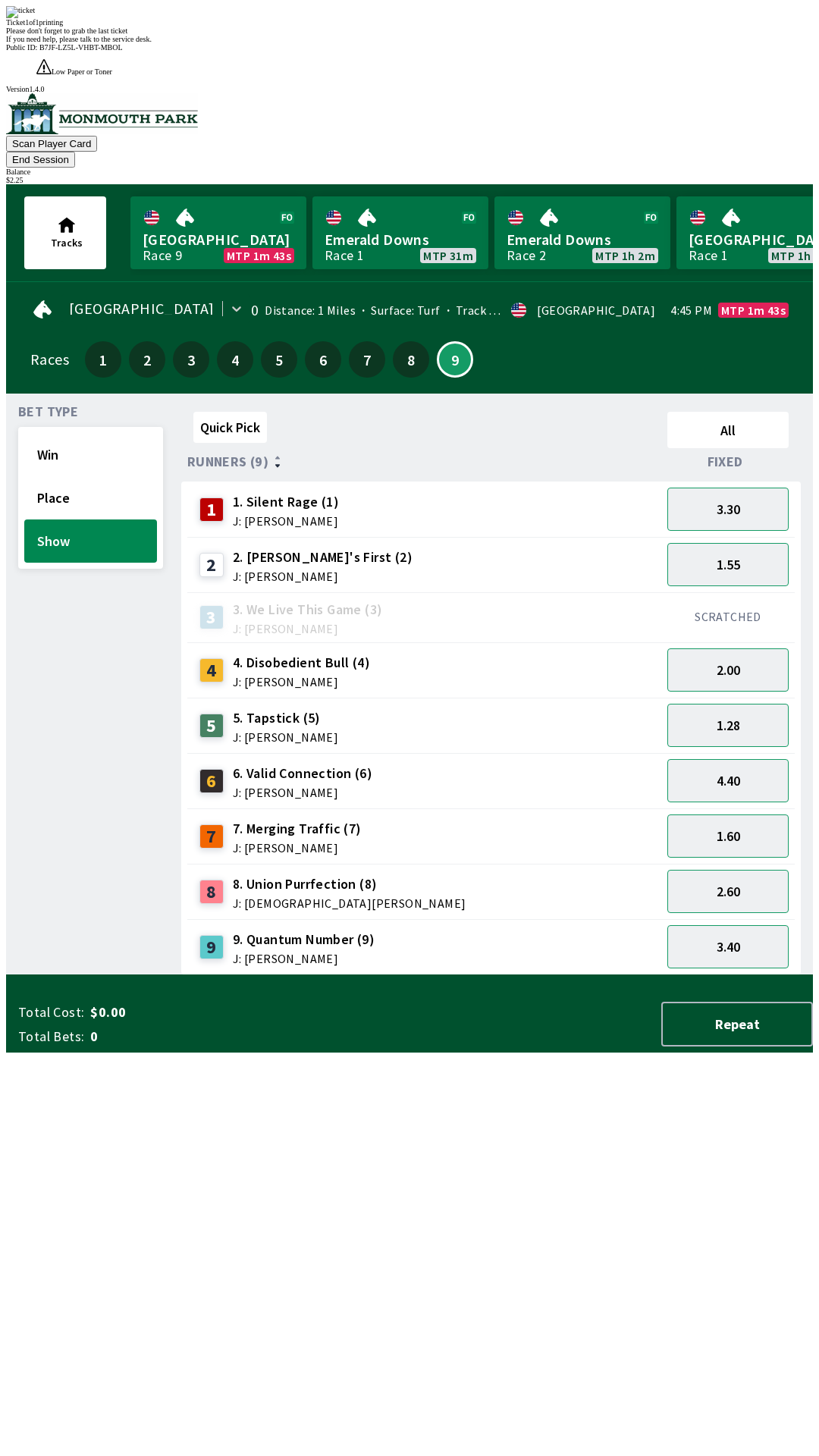
click at [387, 976] on div "Quick Pick All Runners (9) Fixed 1 1. Silent Rage (1) J: [PERSON_NAME] 3.30 2 2…" at bounding box center [497, 691] width 631 height 570
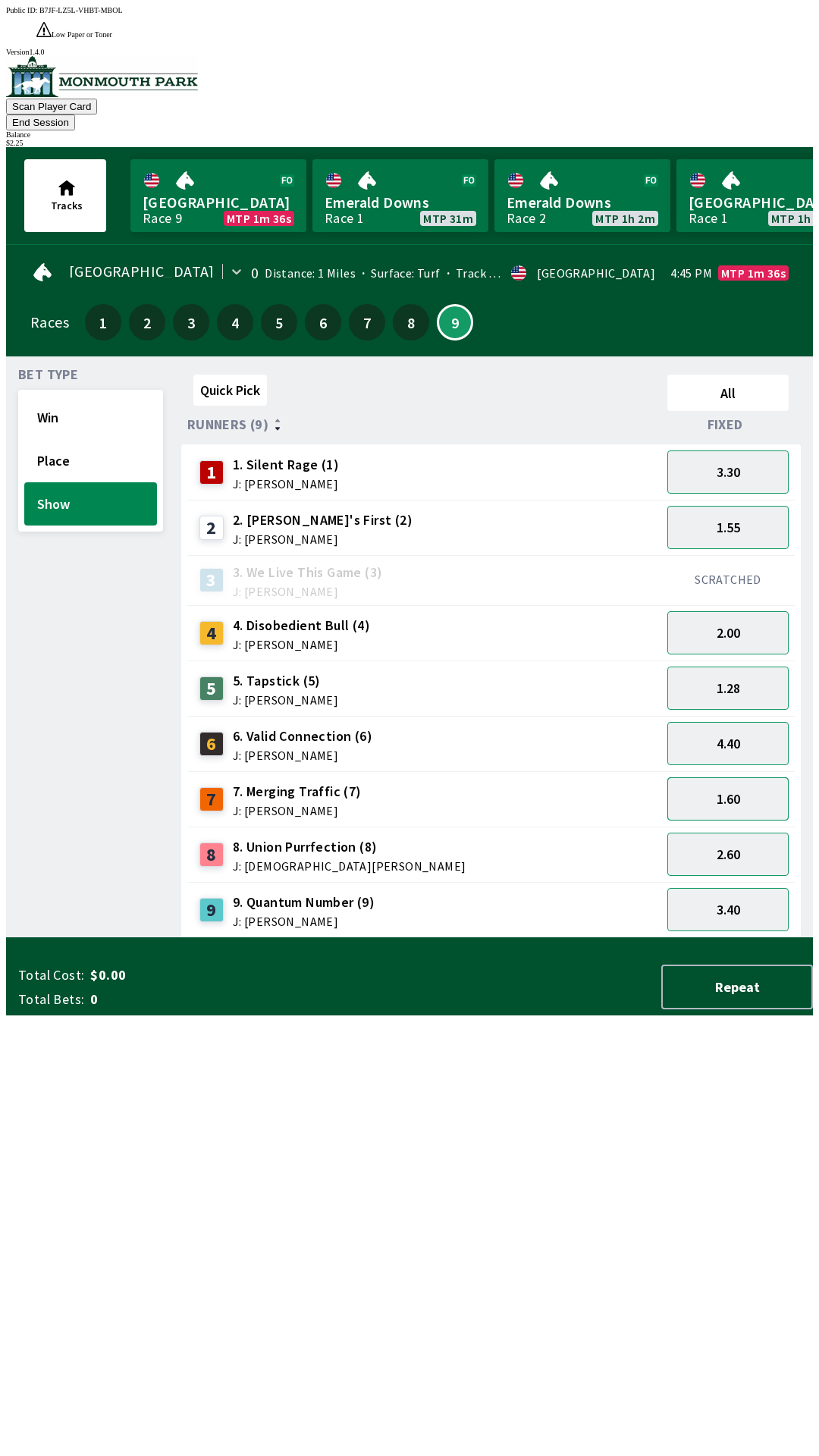
click at [718, 777] on button "1.60" at bounding box center [727, 798] width 121 height 44
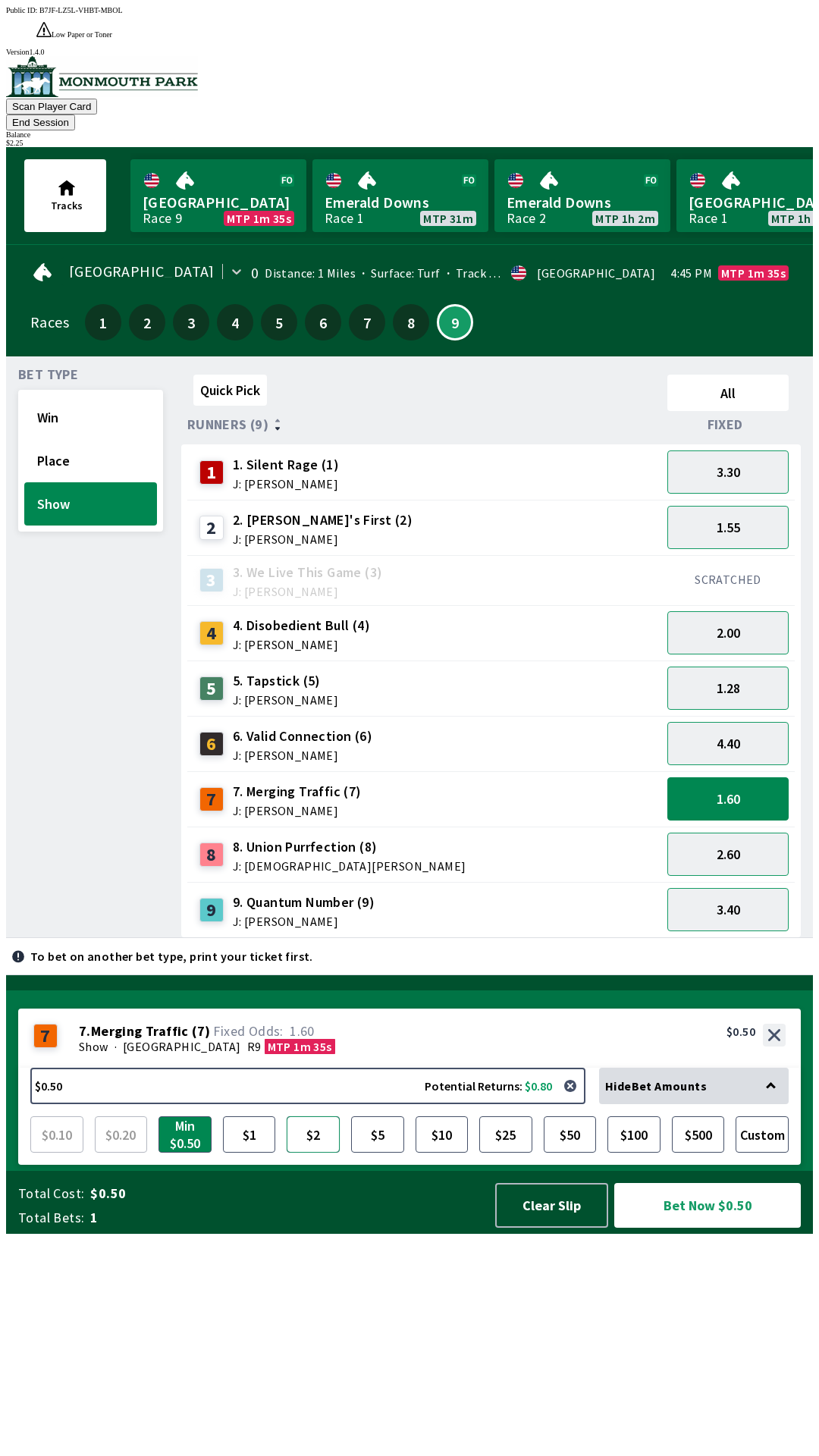
click at [316, 1153] on button "$2" at bounding box center [313, 1135] width 53 height 36
click at [708, 1228] on button "Bet Now $2.00" at bounding box center [707, 1205] width 187 height 45
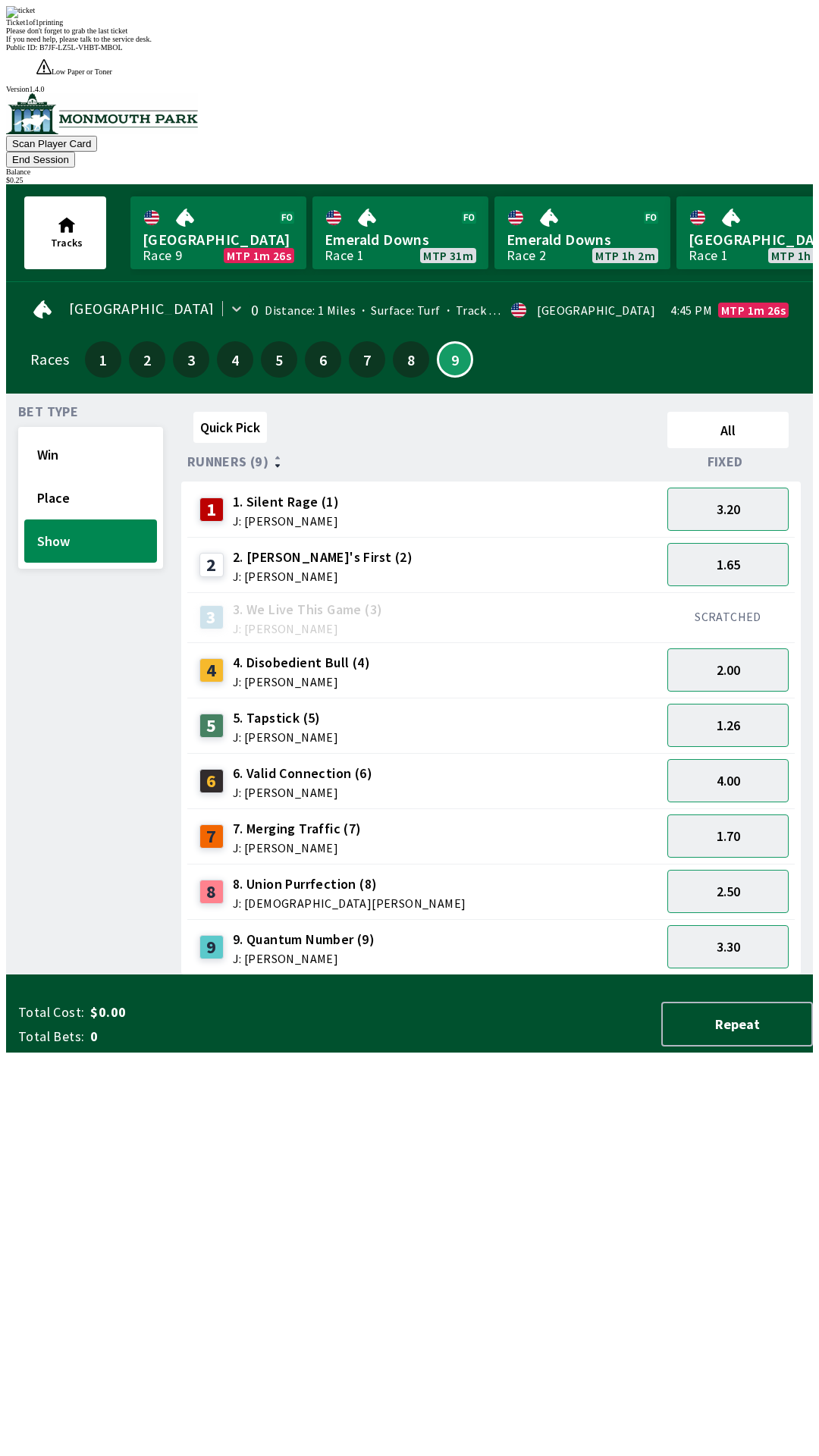
click at [468, 976] on div "Quick Pick All Runners (9) Fixed 1 1. Silent Rage (1) J: [PERSON_NAME] 3.20 2 2…" at bounding box center [497, 691] width 631 height 570
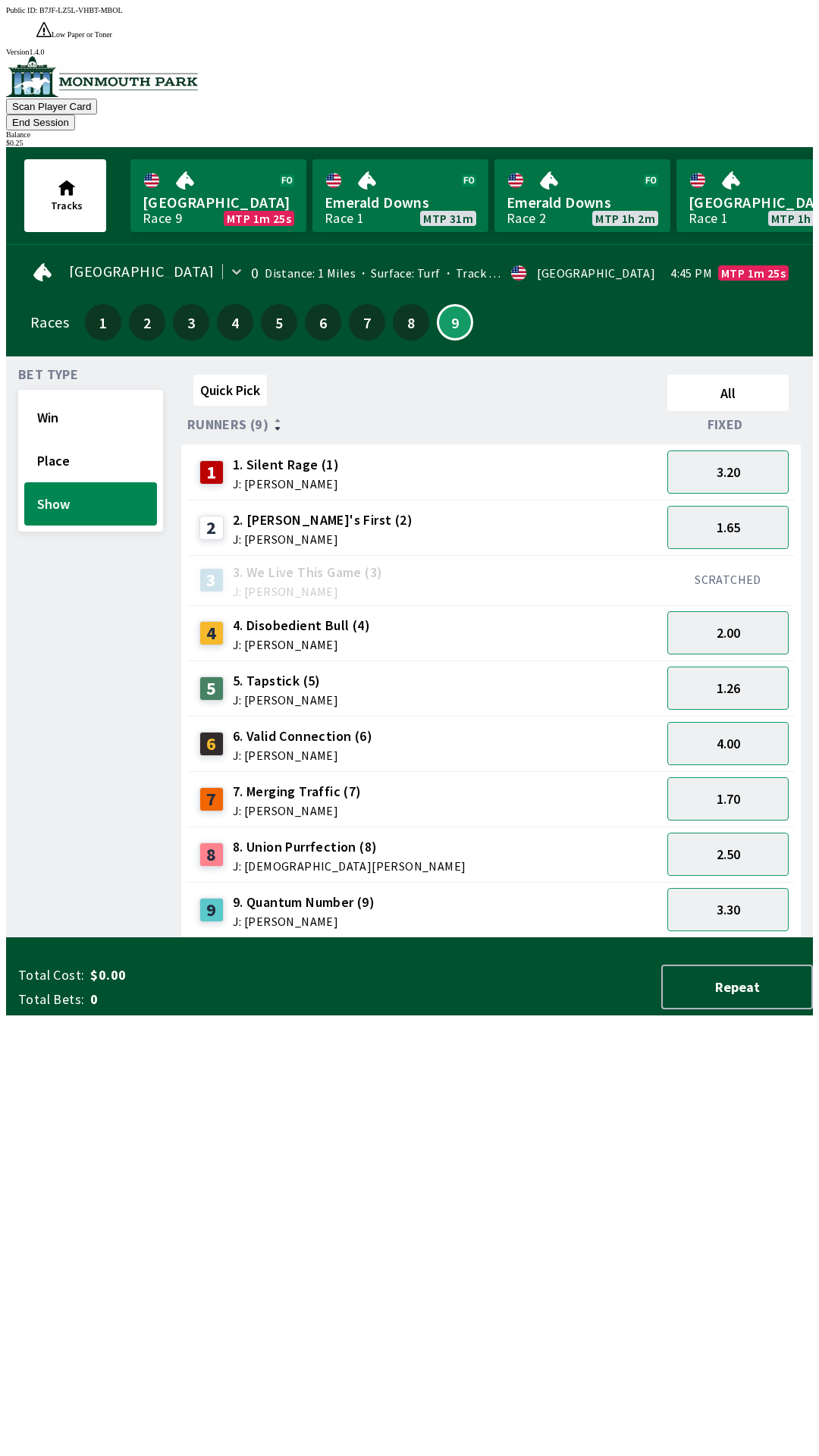
click at [75, 115] on button "End Session" at bounding box center [40, 123] width 69 height 16
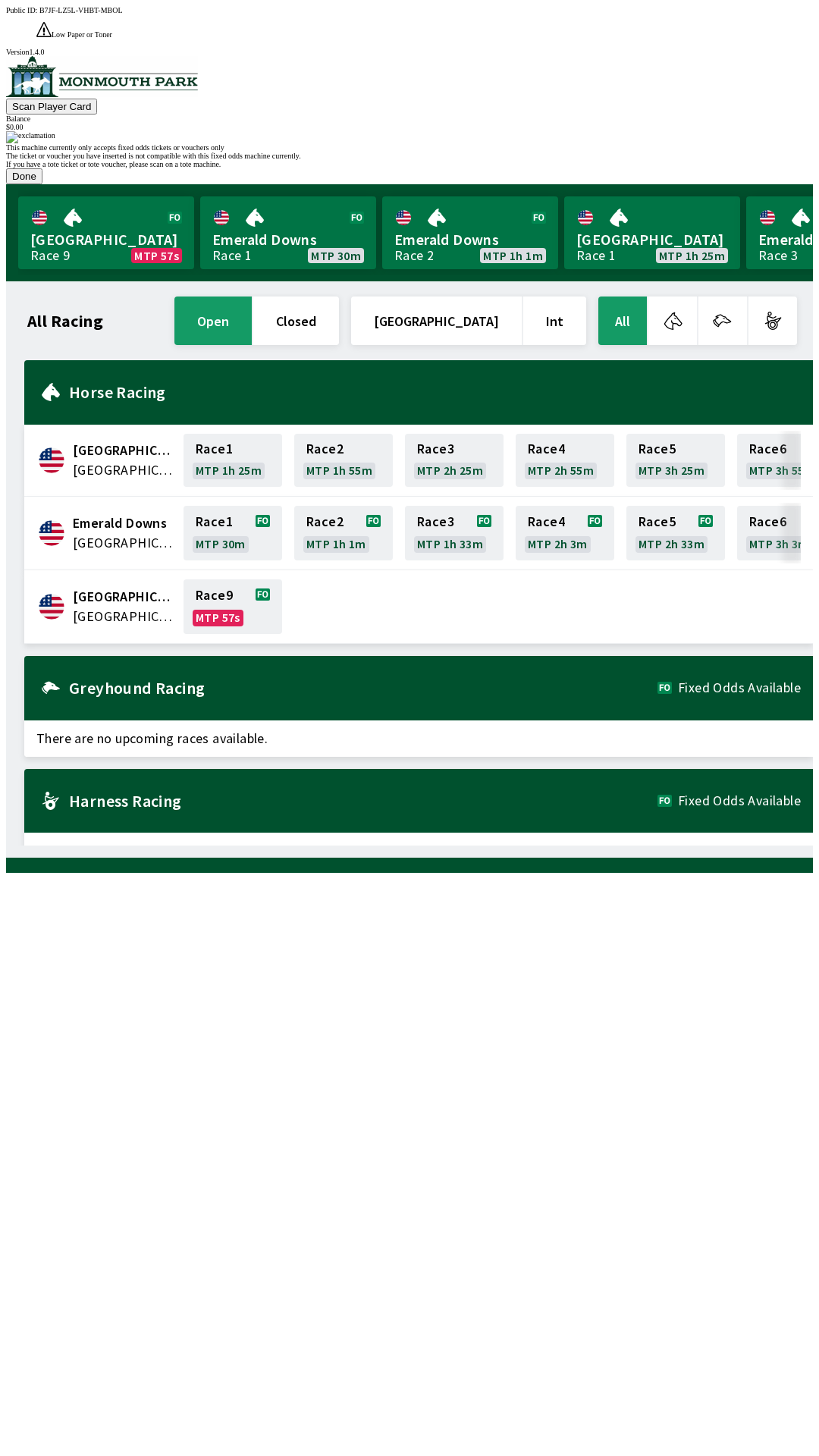
click at [43, 184] on button "Done" at bounding box center [25, 176] width 36 height 16
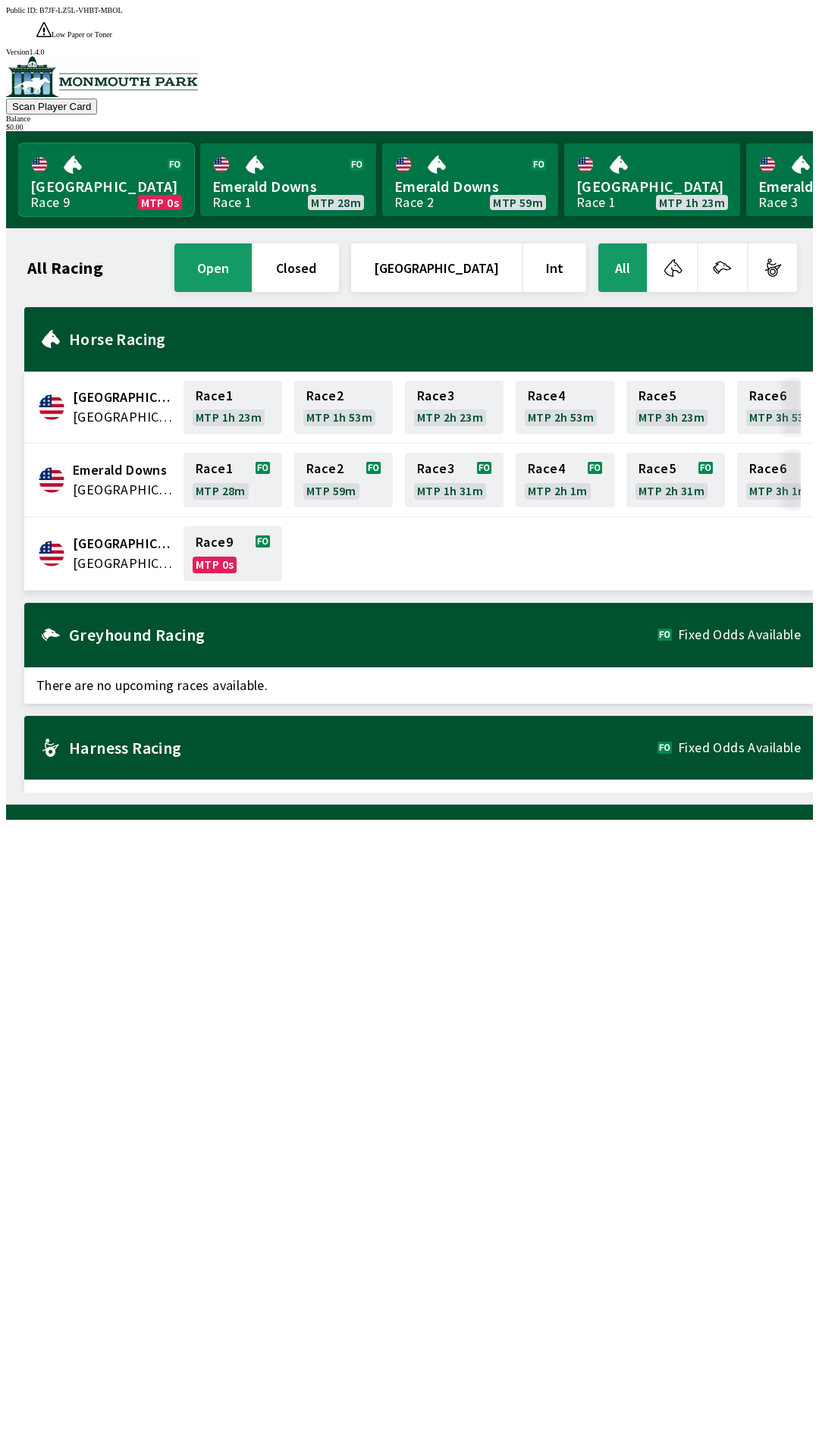
click at [44, 148] on link "[GEOGRAPHIC_DATA] Race 9 MTP 0s" at bounding box center [106, 180] width 176 height 73
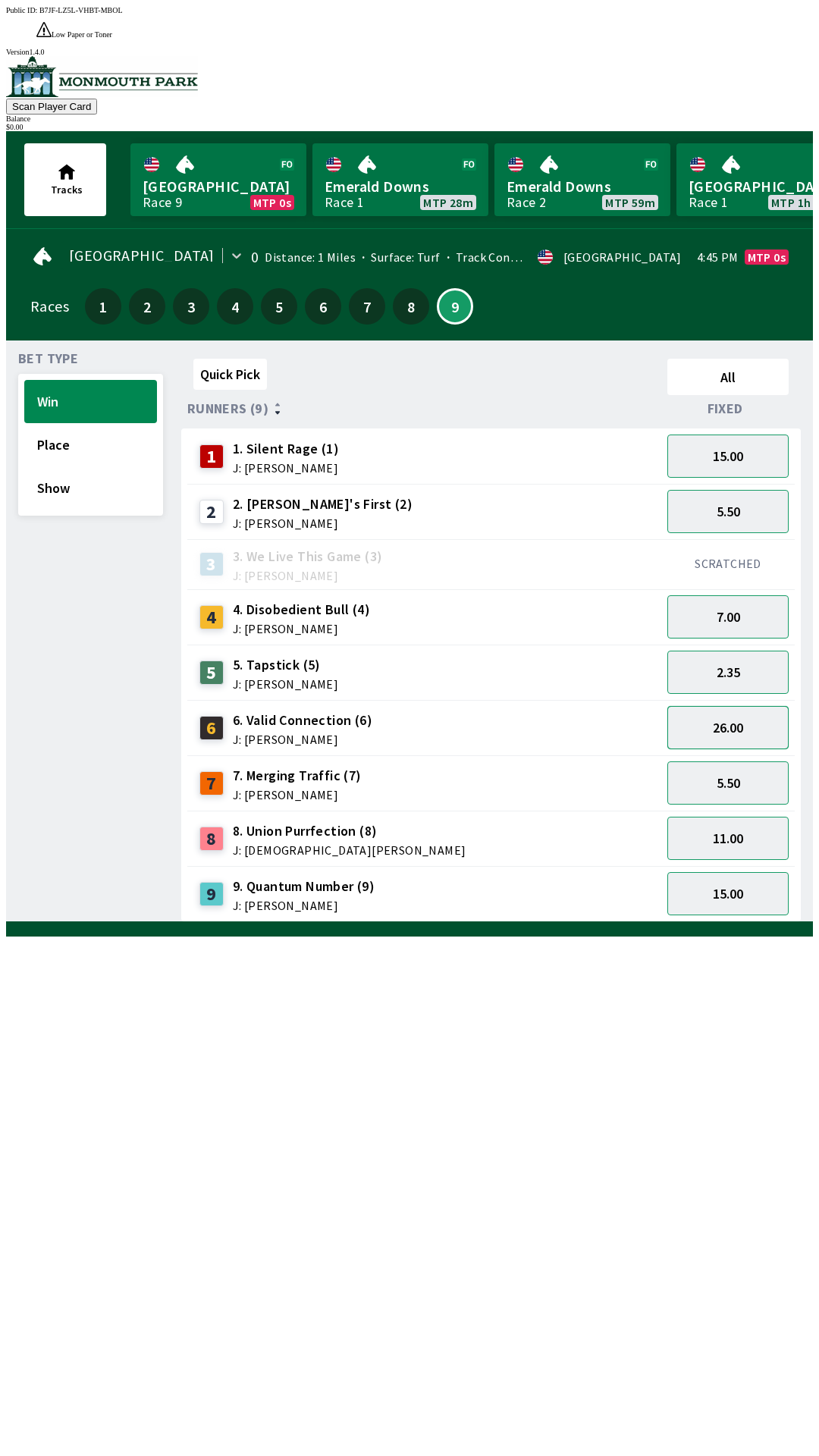
click at [720, 706] on button "26.00" at bounding box center [727, 727] width 121 height 44
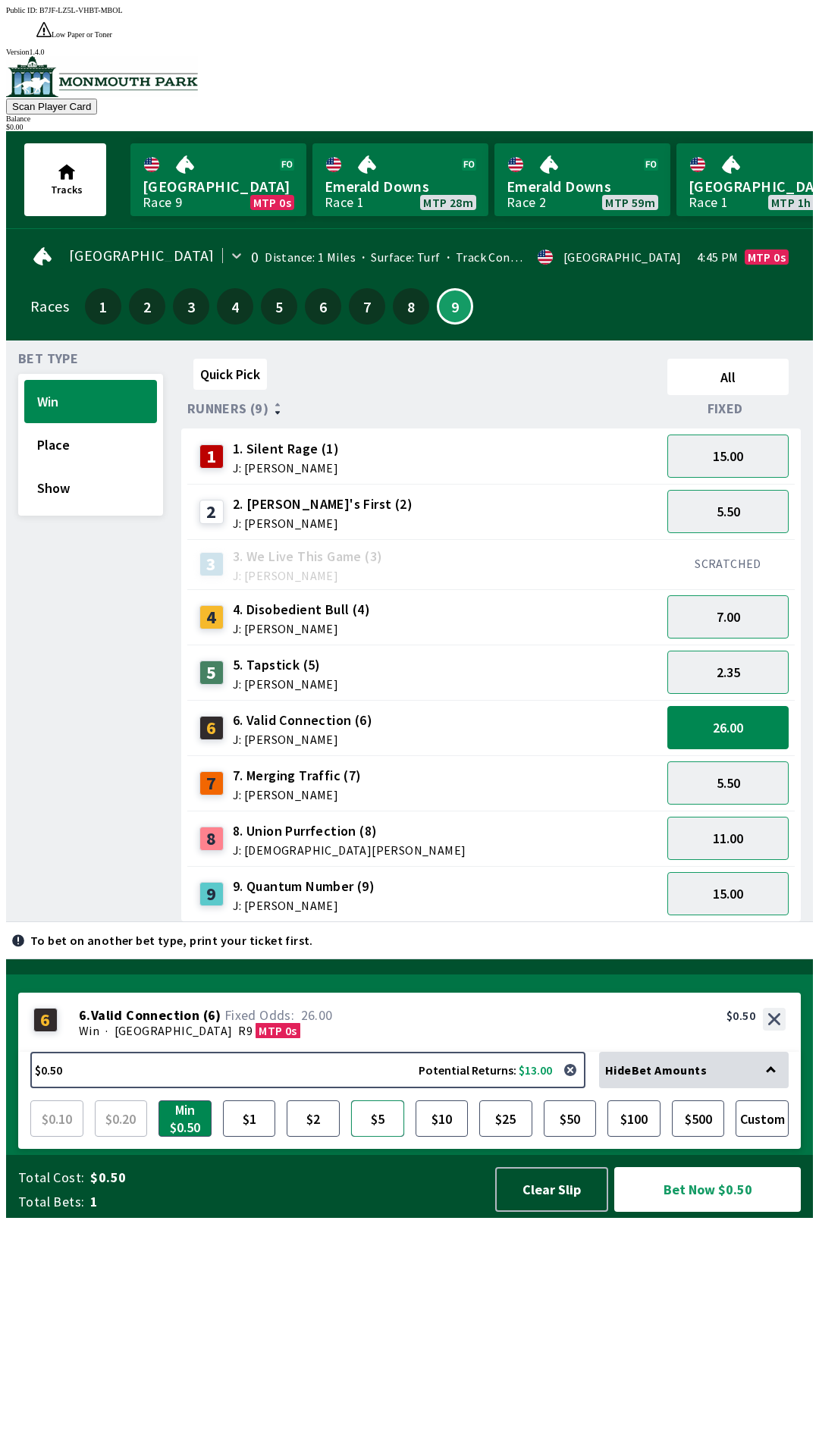
click at [380, 1137] on button "$5" at bounding box center [377, 1119] width 53 height 36
click at [706, 1212] on button "Bet Now $5.00" at bounding box center [707, 1189] width 187 height 45
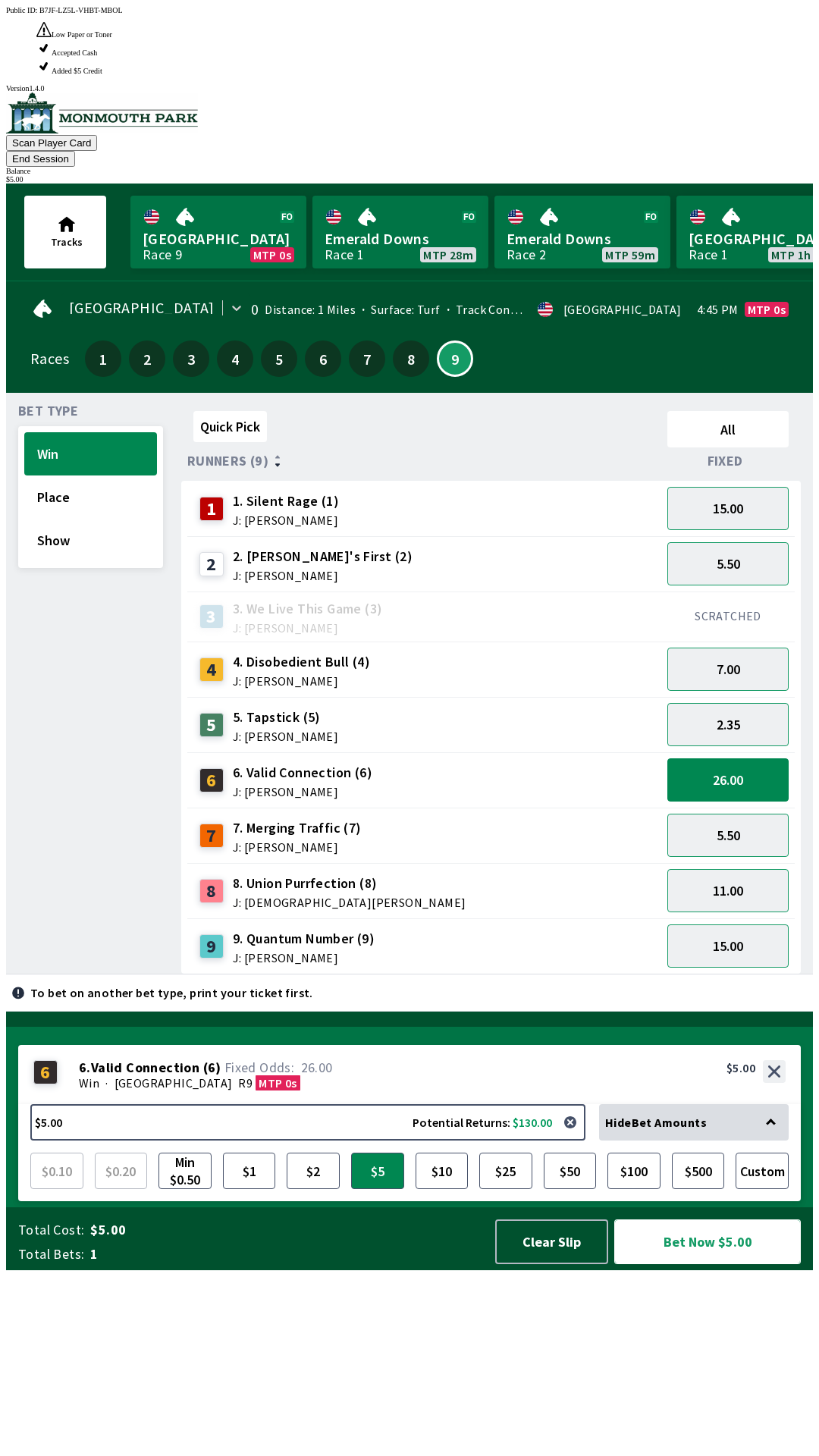
click at [694, 1265] on button "Bet Now $5.00" at bounding box center [707, 1242] width 187 height 45
